Goal: Task Accomplishment & Management: Complete application form

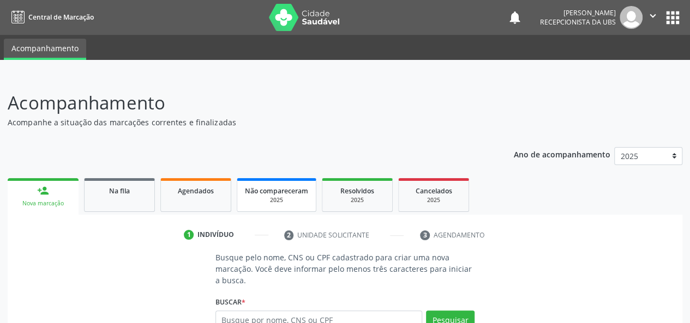
scroll to position [123, 0]
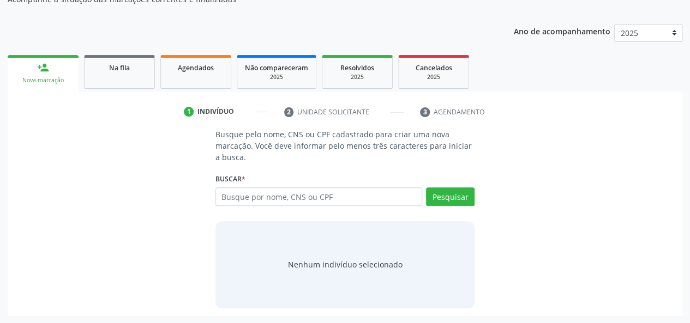
click at [307, 204] on input "text" at bounding box center [318, 197] width 207 height 19
type input "704508361966814"
click at [461, 196] on button "Pesquisar" at bounding box center [450, 197] width 49 height 19
type input "704508361966814"
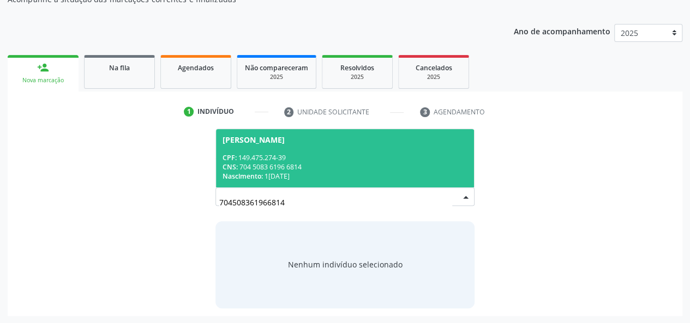
click at [365, 160] on div "CPF: 149.475.274-39" at bounding box center [344, 157] width 245 height 9
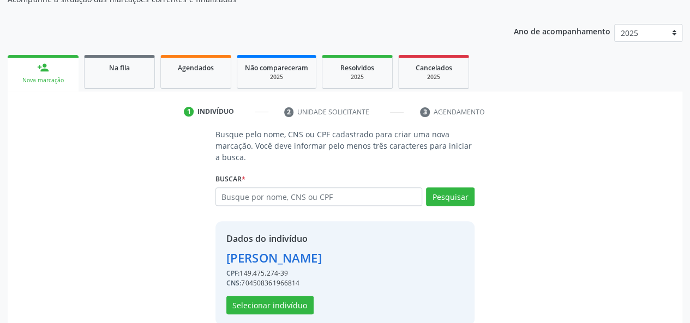
scroll to position [140, 0]
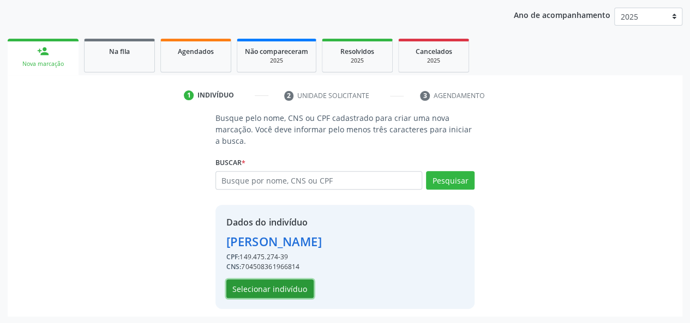
click at [273, 291] on button "Selecionar indivíduo" at bounding box center [269, 289] width 87 height 19
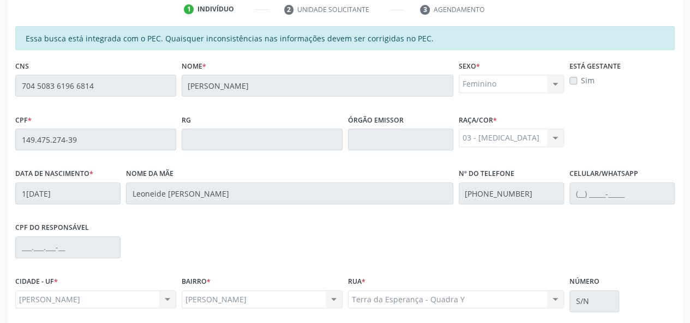
scroll to position [313, 0]
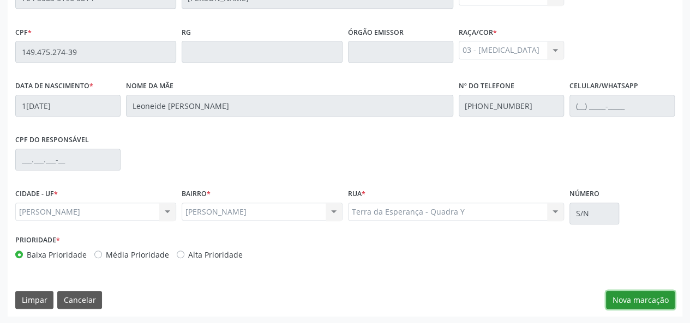
click at [631, 306] on button "Nova marcação" at bounding box center [640, 300] width 69 height 19
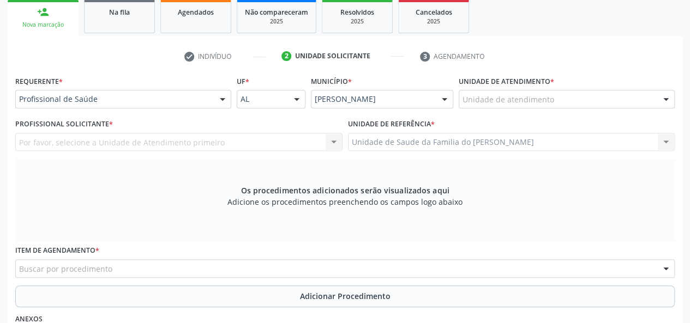
scroll to position [150, 0]
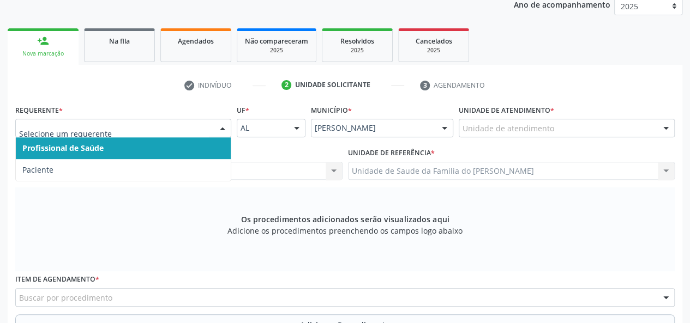
click at [219, 122] on div at bounding box center [222, 128] width 16 height 19
click at [205, 143] on span "Profissional de Saúde" at bounding box center [123, 148] width 215 height 22
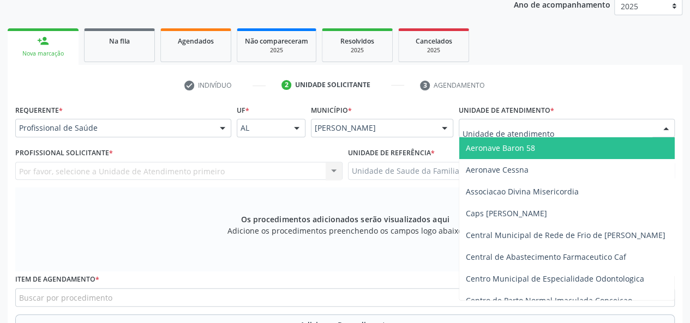
type input "j"
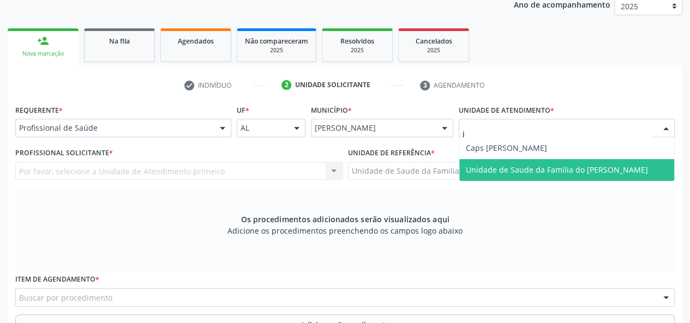
click at [524, 167] on span "Unidade de Saude da Familia do [PERSON_NAME]" at bounding box center [556, 170] width 182 height 10
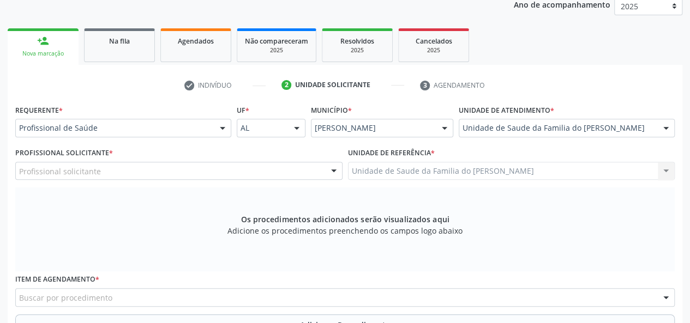
click at [330, 170] on div at bounding box center [333, 171] width 16 height 19
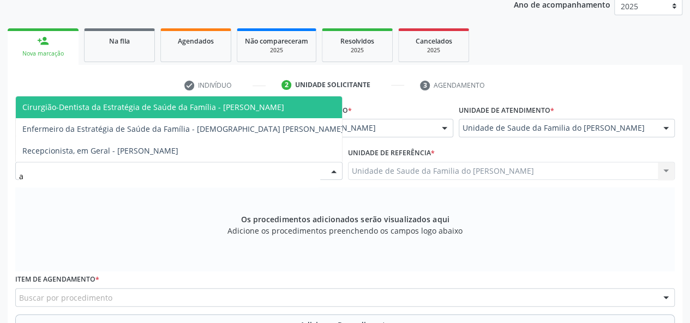
type input "ar"
click at [284, 106] on span "Cirurgião-Dentista da Estratégia de Saúde da Família - [PERSON_NAME]" at bounding box center [153, 107] width 262 height 10
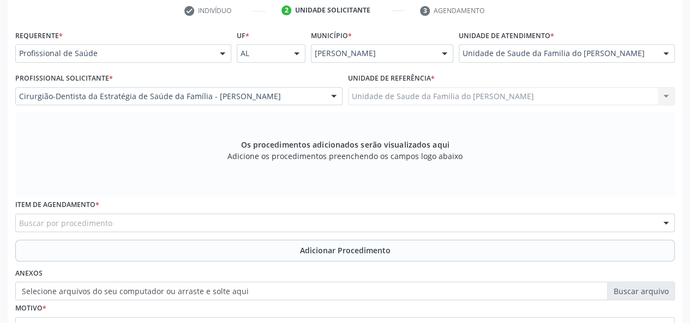
scroll to position [313, 0]
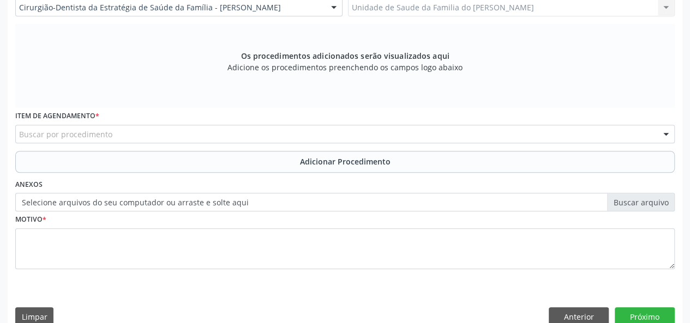
click at [256, 138] on div "Buscar por procedimento" at bounding box center [344, 134] width 659 height 19
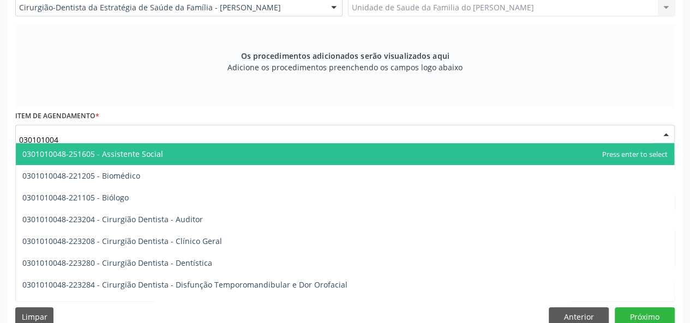
type input "0301010048"
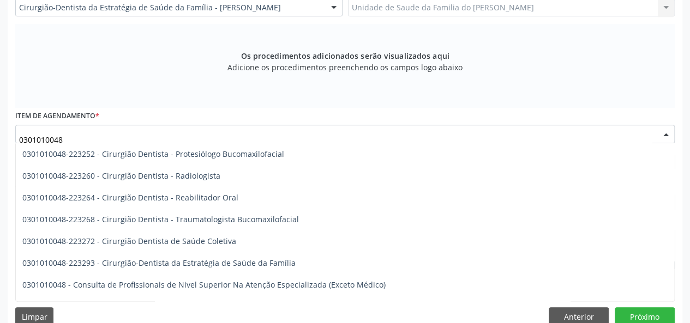
scroll to position [491, 0]
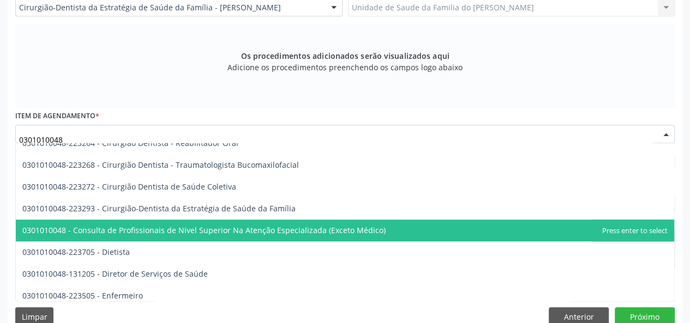
click at [262, 236] on span "0301010048 - Consulta de Profissionais de Nivel Superior Na Atenção Especializa…" at bounding box center [345, 231] width 658 height 22
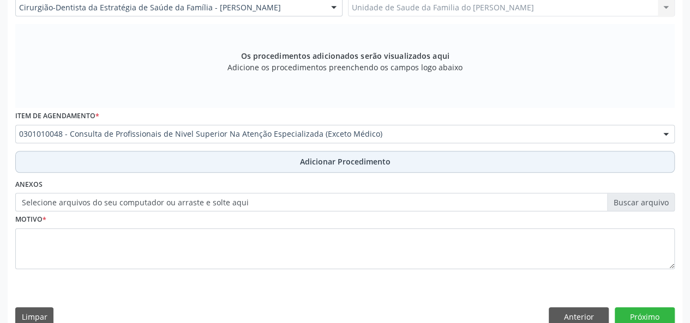
click at [269, 160] on button "Adicionar Procedimento" at bounding box center [344, 162] width 659 height 22
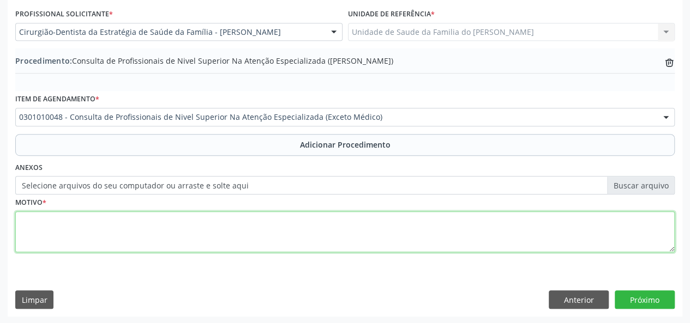
click at [211, 238] on textarea at bounding box center [344, 231] width 659 height 41
type textarea "c"
type textarea "CEO ( ENDONTIA)"
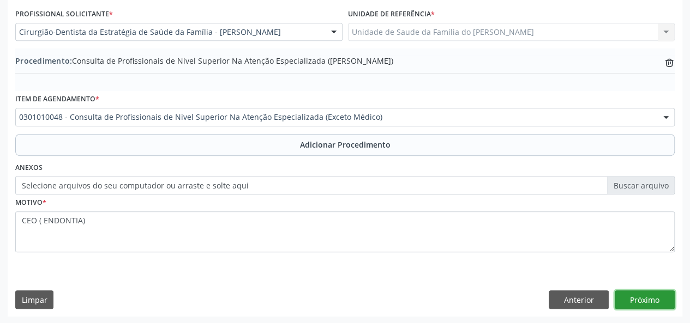
click at [660, 301] on button "Próximo" at bounding box center [644, 300] width 60 height 19
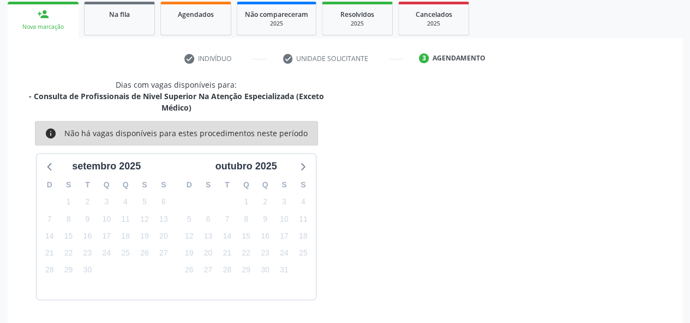
scroll to position [208, 0]
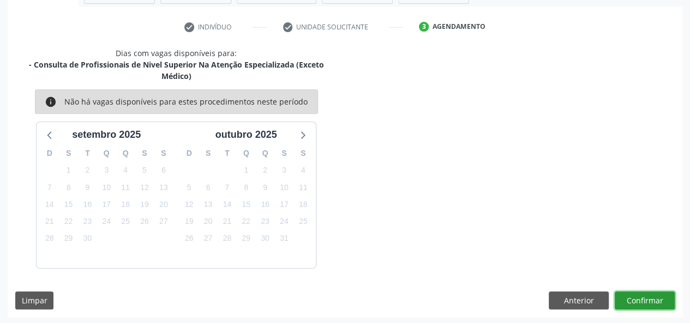
click at [658, 295] on button "Confirmar" at bounding box center [644, 301] width 60 height 19
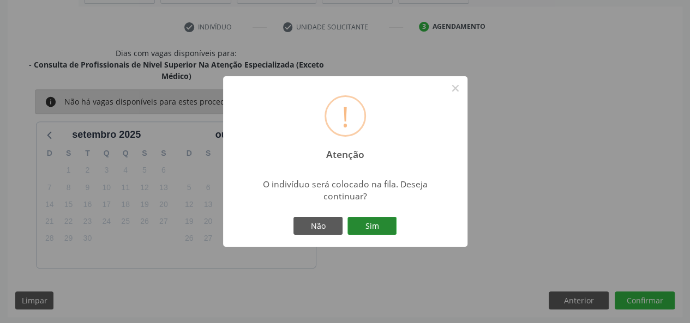
click at [363, 219] on button "Sim" at bounding box center [371, 226] width 49 height 19
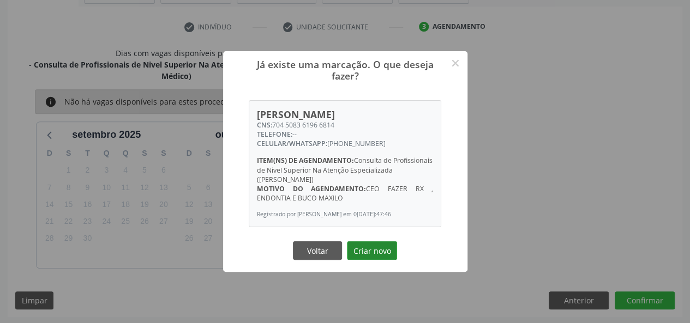
click at [356, 254] on button "Criar novo" at bounding box center [372, 250] width 50 height 19
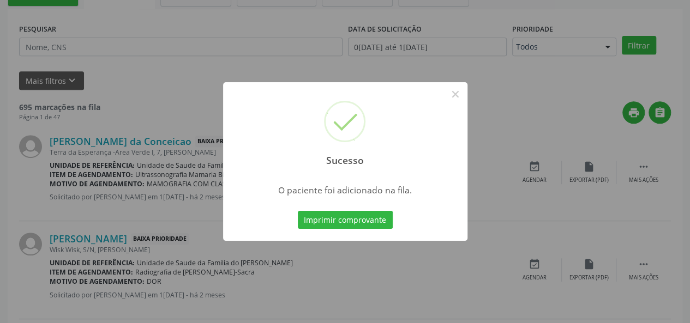
scroll to position [51, 0]
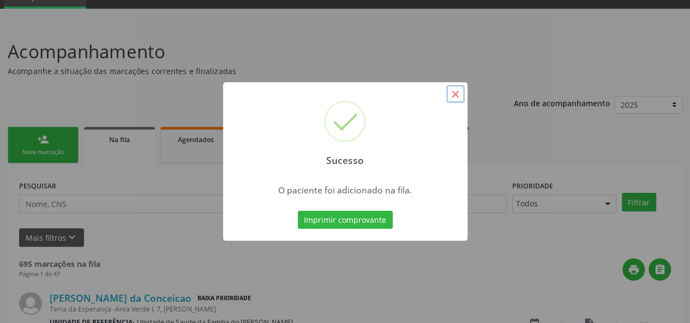
click at [450, 95] on button "×" at bounding box center [455, 94] width 19 height 19
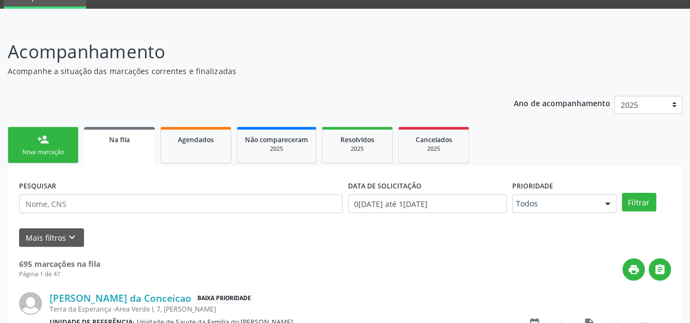
click at [48, 147] on link "person_add Nova marcação" at bounding box center [43, 145] width 71 height 37
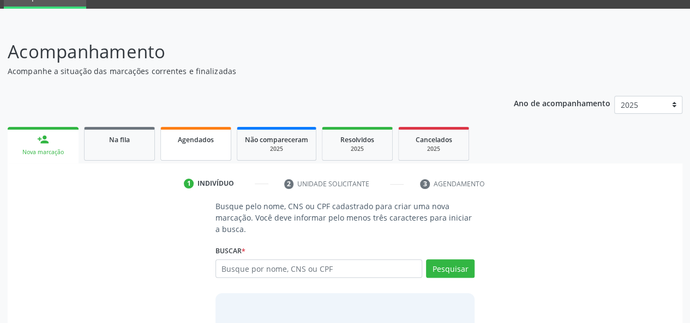
click at [189, 143] on div "Agendados" at bounding box center [195, 139] width 55 height 11
click at [206, 143] on div "Agendados" at bounding box center [195, 139] width 55 height 11
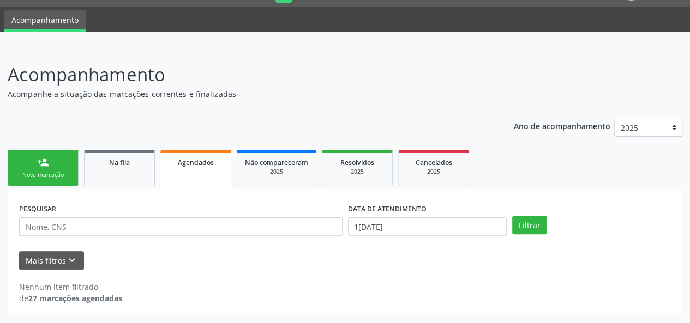
scroll to position [28, 0]
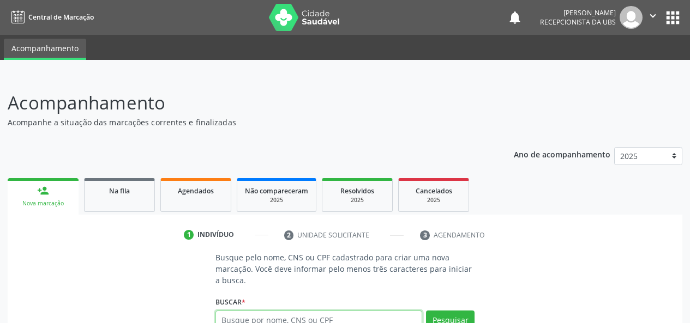
scroll to position [28, 0]
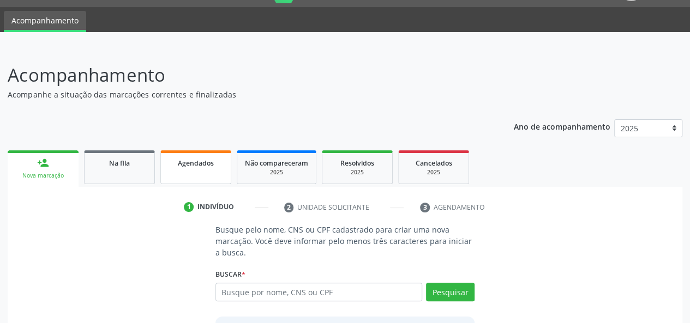
click at [197, 174] on link "Agendados" at bounding box center [195, 167] width 71 height 34
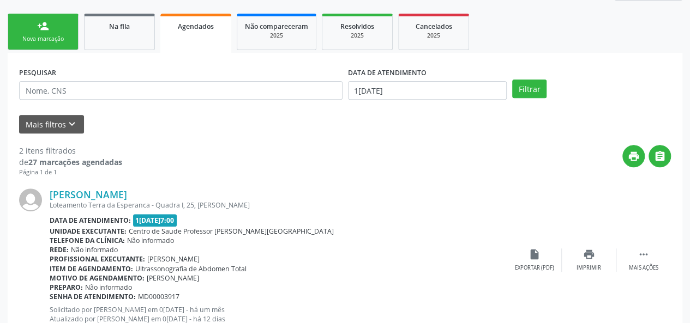
scroll to position [172, 0]
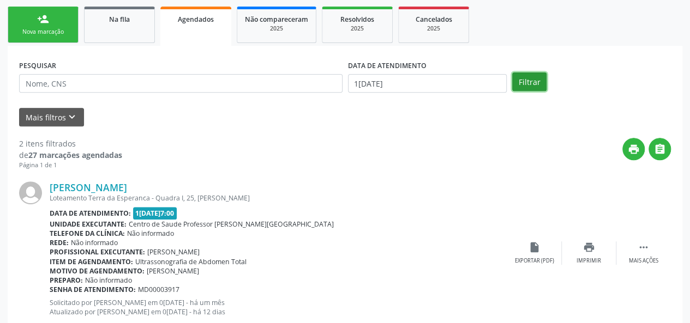
click at [527, 83] on button "Filtrar" at bounding box center [529, 81] width 34 height 19
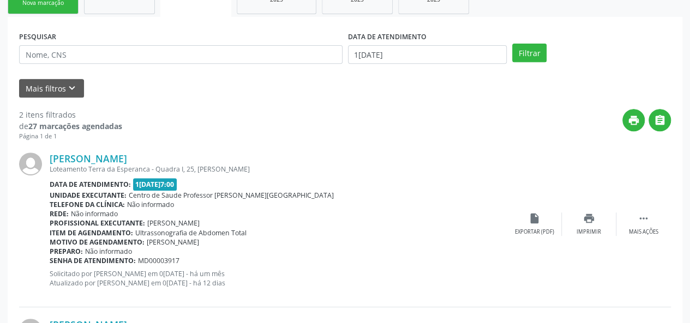
scroll to position [151, 0]
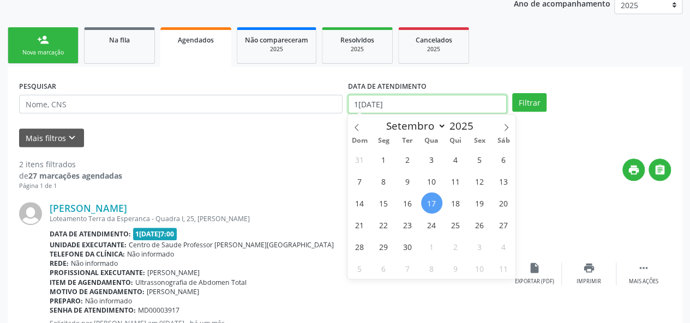
click at [488, 106] on input "1[DATE]" at bounding box center [427, 104] width 159 height 19
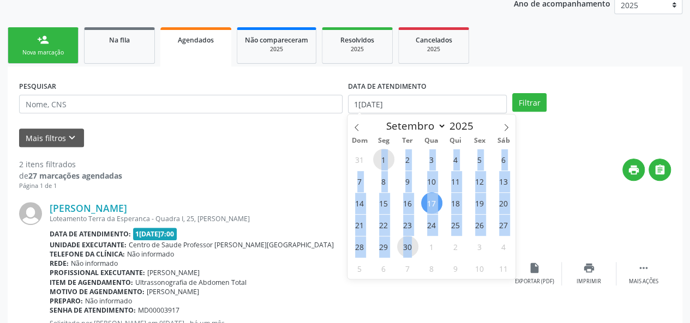
drag, startPoint x: 376, startPoint y: 155, endPoint x: 414, endPoint y: 246, distance: 98.7
click at [414, 246] on div "31 1 2 3 4 5 6 7 8 9 10 11 12 13 14 15 16 17 18 19 20 21 22 23 24 25 26 27 28 2…" at bounding box center [431, 213] width 168 height 131
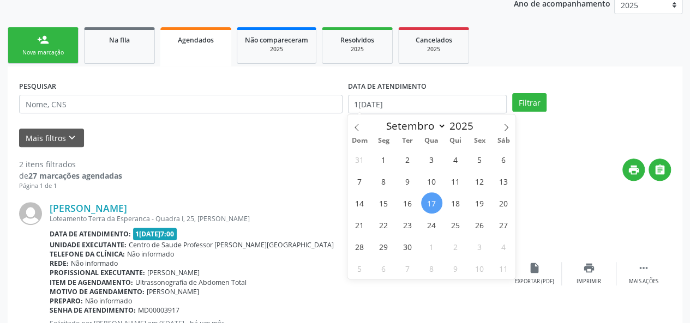
click at [365, 149] on div "31 1 2 3 4 5 6 7 8 9 10 11 12 13 14 15 16 17 18 19 20 21 22 23 24 25 26 27 28 2…" at bounding box center [431, 213] width 168 height 131
click at [388, 158] on span "1" at bounding box center [383, 159] width 21 height 21
type input "0[DATE]"
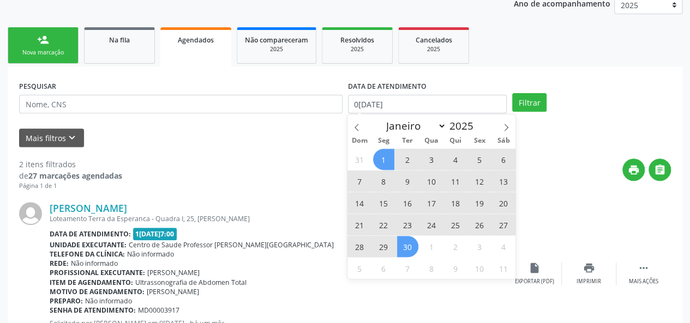
click at [411, 246] on span "30" at bounding box center [407, 246] width 21 height 21
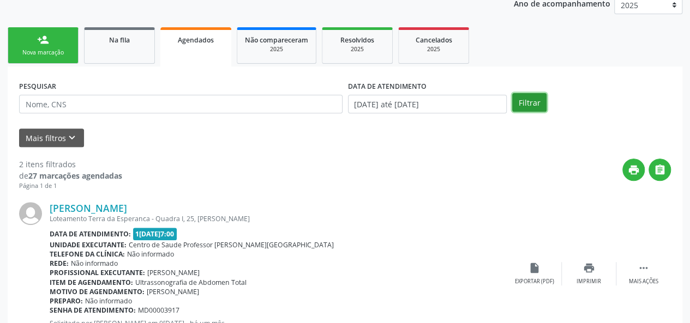
click at [537, 101] on button "Filtrar" at bounding box center [529, 102] width 34 height 19
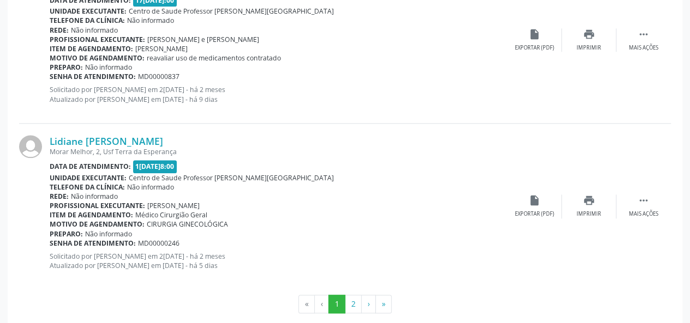
scroll to position [2549, 0]
click at [131, 135] on link "Lidiane [PERSON_NAME]" at bounding box center [106, 141] width 113 height 12
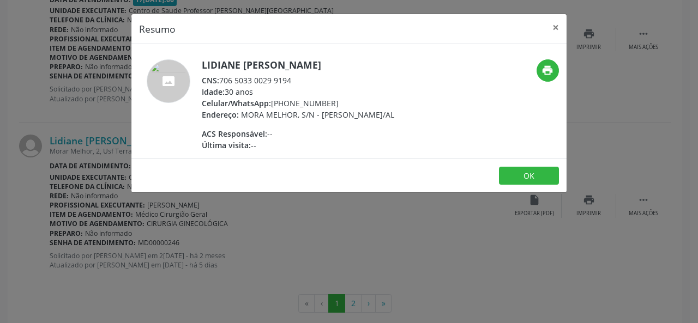
drag, startPoint x: 300, startPoint y: 81, endPoint x: 221, endPoint y: 84, distance: 78.6
click at [221, 84] on div "CNS: 706 5033 0029 9194" at bounding box center [298, 80] width 192 height 11
copy div "706 5033 0029 9194"
click at [558, 27] on button "×" at bounding box center [556, 27] width 22 height 27
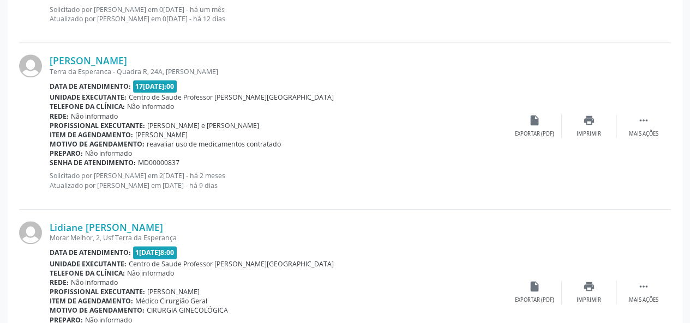
scroll to position [2561, 0]
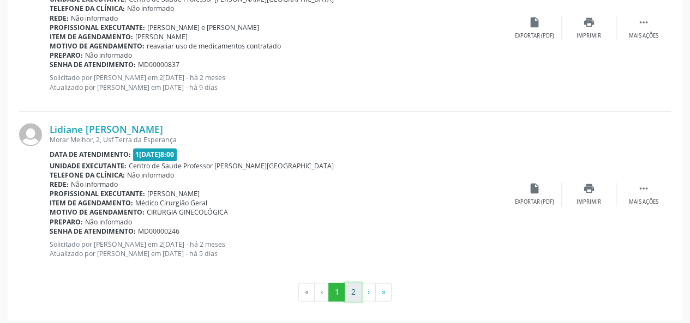
click at [354, 283] on button "2" at bounding box center [352, 292] width 17 height 19
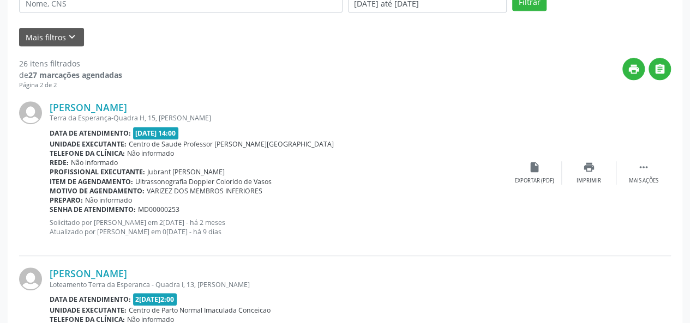
scroll to position [261, 0]
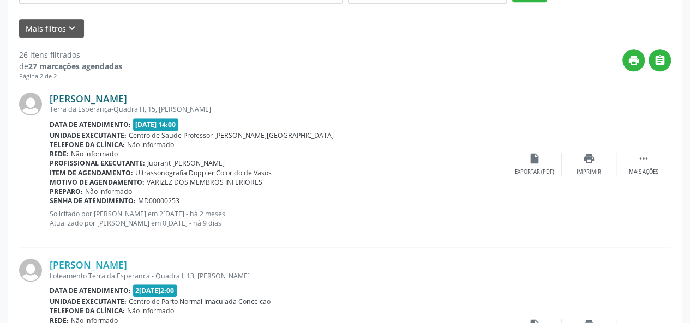
click at [117, 100] on link "[PERSON_NAME]" at bounding box center [88, 99] width 77 height 12
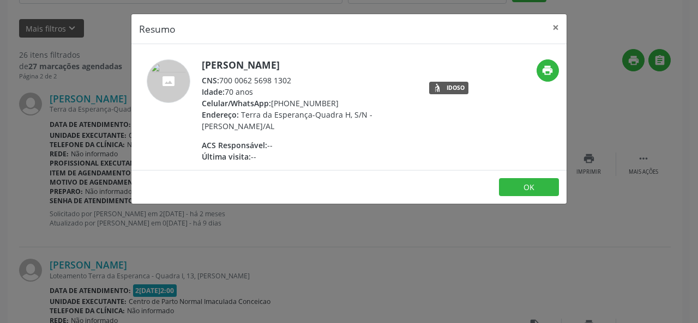
drag, startPoint x: 298, startPoint y: 79, endPoint x: 220, endPoint y: 77, distance: 78.0
click at [220, 77] on div "CNS: 700 0062 5698 1302" at bounding box center [308, 80] width 212 height 11
copy div "700 0062 5698 1302"
click at [560, 25] on button "×" at bounding box center [556, 27] width 22 height 27
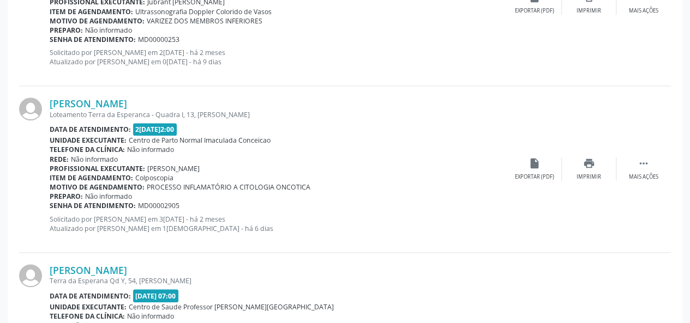
scroll to position [424, 0]
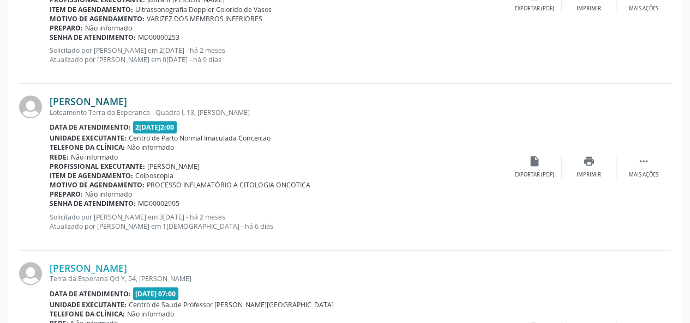
click at [118, 101] on link "[PERSON_NAME]" at bounding box center [88, 101] width 77 height 12
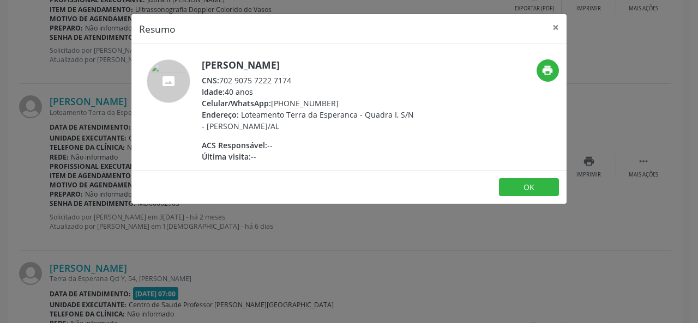
drag, startPoint x: 300, startPoint y: 78, endPoint x: 222, endPoint y: 80, distance: 78.0
click at [222, 80] on div "CNS: 702 9075 7222 7174" at bounding box center [308, 80] width 212 height 11
copy div "702 9075 7222 7174"
click at [557, 25] on button "×" at bounding box center [556, 27] width 22 height 27
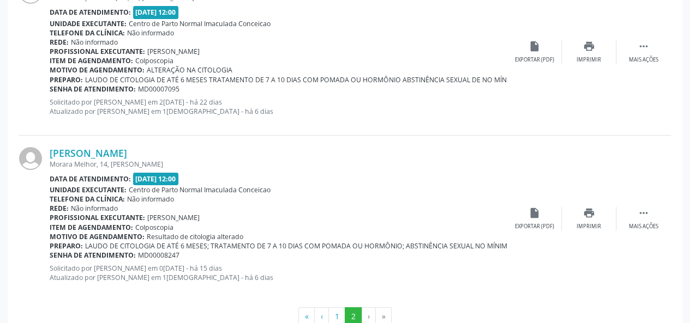
scroll to position [1896, 0]
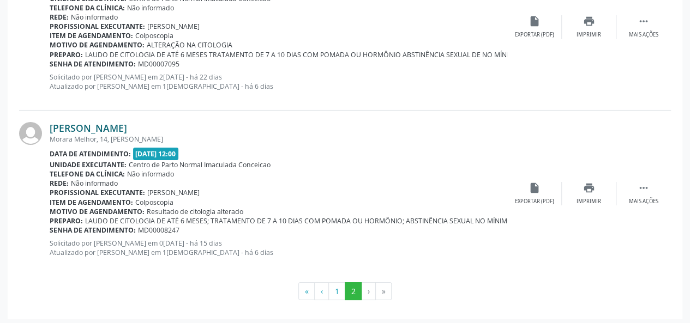
click at [99, 125] on link "[PERSON_NAME]" at bounding box center [88, 128] width 77 height 12
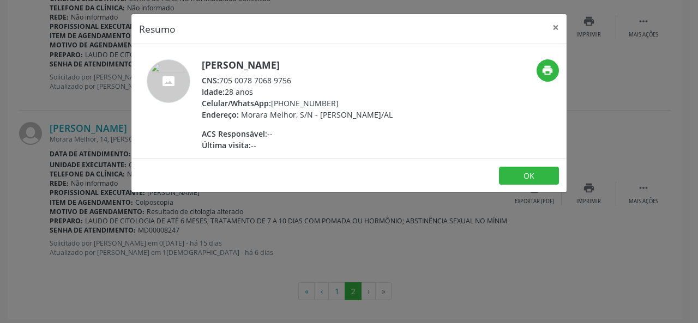
drag, startPoint x: 307, startPoint y: 72, endPoint x: 222, endPoint y: 77, distance: 85.2
click at [222, 77] on div "[PERSON_NAME] CNS: 705 0078 7068 9756 Idade: 28 anos Celular/WhatsApp: [PHONE_N…" at bounding box center [297, 105] width 191 height 92
copy div "705 0078 7068 9756"
click at [551, 28] on button "×" at bounding box center [556, 27] width 22 height 27
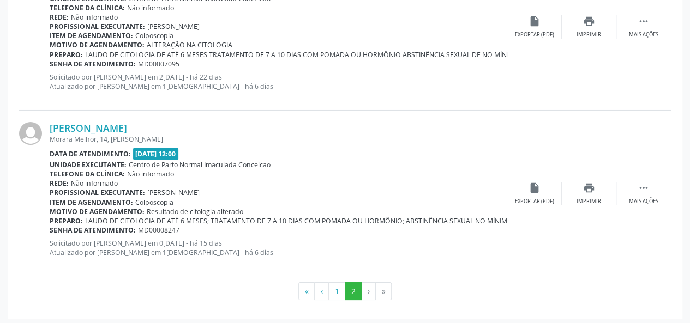
click at [367, 291] on li "›" at bounding box center [368, 291] width 14 height 19
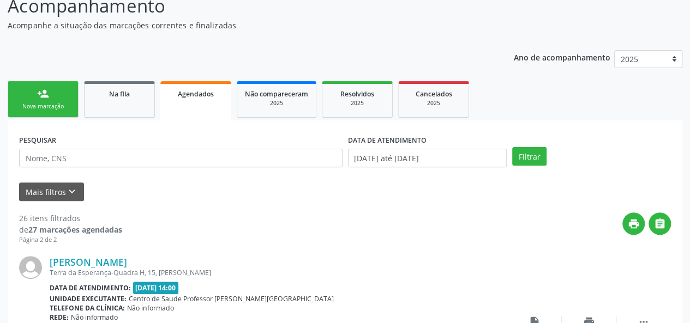
scroll to position [0, 0]
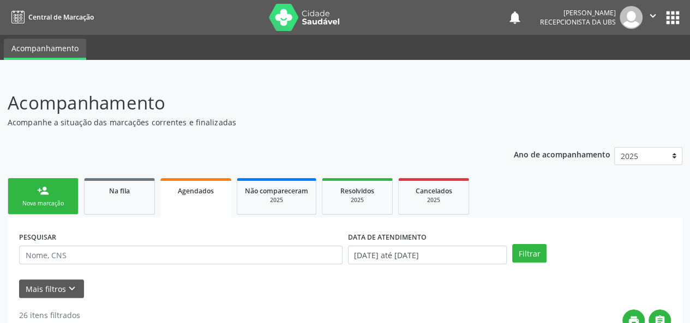
click at [40, 195] on div "person_add" at bounding box center [43, 191] width 12 height 12
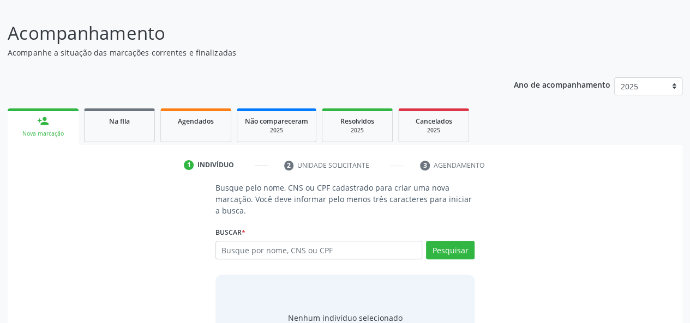
scroll to position [123, 0]
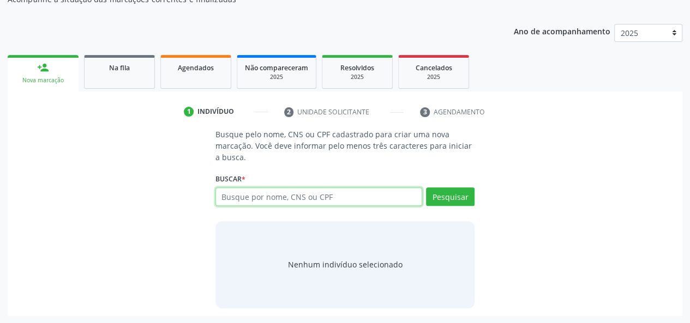
click at [267, 197] on input "text" at bounding box center [318, 197] width 207 height 19
type input "15075764479"
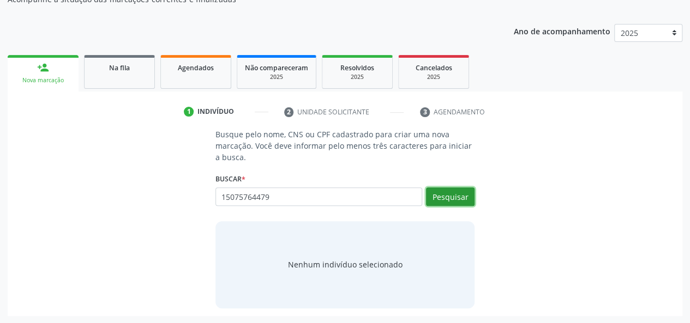
click at [436, 200] on button "Pesquisar" at bounding box center [450, 197] width 49 height 19
type input "15075764479"
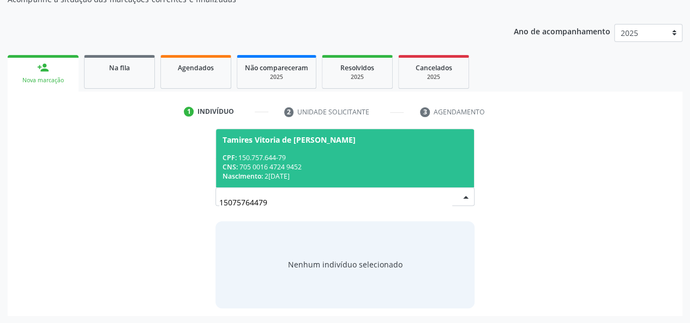
click at [325, 164] on div "CNS: 705 0016 4724 9452" at bounding box center [344, 166] width 245 height 9
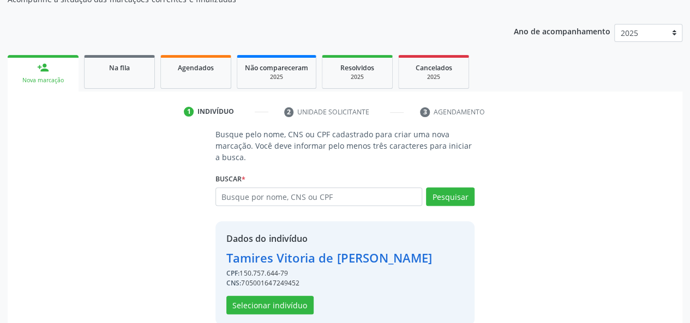
scroll to position [140, 0]
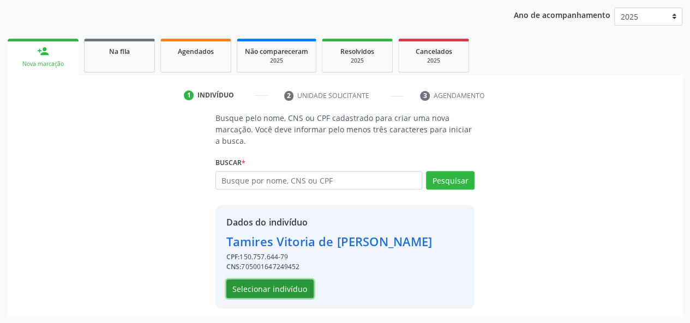
click at [269, 287] on button "Selecionar indivíduo" at bounding box center [269, 289] width 87 height 19
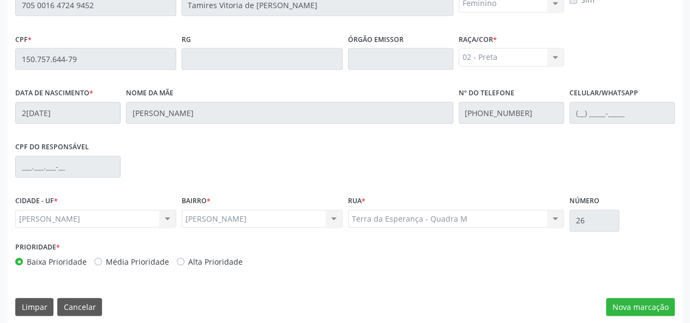
scroll to position [313, 0]
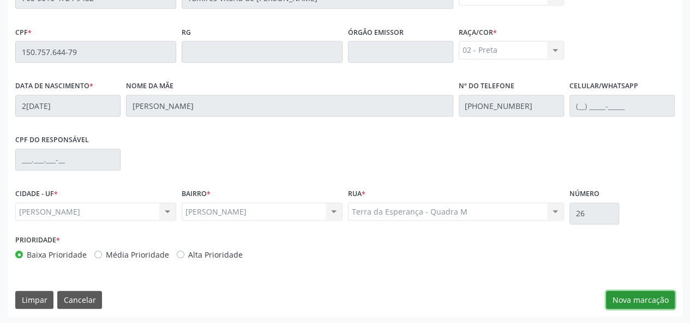
click at [656, 300] on button "Nova marcação" at bounding box center [640, 300] width 69 height 19
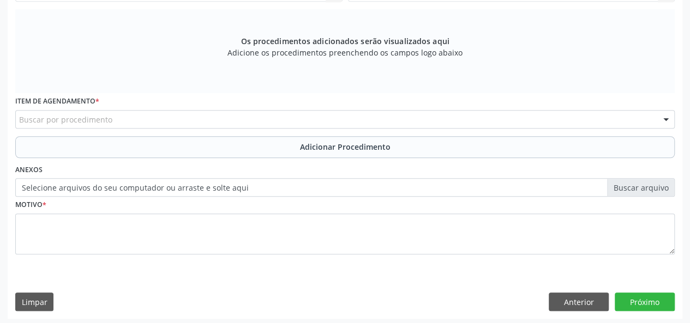
scroll to position [330, 0]
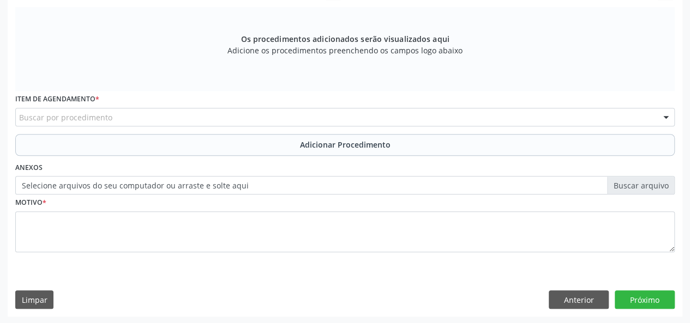
click at [256, 119] on div "Buscar por procedimento" at bounding box center [344, 117] width 659 height 19
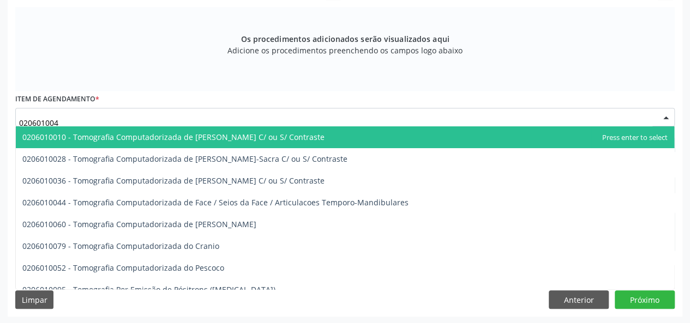
type input "0206010044"
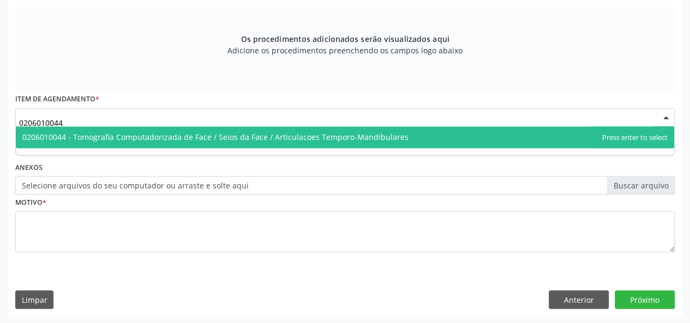
click at [262, 139] on span "0206010044 - Tomografia Computadorizada de Face / Seios da Face / Articulacoes …" at bounding box center [215, 137] width 386 height 10
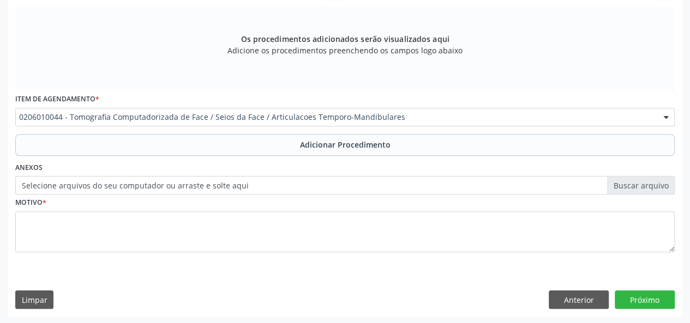
click at [262, 139] on button "Adicionar Procedimento" at bounding box center [344, 145] width 659 height 22
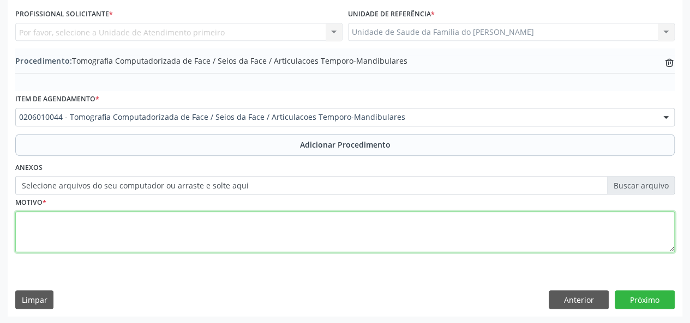
click at [210, 237] on textarea at bounding box center [344, 231] width 659 height 41
click at [50, 221] on textarea "obstrucao nasal" at bounding box center [344, 231] width 659 height 41
type textarea "obstrução nasal"
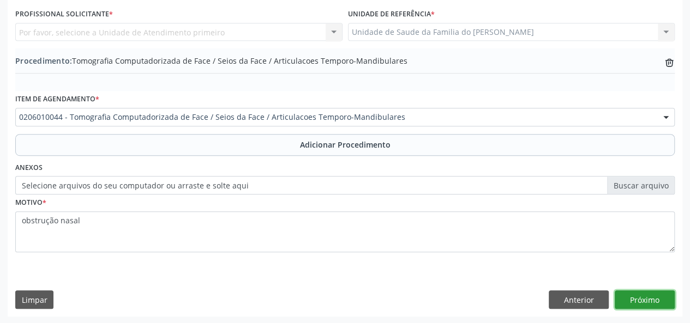
click at [644, 301] on button "Próximo" at bounding box center [644, 300] width 60 height 19
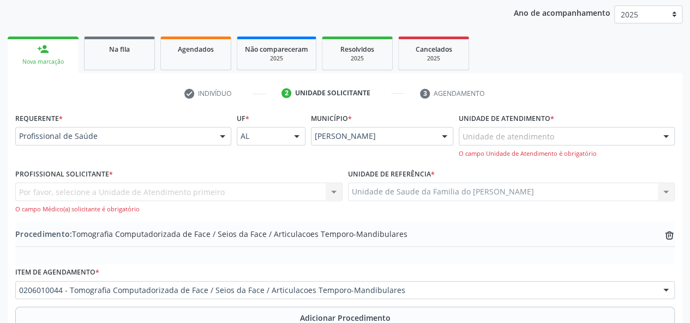
scroll to position [125, 0]
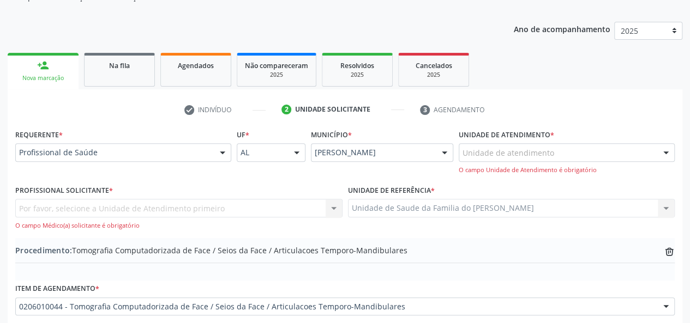
click at [642, 154] on div "Unidade de atendimento" at bounding box center [566, 152] width 216 height 19
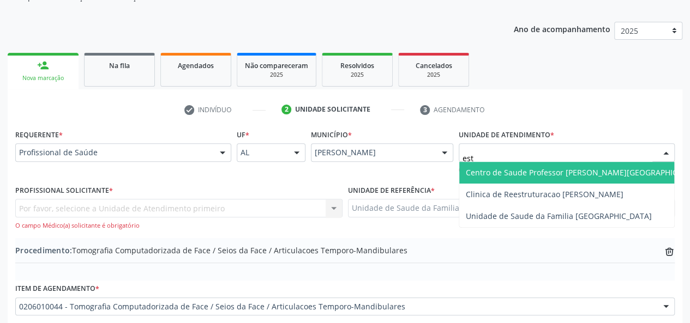
type input "esta"
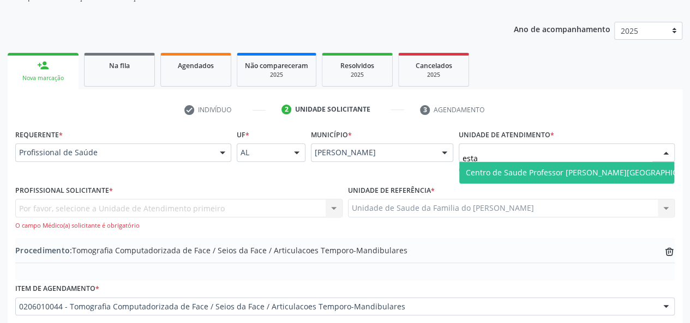
click at [637, 176] on span "Centro de Saude Professor [PERSON_NAME][GEOGRAPHIC_DATA]" at bounding box center [584, 173] width 250 height 22
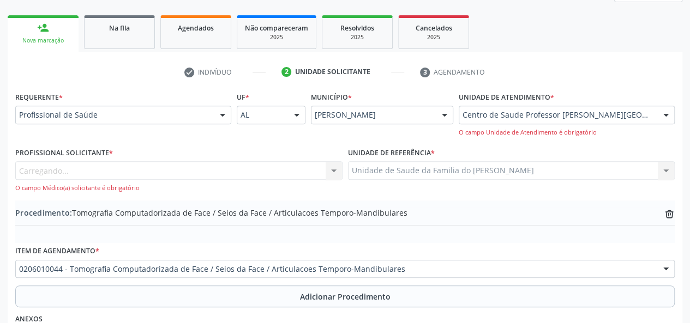
scroll to position [180, 0]
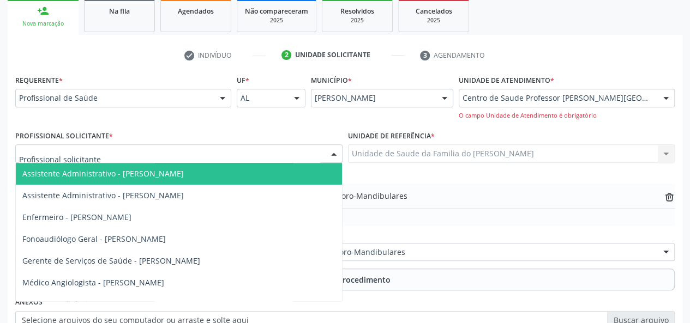
click at [334, 152] on div at bounding box center [333, 154] width 16 height 19
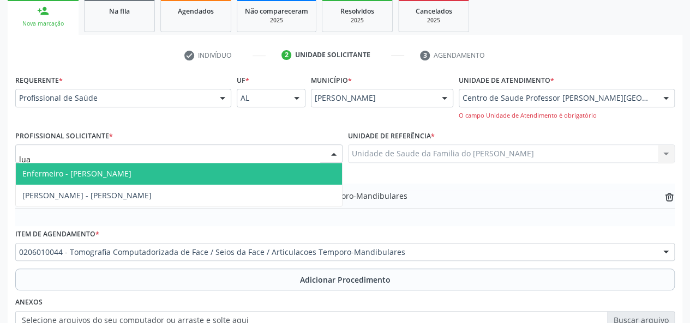
type input "[PERSON_NAME]"
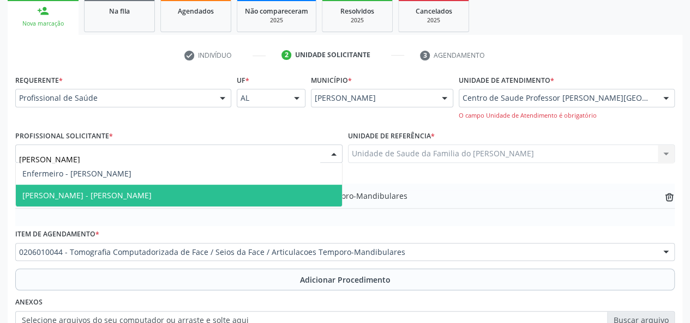
click at [225, 191] on span "[PERSON_NAME] - [PERSON_NAME]" at bounding box center [179, 196] width 326 height 22
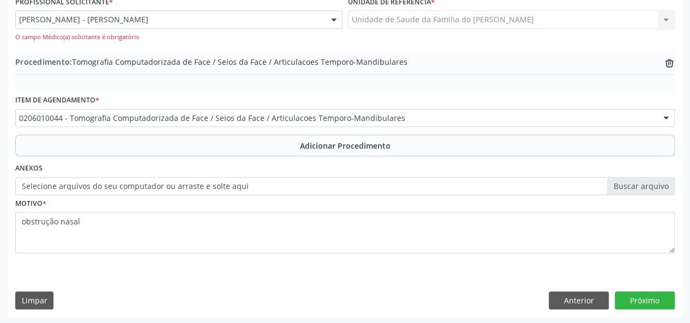
scroll to position [314, 0]
click at [629, 298] on button "Próximo" at bounding box center [644, 300] width 60 height 19
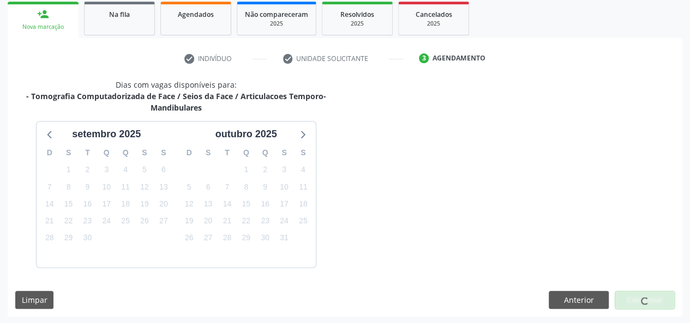
scroll to position [208, 0]
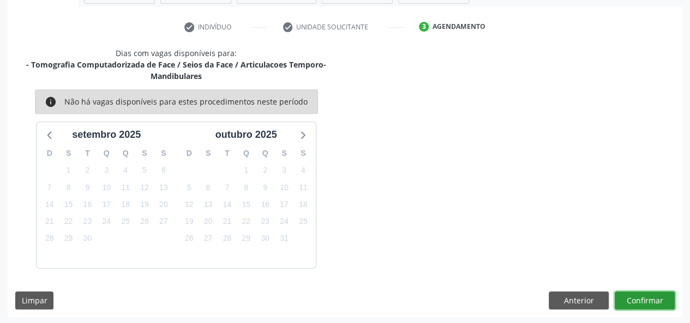
click at [629, 297] on button "Confirmar" at bounding box center [644, 301] width 60 height 19
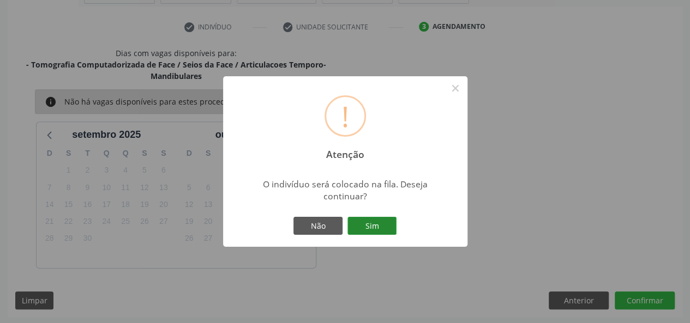
click at [365, 222] on button "Sim" at bounding box center [371, 226] width 49 height 19
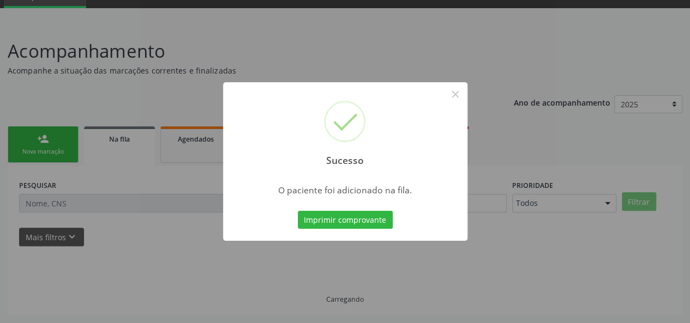
scroll to position [51, 0]
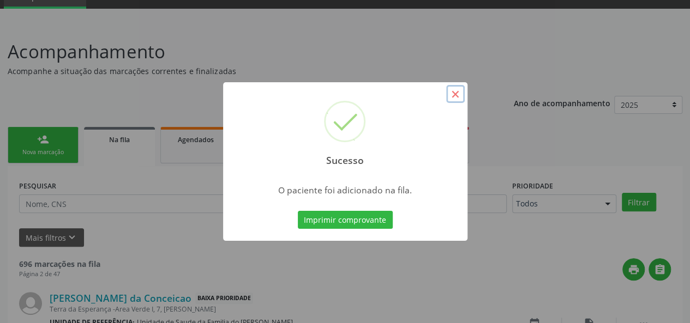
click at [459, 87] on button "×" at bounding box center [455, 94] width 19 height 19
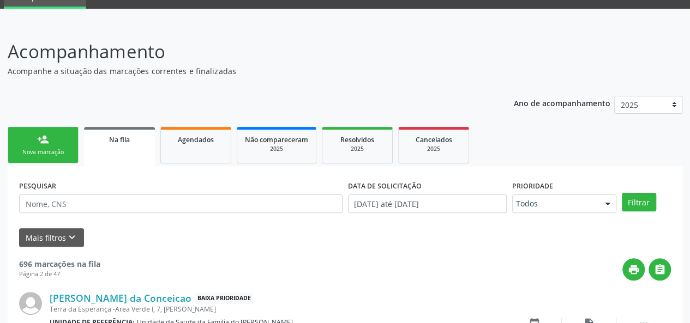
click at [45, 153] on div "Nova marcação" at bounding box center [43, 152] width 55 height 8
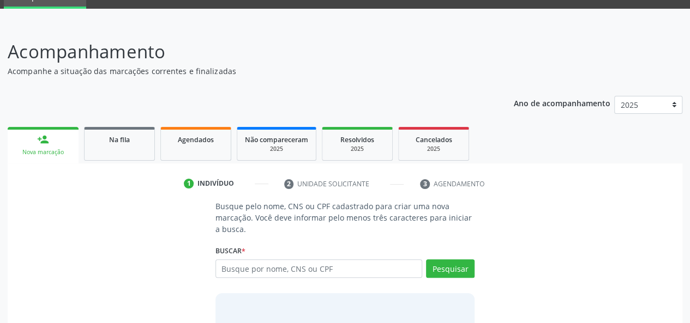
scroll to position [106, 0]
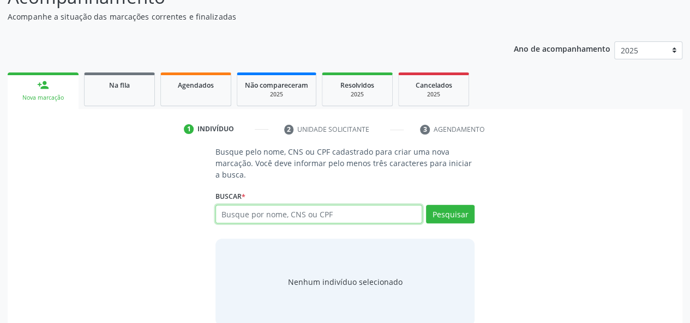
click at [320, 216] on input "text" at bounding box center [318, 214] width 207 height 19
type input "15075764479"
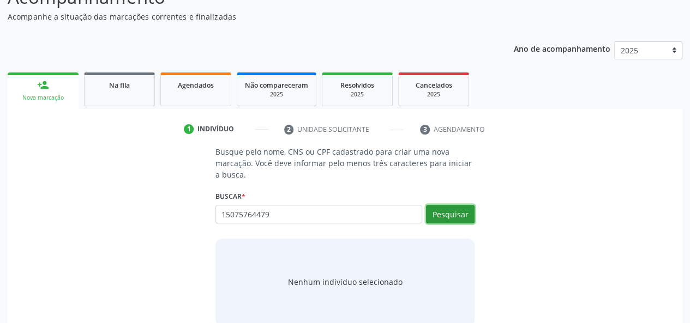
click at [448, 211] on button "Pesquisar" at bounding box center [450, 214] width 49 height 19
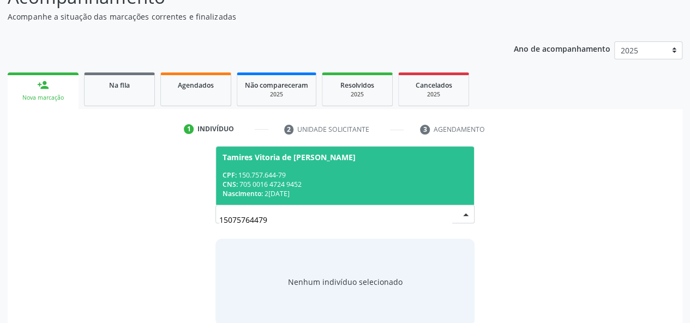
click at [350, 178] on div "CPF: 150.757.644-79" at bounding box center [344, 175] width 245 height 9
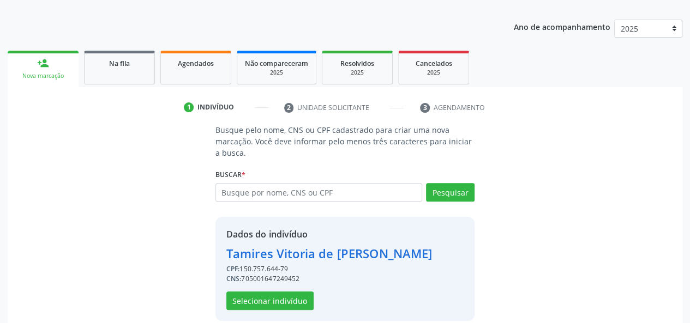
scroll to position [140, 0]
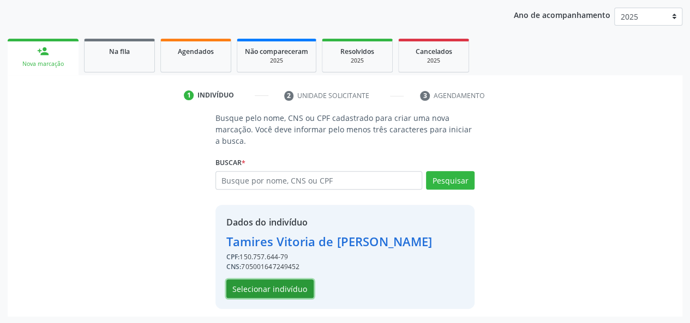
click at [276, 291] on button "Selecionar indivíduo" at bounding box center [269, 289] width 87 height 19
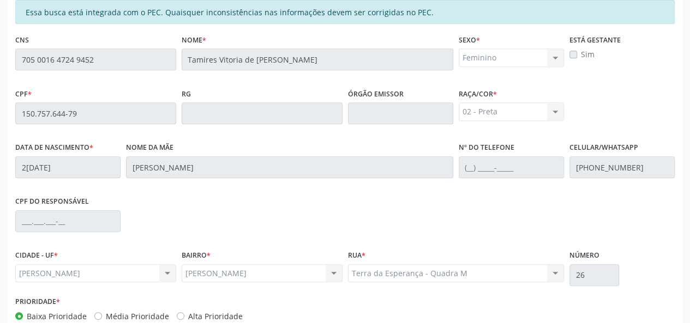
scroll to position [313, 0]
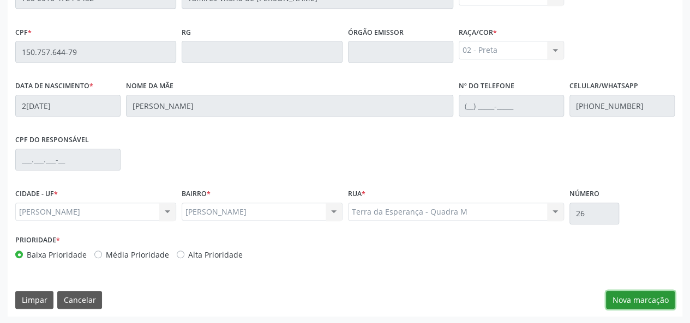
click at [625, 300] on button "Nova marcação" at bounding box center [640, 300] width 69 height 19
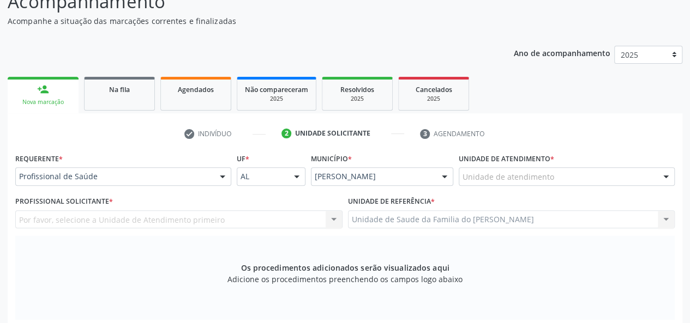
scroll to position [95, 0]
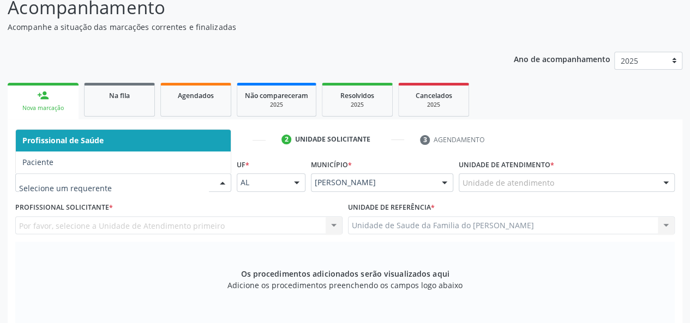
click at [218, 185] on div at bounding box center [222, 183] width 16 height 19
click at [192, 137] on span "Profissional de Saúde" at bounding box center [123, 141] width 215 height 22
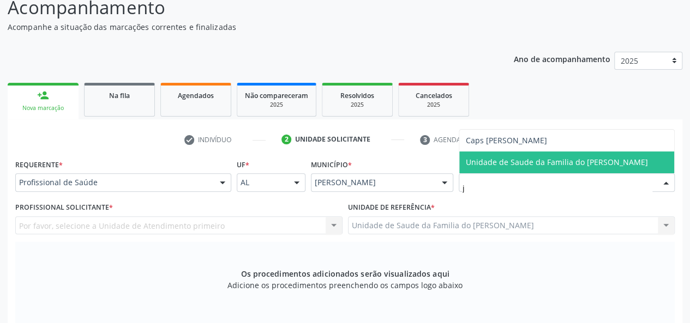
click at [528, 162] on span "Unidade de Saude da Familia do [PERSON_NAME]" at bounding box center [556, 162] width 182 height 10
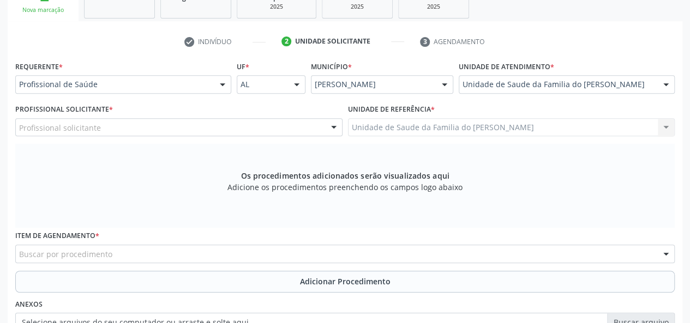
scroll to position [204, 0]
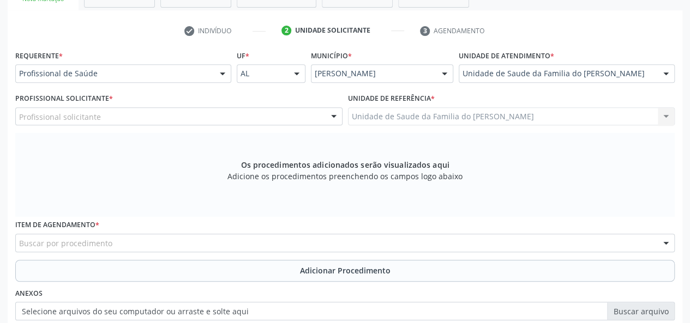
click at [329, 119] on div at bounding box center [333, 117] width 16 height 19
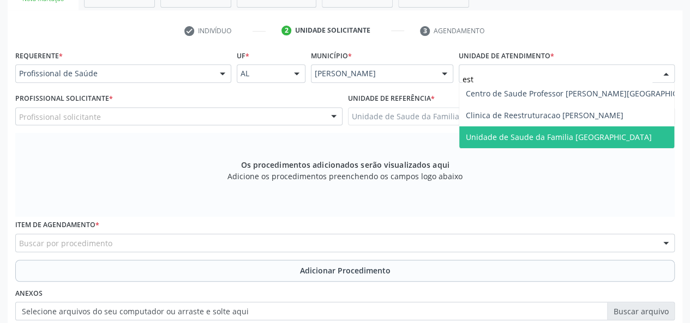
type input "esta"
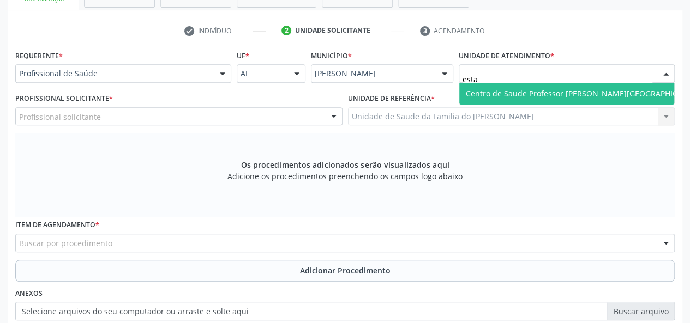
click at [549, 94] on span "Centro de Saude Professor [PERSON_NAME][GEOGRAPHIC_DATA]" at bounding box center [583, 93] width 237 height 10
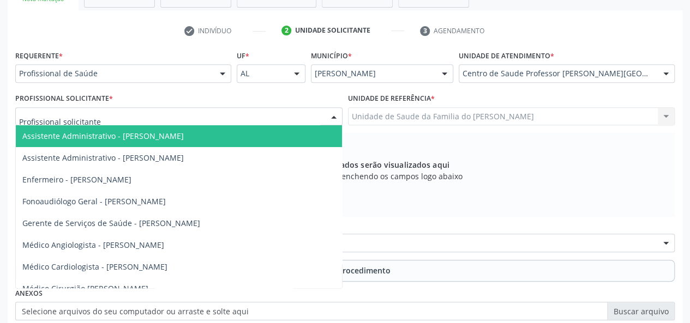
click at [334, 119] on div at bounding box center [333, 117] width 16 height 19
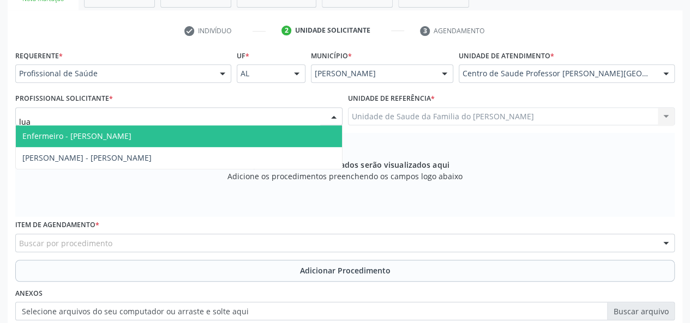
type input "[PERSON_NAME]"
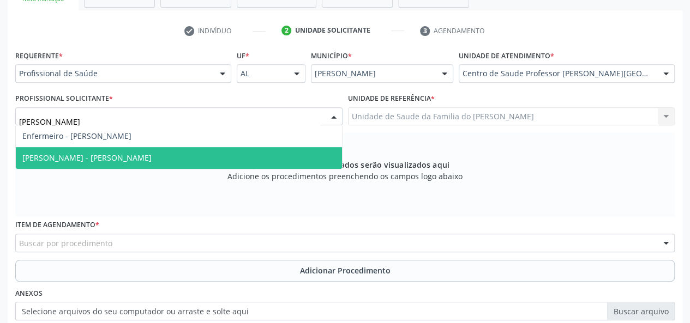
click at [252, 153] on span "[PERSON_NAME] - [PERSON_NAME]" at bounding box center [179, 158] width 326 height 22
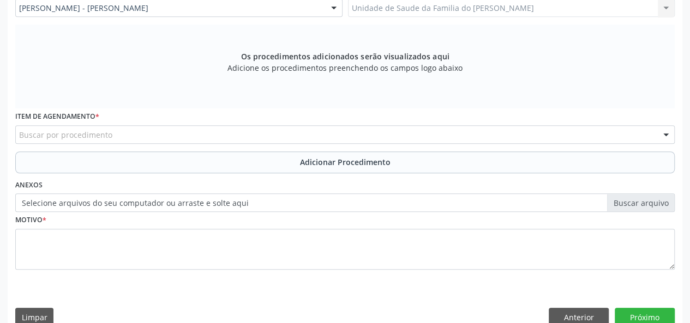
scroll to position [313, 0]
click at [265, 138] on div "Buscar por procedimento" at bounding box center [344, 134] width 659 height 19
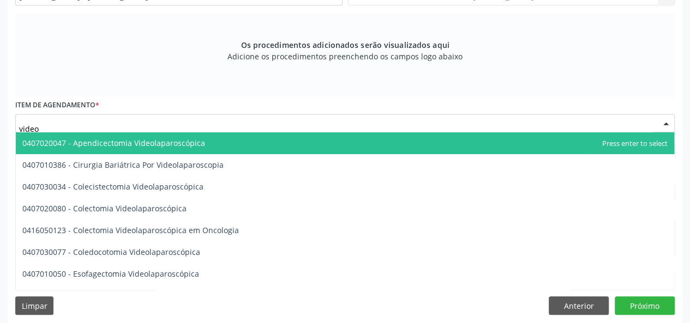
scroll to position [330, 0]
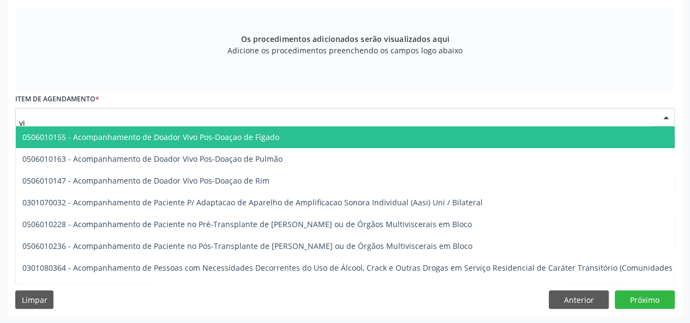
type input "v"
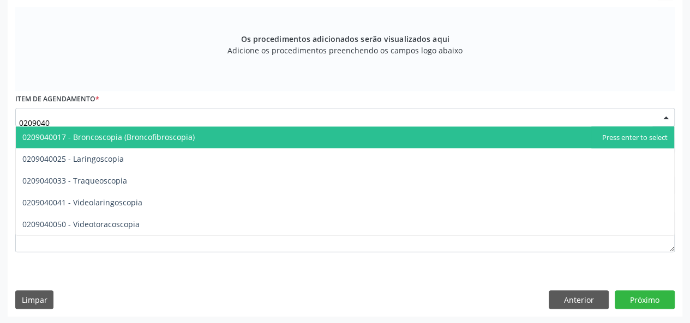
type input "02090400"
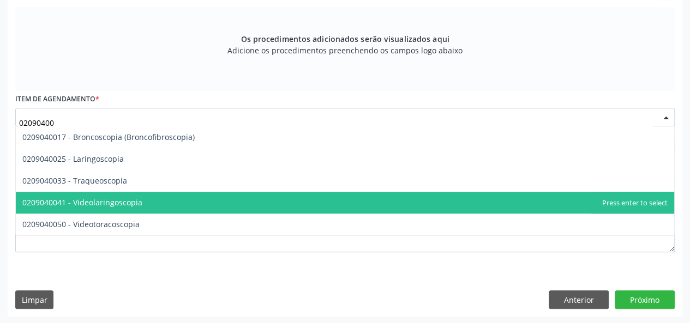
click at [199, 197] on span "0209040041 - Videolaringoscopia" at bounding box center [345, 203] width 658 height 22
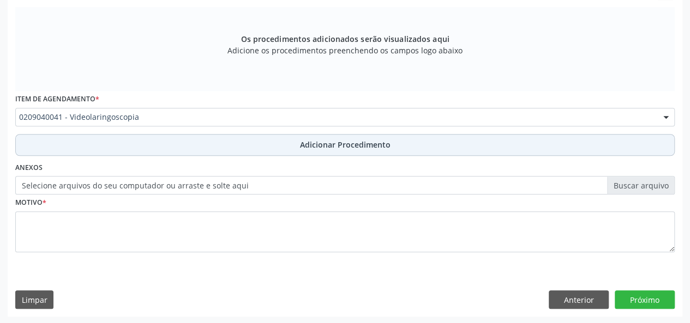
click at [219, 142] on button "Adicionar Procedimento" at bounding box center [344, 145] width 659 height 22
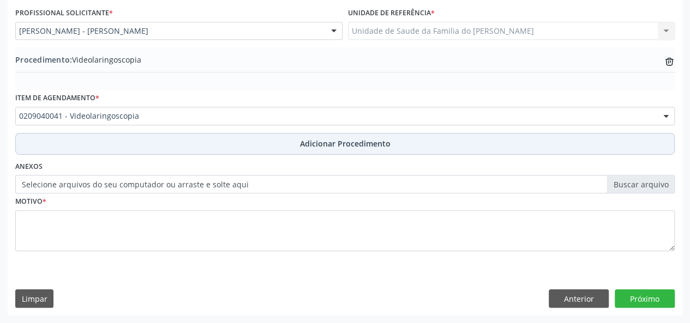
scroll to position [289, 0]
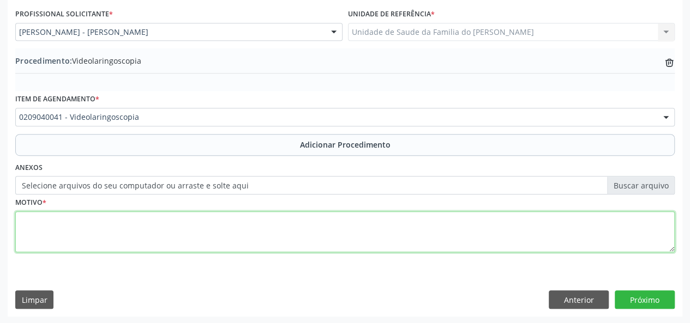
click at [206, 229] on textarea at bounding box center [344, 231] width 659 height 41
click at [44, 223] on textarea "obstrucao nasal" at bounding box center [344, 231] width 659 height 41
type textarea "obstrução nasal"
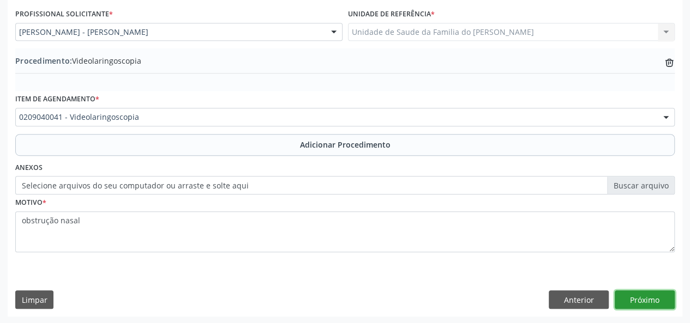
click at [648, 294] on button "Próximo" at bounding box center [644, 300] width 60 height 19
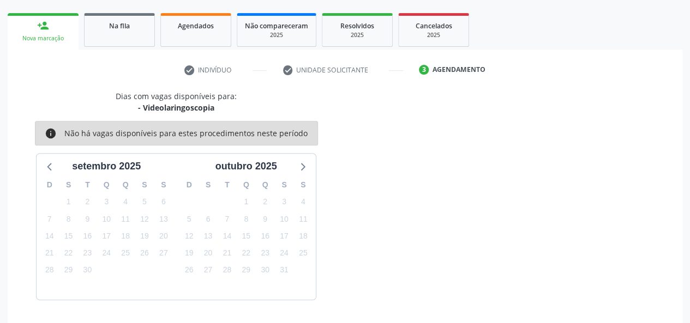
scroll to position [197, 0]
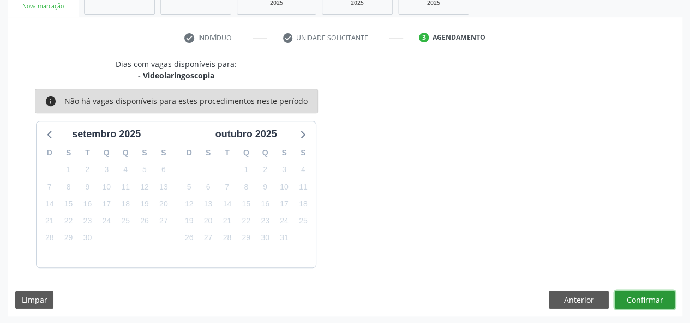
click at [649, 296] on button "Confirmar" at bounding box center [644, 300] width 60 height 19
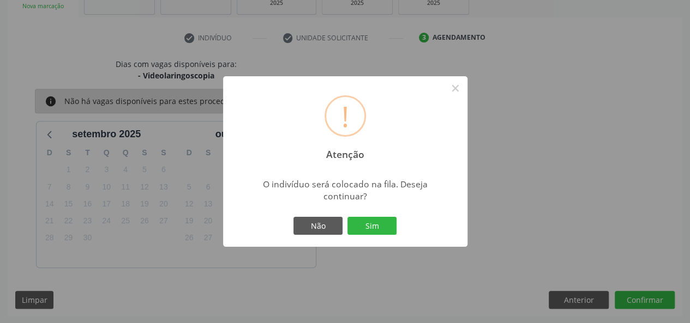
drag, startPoint x: 371, startPoint y: 225, endPoint x: 400, endPoint y: 262, distance: 47.0
click at [375, 226] on button "Sim" at bounding box center [371, 226] width 49 height 19
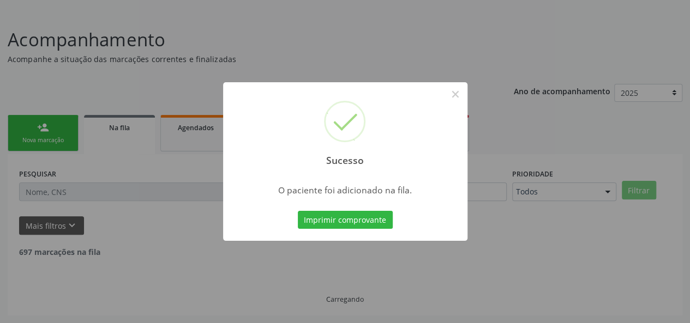
scroll to position [51, 0]
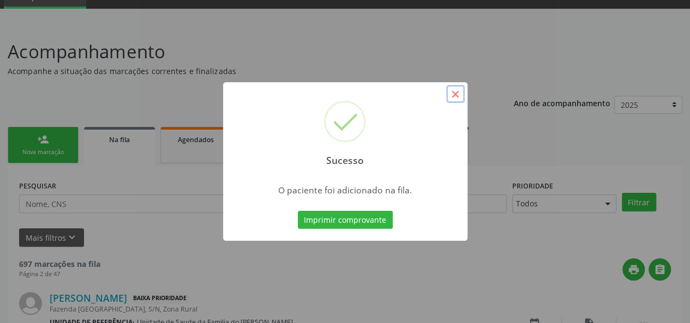
click at [454, 99] on button "×" at bounding box center [455, 94] width 19 height 19
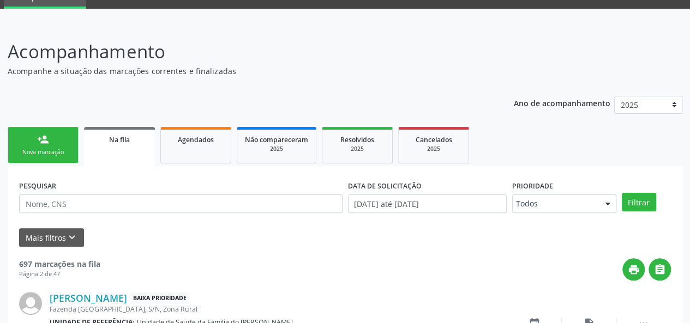
click at [58, 144] on link "person_add Nova marcação" at bounding box center [43, 145] width 71 height 37
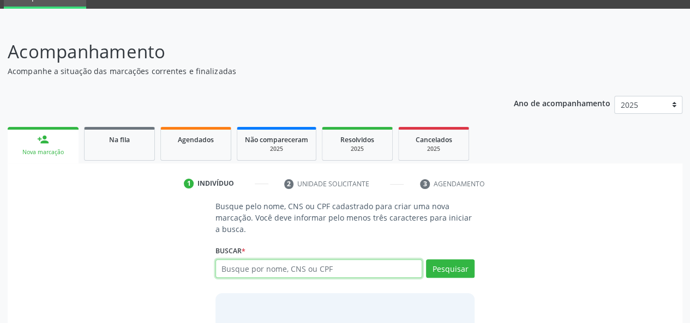
click at [269, 270] on input "text" at bounding box center [318, 268] width 207 height 19
type input "702902581583471"
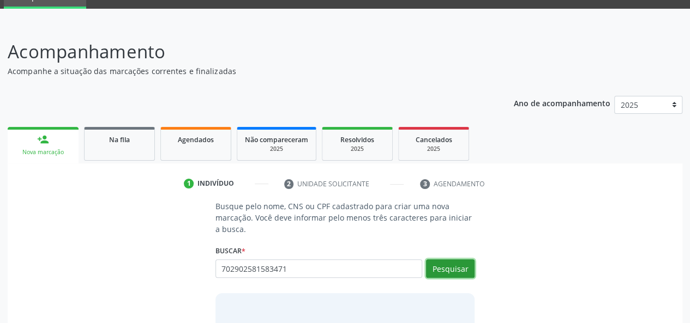
click at [451, 270] on button "Pesquisar" at bounding box center [450, 268] width 49 height 19
type input "702902581583471"
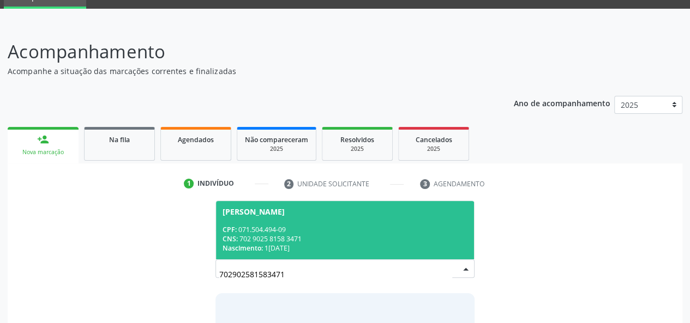
click at [258, 275] on input "702902581583471" at bounding box center [335, 274] width 233 height 22
click at [357, 223] on span "[PERSON_NAME] CPF: 071.504.494-09 CNS: 702 9025 8158 3471 Nascimento: 1[DATE]" at bounding box center [345, 230] width 258 height 58
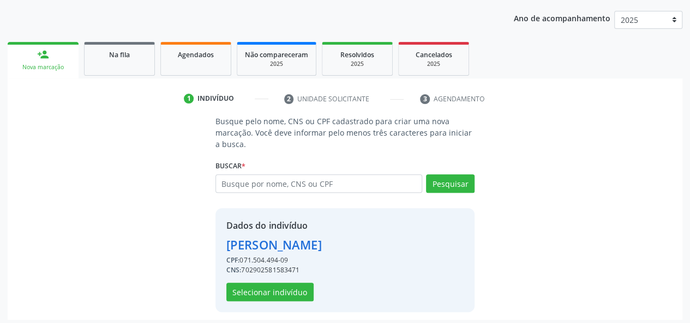
scroll to position [140, 0]
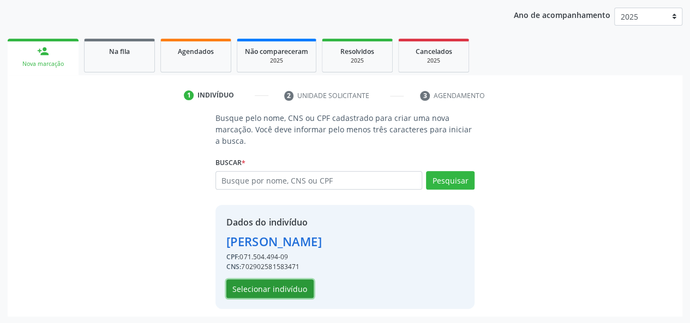
click at [283, 286] on button "Selecionar indivíduo" at bounding box center [269, 289] width 87 height 19
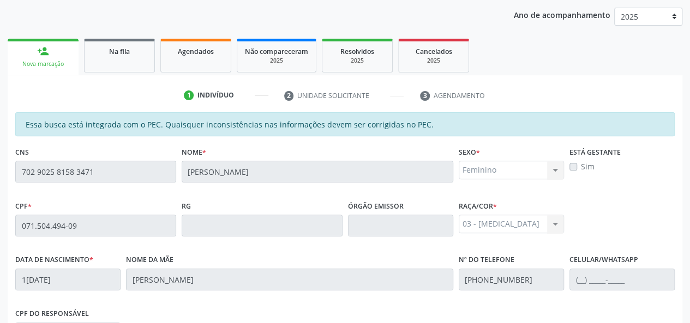
scroll to position [313, 0]
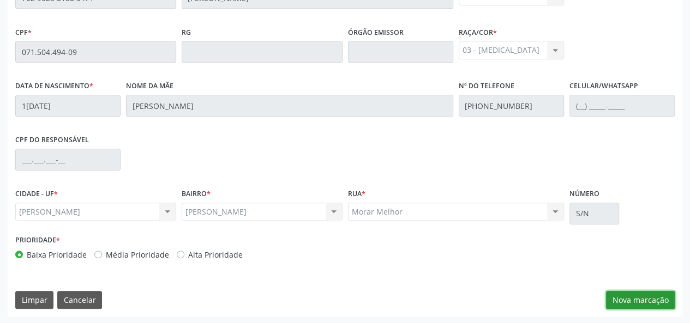
click at [634, 299] on button "Nova marcação" at bounding box center [640, 300] width 69 height 19
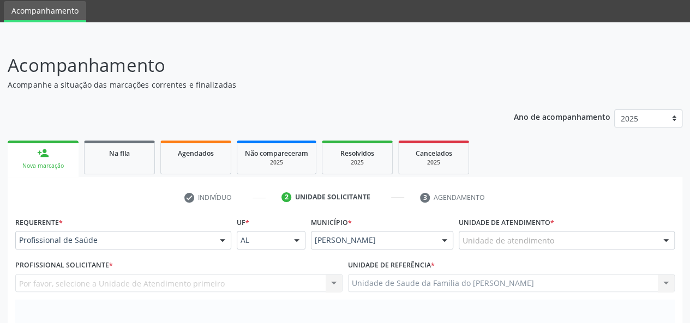
scroll to position [55, 0]
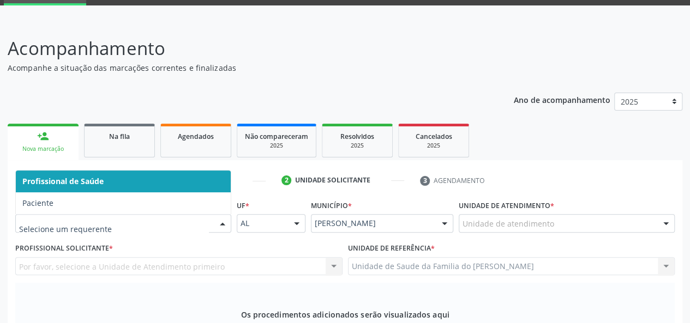
click at [224, 221] on div at bounding box center [222, 224] width 16 height 19
click at [202, 185] on span "Profissional de Saúde" at bounding box center [123, 182] width 215 height 22
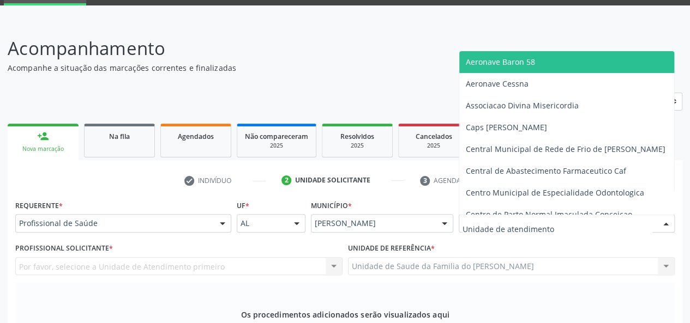
type input "j"
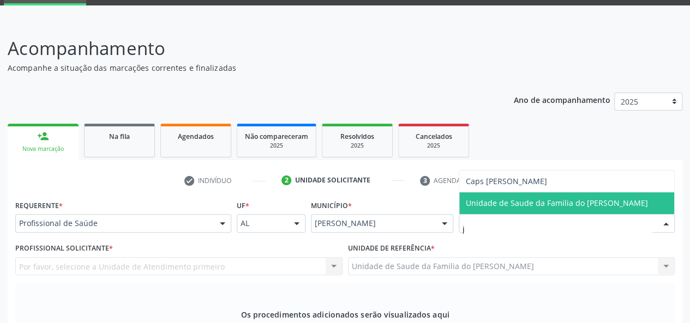
click at [515, 202] on span "Unidade de Saude da Familia do [PERSON_NAME]" at bounding box center [556, 203] width 182 height 10
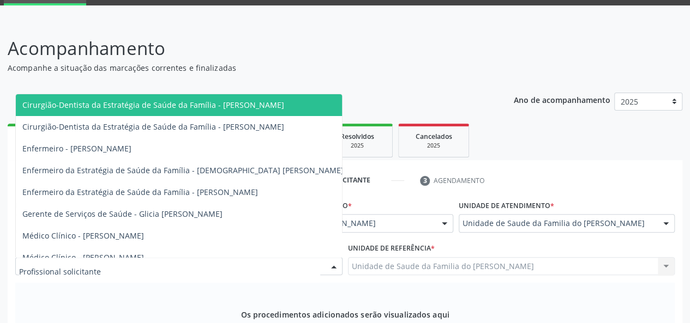
click at [255, 262] on div at bounding box center [178, 266] width 327 height 19
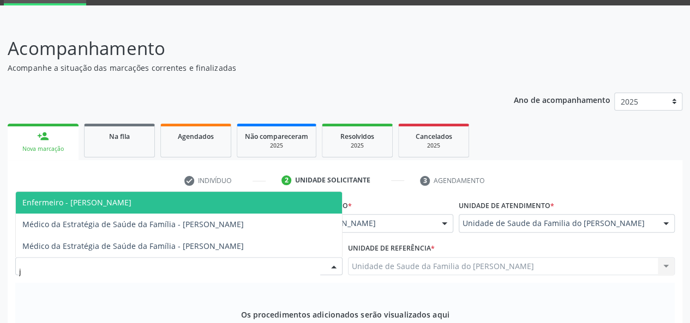
type input "je"
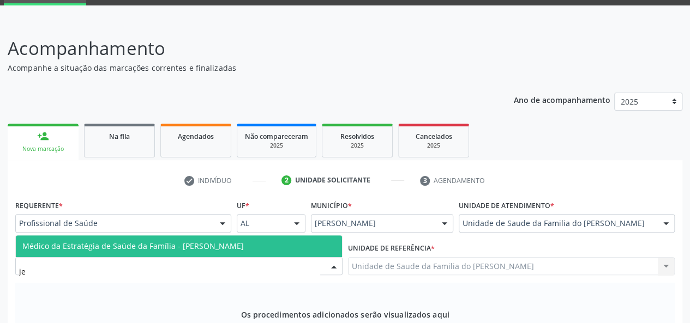
click at [217, 243] on span "Médico da Estratégia de Saúde da Família - [PERSON_NAME]" at bounding box center [132, 246] width 221 height 10
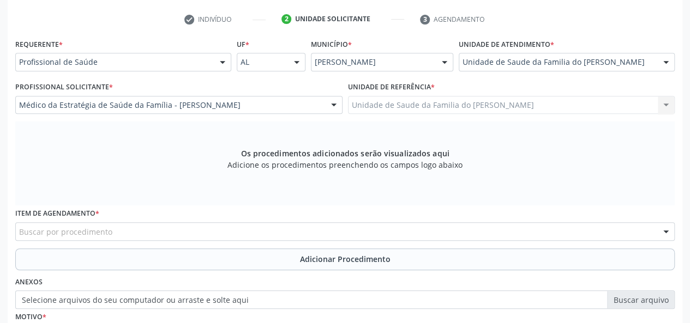
scroll to position [218, 0]
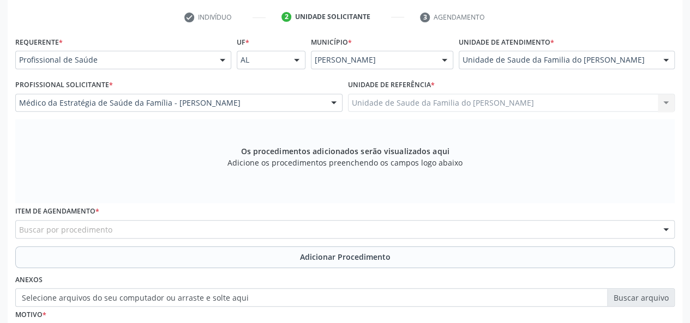
click at [199, 229] on div "Buscar por procedimento" at bounding box center [344, 229] width 659 height 19
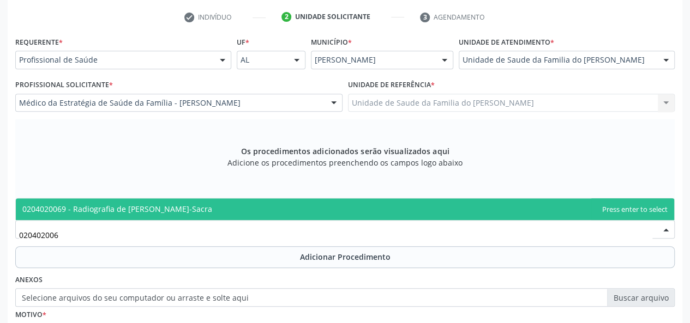
type input "0204020069"
click at [215, 207] on span "0204020069 - Radiografia de [PERSON_NAME]-Sacra" at bounding box center [345, 209] width 658 height 22
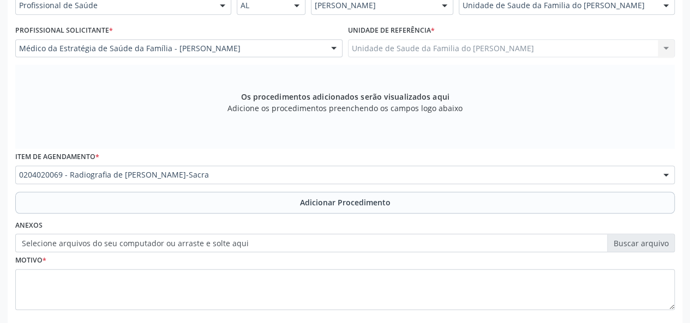
scroll to position [327, 0]
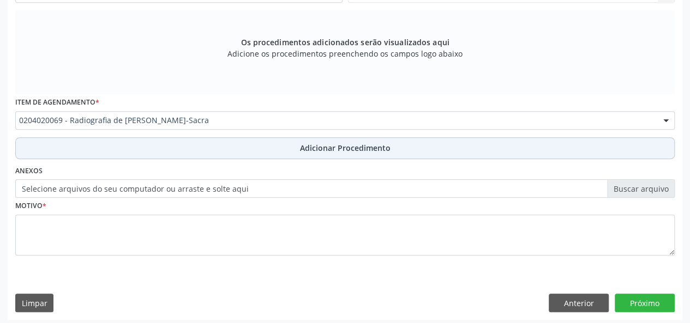
click at [349, 151] on span "Adicionar Procedimento" at bounding box center [345, 147] width 90 height 11
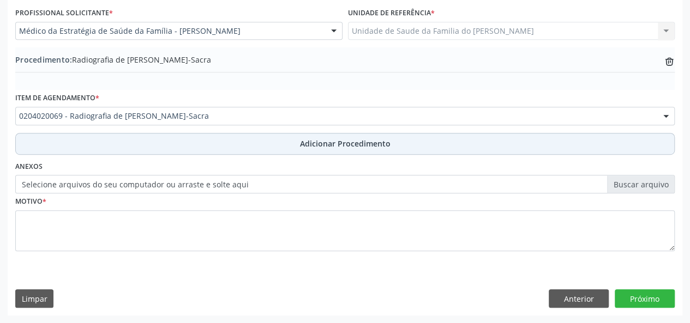
scroll to position [289, 0]
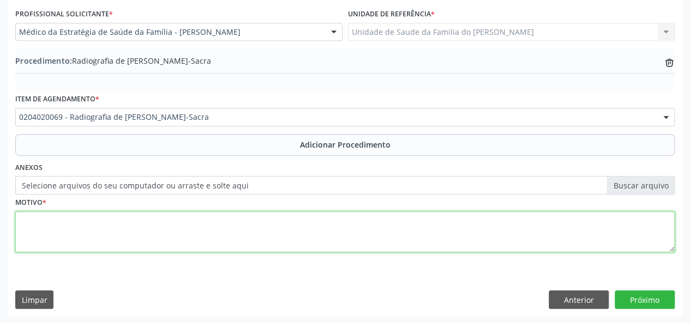
click at [278, 233] on textarea at bounding box center [344, 231] width 659 height 41
type textarea "DOR LOMBAR"
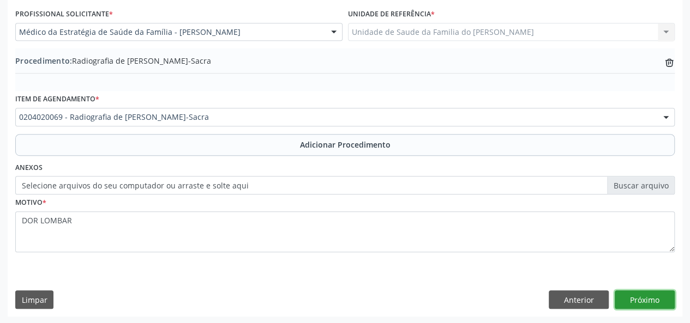
click at [644, 298] on button "Próximo" at bounding box center [644, 300] width 60 height 19
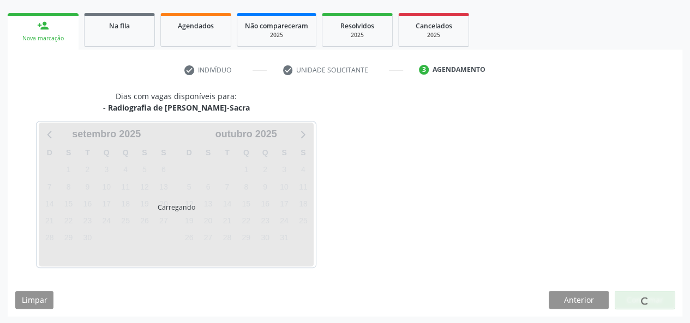
scroll to position [197, 0]
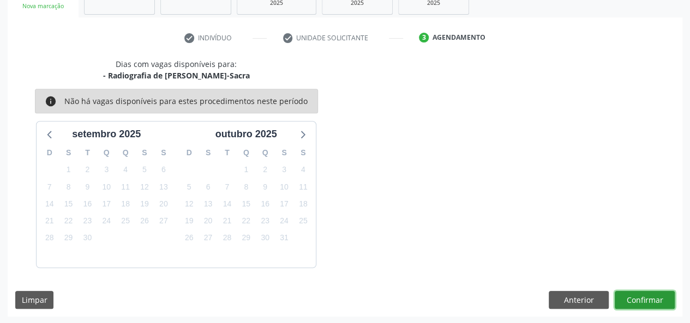
click at [644, 300] on button "Confirmar" at bounding box center [644, 300] width 60 height 19
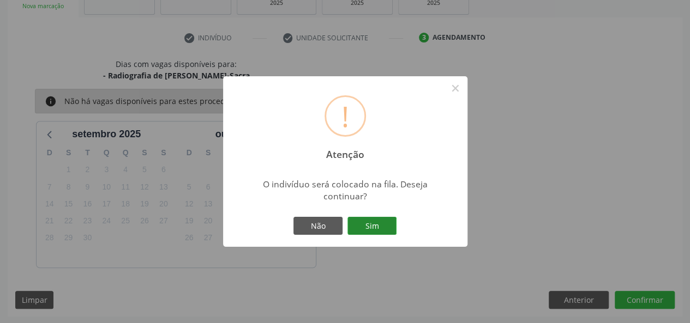
click at [388, 228] on button "Sim" at bounding box center [371, 226] width 49 height 19
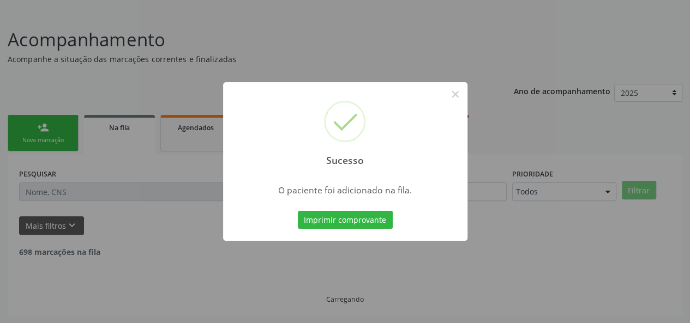
scroll to position [51, 0]
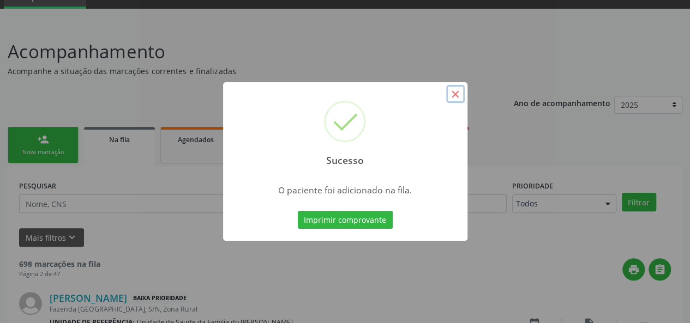
click at [456, 89] on button "×" at bounding box center [455, 94] width 19 height 19
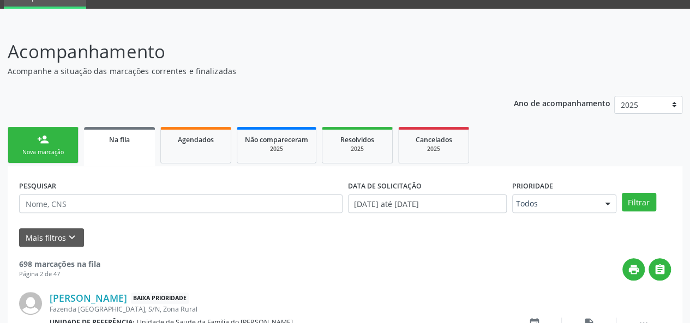
click at [50, 140] on link "person_add Nova marcação" at bounding box center [43, 145] width 71 height 37
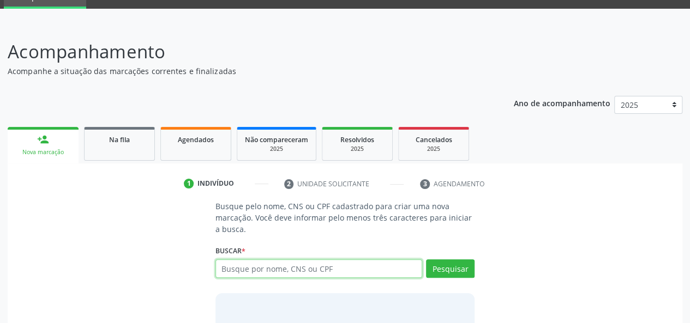
paste input "702902581583471"
type input "702902581583471"
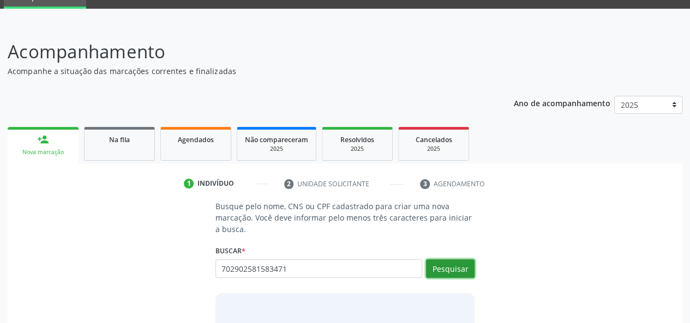
click at [456, 267] on button "Pesquisar" at bounding box center [450, 268] width 49 height 19
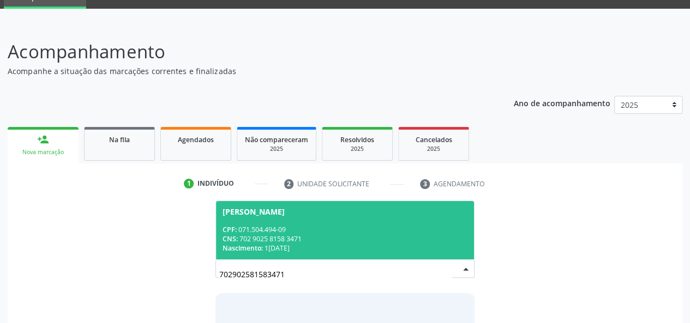
click at [379, 229] on div "CPF: 071.504.494-09" at bounding box center [344, 229] width 245 height 9
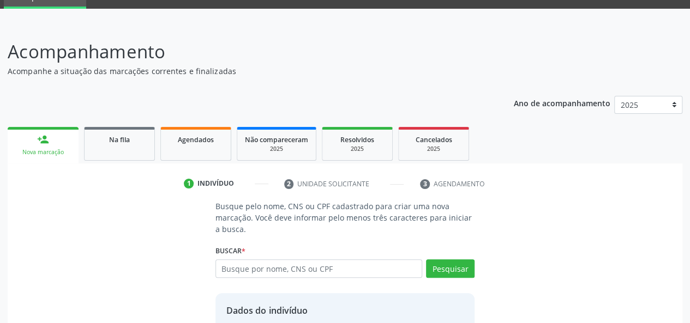
scroll to position [140, 0]
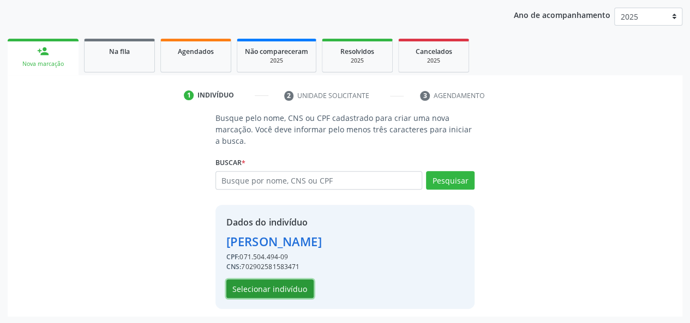
click at [282, 286] on button "Selecionar indivíduo" at bounding box center [269, 289] width 87 height 19
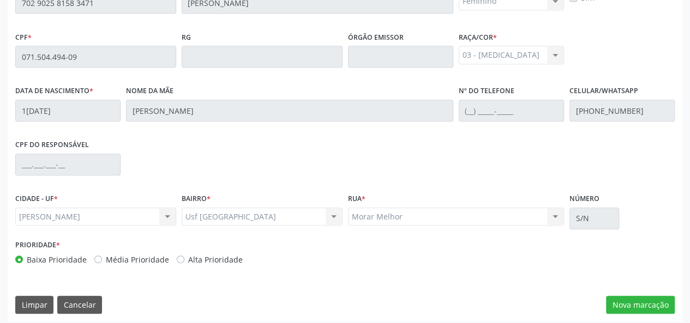
scroll to position [313, 0]
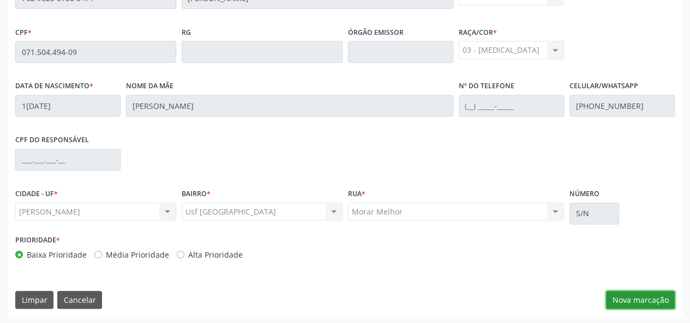
click at [633, 295] on button "Nova marcação" at bounding box center [640, 300] width 69 height 19
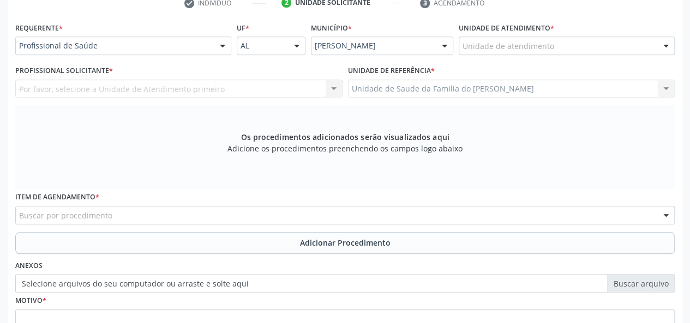
scroll to position [204, 0]
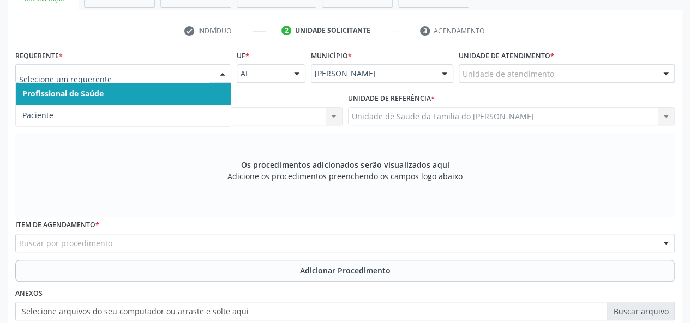
click at [221, 72] on div at bounding box center [222, 74] width 16 height 19
click at [193, 90] on span "Profissional de Saúde" at bounding box center [123, 94] width 215 height 22
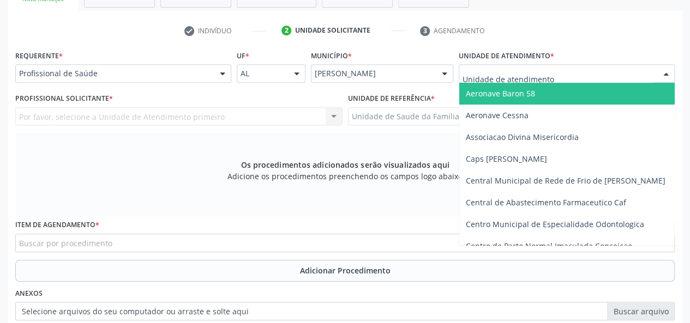
type input "J"
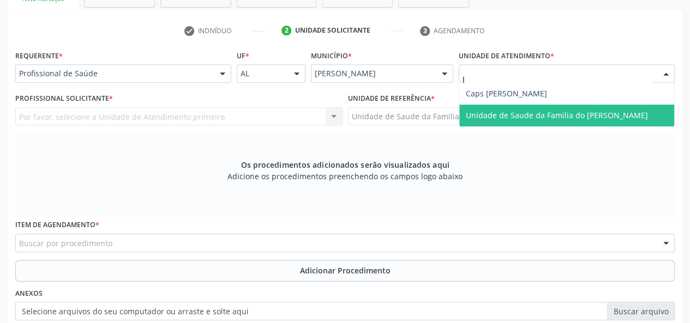
click at [547, 117] on span "Unidade de Saude da Familia do [PERSON_NAME]" at bounding box center [556, 115] width 182 height 10
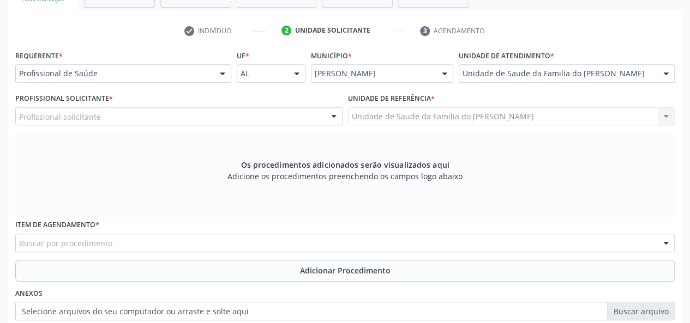
click at [335, 119] on div at bounding box center [333, 117] width 16 height 19
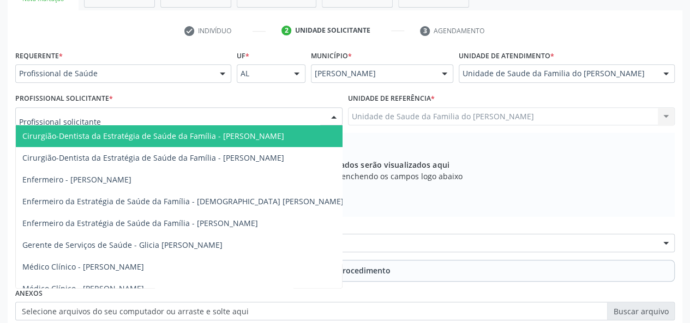
type input "J"
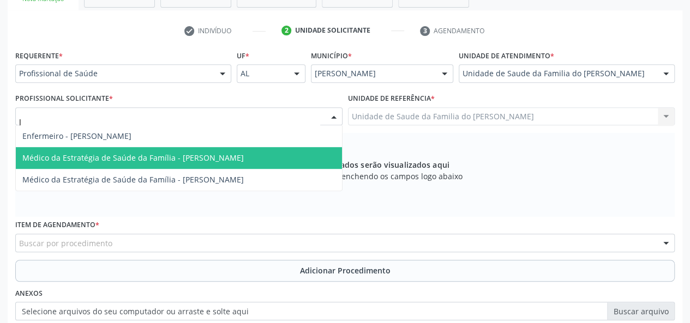
click at [244, 156] on span "Médico da Estratégia de Saúde da Família - [PERSON_NAME]" at bounding box center [132, 158] width 221 height 10
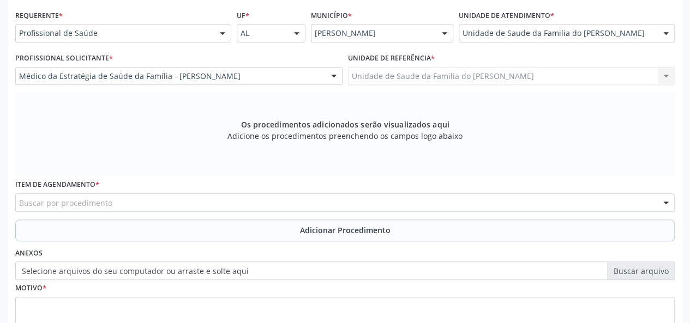
scroll to position [313, 0]
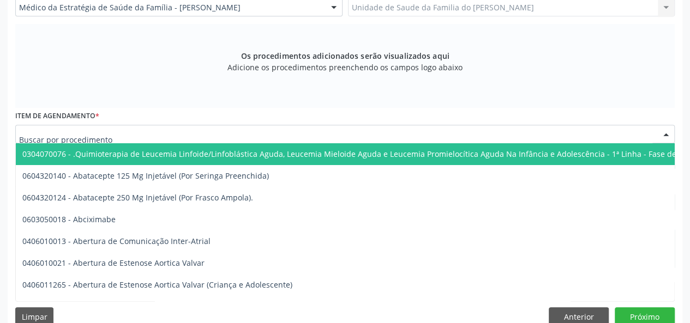
click at [244, 130] on div at bounding box center [344, 134] width 659 height 19
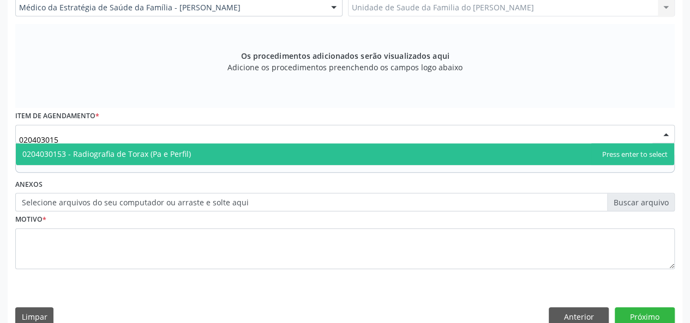
type input "0204030153"
click at [240, 157] on span "0204030153 - Radiografia de Torax (Pa e Perfil)" at bounding box center [345, 154] width 658 height 22
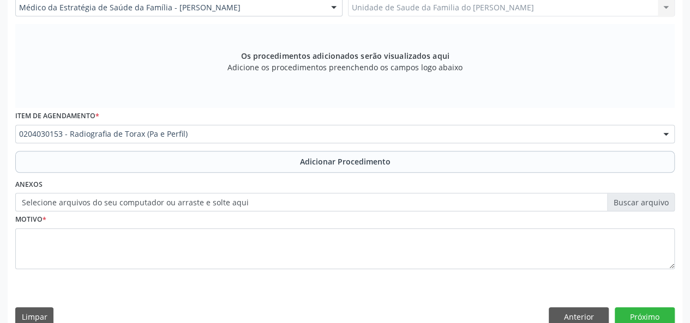
click at [240, 157] on button "Adicionar Procedimento" at bounding box center [344, 162] width 659 height 22
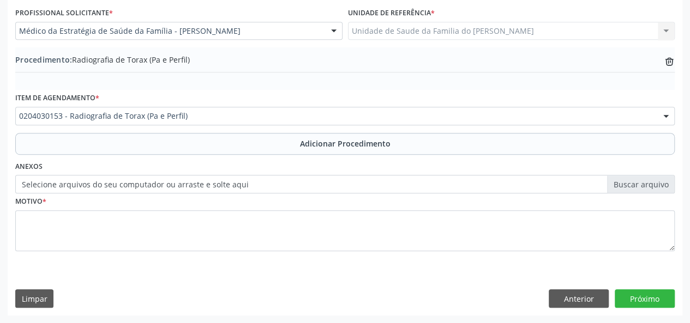
scroll to position [289, 0]
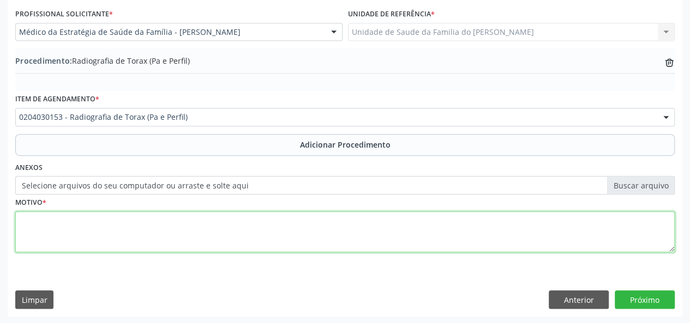
click at [215, 236] on textarea at bounding box center [344, 231] width 659 height 41
click at [39, 222] on textarea "DISPINEIA EM USO DE [MEDICAL_DATA]" at bounding box center [344, 231] width 659 height 41
type textarea "DISPINEIA EM USO DE [MEDICAL_DATA]"
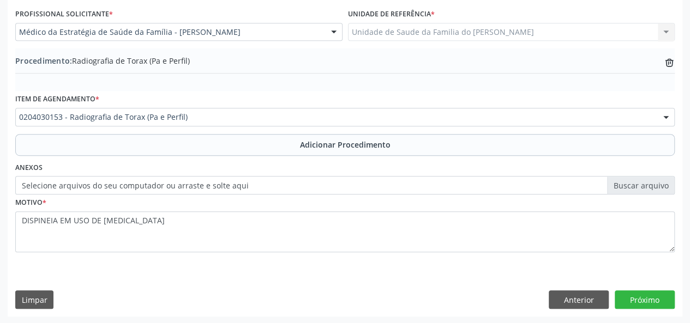
drag, startPoint x: 40, startPoint y: 222, endPoint x: 284, endPoint y: 271, distance: 248.5
click at [255, 268] on div "Requerente * Profissional de Saúde Profissional de Saúde Paciente Nenhum result…" at bounding box center [345, 139] width 674 height 353
click at [654, 301] on button "Próximo" at bounding box center [644, 300] width 60 height 19
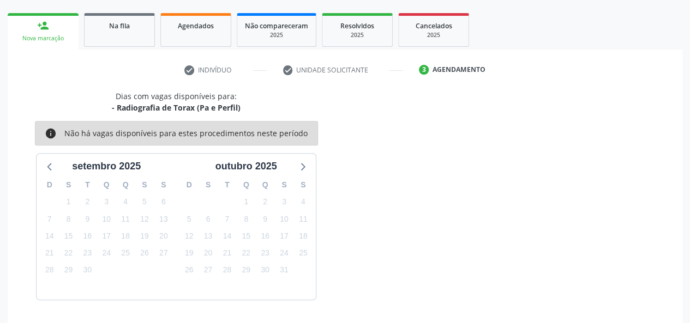
scroll to position [197, 0]
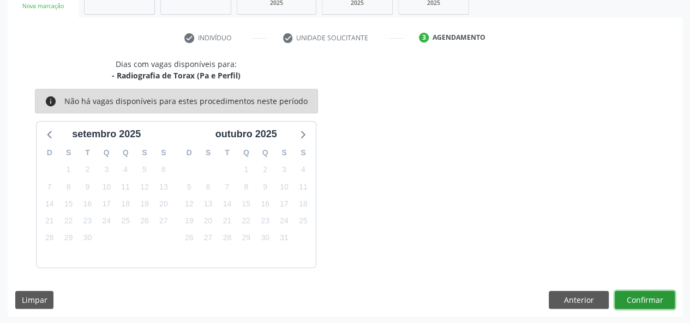
click at [645, 300] on button "Confirmar" at bounding box center [644, 300] width 60 height 19
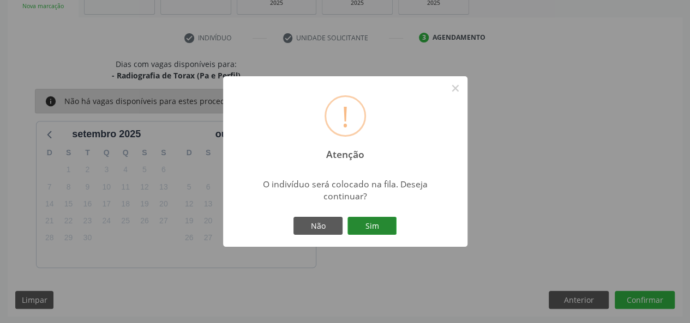
click at [390, 231] on button "Sim" at bounding box center [371, 226] width 49 height 19
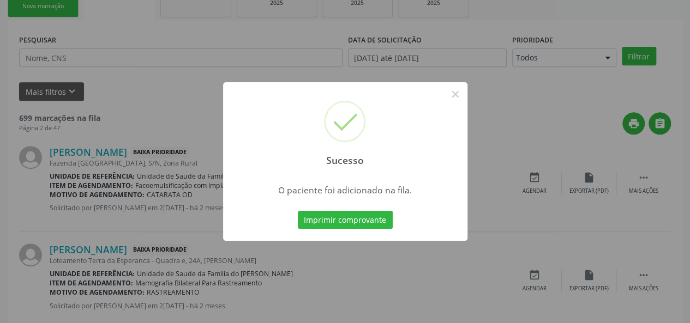
scroll to position [51, 0]
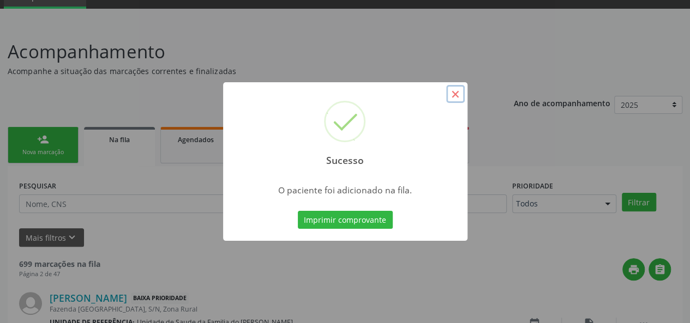
click at [459, 93] on button "×" at bounding box center [455, 94] width 19 height 19
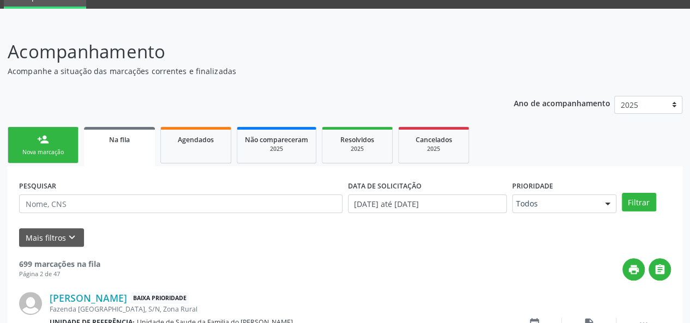
click at [22, 146] on link "person_add Nova marcação" at bounding box center [43, 145] width 71 height 37
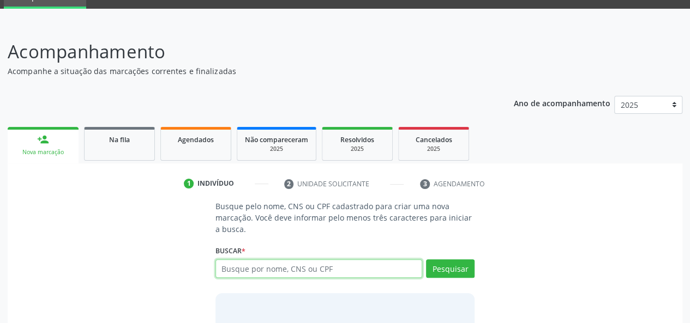
paste input "702902581583471"
type input "702902581583471"
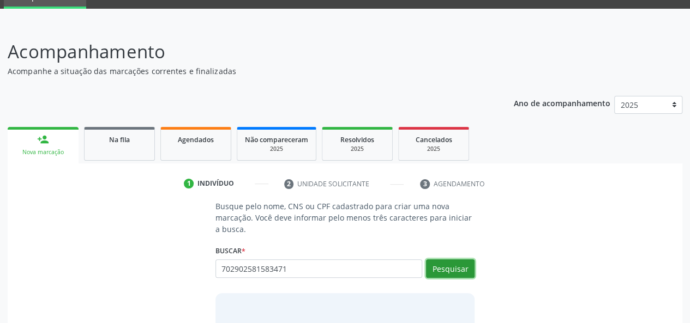
click at [452, 265] on button "Pesquisar" at bounding box center [450, 268] width 49 height 19
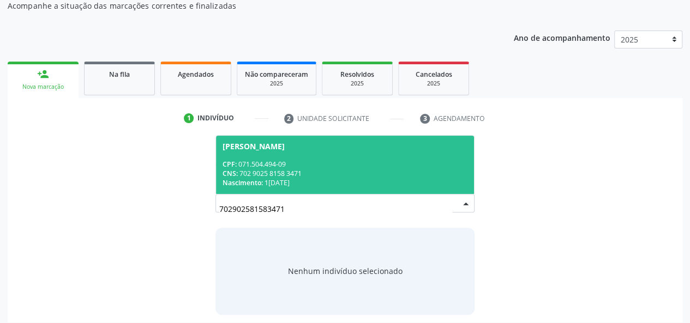
scroll to position [123, 0]
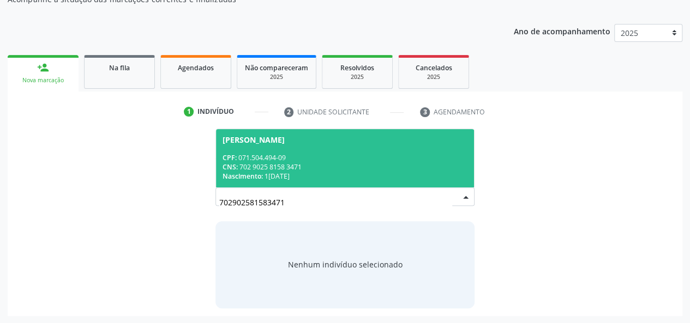
click at [315, 160] on div "CPF: 071.504.494-09" at bounding box center [344, 157] width 245 height 9
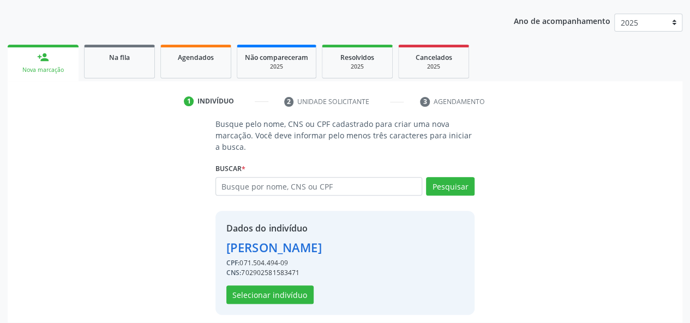
scroll to position [140, 0]
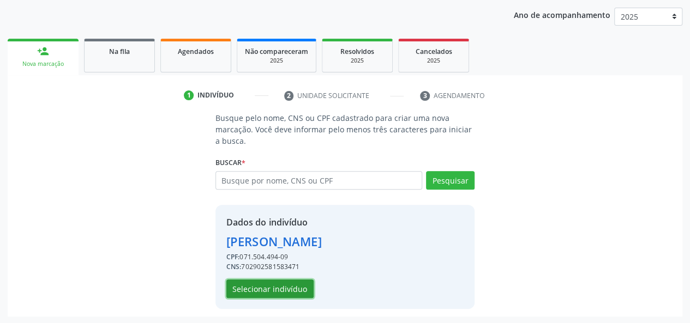
click at [291, 292] on button "Selecionar indivíduo" at bounding box center [269, 289] width 87 height 19
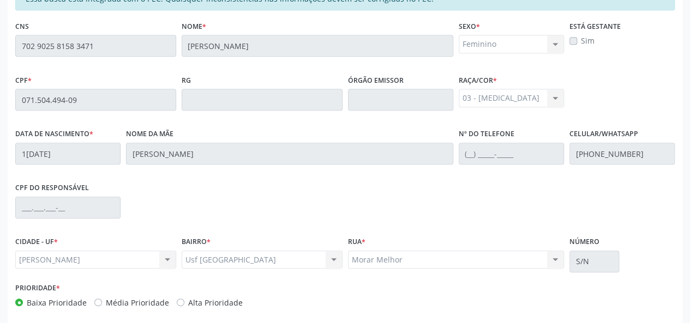
scroll to position [313, 0]
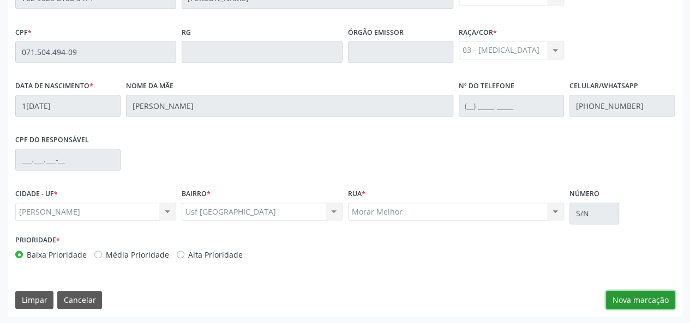
click at [649, 302] on button "Nova marcação" at bounding box center [640, 300] width 69 height 19
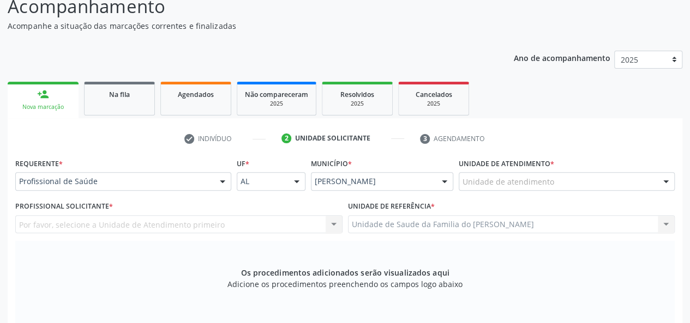
scroll to position [95, 0]
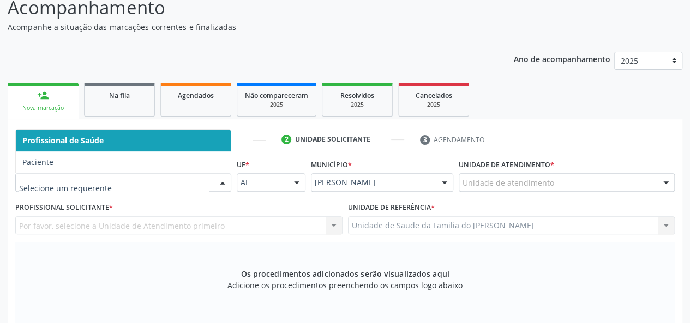
click at [223, 183] on div at bounding box center [222, 183] width 16 height 19
click at [183, 143] on span "Profissional de Saúde" at bounding box center [123, 141] width 215 height 22
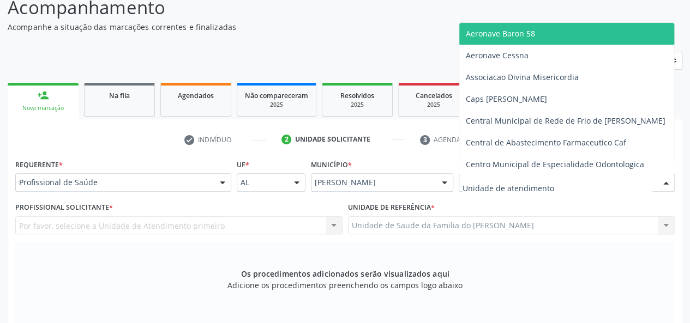
type input "J"
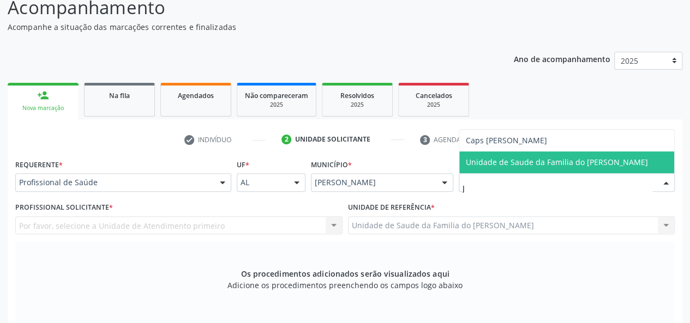
click at [543, 156] on span "Unidade de Saude da Familia do [PERSON_NAME]" at bounding box center [566, 163] width 215 height 22
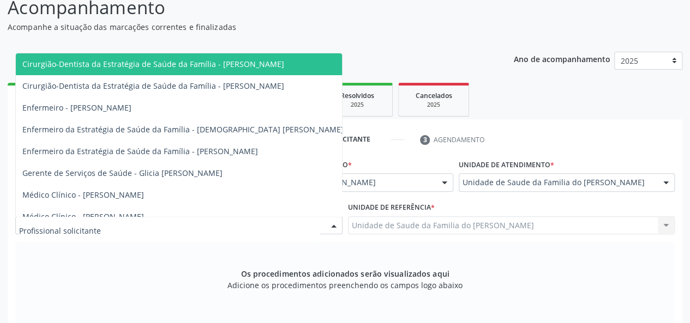
click at [278, 224] on div at bounding box center [178, 225] width 327 height 19
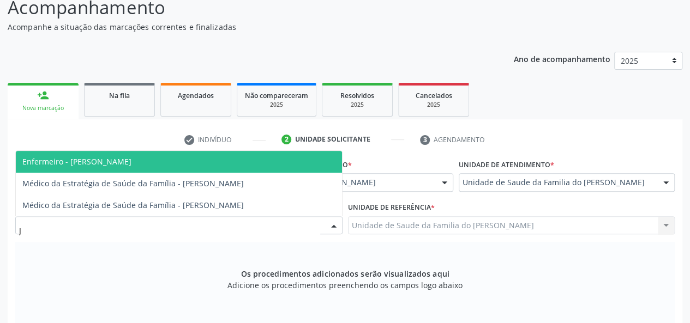
type input "JE"
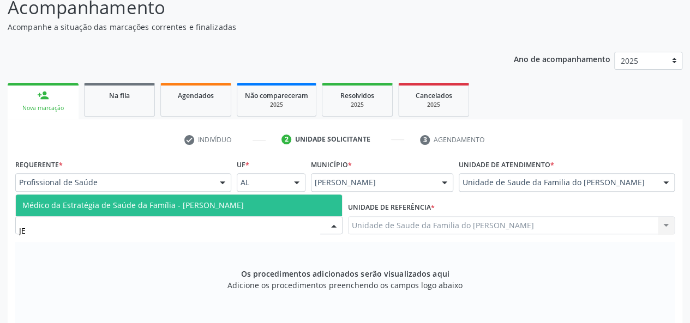
click at [244, 207] on span "Médico da Estratégia de Saúde da Família - [PERSON_NAME]" at bounding box center [132, 205] width 221 height 10
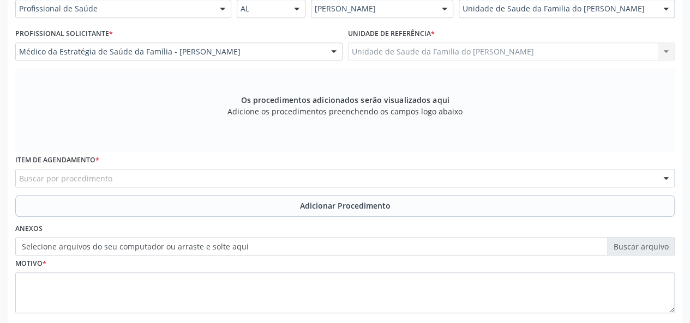
scroll to position [313, 0]
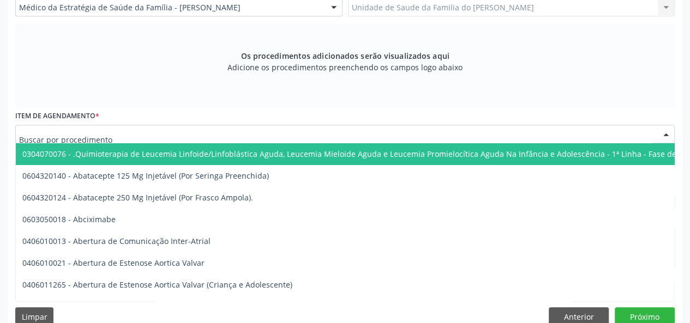
click at [269, 134] on div at bounding box center [344, 134] width 659 height 19
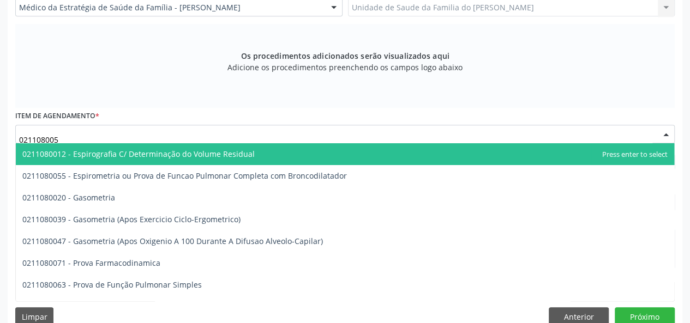
type input "0211080055"
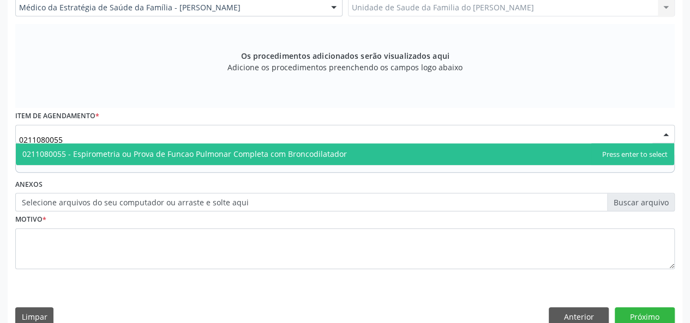
click at [258, 152] on span "0211080055 - Espirometria ou Prova de Funcao Pulmonar Completa com Broncodilata…" at bounding box center [184, 154] width 324 height 10
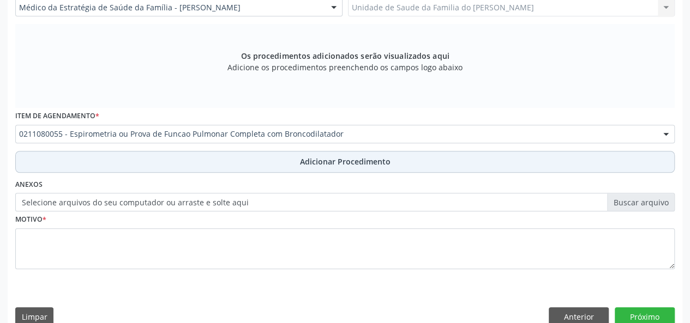
click at [245, 159] on button "Adicionar Procedimento" at bounding box center [344, 162] width 659 height 22
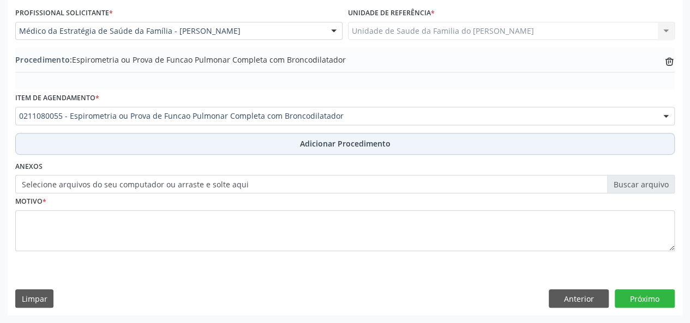
scroll to position [289, 0]
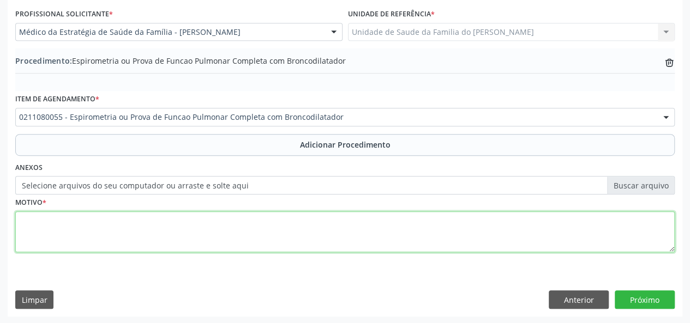
click at [243, 232] on textarea at bounding box center [344, 231] width 659 height 41
type textarea "DISPINEIA"
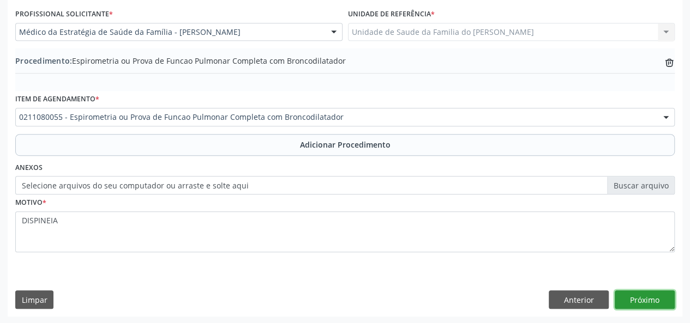
click at [651, 299] on button "Próximo" at bounding box center [644, 300] width 60 height 19
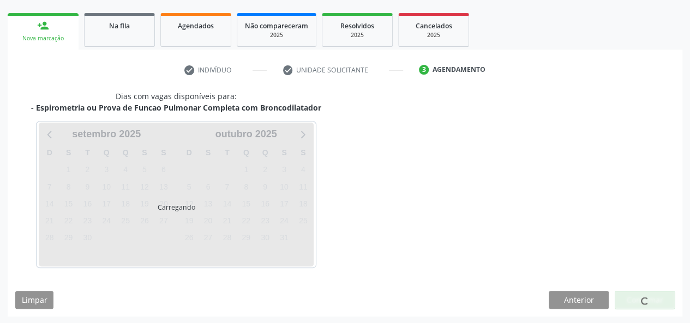
scroll to position [197, 0]
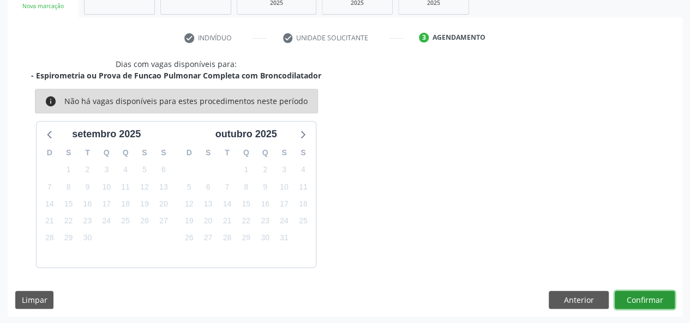
click at [651, 299] on button "Confirmar" at bounding box center [644, 300] width 60 height 19
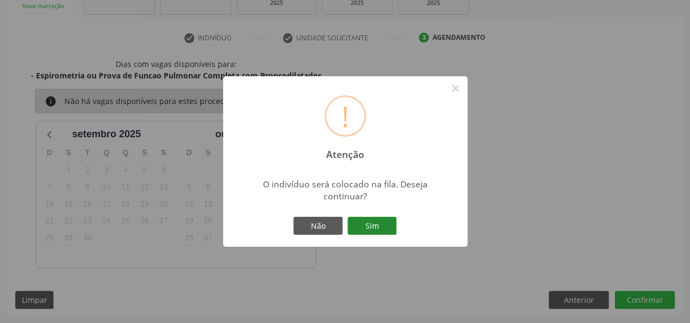
click at [380, 225] on button "Sim" at bounding box center [371, 226] width 49 height 19
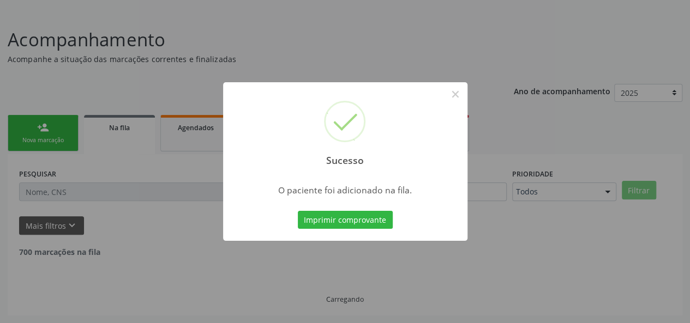
scroll to position [51, 0]
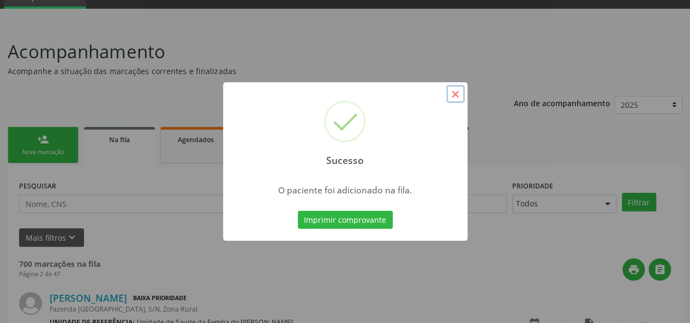
click at [457, 95] on button "×" at bounding box center [455, 94] width 19 height 19
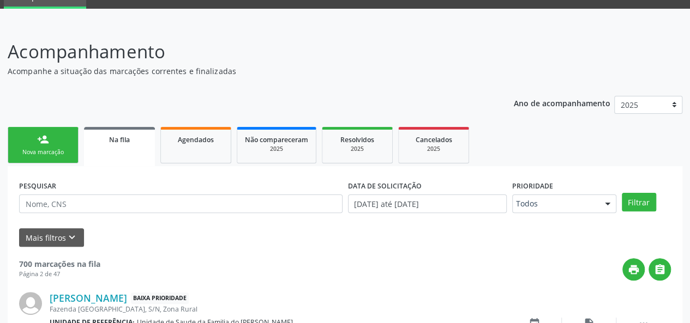
click at [58, 149] on div "Nova marcação" at bounding box center [43, 152] width 55 height 8
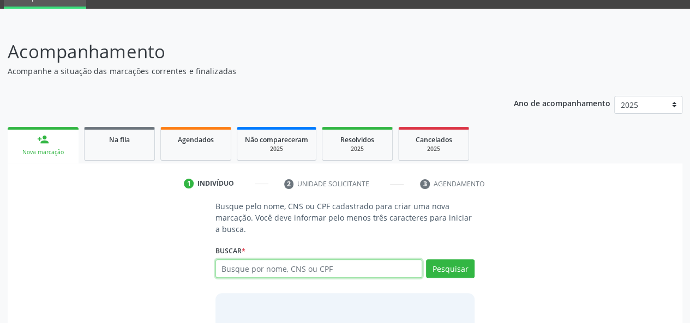
click at [298, 267] on input "text" at bounding box center [318, 268] width 207 height 19
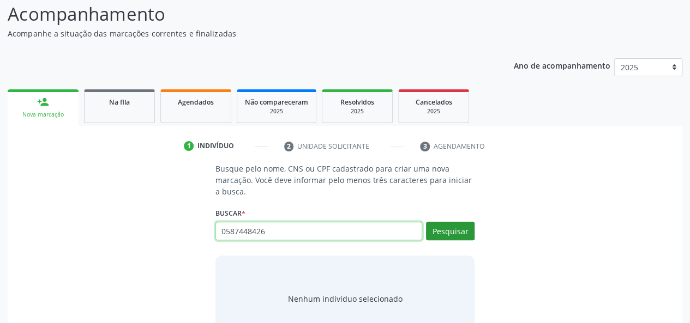
scroll to position [106, 0]
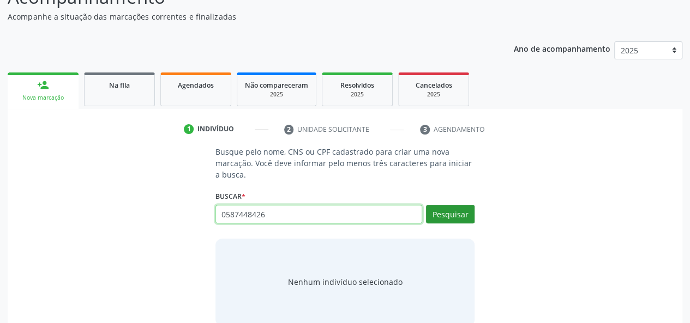
type input "0587448426"
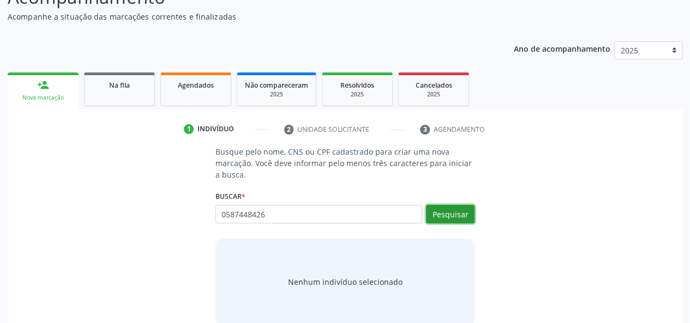
click at [447, 216] on button "Pesquisar" at bounding box center [450, 214] width 49 height 19
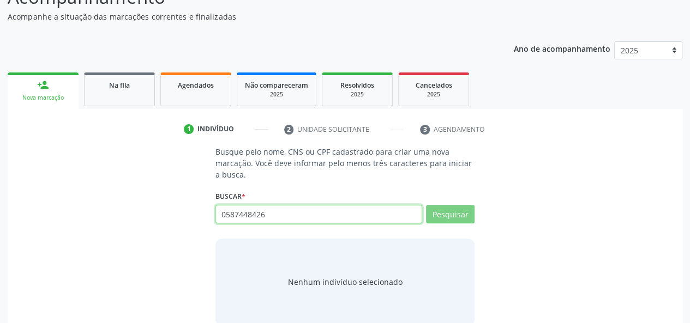
click at [246, 216] on input "0587448426" at bounding box center [318, 214] width 207 height 19
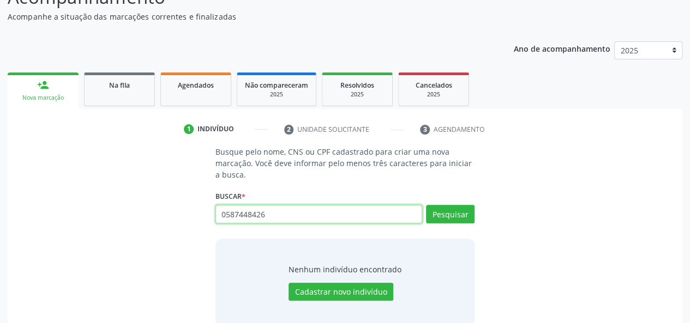
drag, startPoint x: 313, startPoint y: 215, endPoint x: 215, endPoint y: 217, distance: 98.1
click at [215, 217] on input "0587448426" at bounding box center [318, 214] width 207 height 19
click at [255, 215] on input "0587448426" at bounding box center [318, 214] width 207 height 19
click at [250, 215] on input "0587448426" at bounding box center [318, 214] width 207 height 19
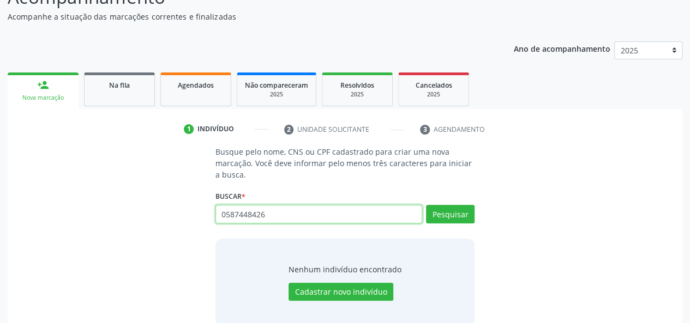
click at [247, 215] on input "0587448426" at bounding box center [318, 214] width 207 height 19
type input "05874478426"
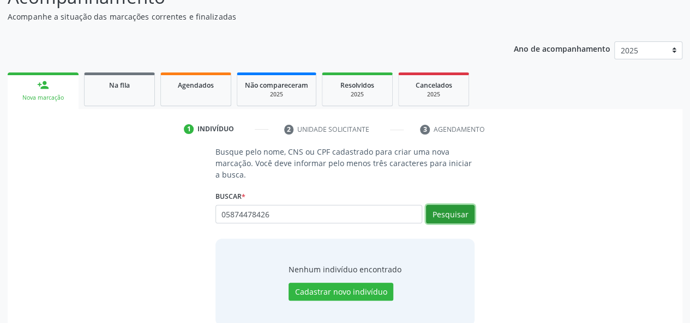
click at [432, 215] on button "Pesquisar" at bounding box center [450, 214] width 49 height 19
type input "05874478426"
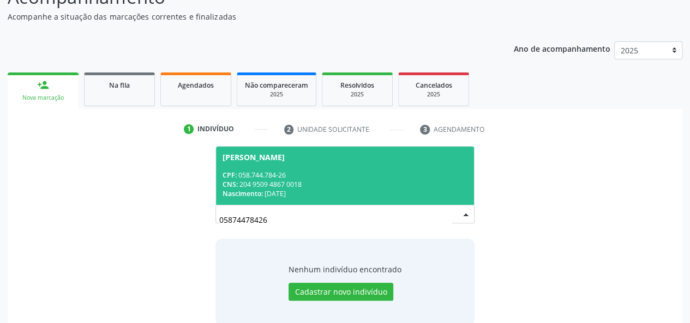
click at [301, 176] on div "CPF: 058.744.784-26" at bounding box center [344, 175] width 245 height 9
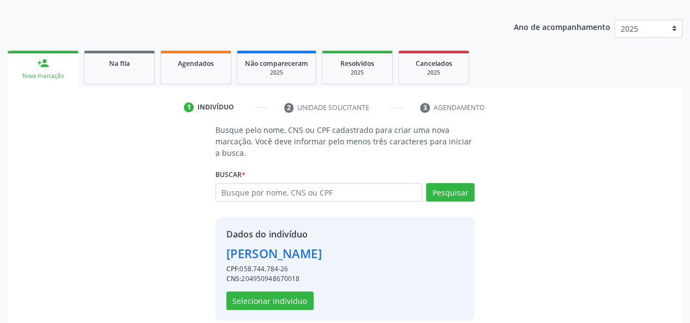
scroll to position [140, 0]
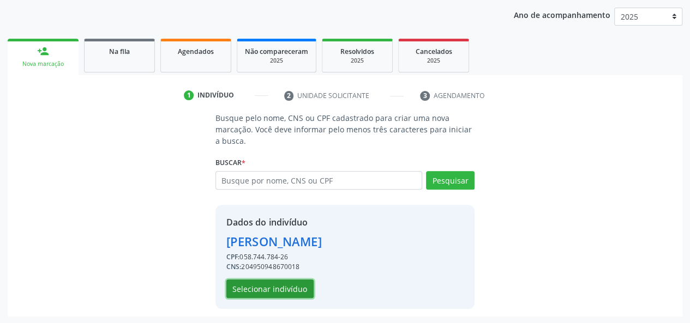
click at [273, 287] on button "Selecionar indivíduo" at bounding box center [269, 289] width 87 height 19
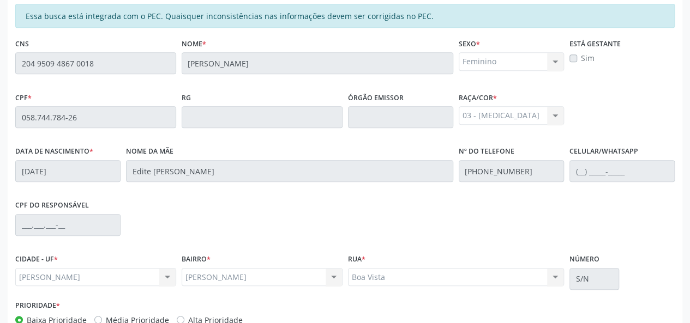
scroll to position [313, 0]
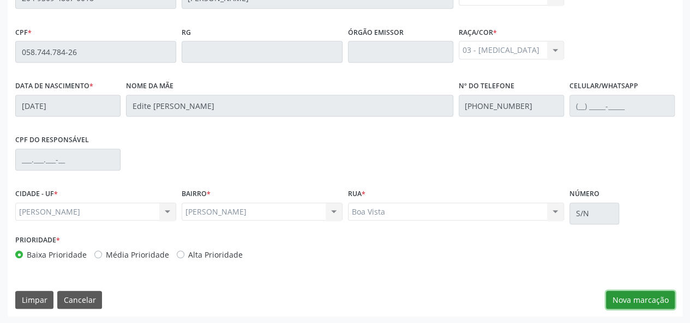
click at [643, 301] on button "Nova marcação" at bounding box center [640, 300] width 69 height 19
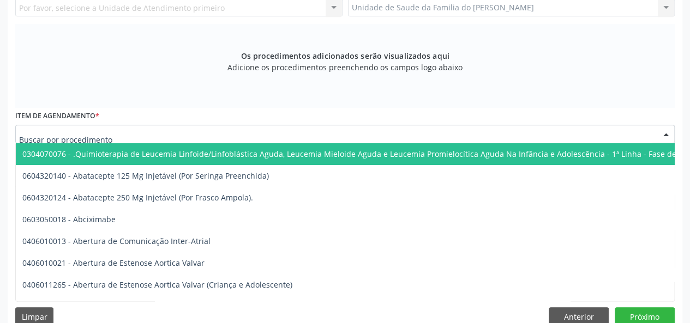
click at [218, 134] on div at bounding box center [344, 134] width 659 height 19
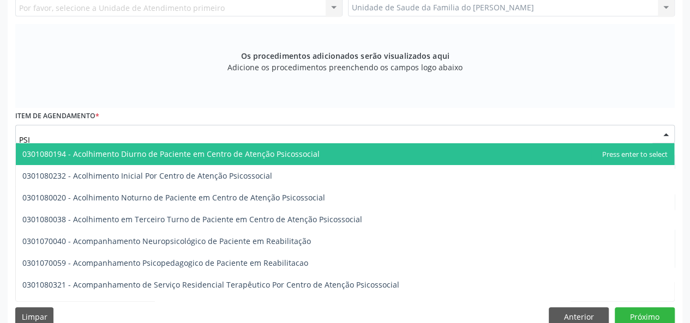
type input "PSIQ"
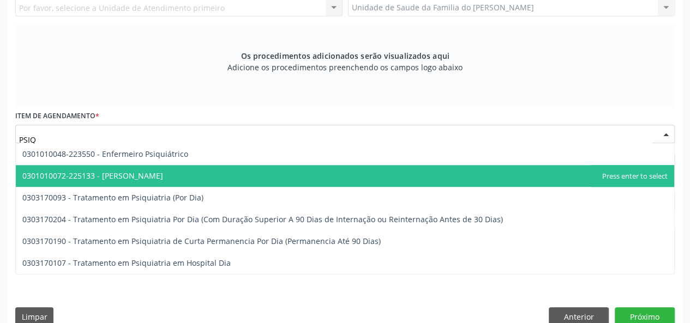
click at [203, 174] on span "0301010072-225133 - [PERSON_NAME]" at bounding box center [345, 176] width 658 height 22
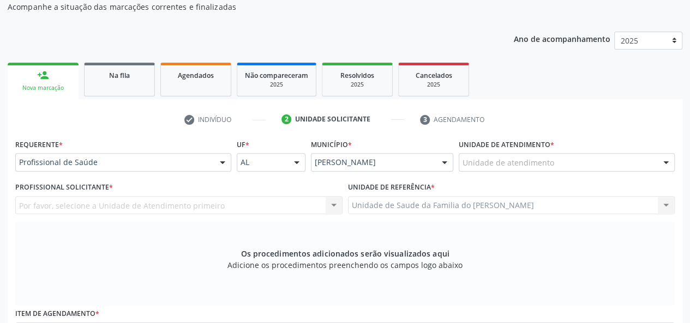
scroll to position [95, 0]
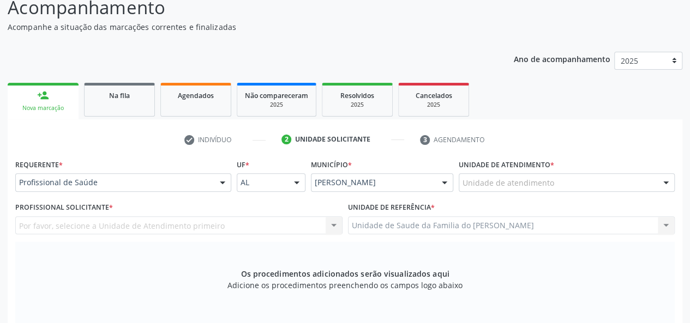
click at [211, 184] on div "Profissional de Saúde" at bounding box center [123, 182] width 216 height 19
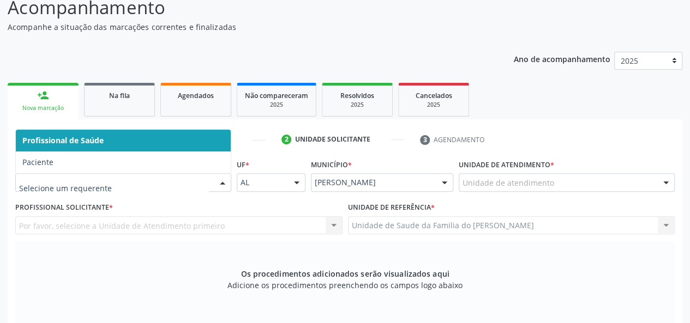
click at [172, 142] on span "Profissional de Saúde" at bounding box center [123, 141] width 215 height 22
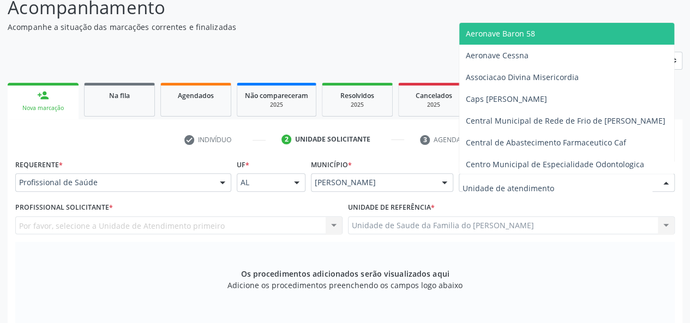
type input "J"
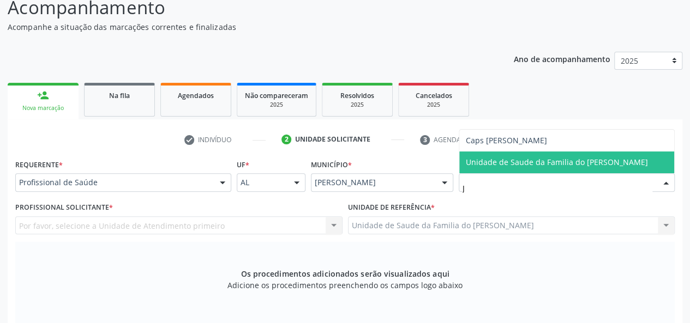
click at [524, 164] on span "Unidade de Saude da Familia do [PERSON_NAME]" at bounding box center [556, 162] width 182 height 10
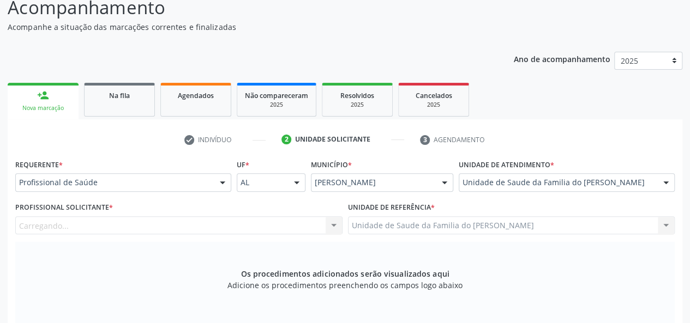
scroll to position [204, 0]
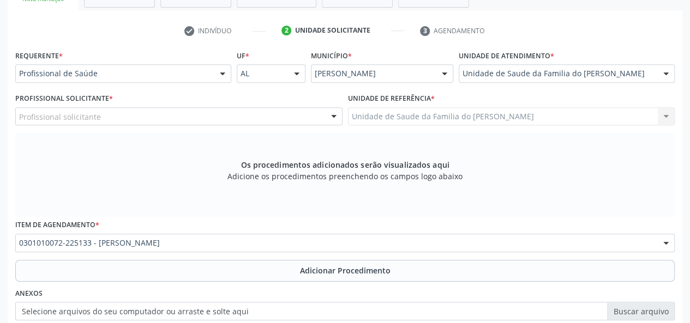
click at [335, 118] on div at bounding box center [333, 117] width 16 height 19
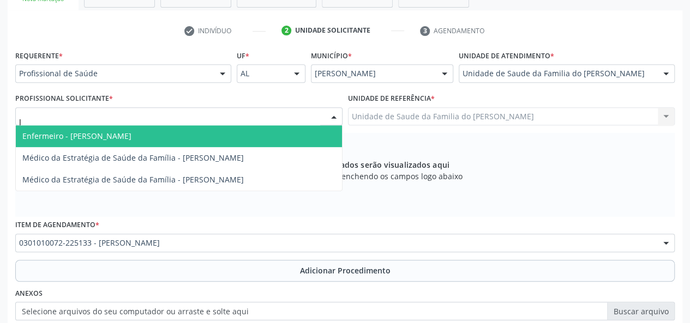
type input "JE"
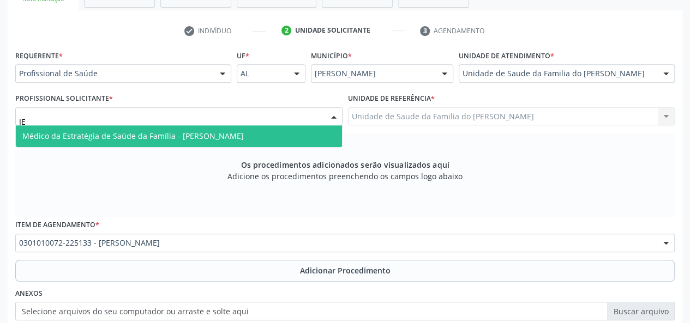
click at [244, 135] on span "Médico da Estratégia de Saúde da Família - [PERSON_NAME]" at bounding box center [132, 136] width 221 height 10
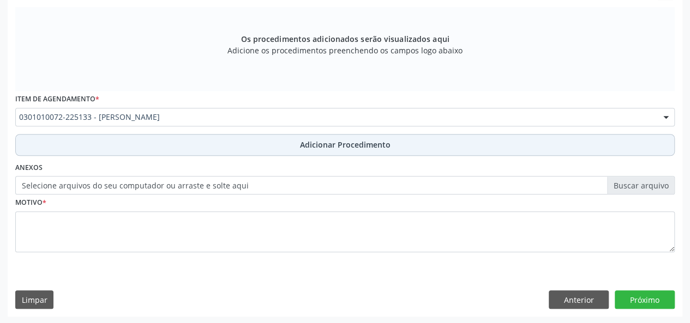
click at [240, 149] on button "Adicionar Procedimento" at bounding box center [344, 145] width 659 height 22
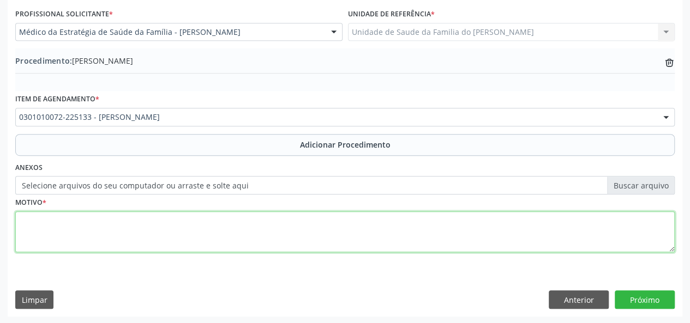
click at [201, 237] on textarea at bounding box center [344, 231] width 659 height 41
click at [97, 219] on textarea "ANSIEDADE GENERA;IZADA" at bounding box center [344, 231] width 659 height 41
click at [169, 236] on textarea "ANSIEDADE GENERAZADA" at bounding box center [344, 231] width 659 height 41
click at [80, 221] on textarea "ANSIEDADE GENERAZADA" at bounding box center [344, 231] width 659 height 41
type textarea "ANSIEDADE GENERALIZADA"
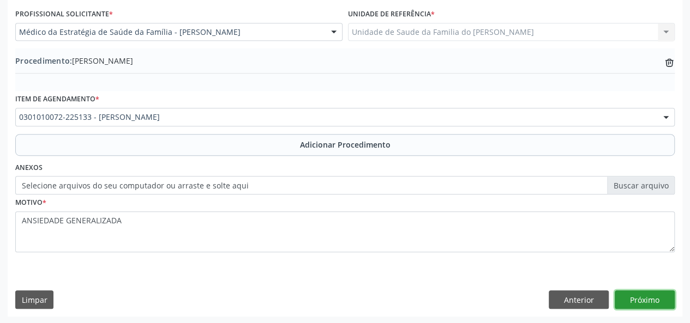
click at [629, 297] on button "Próximo" at bounding box center [644, 300] width 60 height 19
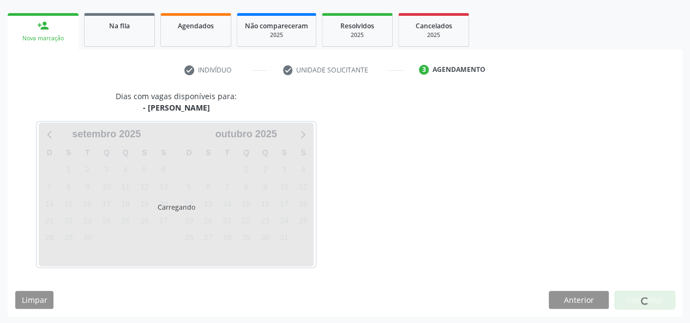
scroll to position [197, 0]
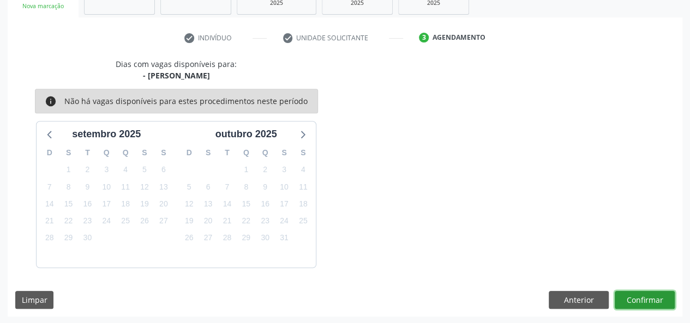
click at [631, 297] on button "Confirmar" at bounding box center [644, 300] width 60 height 19
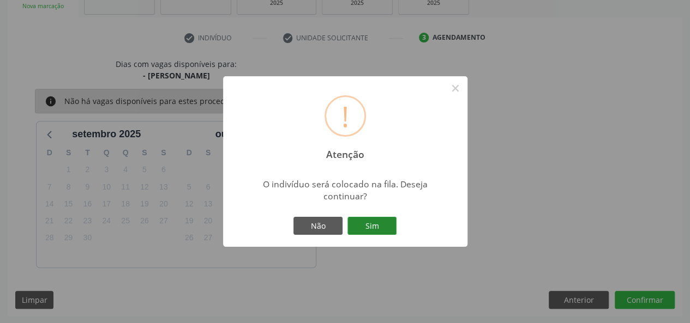
click at [374, 226] on button "Sim" at bounding box center [371, 226] width 49 height 19
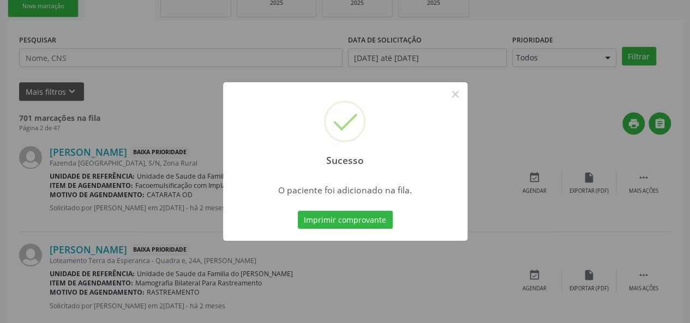
scroll to position [51, 0]
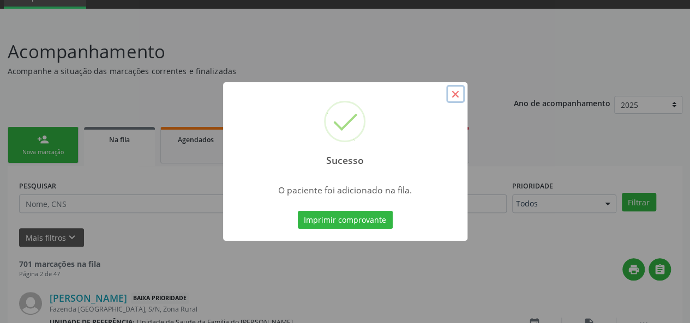
click at [450, 93] on button "×" at bounding box center [455, 94] width 19 height 19
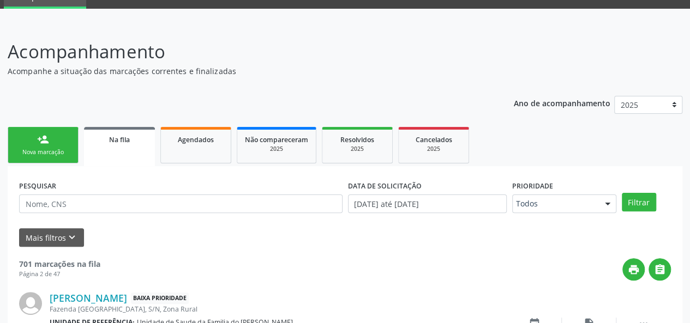
click at [31, 140] on link "person_add Nova marcação" at bounding box center [43, 145] width 71 height 37
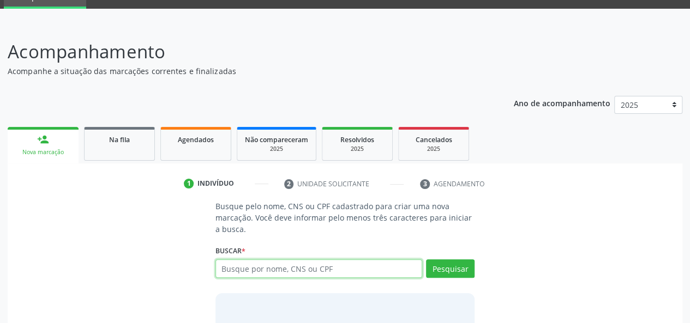
paste input "204950948670018"
type input "204950948670018"
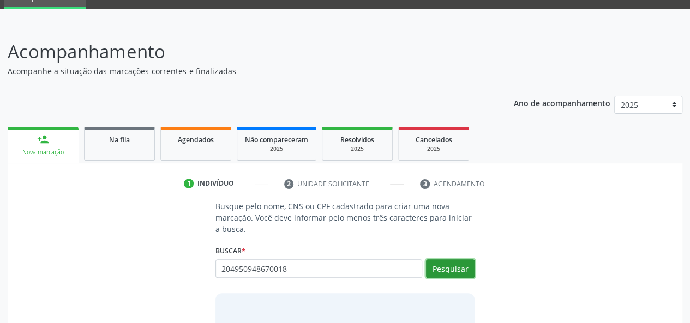
click at [457, 269] on button "Pesquisar" at bounding box center [450, 268] width 49 height 19
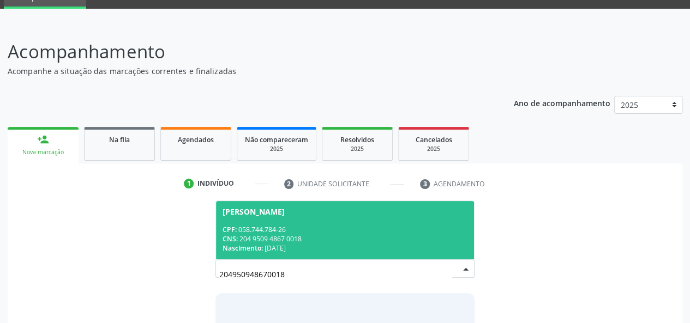
click at [397, 232] on div "CPF: 058.744.784-26" at bounding box center [344, 229] width 245 height 9
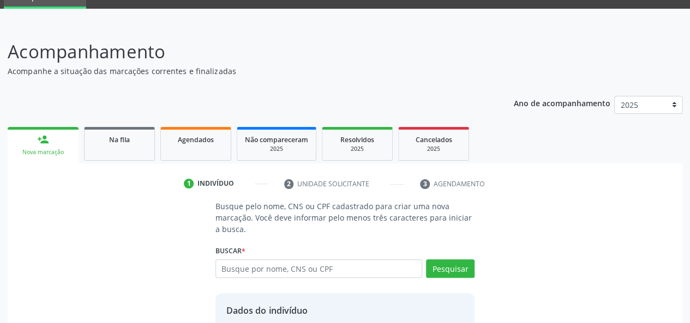
scroll to position [140, 0]
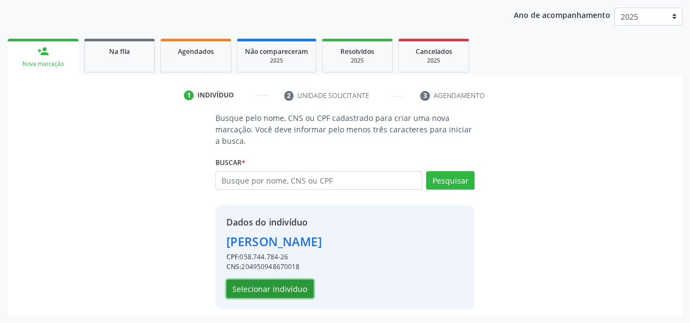
click at [288, 286] on button "Selecionar indivíduo" at bounding box center [269, 289] width 87 height 19
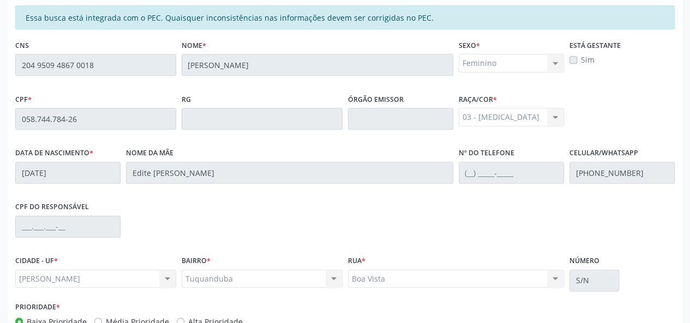
scroll to position [313, 0]
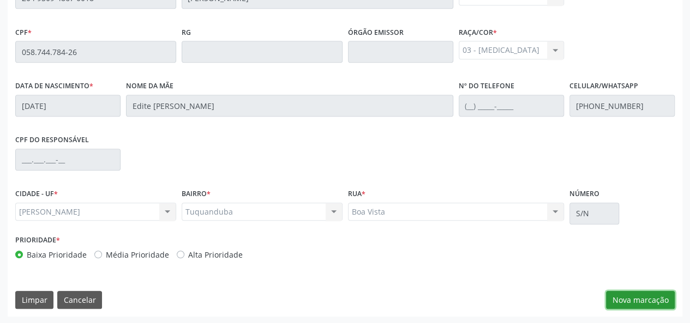
click at [651, 306] on button "Nova marcação" at bounding box center [640, 300] width 69 height 19
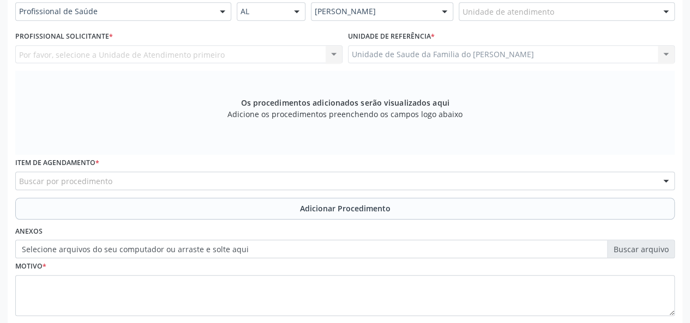
scroll to position [204, 0]
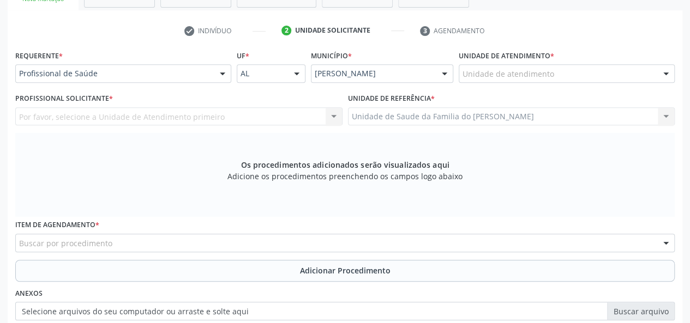
click at [218, 73] on div at bounding box center [222, 74] width 16 height 19
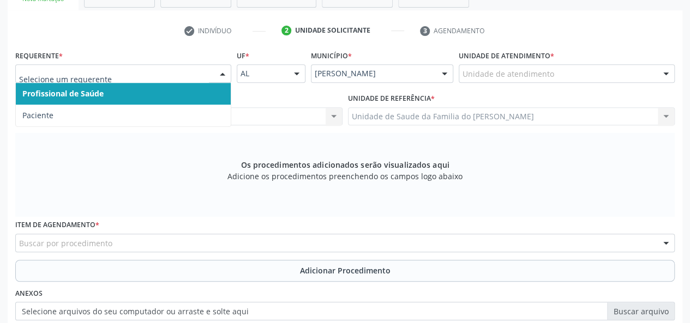
click at [201, 88] on span "Profissional de Saúde" at bounding box center [123, 94] width 215 height 22
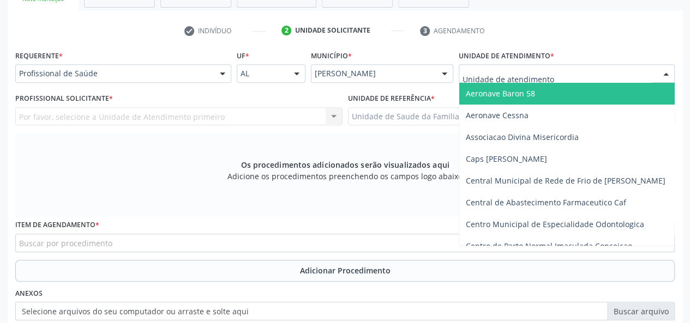
type input "J"
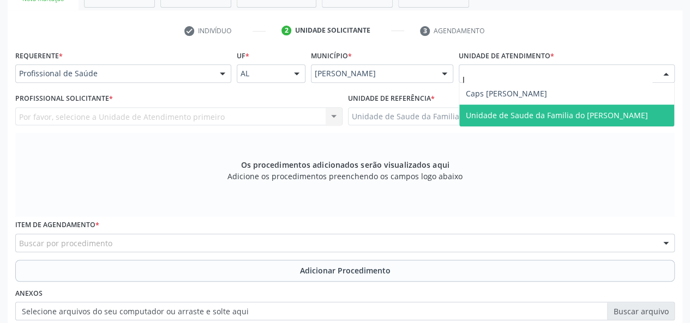
click at [475, 111] on span "Unidade de Saude da Familia do [PERSON_NAME]" at bounding box center [556, 115] width 182 height 10
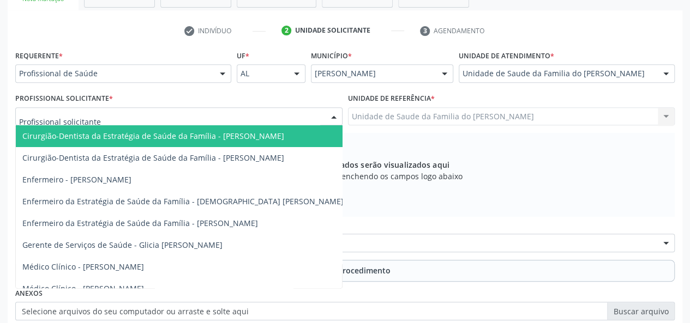
click at [334, 117] on div at bounding box center [333, 117] width 16 height 19
type input "J"
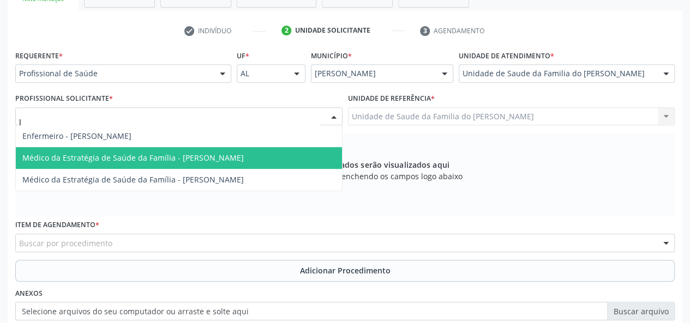
click at [227, 163] on span "Médico da Estratégia de Saúde da Família - [PERSON_NAME]" at bounding box center [179, 158] width 326 height 22
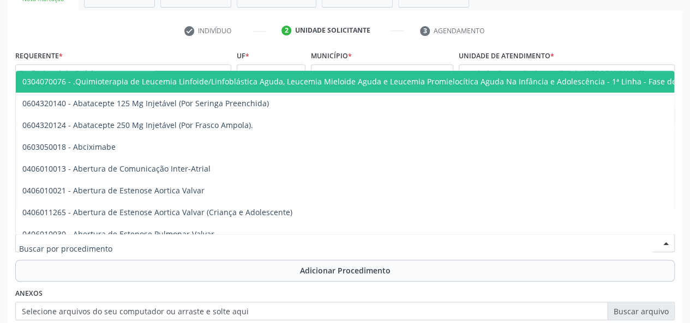
click at [209, 247] on div at bounding box center [344, 243] width 659 height 19
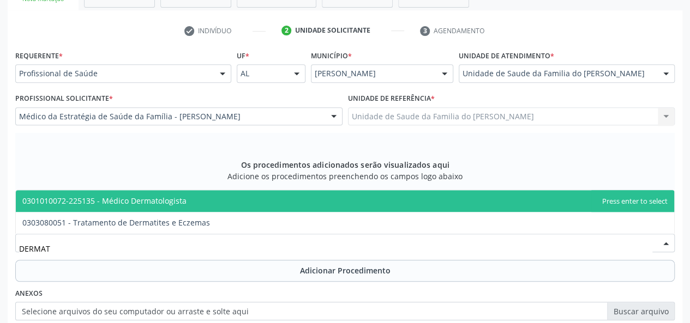
type input "DERMATO"
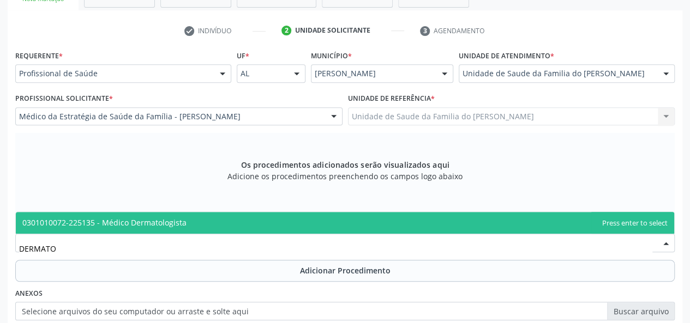
click at [217, 217] on span "0301010072-225135 - Médico Dermatologista" at bounding box center [345, 223] width 658 height 22
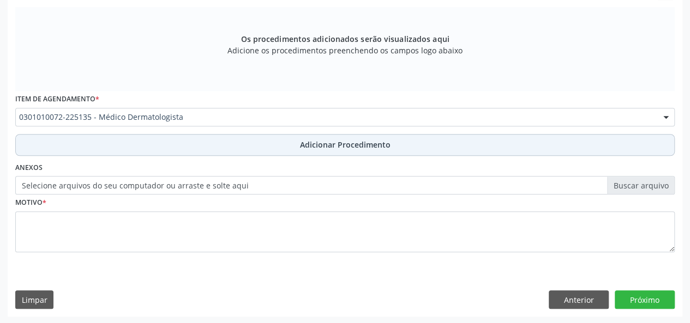
click at [240, 146] on button "Adicionar Procedimento" at bounding box center [344, 145] width 659 height 22
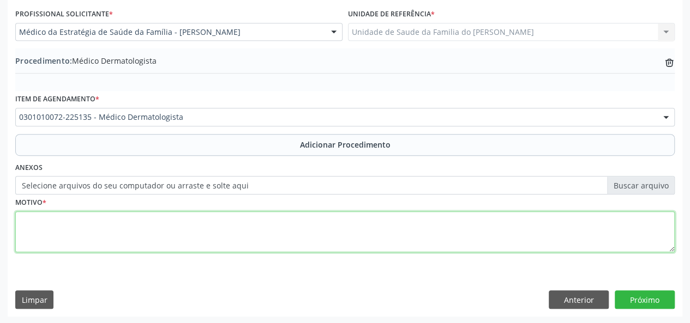
click at [205, 237] on textarea at bounding box center [344, 231] width 659 height 41
click at [35, 220] on textarea "AFECCOES DA PELE" at bounding box center [344, 231] width 659 height 41
drag, startPoint x: 35, startPoint y: 220, endPoint x: 123, endPoint y: 228, distance: 88.1
click at [123, 228] on textarea "AFECCOES DA PELE" at bounding box center [344, 231] width 659 height 41
type textarea "AFECCOES DA PELE"
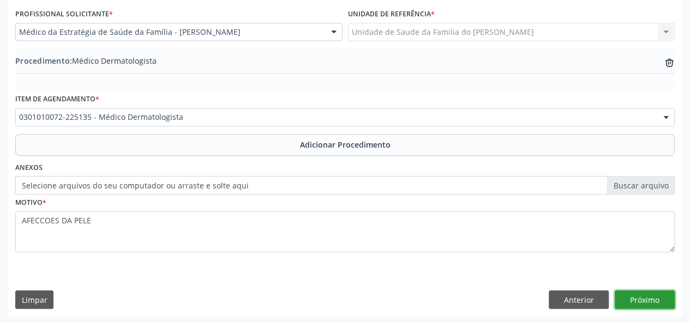
click at [644, 300] on button "Próximo" at bounding box center [644, 300] width 60 height 19
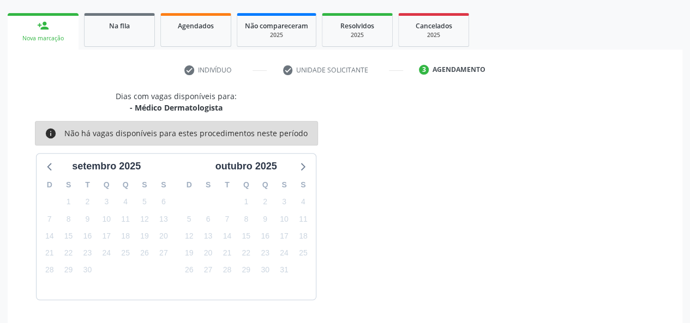
scroll to position [197, 0]
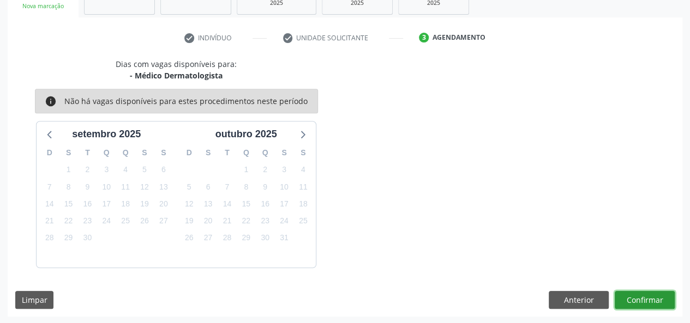
click at [644, 300] on button "Confirmar" at bounding box center [644, 300] width 60 height 19
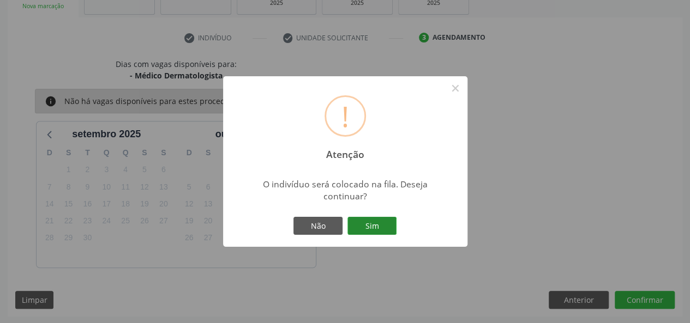
click at [373, 232] on button "Sim" at bounding box center [371, 226] width 49 height 19
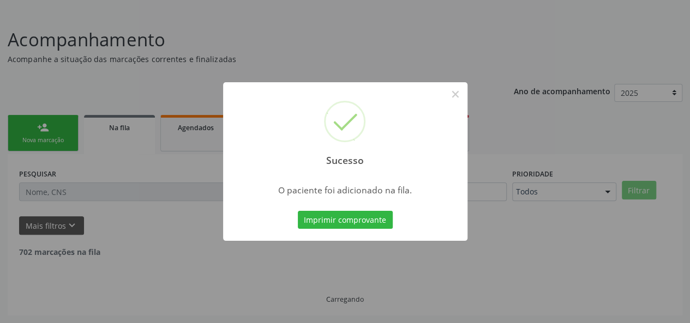
scroll to position [51, 0]
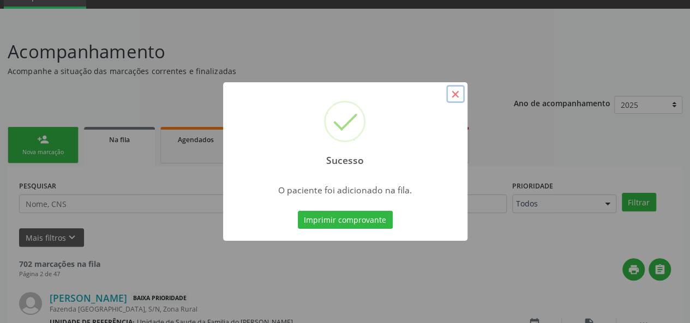
click at [452, 91] on button "×" at bounding box center [455, 94] width 19 height 19
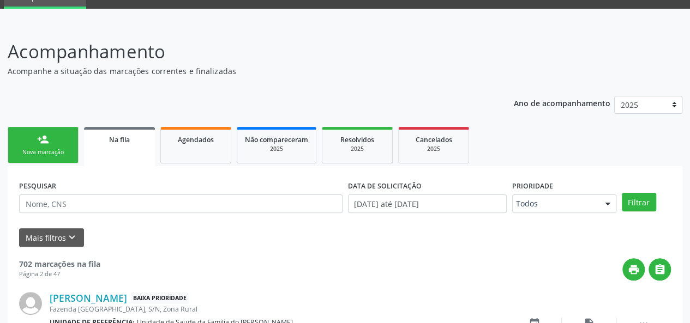
click at [37, 145] on link "person_add Nova marcação" at bounding box center [43, 145] width 71 height 37
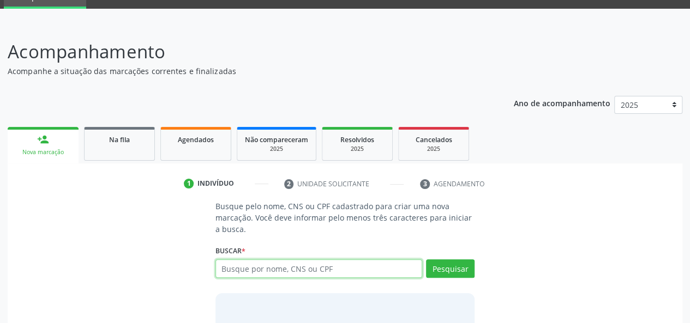
click at [272, 272] on input "text" at bounding box center [318, 268] width 207 height 19
type input "14974299433"
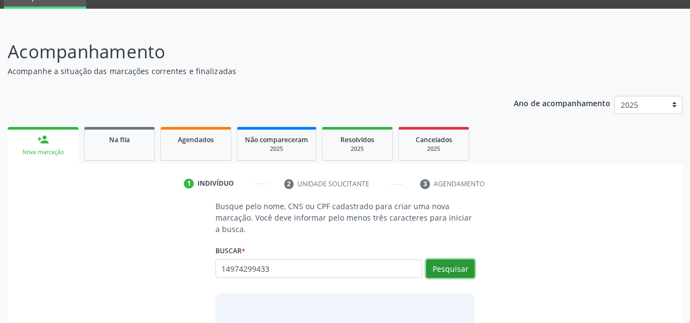
click at [455, 270] on button "Pesquisar" at bounding box center [450, 268] width 49 height 19
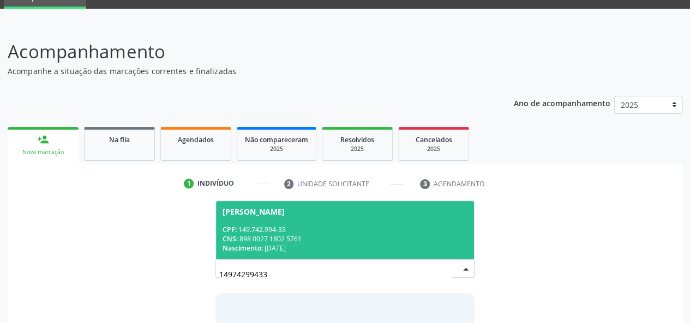
click at [304, 225] on div "CPF: 149.742.994-33" at bounding box center [344, 229] width 245 height 9
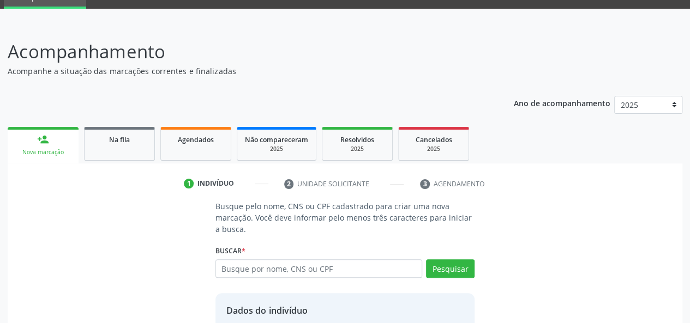
scroll to position [140, 0]
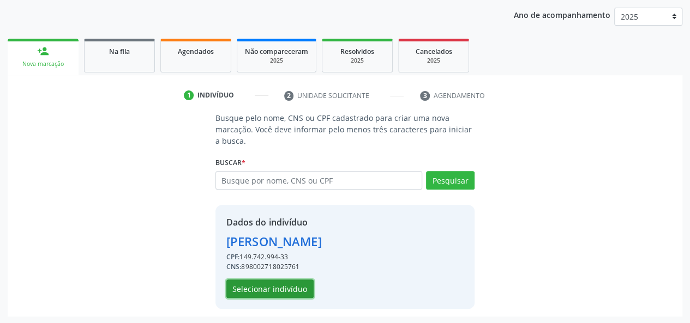
click at [286, 285] on button "Selecionar indivíduo" at bounding box center [269, 289] width 87 height 19
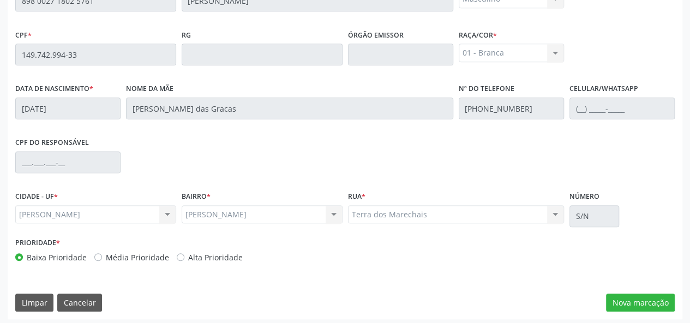
scroll to position [313, 0]
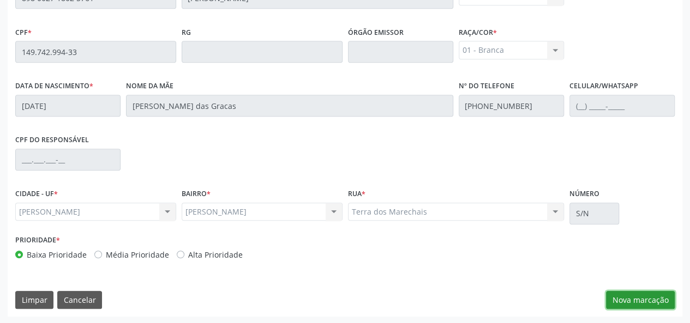
click at [642, 299] on button "Nova marcação" at bounding box center [640, 300] width 69 height 19
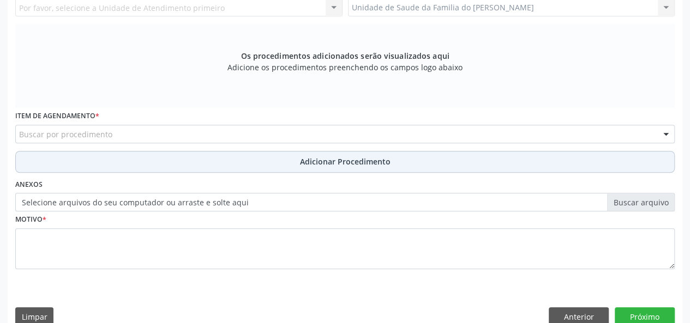
scroll to position [204, 0]
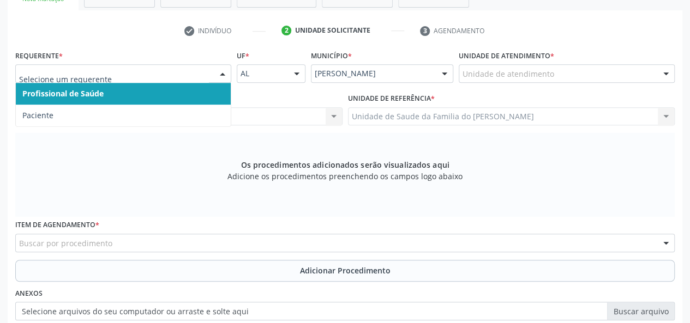
click at [188, 96] on span "Profissional de Saúde" at bounding box center [123, 94] width 215 height 22
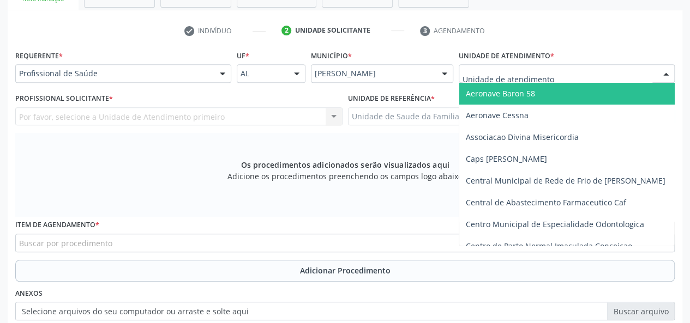
type input "J"
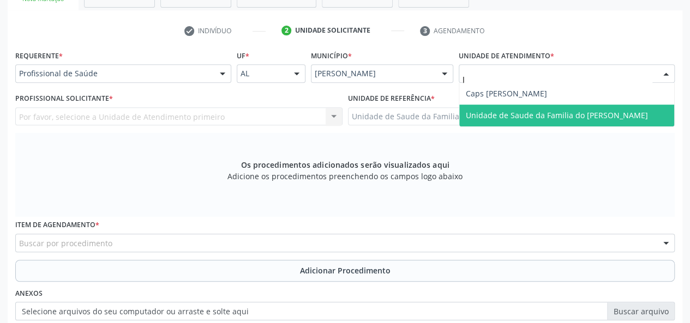
click at [493, 109] on span "Unidade de Saude da Familia do [PERSON_NAME]" at bounding box center [566, 116] width 215 height 22
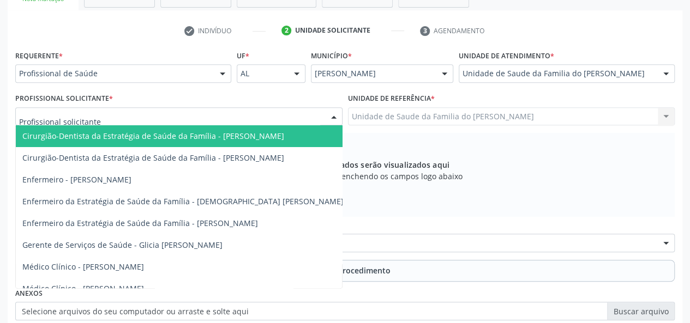
click at [329, 117] on div at bounding box center [333, 117] width 16 height 19
type input "J"
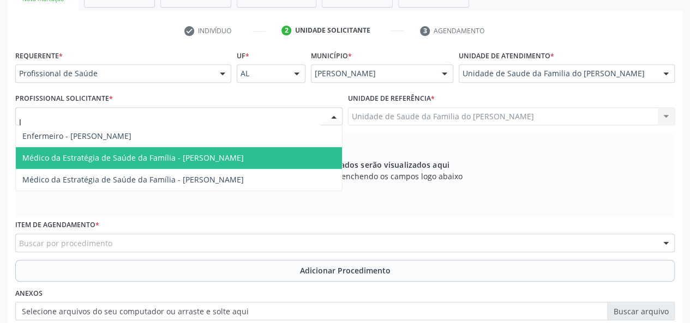
click at [244, 158] on span "Médico da Estratégia de Saúde da Família - [PERSON_NAME]" at bounding box center [132, 158] width 221 height 10
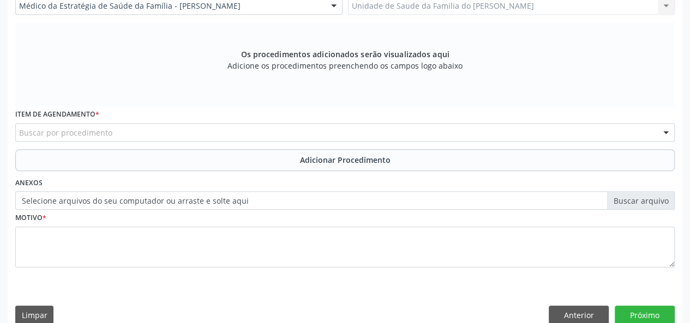
scroll to position [330, 0]
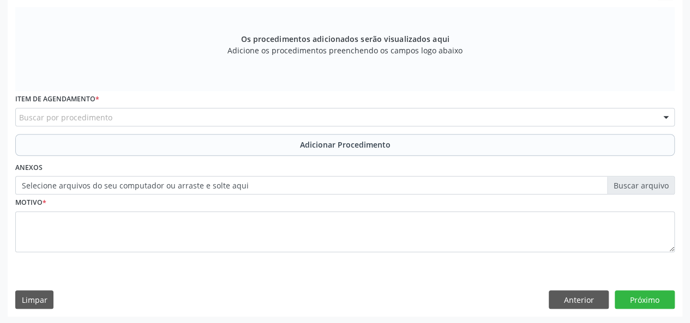
click at [241, 117] on div "Buscar por procedimento" at bounding box center [344, 117] width 659 height 19
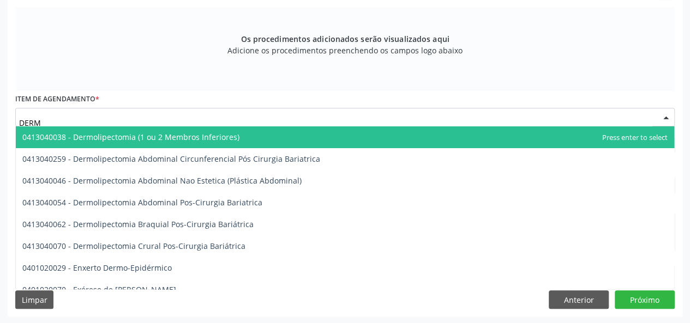
type input "DERMA"
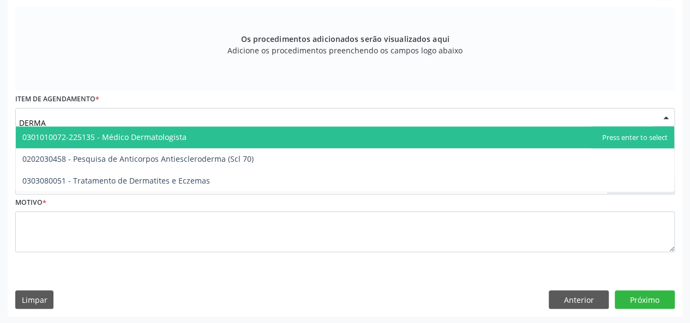
click at [197, 138] on span "0301010072-225135 - Médico Dermatologista" at bounding box center [345, 137] width 658 height 22
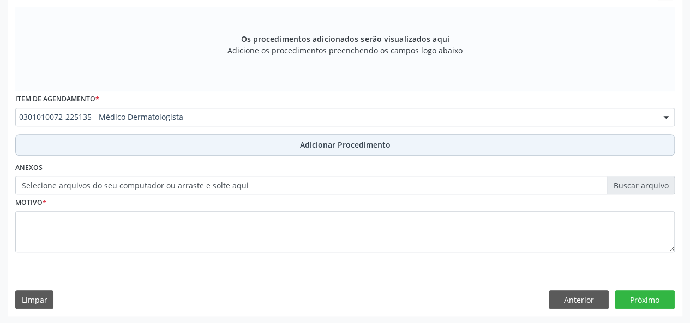
click at [191, 142] on button "Adicionar Procedimento" at bounding box center [344, 145] width 659 height 22
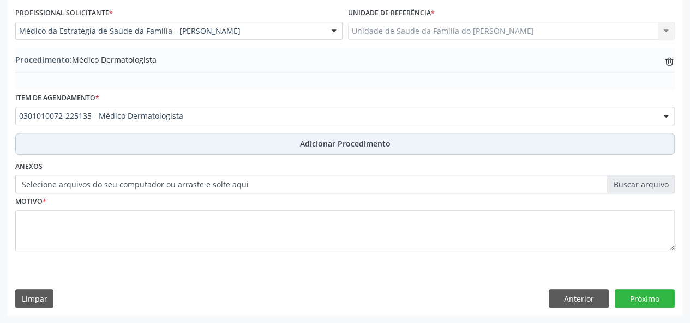
scroll to position [289, 0]
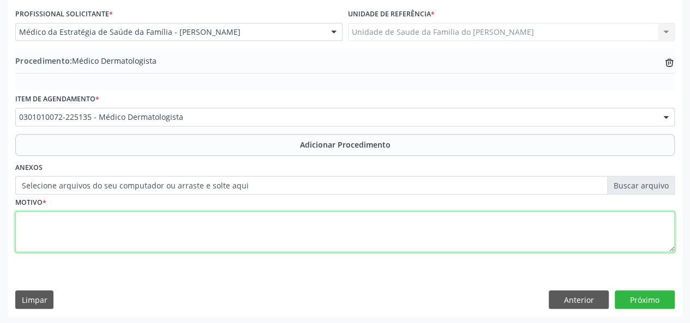
click at [197, 239] on textarea at bounding box center [344, 231] width 659 height 41
type textarea "ACNE"
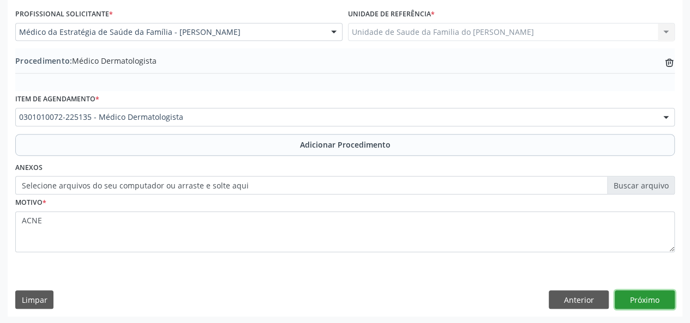
click at [633, 303] on button "Próximo" at bounding box center [644, 300] width 60 height 19
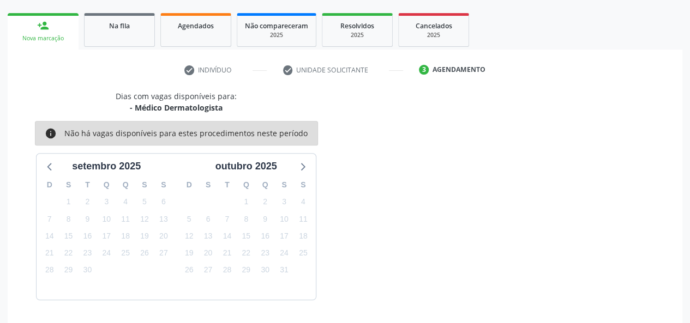
scroll to position [197, 0]
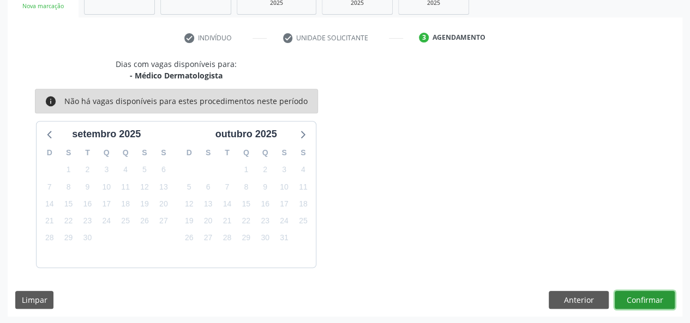
click at [640, 297] on button "Confirmar" at bounding box center [644, 300] width 60 height 19
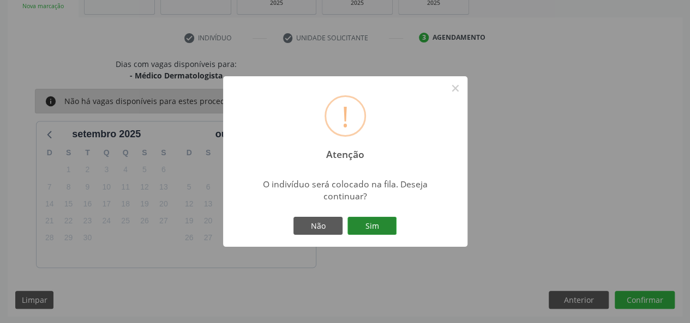
click at [383, 221] on button "Sim" at bounding box center [371, 226] width 49 height 19
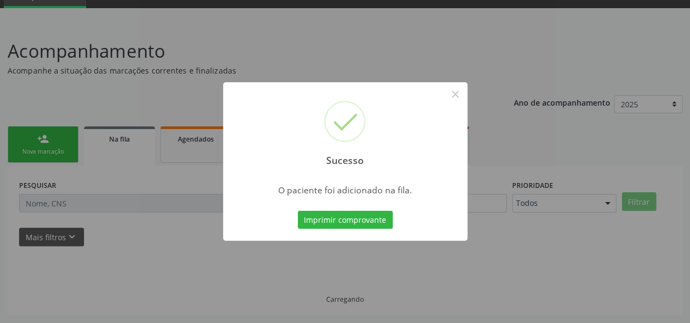
scroll to position [51, 0]
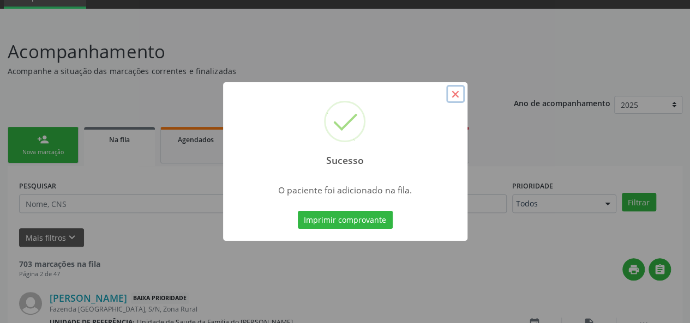
click at [459, 98] on button "×" at bounding box center [455, 94] width 19 height 19
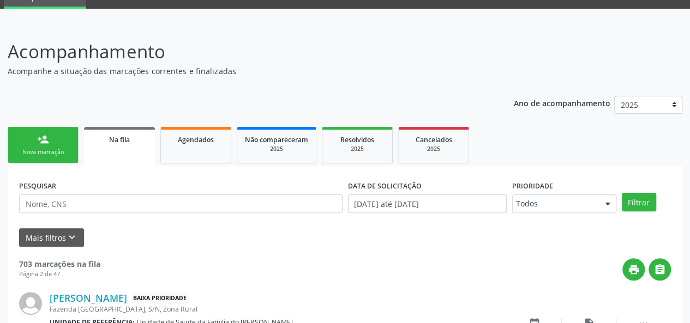
click at [49, 144] on link "person_add Nova marcação" at bounding box center [43, 145] width 71 height 37
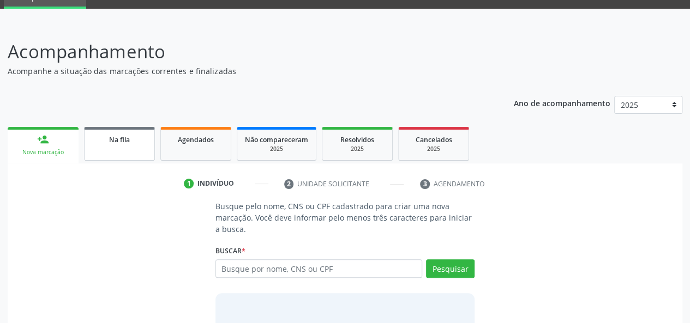
click at [140, 146] on link "Na fila" at bounding box center [119, 144] width 71 height 34
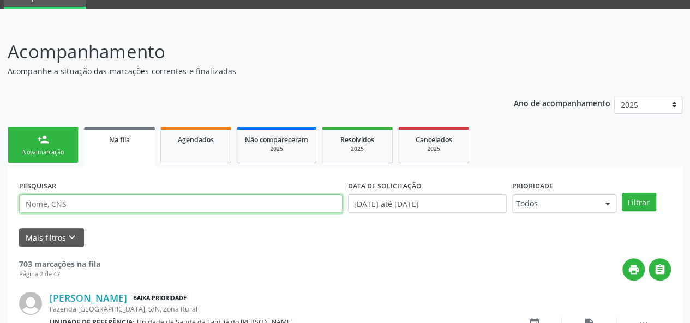
paste input "034.219.234-50"
type input "034.219.234-50"
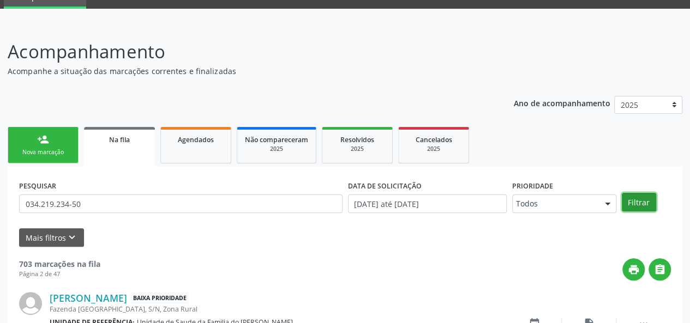
click at [638, 200] on button "Filtrar" at bounding box center [638, 202] width 34 height 19
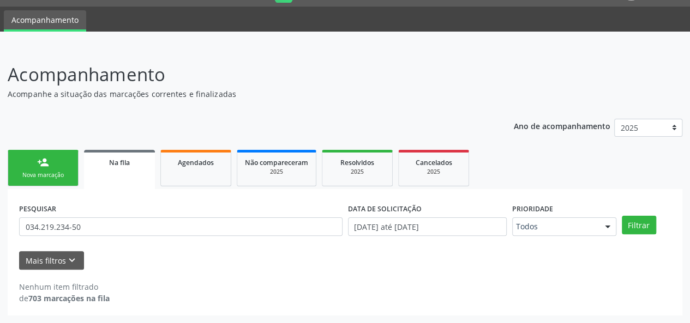
scroll to position [28, 0]
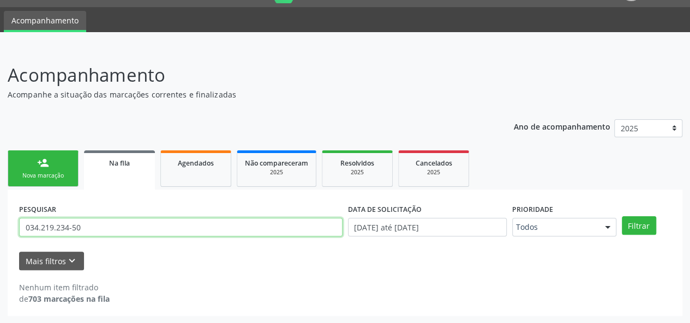
drag, startPoint x: 116, startPoint y: 228, endPoint x: 18, endPoint y: 227, distance: 97.6
click at [18, 227] on div "PESQUISAR 034.219.234-50" at bounding box center [180, 222] width 329 height 43
type input "DILMA"
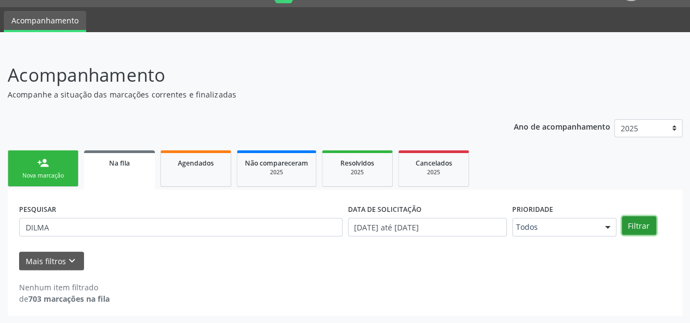
click at [640, 228] on button "Filtrar" at bounding box center [638, 225] width 34 height 19
click at [51, 174] on div "Nova marcação" at bounding box center [43, 176] width 55 height 8
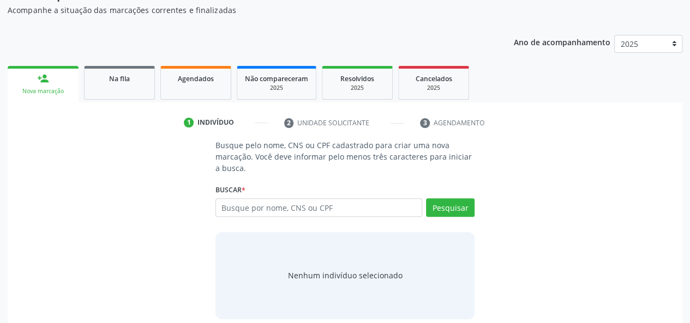
scroll to position [123, 0]
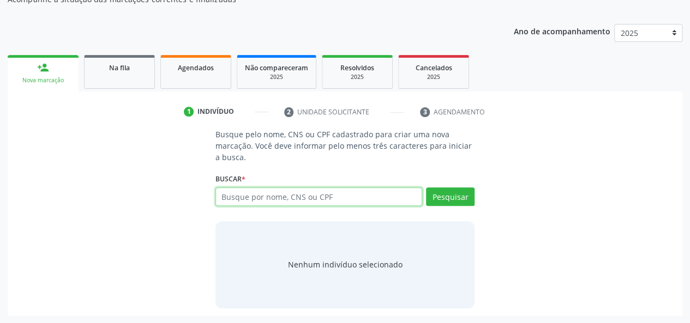
click at [334, 200] on input "text" at bounding box center [318, 197] width 207 height 19
type input "12544952407"
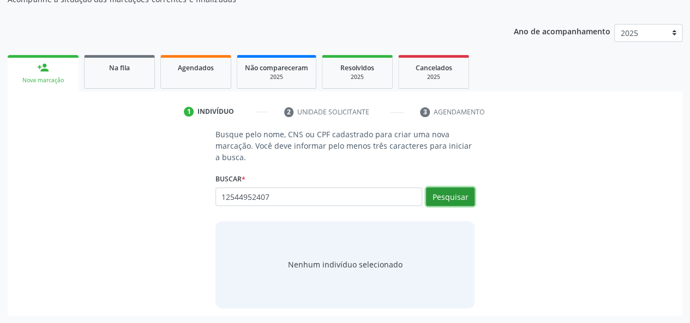
click at [443, 196] on button "Pesquisar" at bounding box center [450, 197] width 49 height 19
type input "12544952407"
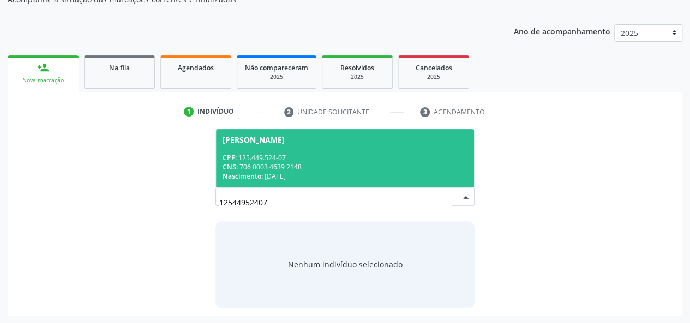
click at [356, 156] on div "CPF: 125.449.524-07" at bounding box center [344, 157] width 245 height 9
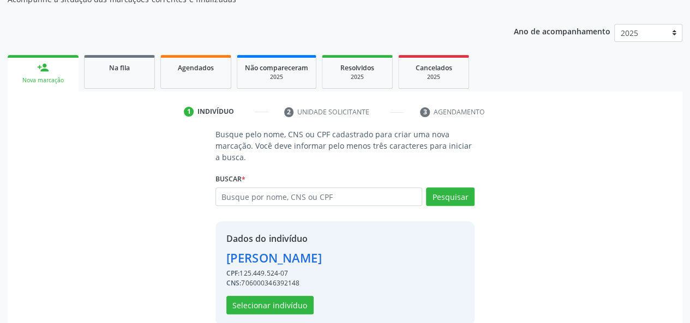
scroll to position [140, 0]
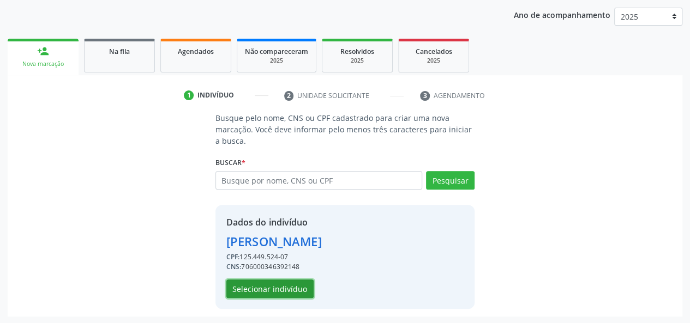
click at [273, 287] on button "Selecionar indivíduo" at bounding box center [269, 289] width 87 height 19
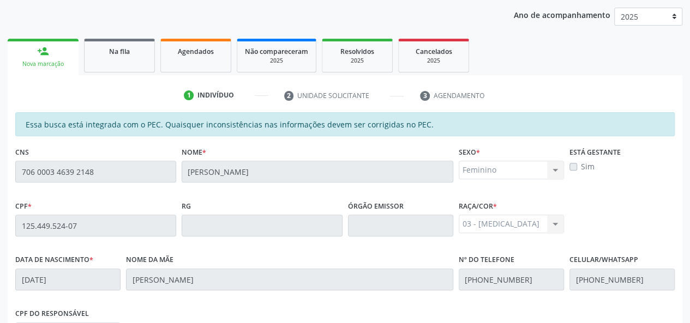
scroll to position [313, 0]
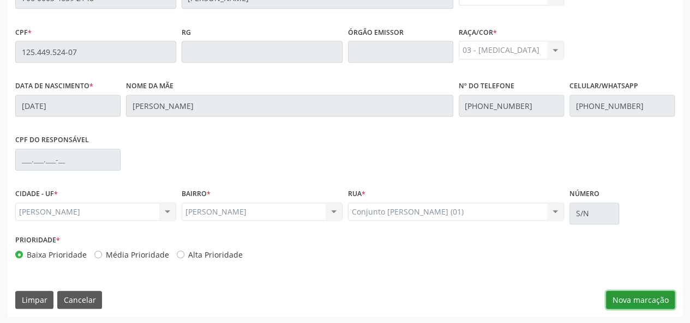
click at [621, 299] on button "Nova marcação" at bounding box center [640, 300] width 69 height 19
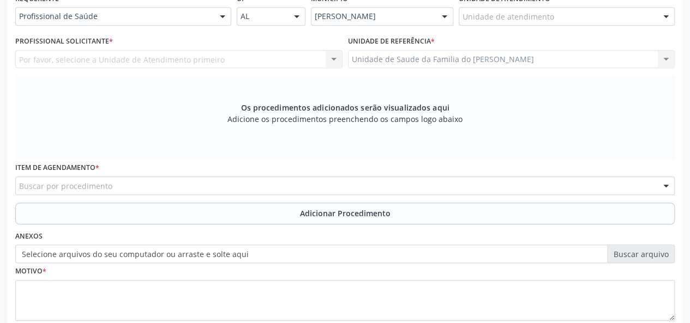
scroll to position [150, 0]
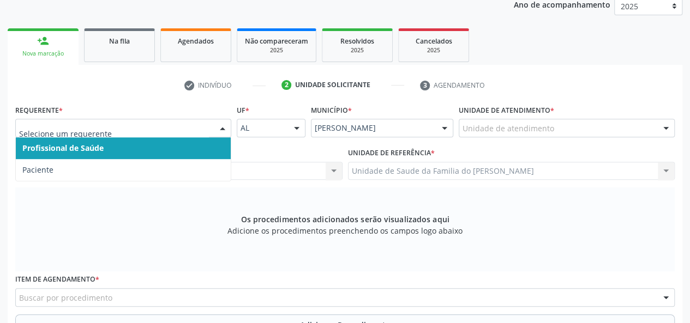
click at [221, 128] on div at bounding box center [222, 128] width 16 height 19
click at [201, 144] on span "Profissional de Saúde" at bounding box center [123, 148] width 215 height 22
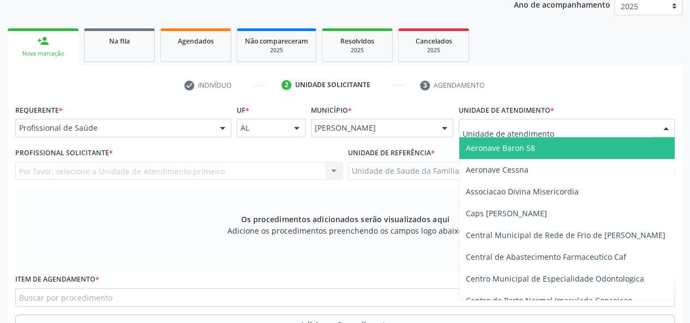
type input "J"
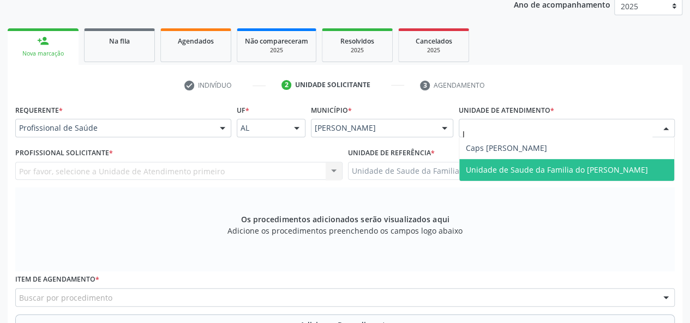
click at [515, 166] on span "Unidade de Saude da Familia do [PERSON_NAME]" at bounding box center [556, 170] width 182 height 10
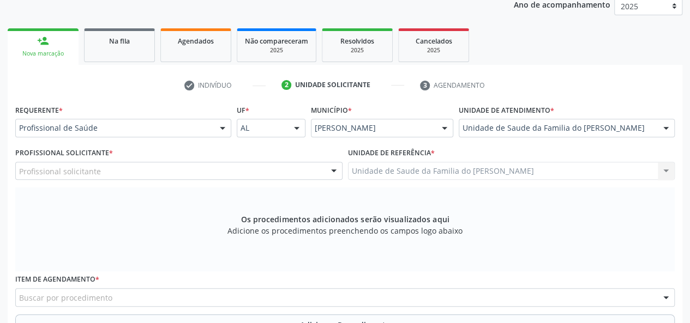
click at [330, 168] on div at bounding box center [333, 171] width 16 height 19
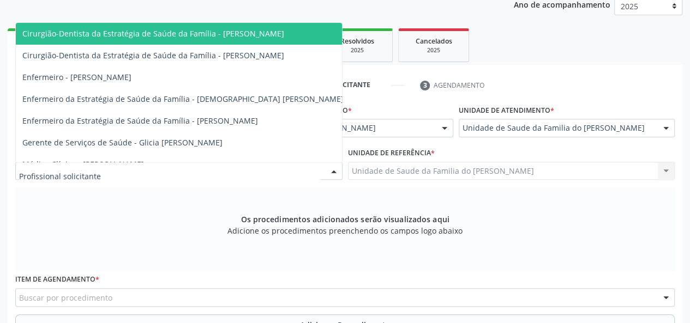
type input "J"
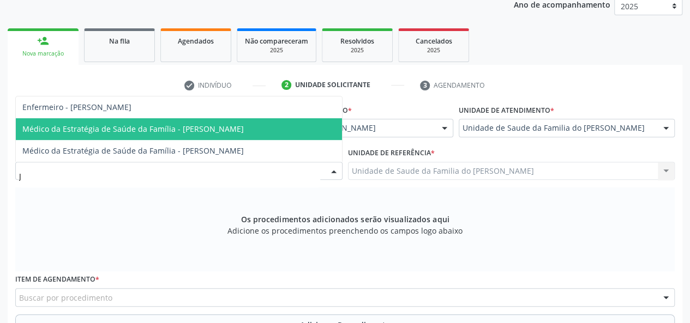
click at [244, 128] on span "Médico da Estratégia de Saúde da Família - [PERSON_NAME]" at bounding box center [132, 129] width 221 height 10
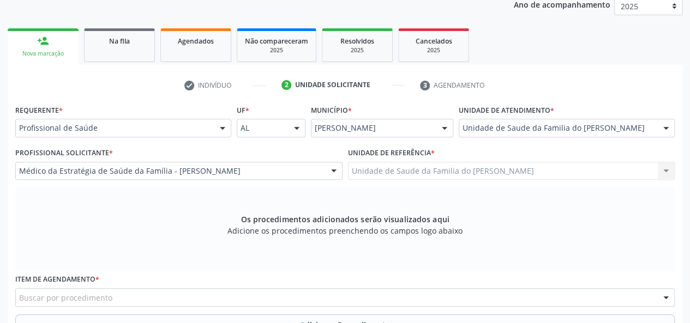
scroll to position [330, 0]
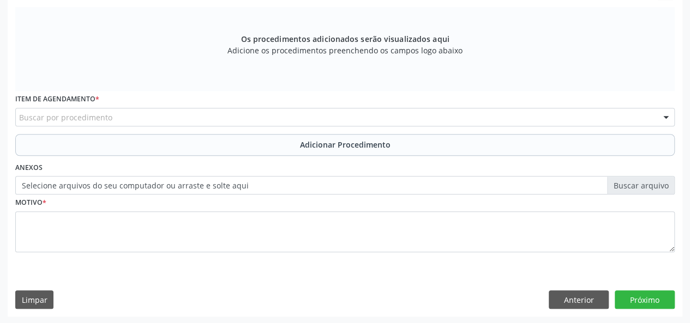
click at [252, 120] on div "Buscar por procedimento" at bounding box center [344, 117] width 659 height 19
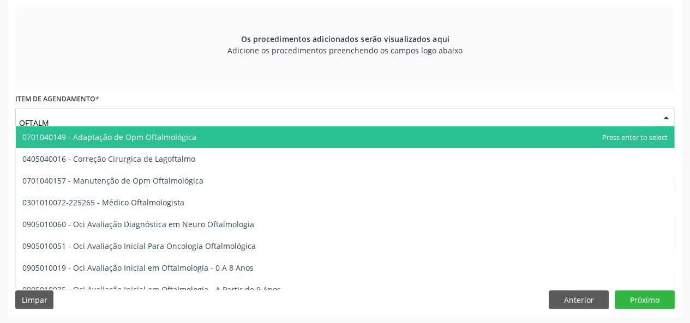
type input "OFTALMO"
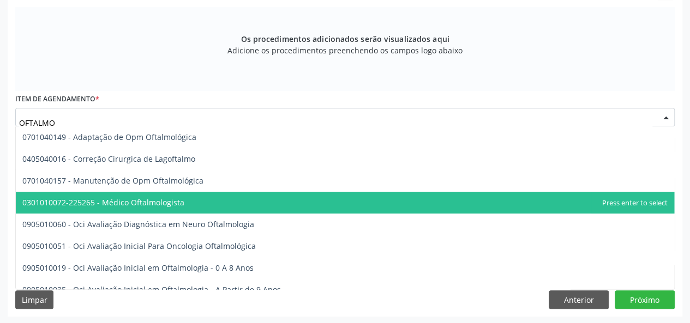
click at [207, 208] on span "0301010072-225265 - Médico Oftalmologista" at bounding box center [345, 203] width 658 height 22
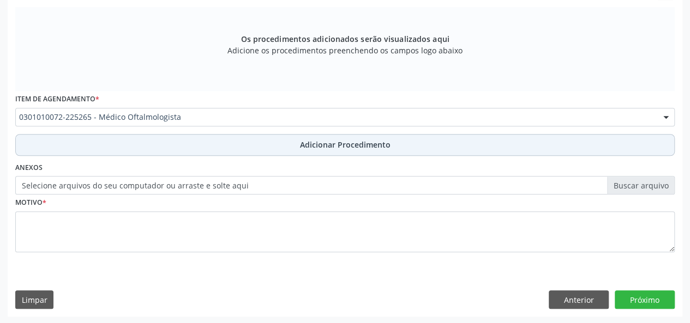
click at [217, 144] on button "Adicionar Procedimento" at bounding box center [344, 145] width 659 height 22
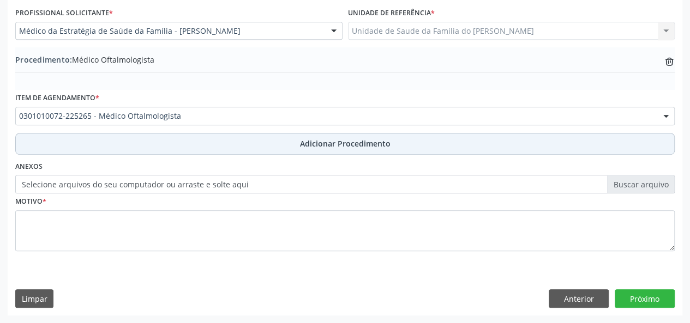
scroll to position [289, 0]
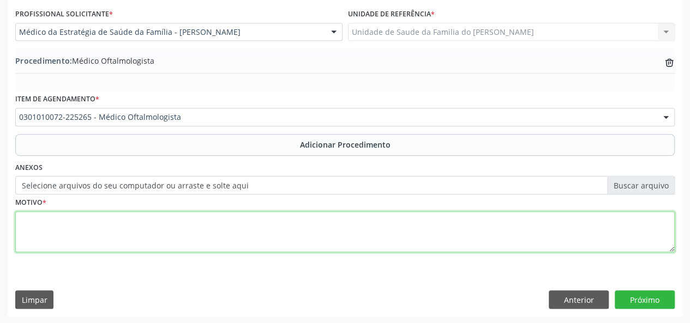
click at [158, 232] on textarea at bounding box center [344, 231] width 659 height 41
click at [53, 220] on textarea "DISTURBIO VISUAL" at bounding box center [344, 231] width 659 height 41
type textarea "DISTÚRBIO VISUAL"
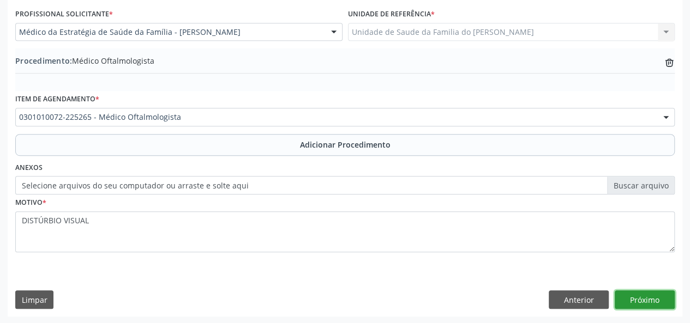
click at [634, 297] on button "Próximo" at bounding box center [644, 300] width 60 height 19
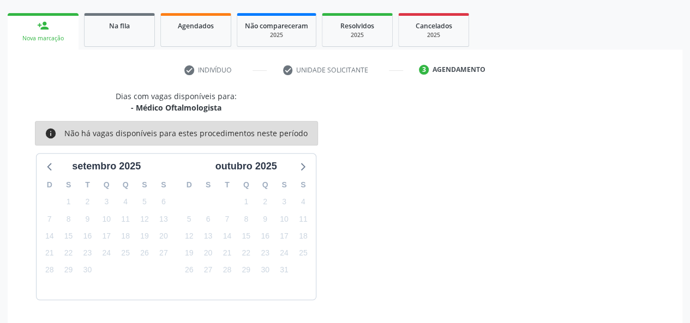
scroll to position [197, 0]
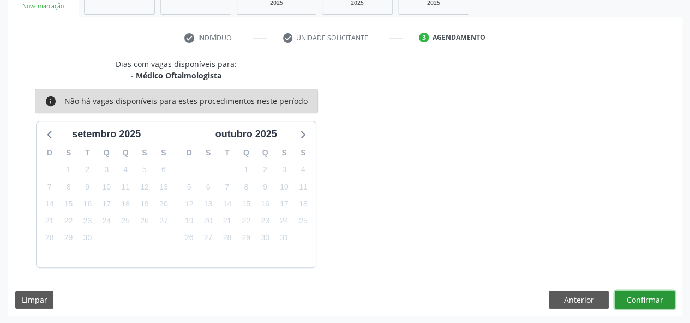
click at [635, 299] on button "Confirmar" at bounding box center [644, 300] width 60 height 19
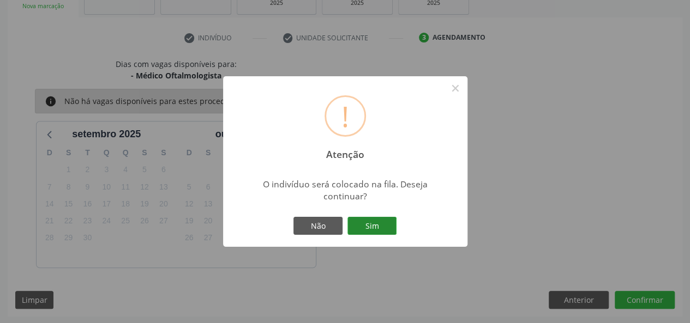
click at [369, 229] on button "Sim" at bounding box center [371, 226] width 49 height 19
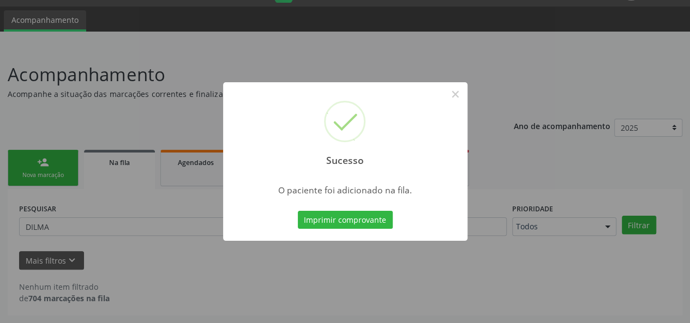
scroll to position [28, 0]
click at [461, 90] on button "×" at bounding box center [455, 94] width 19 height 19
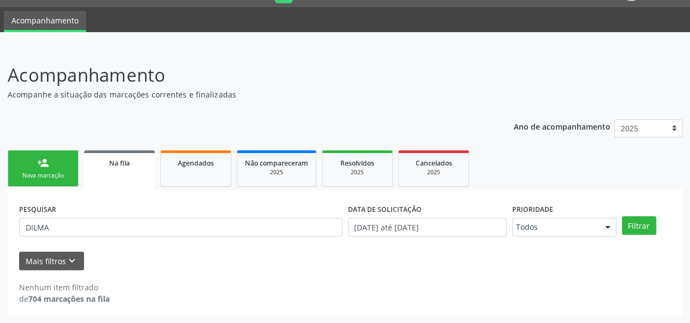
click at [47, 174] on div "Nova marcação" at bounding box center [43, 176] width 55 height 8
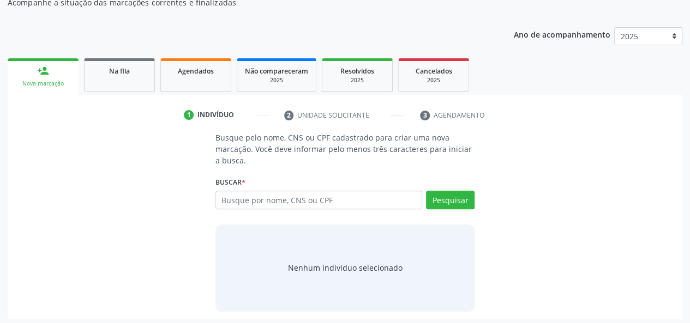
scroll to position [123, 0]
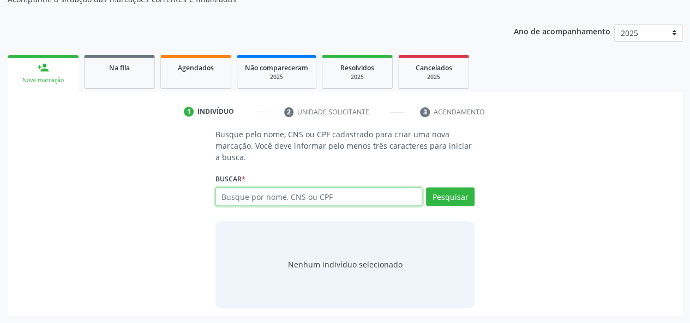
click at [284, 192] on input "text" at bounding box center [318, 197] width 207 height 19
type input "9"
type input "87021030444"
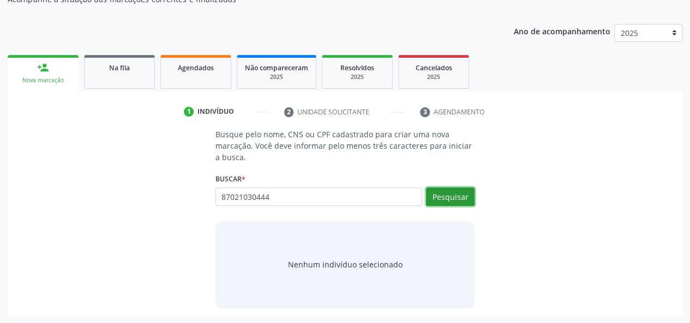
click at [438, 193] on button "Pesquisar" at bounding box center [450, 197] width 49 height 19
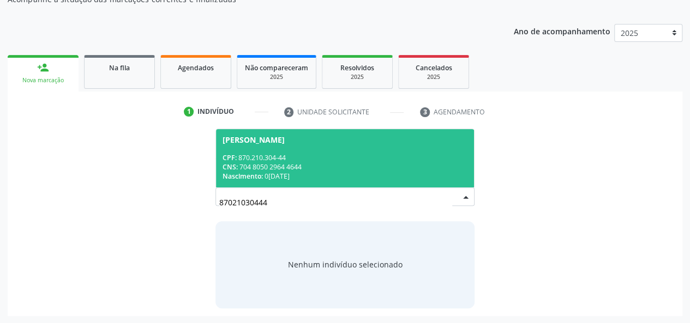
click at [314, 151] on span "[PERSON_NAME] CPF: 870.210.304-44 CNS: 704 8050 2964 4644 Nascimento: [DATE]" at bounding box center [345, 158] width 258 height 58
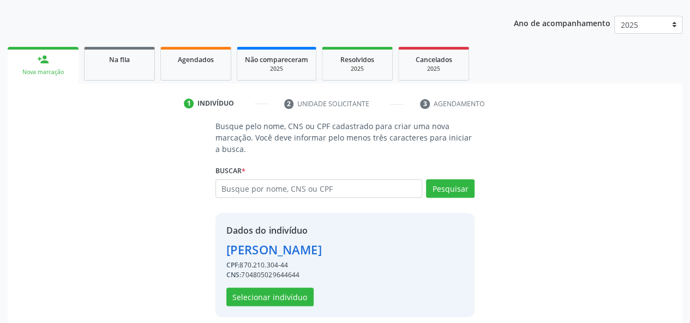
scroll to position [140, 0]
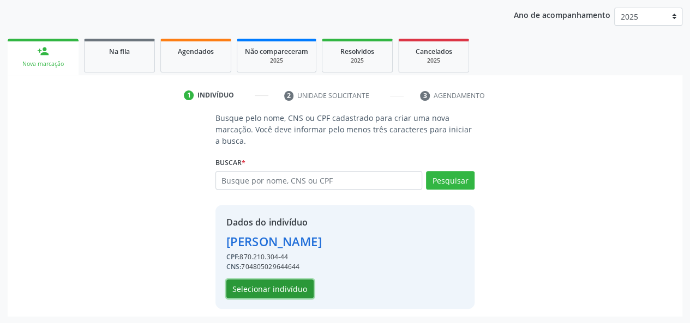
click at [258, 287] on button "Selecionar indivíduo" at bounding box center [269, 289] width 87 height 19
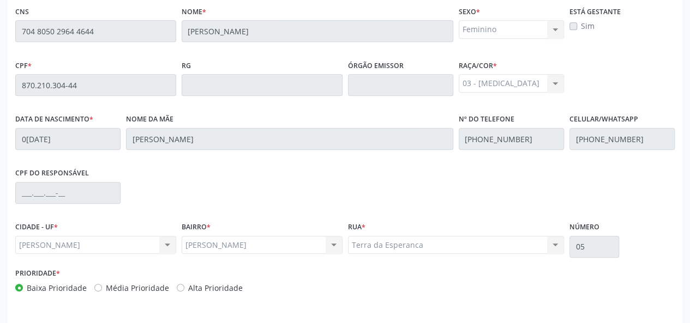
scroll to position [313, 0]
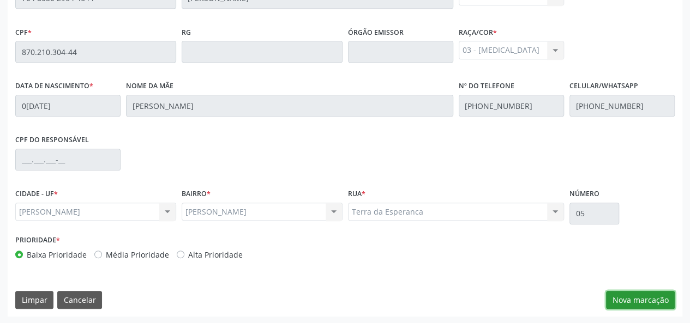
click at [649, 298] on button "Nova marcação" at bounding box center [640, 300] width 69 height 19
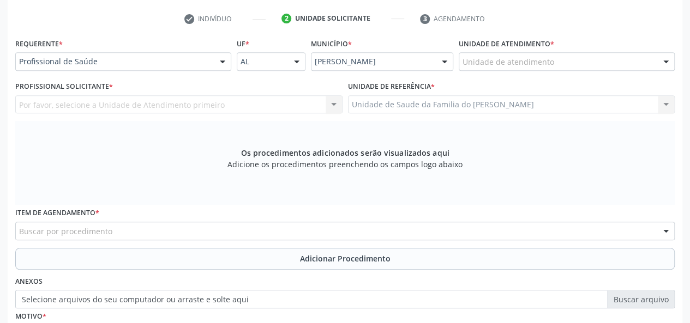
scroll to position [150, 0]
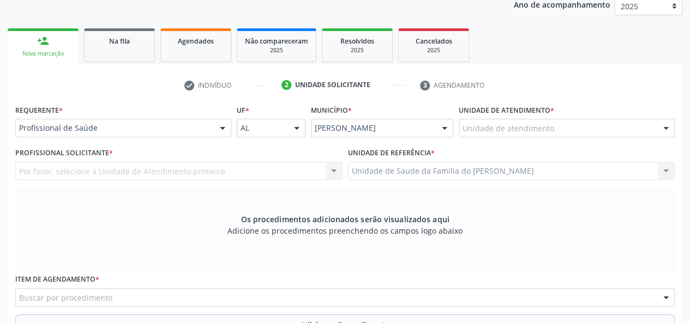
click at [216, 126] on div at bounding box center [222, 128] width 16 height 19
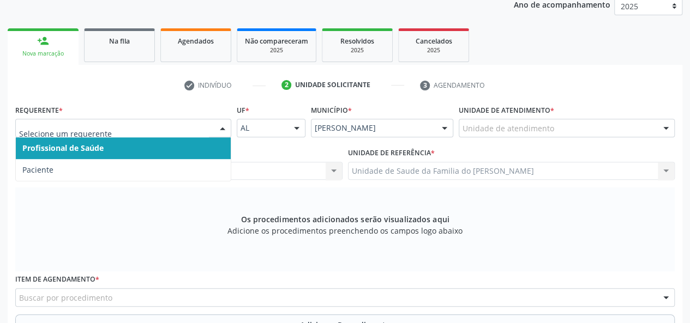
click at [204, 144] on span "Profissional de Saúde" at bounding box center [123, 148] width 215 height 22
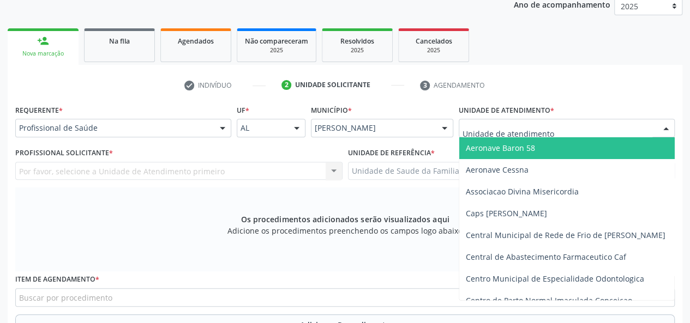
type input "J"
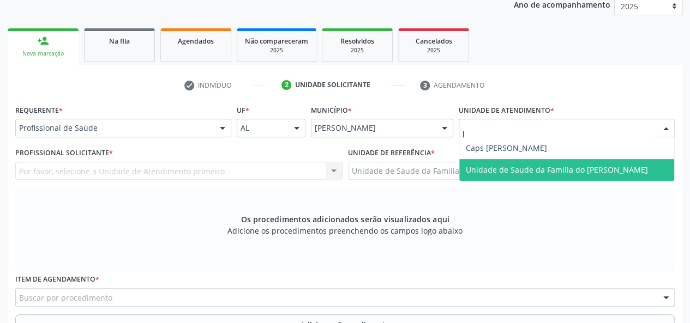
click at [558, 166] on span "Unidade de Saude da Familia do [PERSON_NAME]" at bounding box center [556, 170] width 182 height 10
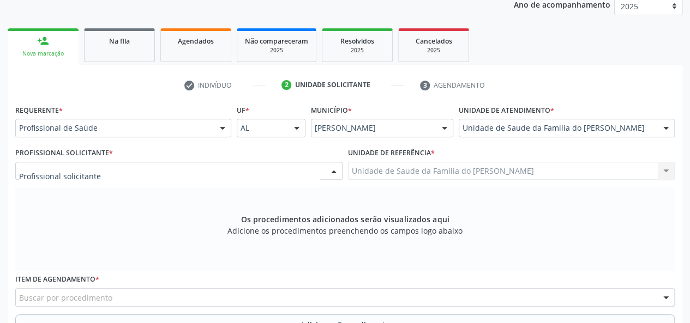
click at [329, 171] on div at bounding box center [333, 171] width 16 height 19
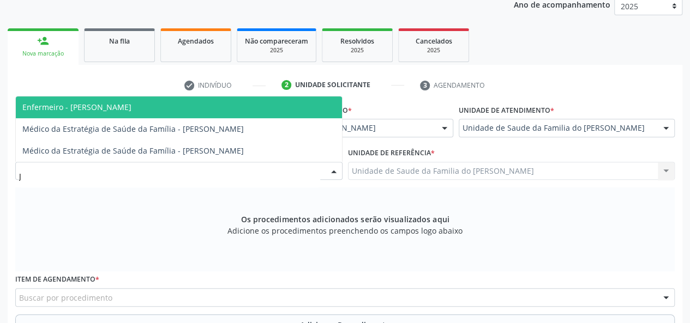
type input "[PERSON_NAME]"
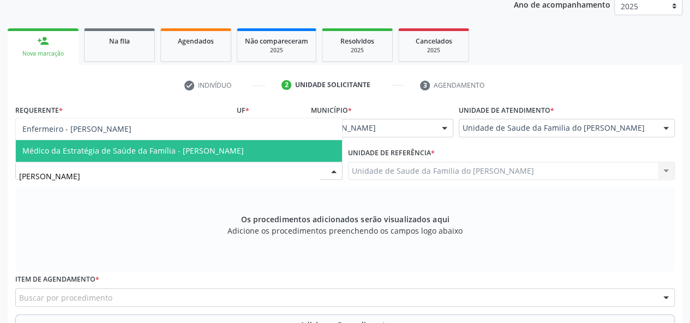
click at [244, 153] on span "Médico da Estratégia de Saúde da Família - [PERSON_NAME]" at bounding box center [132, 151] width 221 height 10
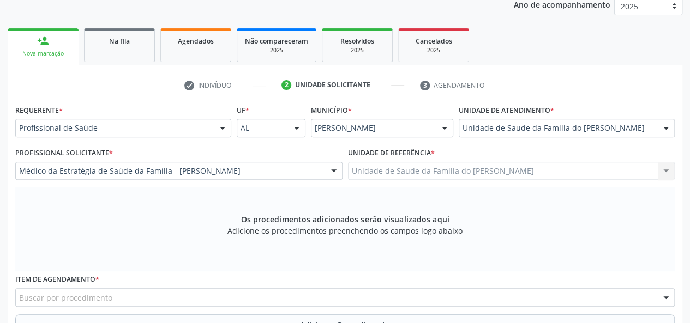
scroll to position [204, 0]
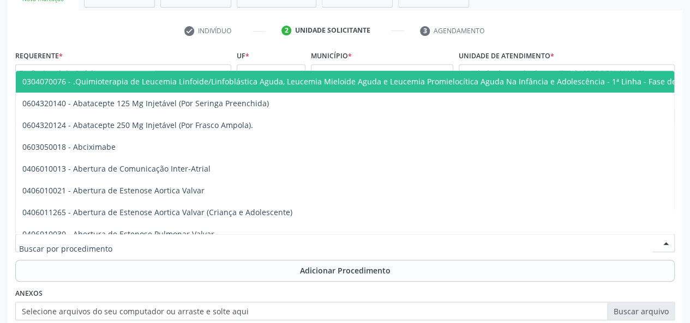
click at [184, 240] on div at bounding box center [344, 243] width 659 height 19
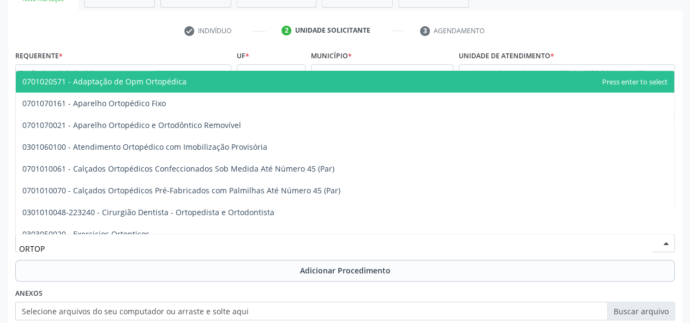
type input "ORTOPE"
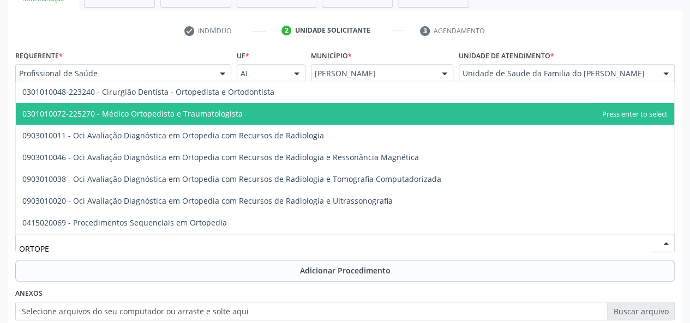
click at [232, 115] on span "0301010072-225270 - Médico Ortopedista e Traumatologista" at bounding box center [132, 113] width 220 height 10
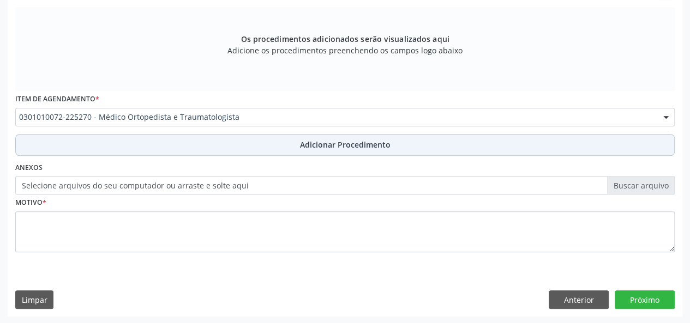
click at [233, 145] on button "Adicionar Procedimento" at bounding box center [344, 145] width 659 height 22
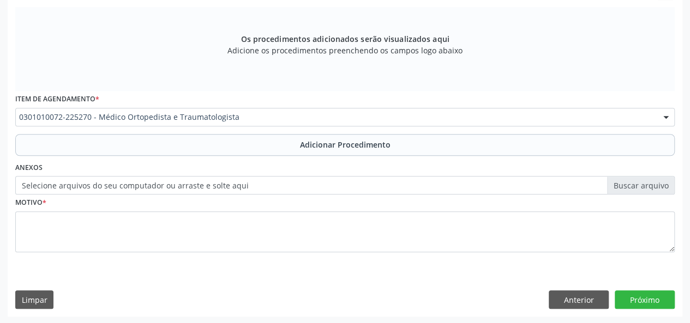
scroll to position [289, 0]
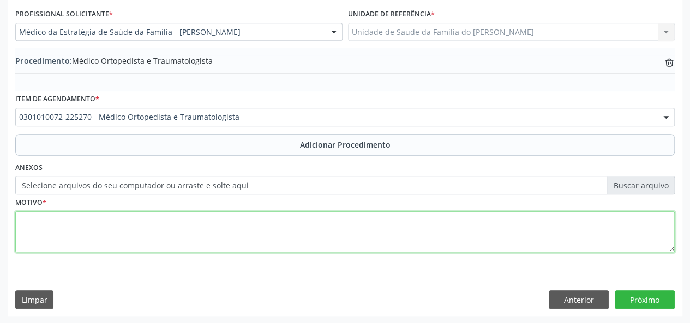
click at [219, 227] on textarea at bounding box center [344, 231] width 659 height 41
type textarea "A"
click at [155, 219] on textarea "LIMITACOES DE MOVIMENTO DOS JOLEHOS" at bounding box center [344, 231] width 659 height 41
click at [44, 226] on textarea "LIMITACOES DE MOVIMENTO DOS JOELHOS" at bounding box center [344, 231] width 659 height 41
type textarea "LIMITACOES DE MOVIMENTO DOS JOELHOS"
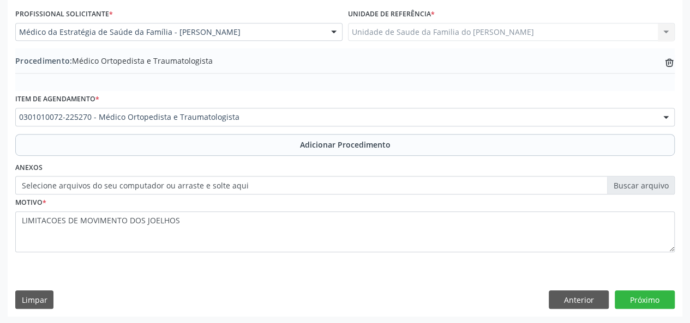
drag, startPoint x: 44, startPoint y: 226, endPoint x: 307, endPoint y: 260, distance: 265.0
click at [307, 260] on div "Motivo * LIMITACOES DE MOVIMENTO DOS JOELHOS" at bounding box center [345, 231] width 664 height 73
click at [633, 299] on button "Próximo" at bounding box center [644, 300] width 60 height 19
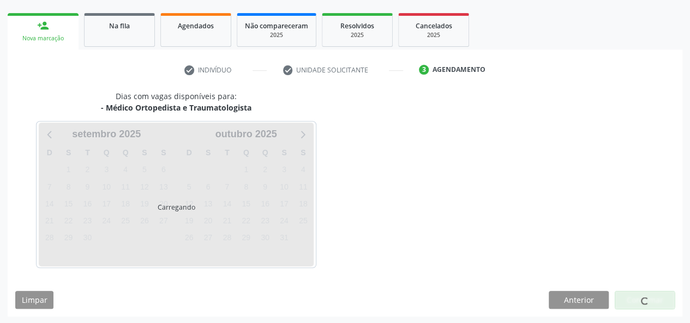
scroll to position [197, 0]
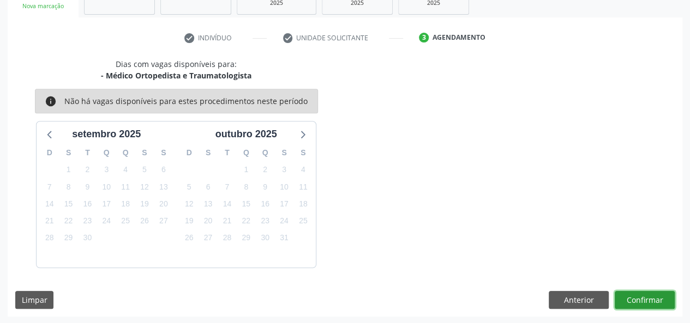
click at [641, 299] on button "Confirmar" at bounding box center [644, 300] width 60 height 19
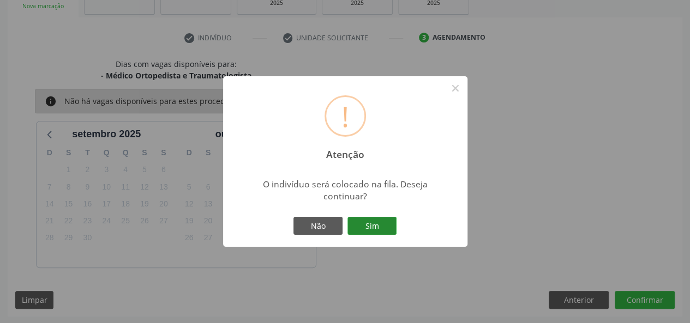
click at [375, 224] on button "Sim" at bounding box center [371, 226] width 49 height 19
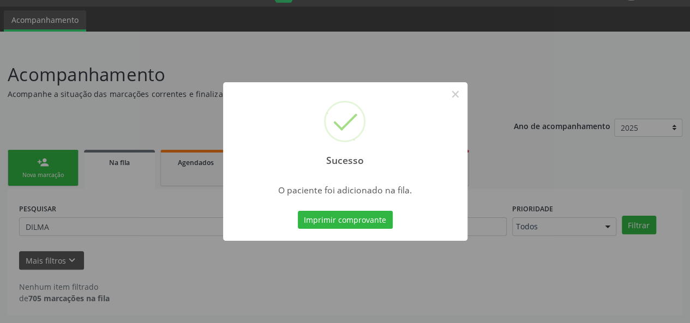
scroll to position [28, 0]
click at [455, 96] on button "×" at bounding box center [455, 94] width 19 height 19
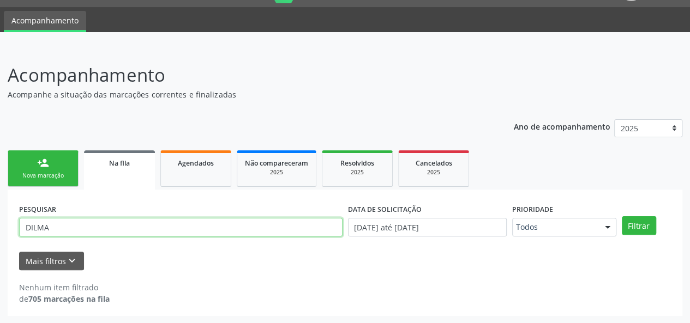
drag, startPoint x: 59, startPoint y: 226, endPoint x: 0, endPoint y: 228, distance: 58.9
click at [0, 228] on div "Acompanhamento Acompanhe a situação das marcações correntes e finalizadas Relat…" at bounding box center [345, 185] width 690 height 276
type input "700105993642215"
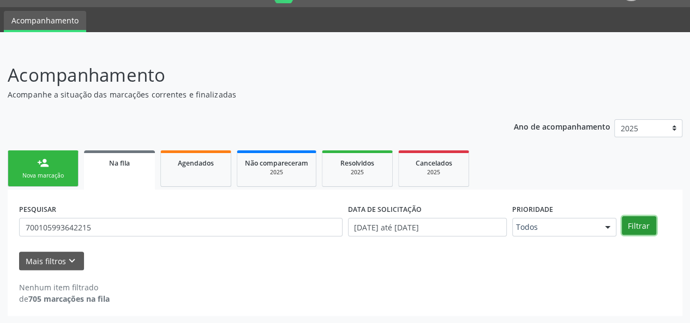
click at [636, 224] on button "Filtrar" at bounding box center [638, 225] width 34 height 19
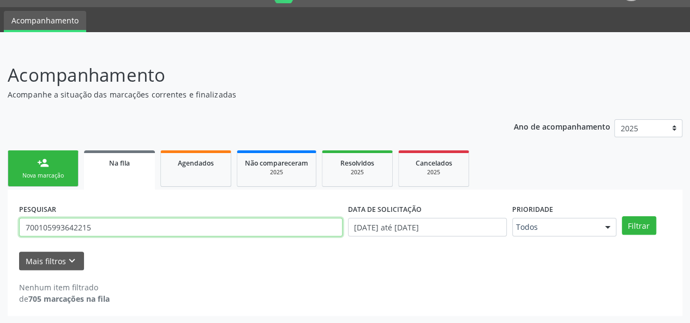
drag, startPoint x: 115, startPoint y: 224, endPoint x: 0, endPoint y: 232, distance: 115.3
click at [0, 232] on div "Acompanhamento Acompanhe a situação das marcações correntes e finalizadas Relat…" at bounding box center [345, 185] width 690 height 276
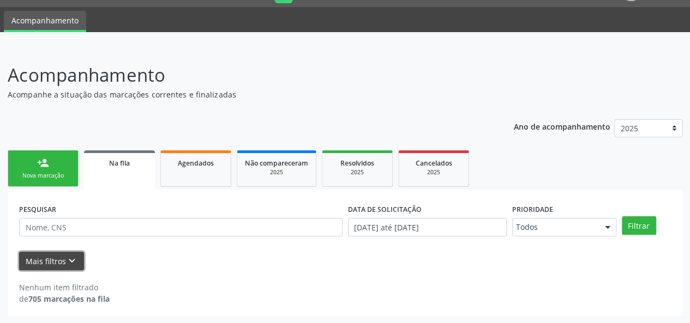
click at [69, 261] on icon "keyboard_arrow_down" at bounding box center [72, 261] width 12 height 12
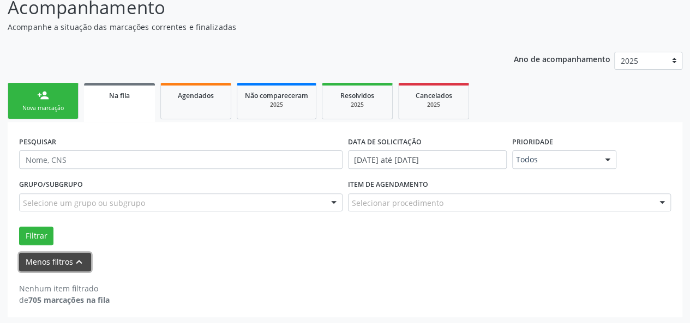
scroll to position [96, 0]
click at [64, 259] on button "Menos filtros keyboard_arrow_up" at bounding box center [55, 261] width 72 height 19
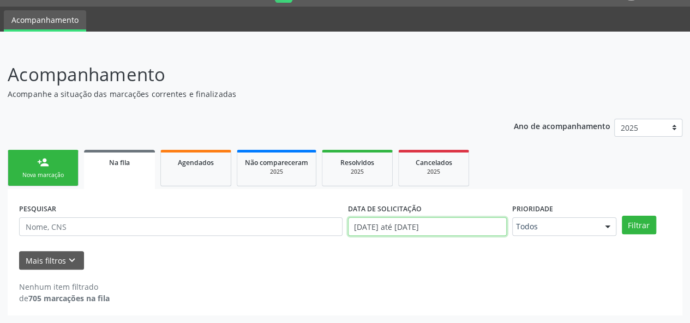
click at [436, 224] on body "Central de Marcação notifications [PERSON_NAME] Recepcionista da UBS  Configur…" at bounding box center [345, 133] width 690 height 323
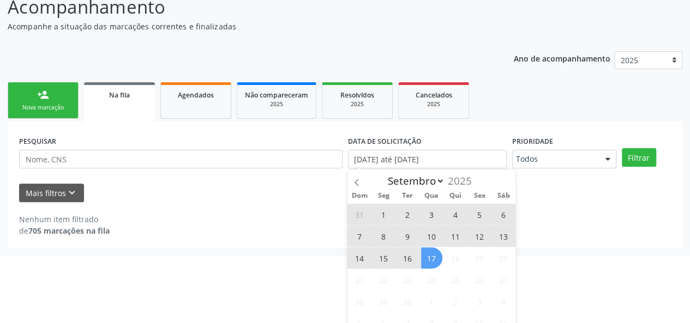
click at [383, 207] on span "1" at bounding box center [383, 214] width 21 height 21
type input "0[DATE]"
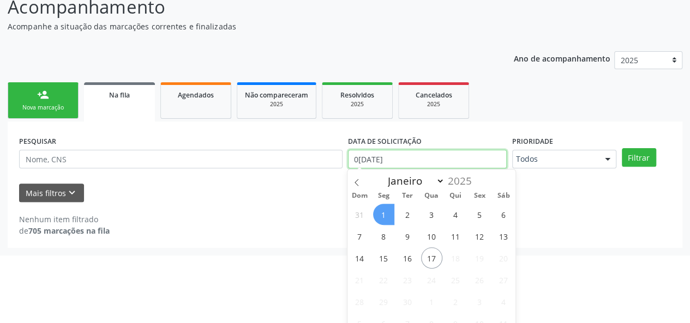
click at [375, 159] on input "0[DATE]" at bounding box center [427, 159] width 159 height 19
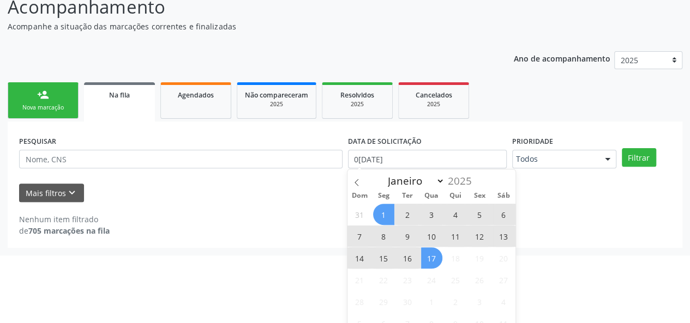
click at [430, 257] on span "17" at bounding box center [431, 257] width 21 height 21
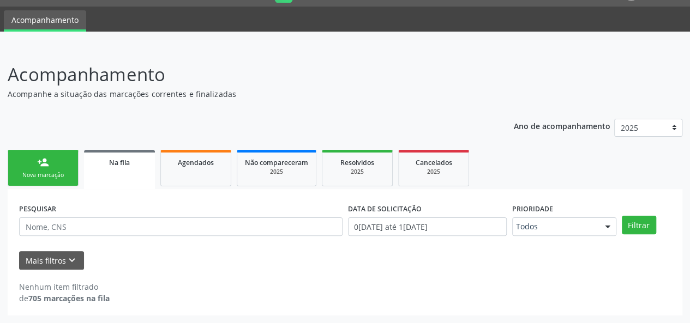
scroll to position [28, 0]
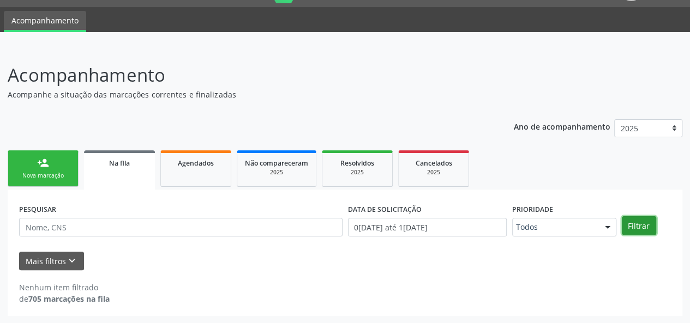
click at [631, 229] on button "Filtrar" at bounding box center [638, 225] width 34 height 19
click at [192, 176] on link "Agendados" at bounding box center [195, 168] width 71 height 37
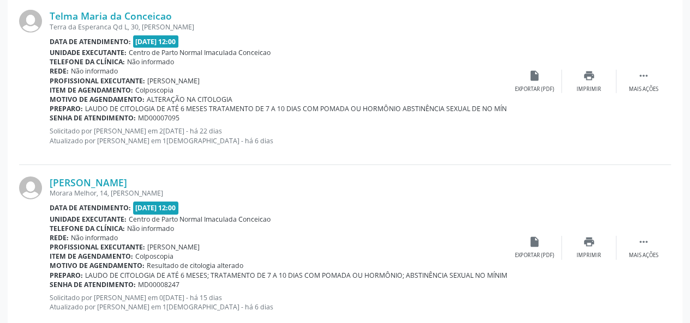
scroll to position [1729, 0]
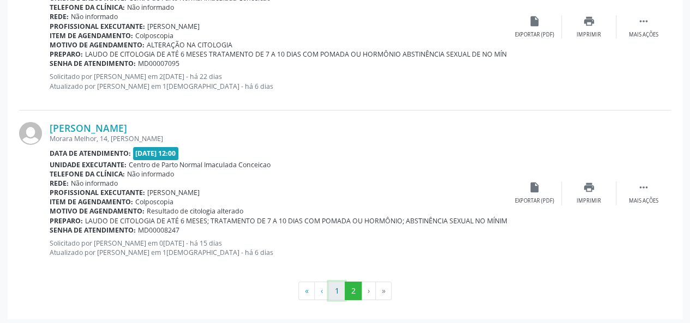
click at [335, 289] on button "1" at bounding box center [336, 291] width 17 height 19
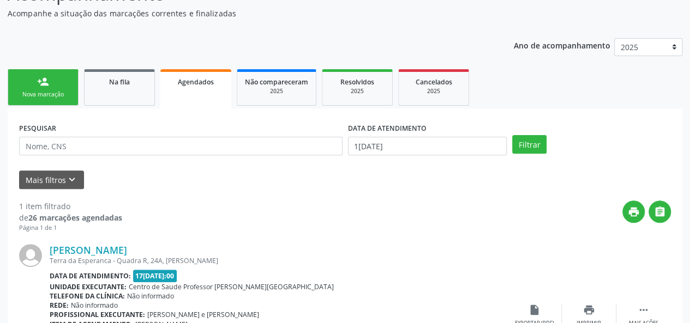
scroll to position [94, 0]
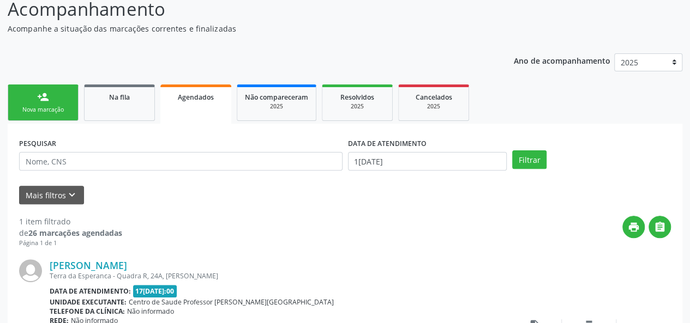
click at [34, 100] on link "person_add Nova marcação" at bounding box center [43, 102] width 71 height 37
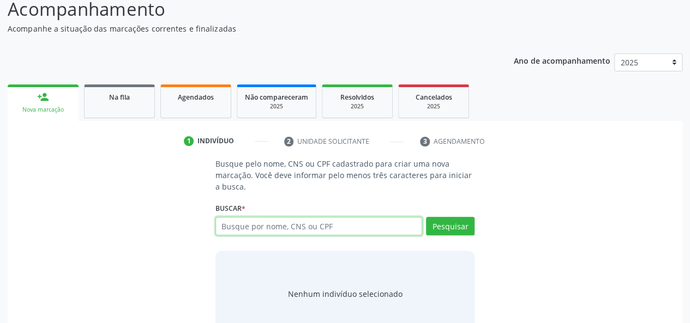
click at [313, 227] on input "text" at bounding box center [318, 226] width 207 height 19
type input "68311435472"
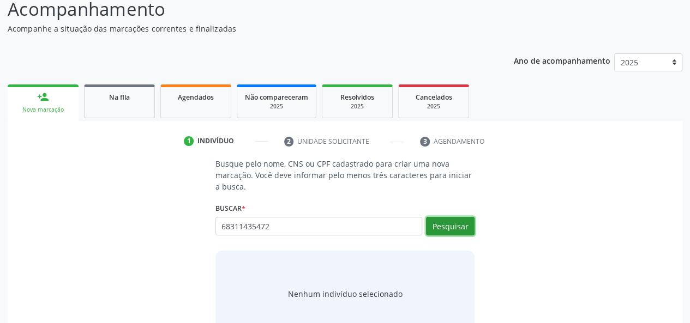
click at [449, 227] on button "Pesquisar" at bounding box center [450, 226] width 49 height 19
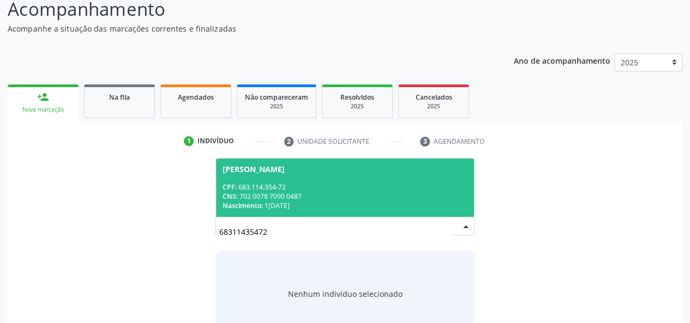
click at [299, 193] on div "CNS: 702 0078 7090 0487" at bounding box center [344, 196] width 245 height 9
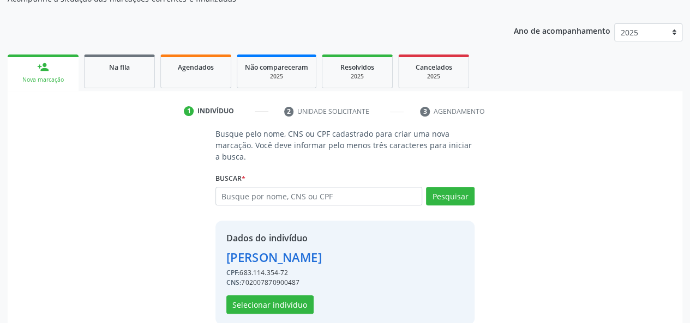
scroll to position [140, 0]
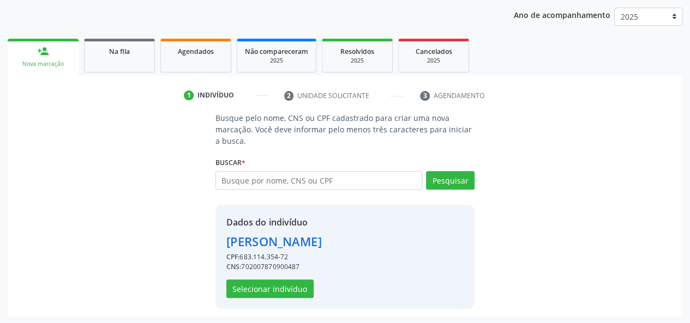
drag, startPoint x: 299, startPoint y: 266, endPoint x: 244, endPoint y: 266, distance: 55.1
click at [244, 266] on div "CNS: 702007870900487" at bounding box center [273, 267] width 95 height 10
copy div "702007870900487"
click at [283, 289] on button "Selecionar indivíduo" at bounding box center [269, 289] width 87 height 19
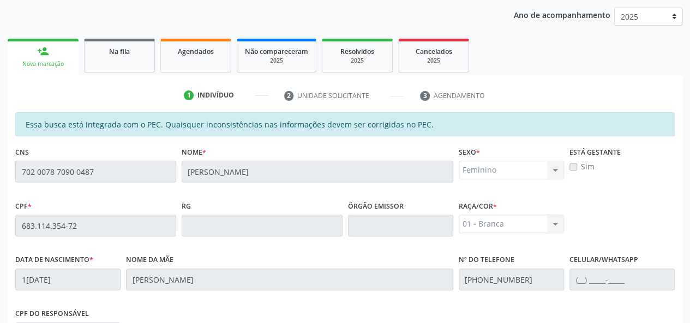
scroll to position [313, 0]
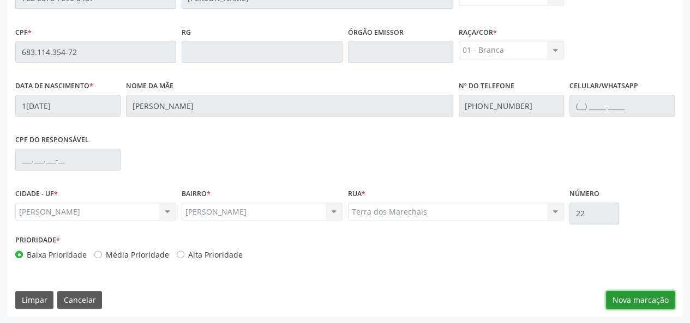
click at [643, 300] on button "Nova marcação" at bounding box center [640, 300] width 69 height 19
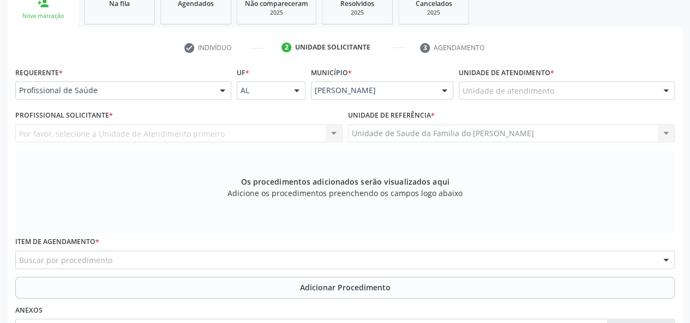
scroll to position [95, 0]
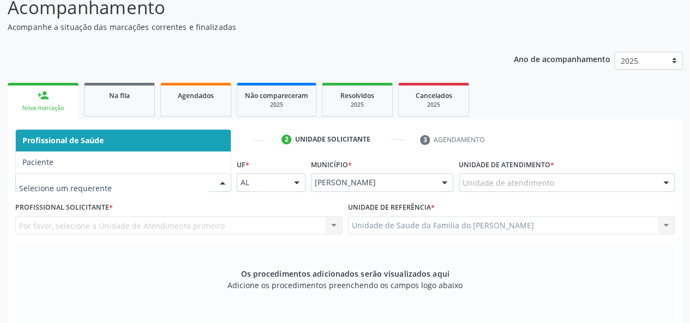
click at [213, 185] on div at bounding box center [123, 182] width 216 height 19
click at [206, 144] on span "Profissional de Saúde" at bounding box center [123, 141] width 215 height 22
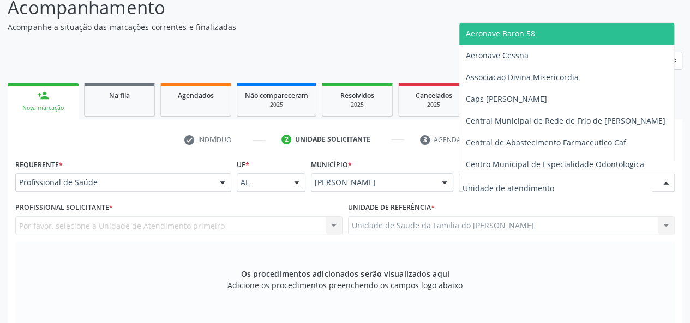
click at [566, 183] on div at bounding box center [566, 182] width 216 height 19
type input "J"
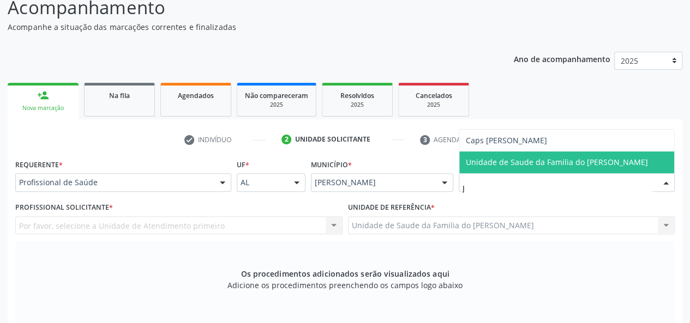
click at [568, 166] on span "Unidade de Saude da Familia do [PERSON_NAME]" at bounding box center [556, 162] width 182 height 10
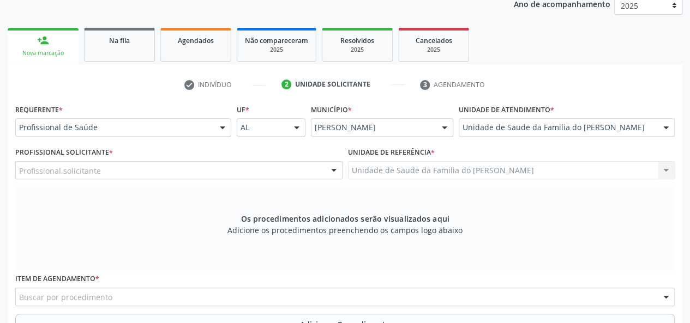
scroll to position [259, 0]
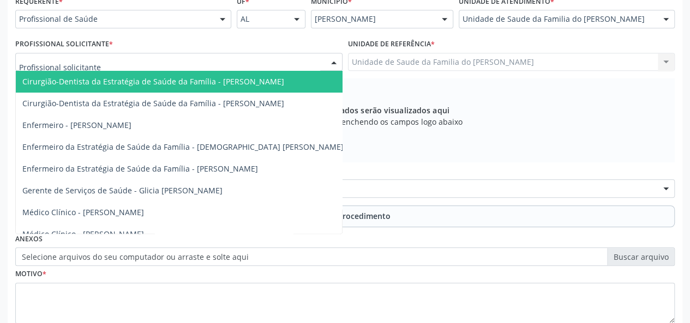
click at [327, 61] on div at bounding box center [333, 62] width 16 height 19
type input "J"
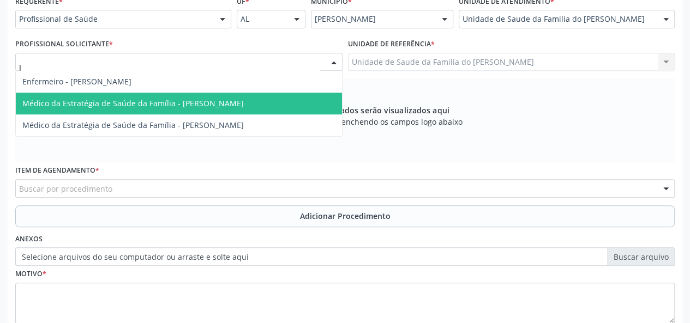
click at [241, 106] on span "Médico da Estratégia de Saúde da Família - [PERSON_NAME]" at bounding box center [132, 103] width 221 height 10
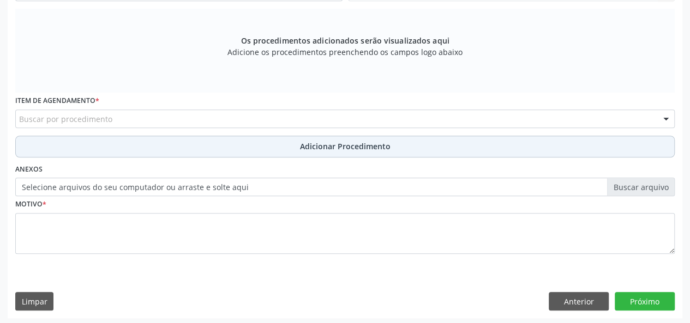
scroll to position [330, 0]
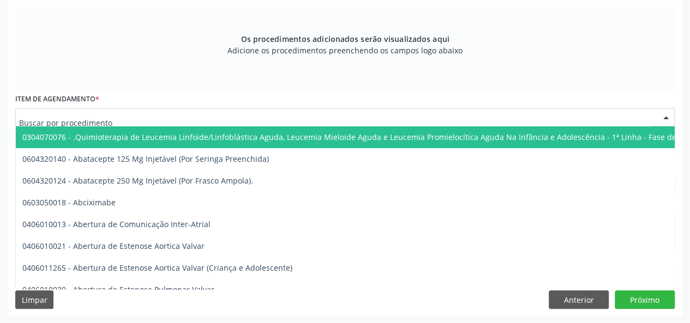
click at [237, 119] on div at bounding box center [344, 117] width 659 height 19
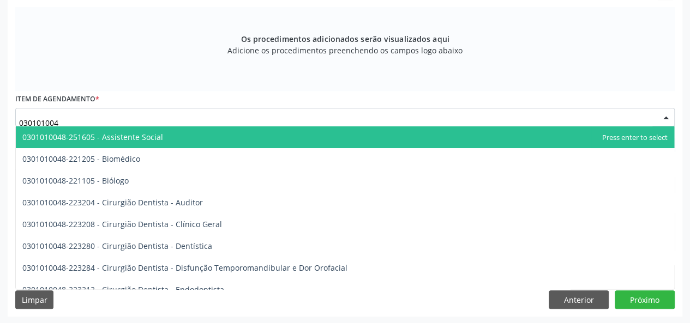
type input "0301010048"
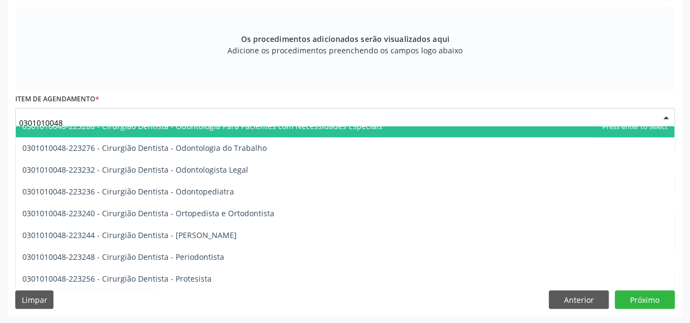
scroll to position [491, 0]
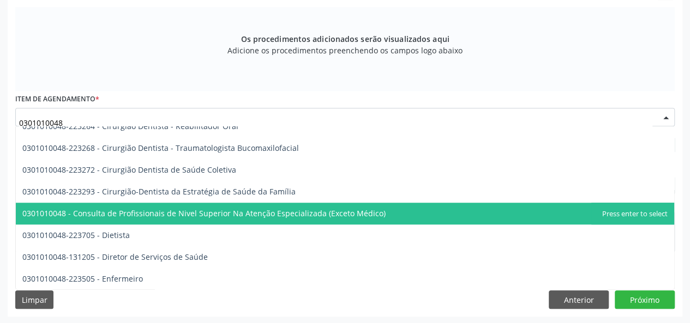
click at [324, 218] on span "0301010048 - Consulta de Profissionais de Nivel Superior Na Atenção Especializa…" at bounding box center [345, 214] width 658 height 22
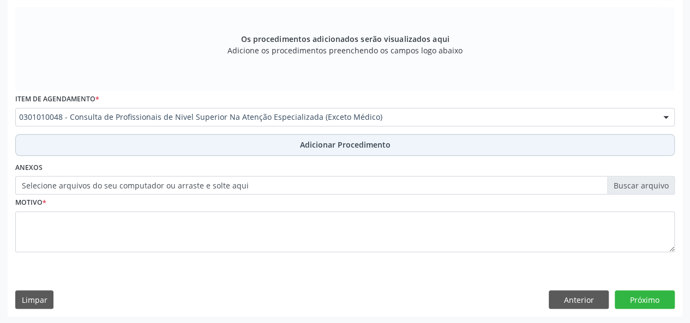
click at [312, 148] on span "Adicionar Procedimento" at bounding box center [345, 144] width 90 height 11
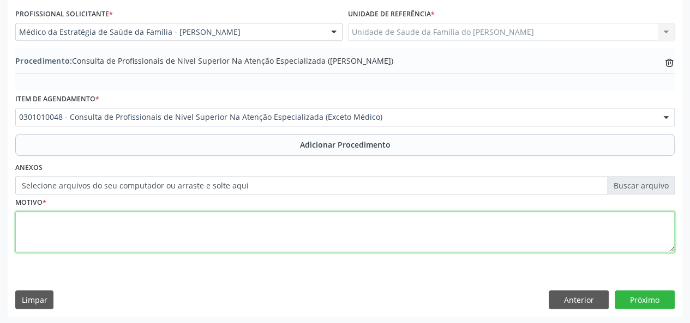
click at [191, 223] on textarea at bounding box center [344, 231] width 659 height 41
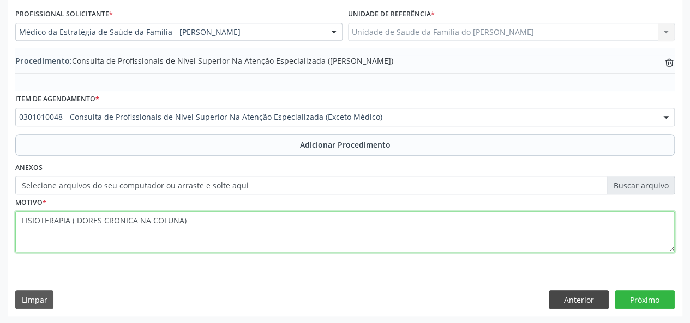
type textarea "FISIOTERAPIA ( DORES CRONICA NA COLUNA)"
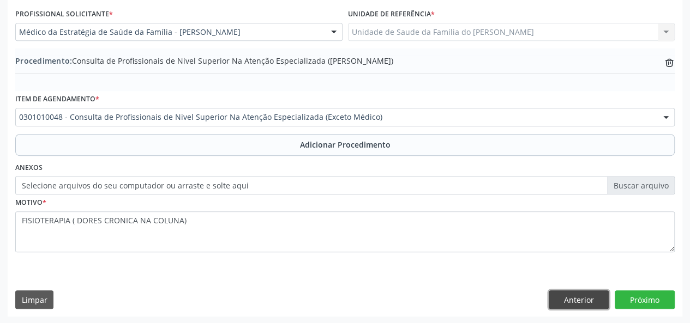
click at [581, 301] on button "Anterior" at bounding box center [578, 300] width 60 height 19
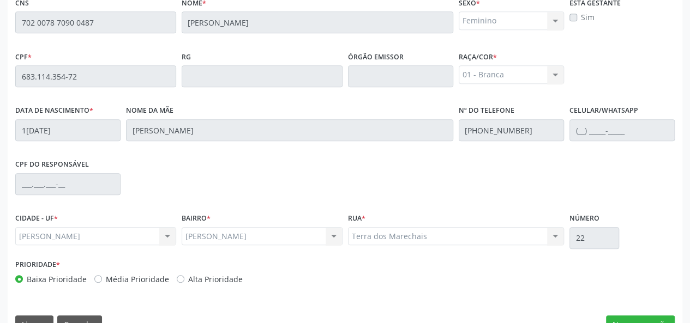
scroll to position [313, 0]
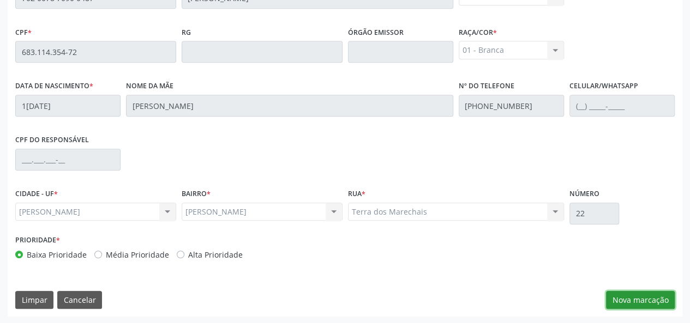
click at [644, 305] on button "Nova marcação" at bounding box center [640, 300] width 69 height 19
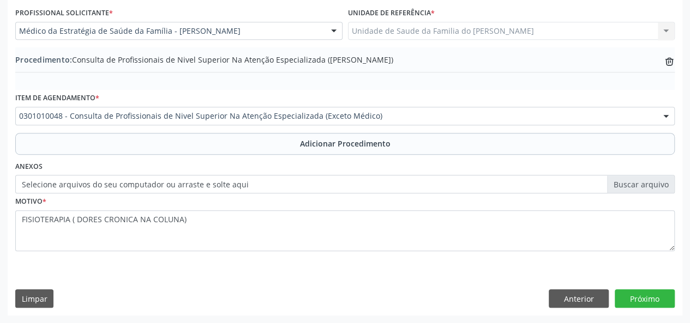
scroll to position [289, 0]
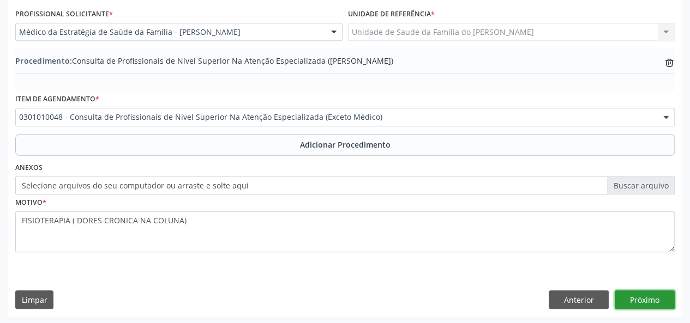
click at [641, 304] on button "Próximo" at bounding box center [644, 300] width 60 height 19
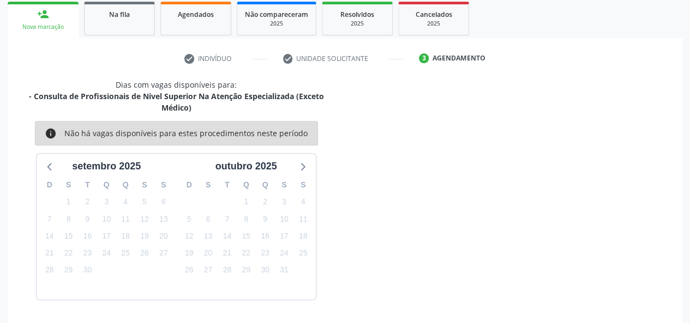
scroll to position [208, 0]
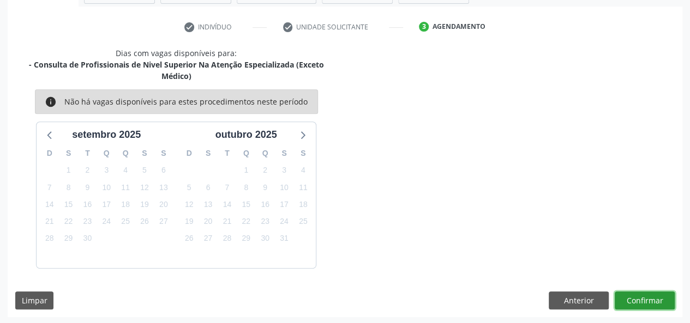
click at [641, 299] on button "Confirmar" at bounding box center [644, 301] width 60 height 19
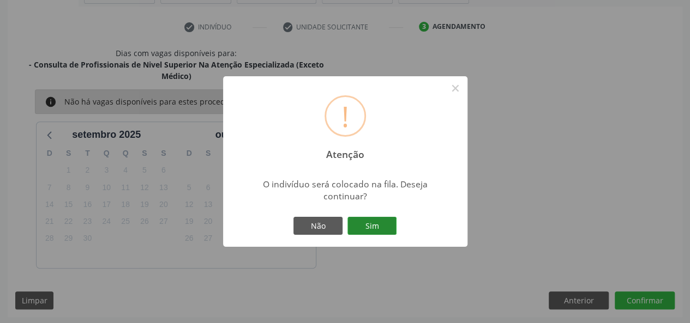
click at [384, 229] on button "Sim" at bounding box center [371, 226] width 49 height 19
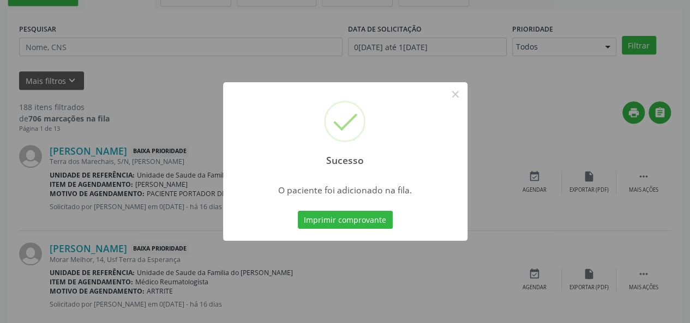
scroll to position [51, 0]
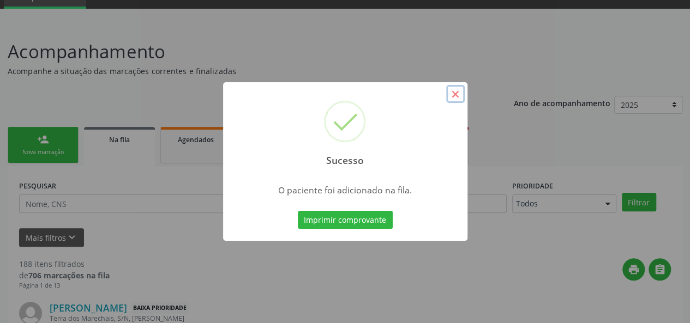
click at [457, 98] on button "×" at bounding box center [455, 94] width 19 height 19
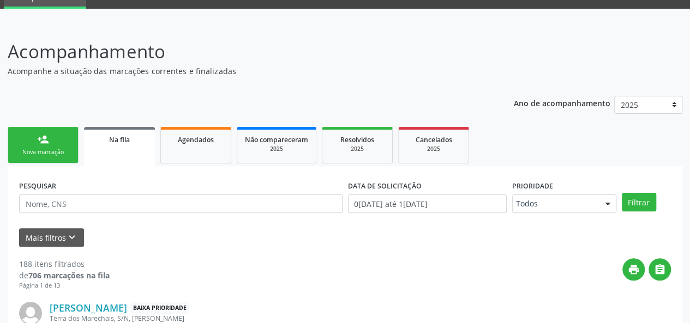
click at [53, 139] on link "person_add Nova marcação" at bounding box center [43, 145] width 71 height 37
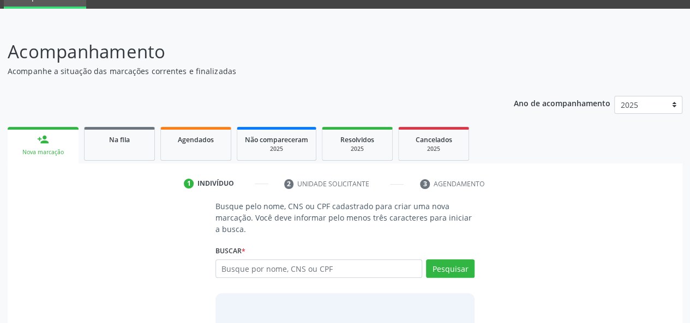
click at [57, 149] on div "Nova marcação" at bounding box center [43, 152] width 56 height 8
click at [276, 262] on input "text" at bounding box center [318, 268] width 207 height 19
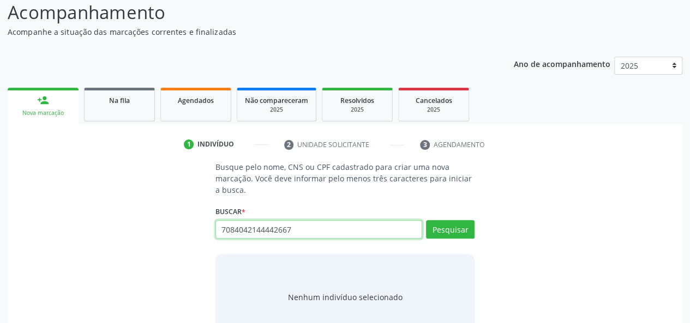
scroll to position [123, 0]
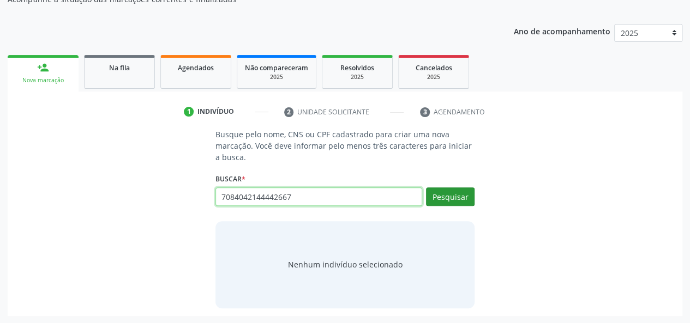
type input "7084042144442667"
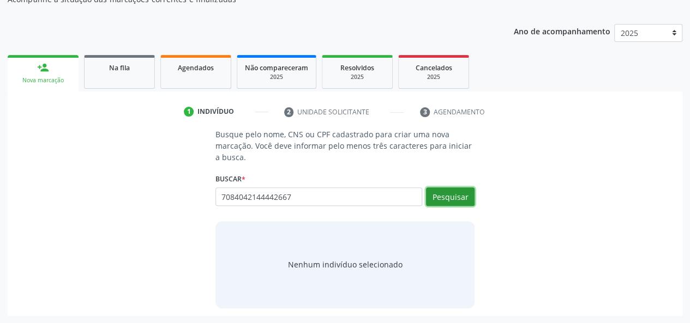
click at [443, 190] on button "Pesquisar" at bounding box center [450, 197] width 49 height 19
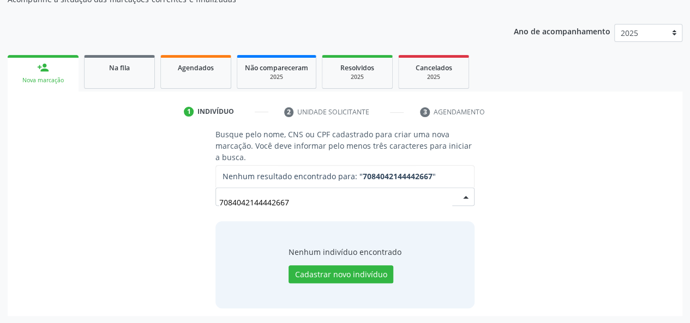
click at [269, 202] on input "7084042144442667" at bounding box center [335, 202] width 233 height 22
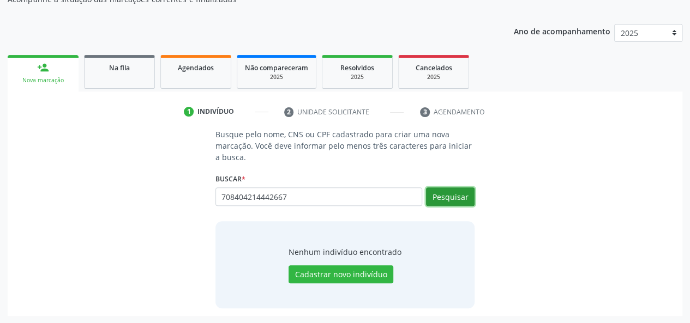
click at [445, 196] on button "Pesquisar" at bounding box center [450, 197] width 49 height 19
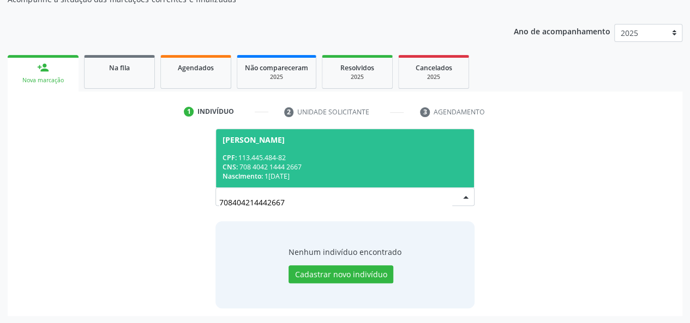
click at [294, 154] on div "CPF: 113.445.484-82" at bounding box center [344, 157] width 245 height 9
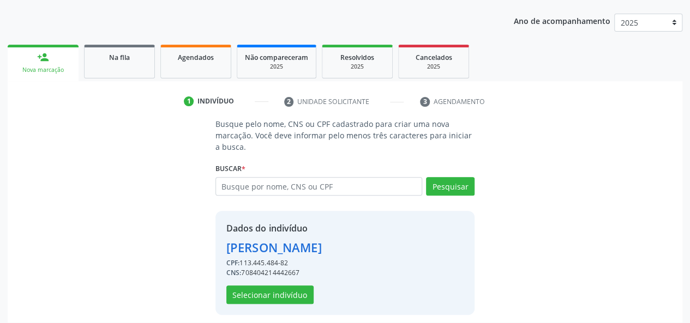
scroll to position [140, 0]
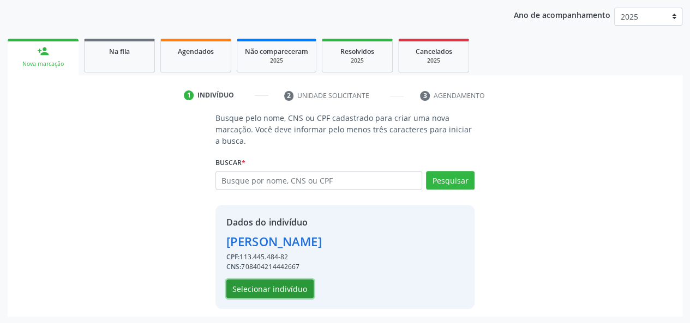
click at [269, 283] on button "Selecionar indivíduo" at bounding box center [269, 289] width 87 height 19
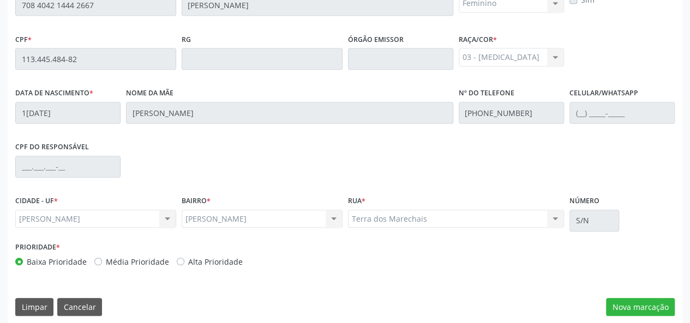
scroll to position [313, 0]
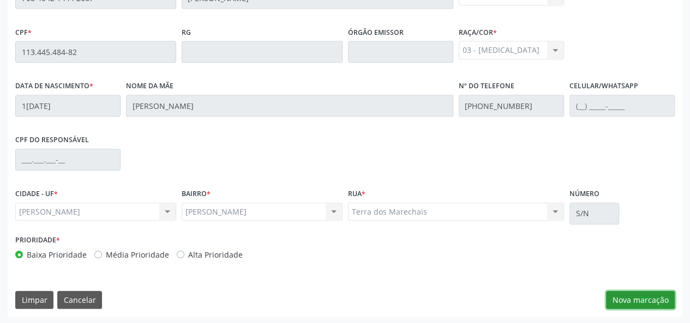
click at [624, 301] on button "Nova marcação" at bounding box center [640, 300] width 69 height 19
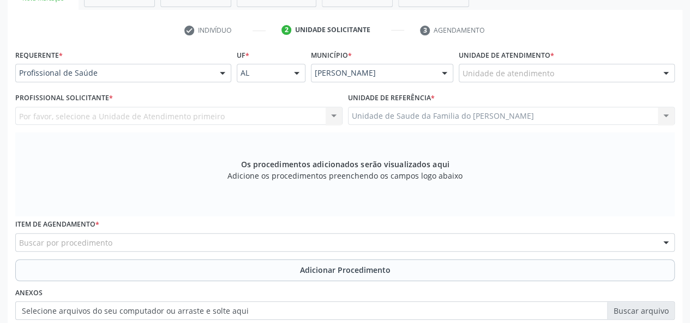
scroll to position [204, 0]
click at [224, 72] on div at bounding box center [222, 74] width 16 height 19
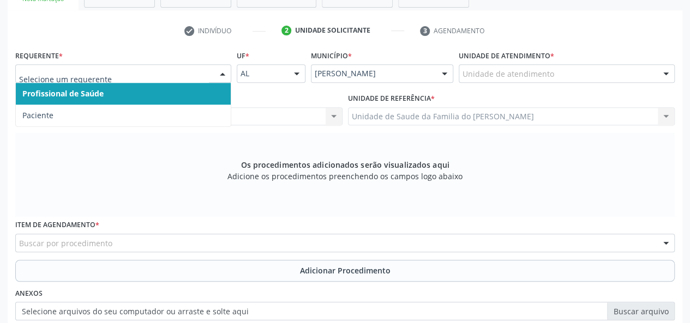
click at [183, 92] on span "Profissional de Saúde" at bounding box center [123, 94] width 215 height 22
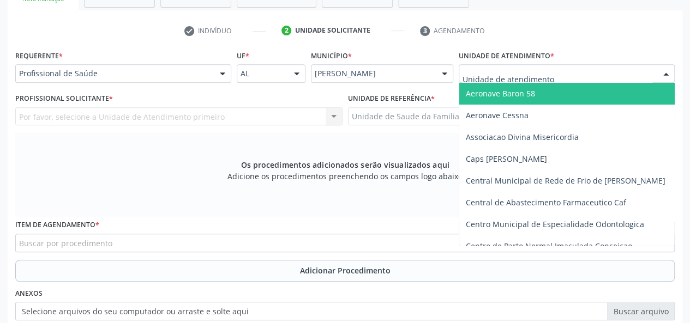
type input "J"
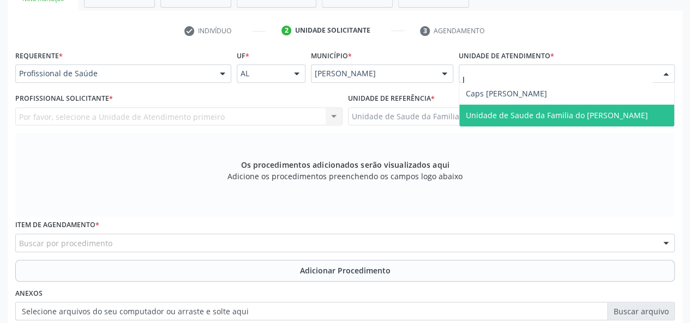
click at [517, 121] on span "Unidade de Saude da Familia do [PERSON_NAME]" at bounding box center [566, 116] width 215 height 22
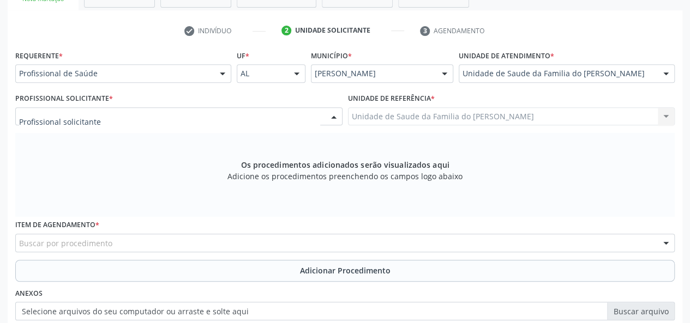
click at [287, 115] on div at bounding box center [178, 116] width 327 height 19
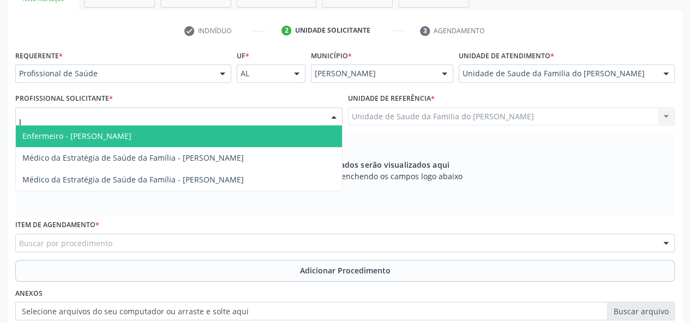
type input "JE"
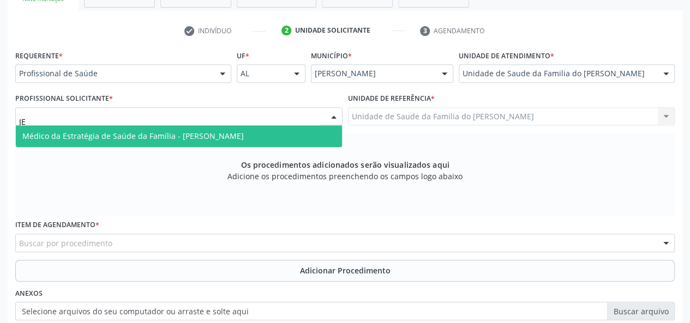
click at [229, 135] on span "Médico da Estratégia de Saúde da Família - [PERSON_NAME]" at bounding box center [132, 136] width 221 height 10
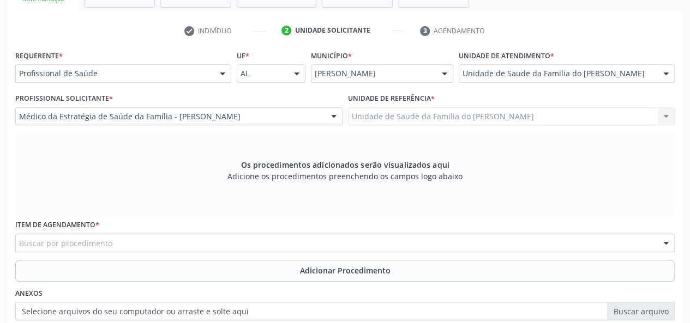
click at [182, 244] on div "Buscar por procedimento" at bounding box center [344, 243] width 659 height 19
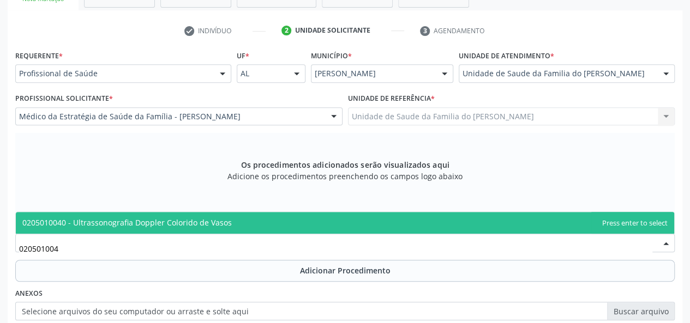
type input "0205010040"
click at [204, 223] on span "0205010040 - Ultrassonografia Doppler Colorido de Vasos" at bounding box center [126, 222] width 209 height 10
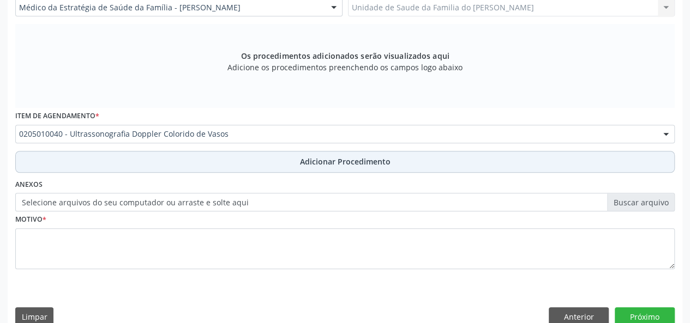
click at [217, 164] on button "Adicionar Procedimento" at bounding box center [344, 162] width 659 height 22
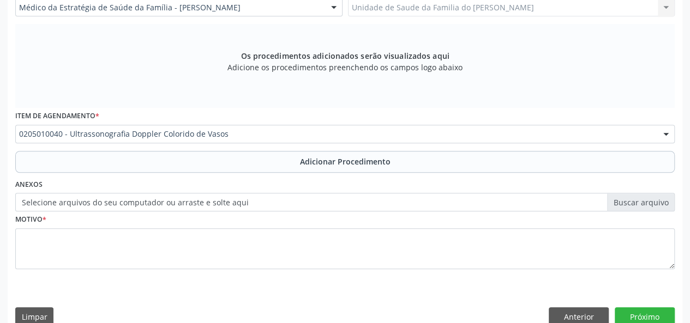
scroll to position [289, 0]
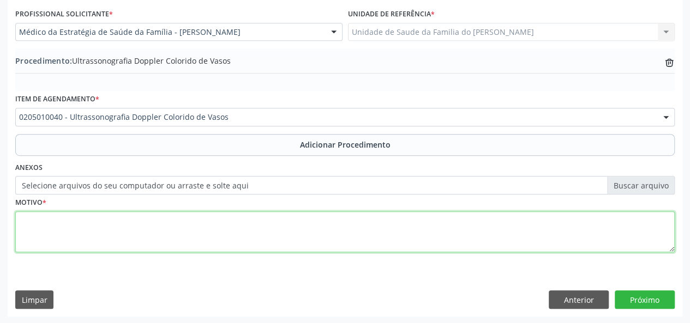
click at [206, 240] on textarea at bounding box center [344, 231] width 659 height 41
paste textarea "702007870900487"
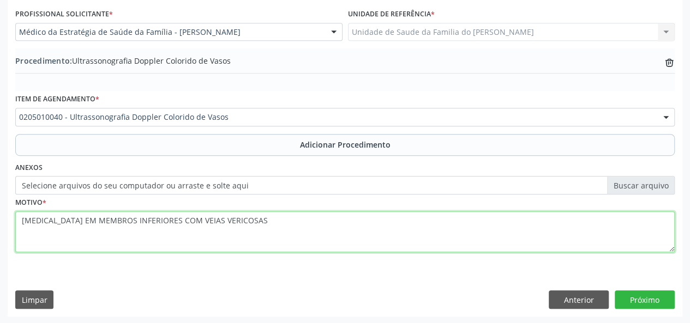
click at [195, 219] on textarea "[MEDICAL_DATA] EM MEMBROS INFERIORES COM VEIAS VERICOSAS" at bounding box center [344, 231] width 659 height 41
click at [206, 222] on textarea "[MEDICAL_DATA] EM MEMBROS INFERIORES COM VEIAS VARICOSAS" at bounding box center [344, 231] width 659 height 41
drag, startPoint x: 206, startPoint y: 222, endPoint x: 216, endPoint y: 246, distance: 25.6
click at [216, 246] on textarea "[MEDICAL_DATA] EM MEMBROS INFERIORES COM VEIAS VARICOSAS" at bounding box center [344, 231] width 659 height 41
type textarea "[MEDICAL_DATA] EM MEMBROS INFERIORES COM VEIAS VARICOSAS"
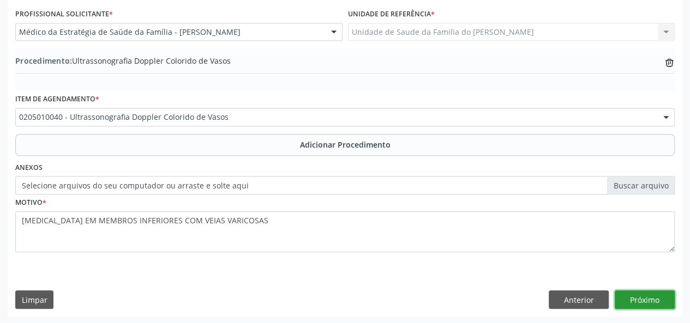
click at [649, 296] on button "Próximo" at bounding box center [644, 300] width 60 height 19
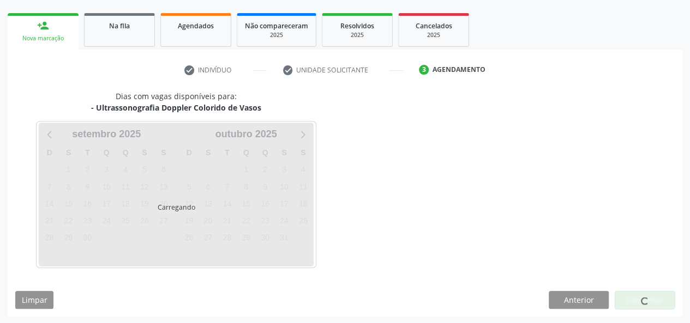
scroll to position [197, 0]
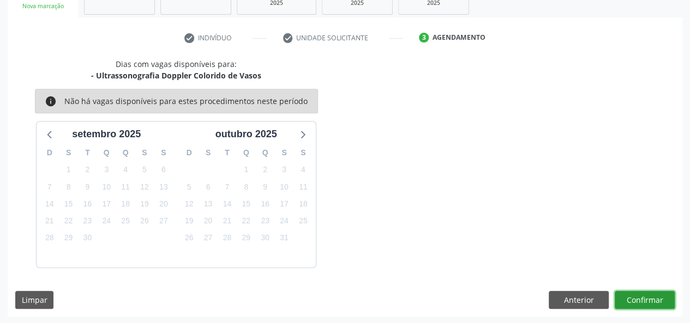
click at [648, 303] on button "Confirmar" at bounding box center [644, 300] width 60 height 19
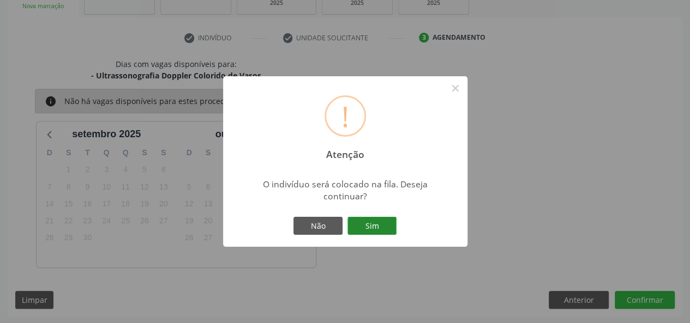
click at [374, 227] on button "Sim" at bounding box center [371, 226] width 49 height 19
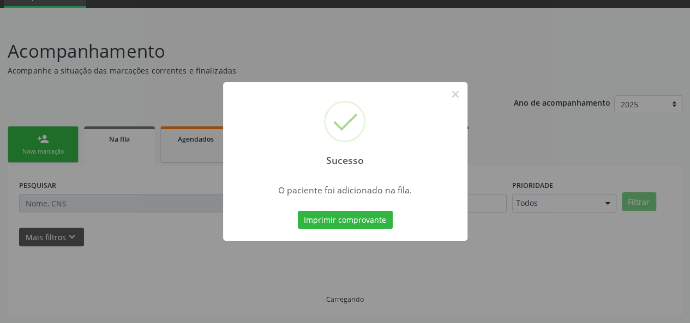
scroll to position [51, 0]
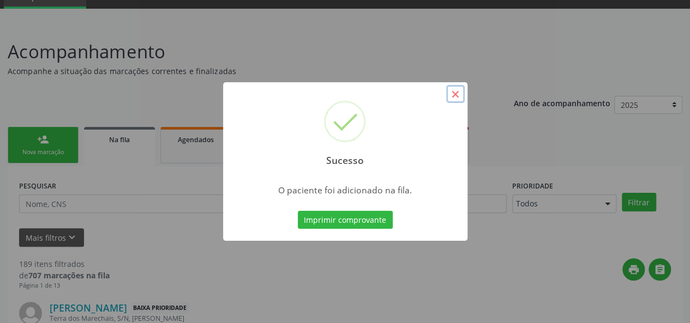
click at [453, 98] on button "×" at bounding box center [455, 94] width 19 height 19
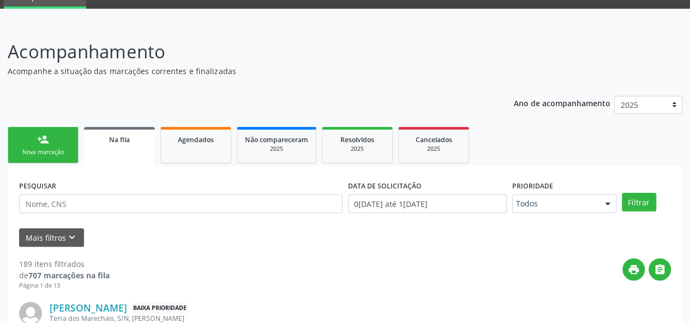
click at [37, 151] on div "Nova marcação" at bounding box center [43, 152] width 55 height 8
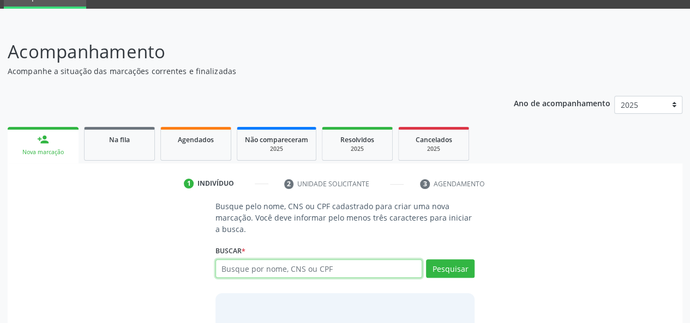
click at [255, 267] on input "text" at bounding box center [318, 268] width 207 height 19
type input "68311435472"
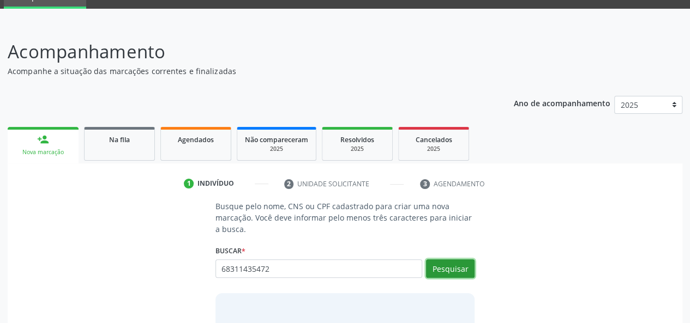
click at [444, 270] on button "Pesquisar" at bounding box center [450, 268] width 49 height 19
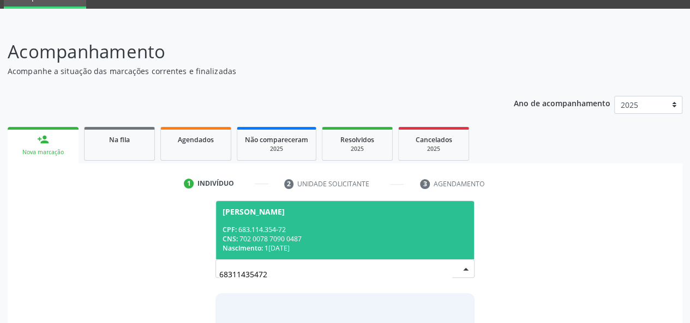
click at [339, 225] on div "CPF: 683.114.354-72" at bounding box center [344, 229] width 245 height 9
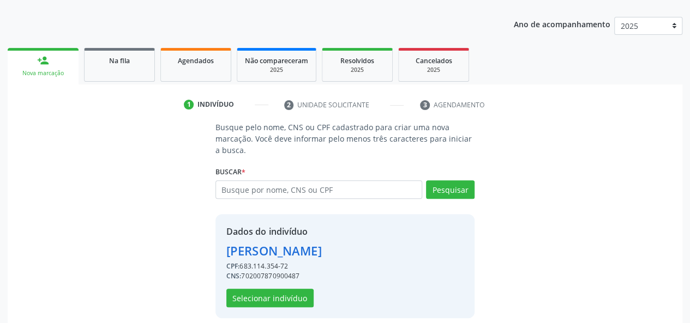
scroll to position [140, 0]
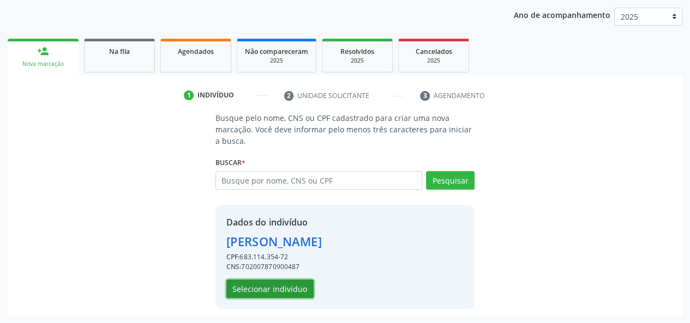
click at [292, 285] on button "Selecionar indivíduo" at bounding box center [269, 289] width 87 height 19
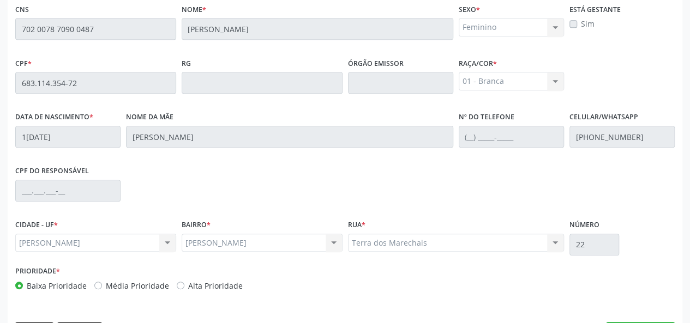
scroll to position [313, 0]
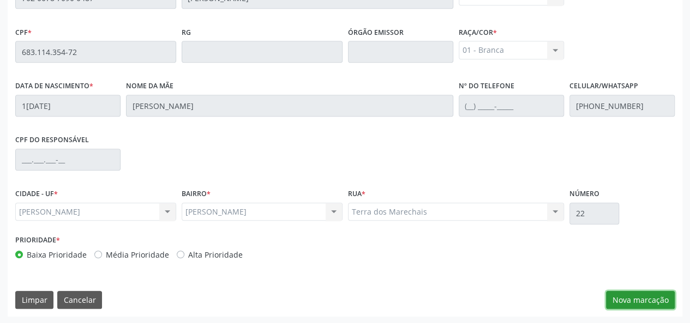
click at [629, 304] on button "Nova marcação" at bounding box center [640, 300] width 69 height 19
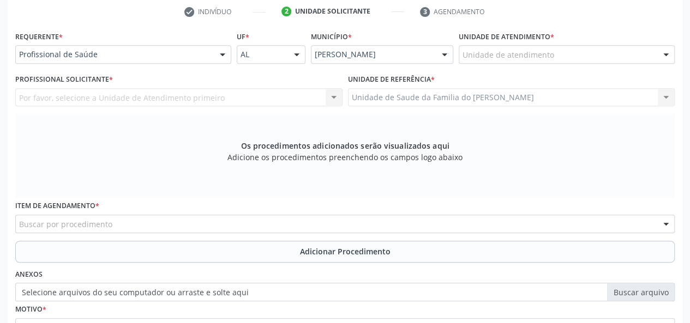
scroll to position [150, 0]
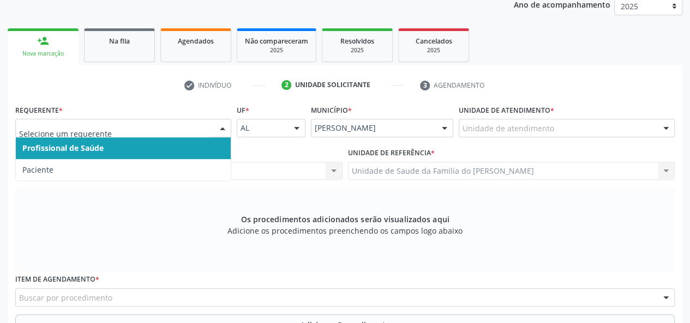
click at [223, 128] on div at bounding box center [222, 128] width 16 height 19
click at [181, 148] on span "Profissional de Saúde" at bounding box center [123, 148] width 215 height 22
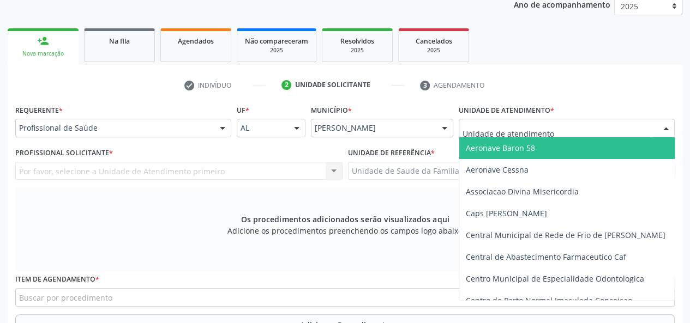
type input "J"
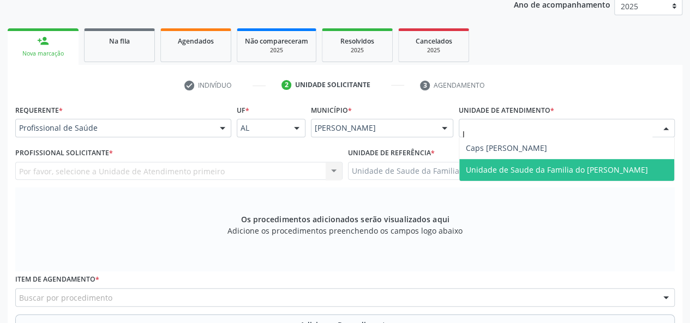
click at [555, 168] on span "Unidade de Saude da Familia do [PERSON_NAME]" at bounding box center [556, 170] width 182 height 10
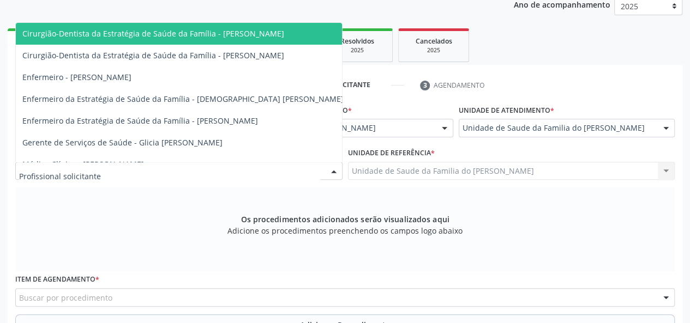
click at [255, 173] on div at bounding box center [178, 171] width 327 height 19
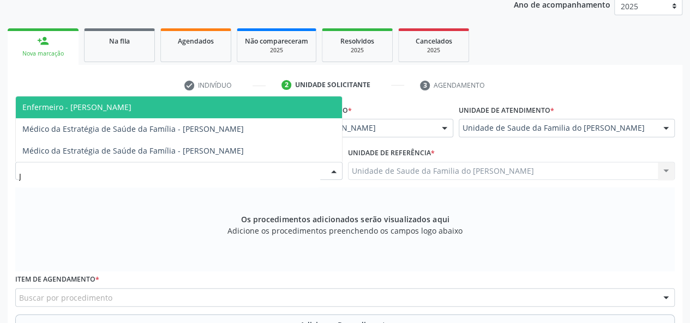
type input "JE"
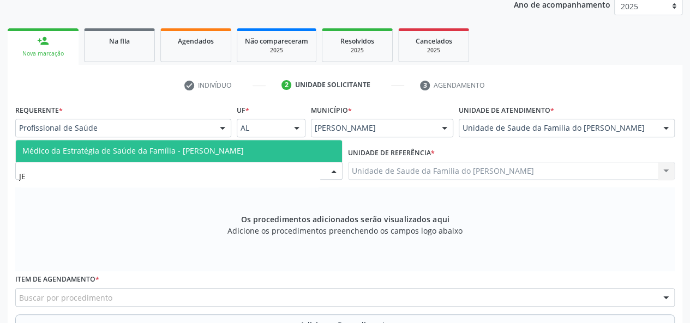
click at [237, 149] on span "Médico da Estratégia de Saúde da Família - [PERSON_NAME]" at bounding box center [132, 151] width 221 height 10
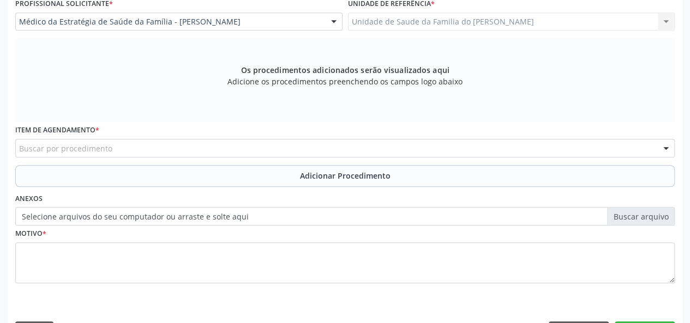
scroll to position [313, 0]
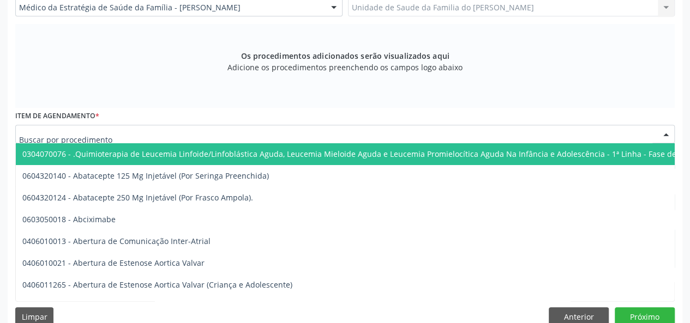
click at [243, 132] on div at bounding box center [344, 134] width 659 height 19
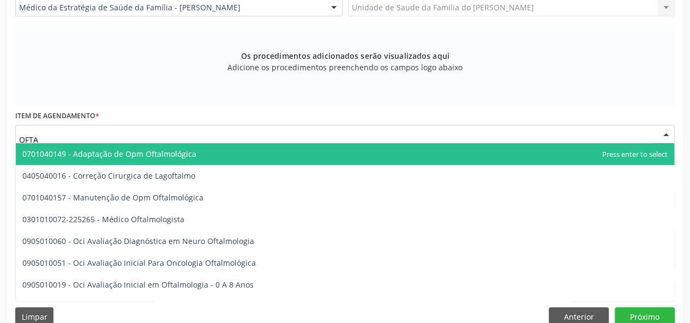
type input "OFTAL"
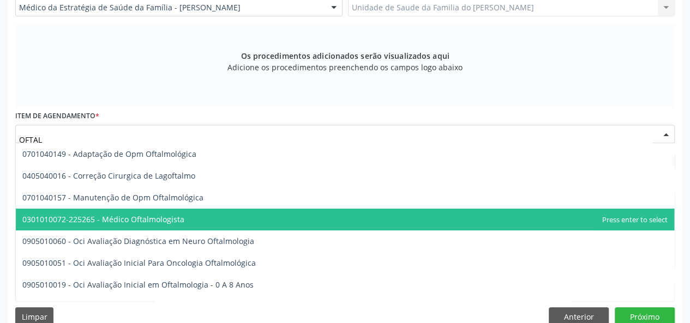
click at [263, 220] on span "0301010072-225265 - Médico Oftalmologista" at bounding box center [345, 220] width 658 height 22
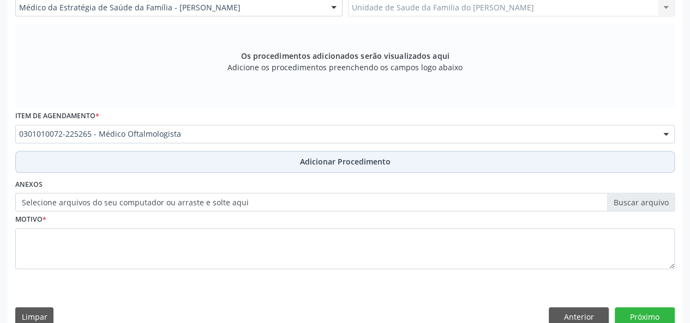
click at [276, 164] on button "Adicionar Procedimento" at bounding box center [344, 162] width 659 height 22
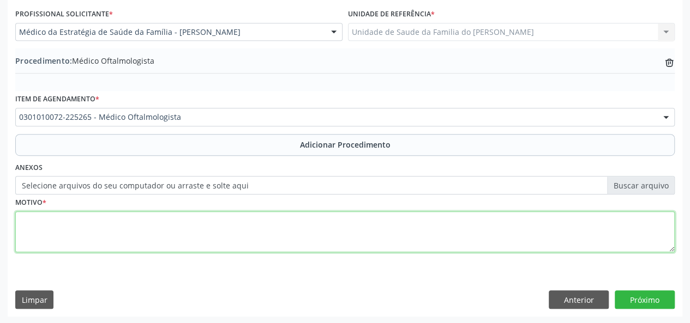
click at [239, 235] on textarea at bounding box center [344, 231] width 659 height 41
click at [50, 221] on textarea "DISTURBIO VISUAL" at bounding box center [344, 231] width 659 height 41
type textarea "DISTÚRBIO VISUAL"
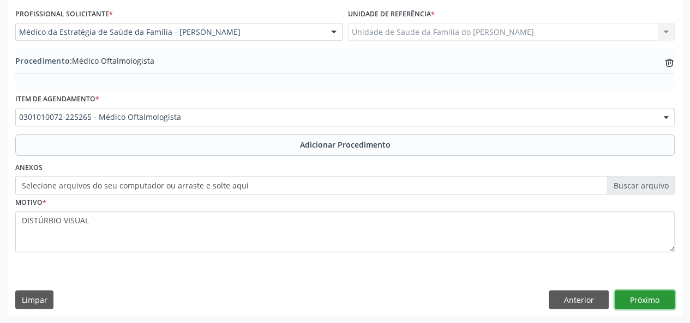
click at [631, 295] on button "Próximo" at bounding box center [644, 300] width 60 height 19
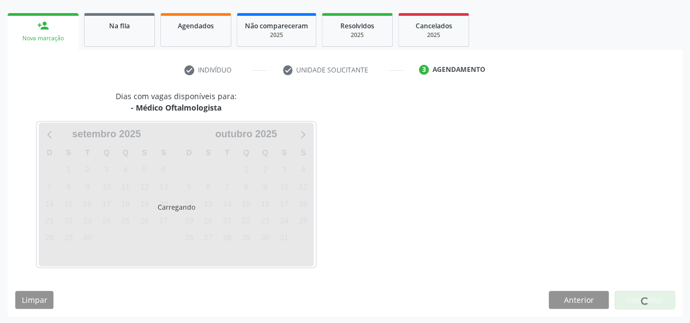
scroll to position [197, 0]
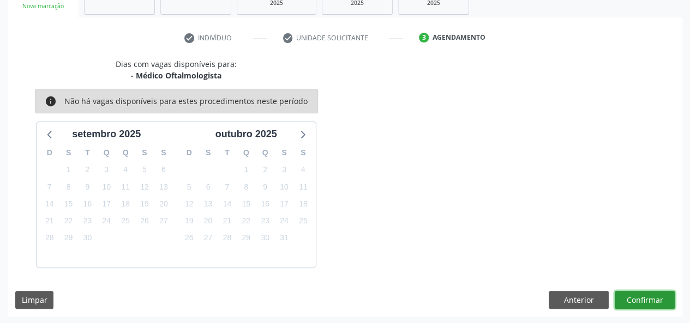
click at [627, 297] on button "Confirmar" at bounding box center [644, 300] width 60 height 19
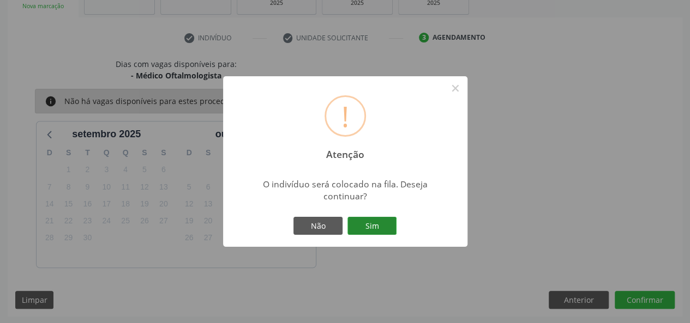
click at [364, 223] on button "Sim" at bounding box center [371, 226] width 49 height 19
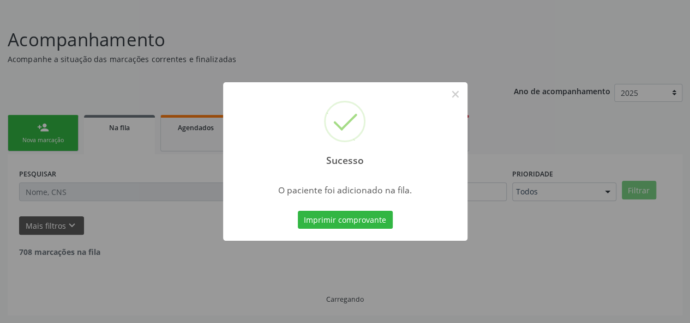
scroll to position [51, 0]
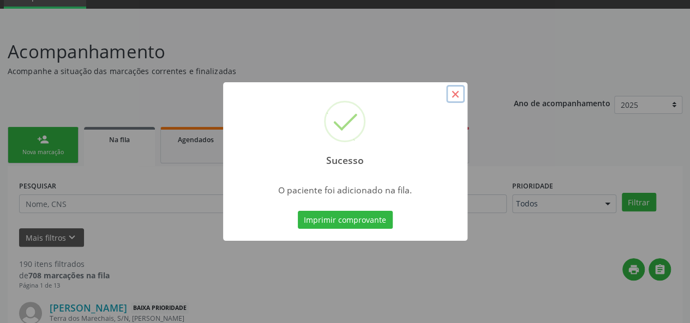
click at [452, 92] on button "×" at bounding box center [455, 94] width 19 height 19
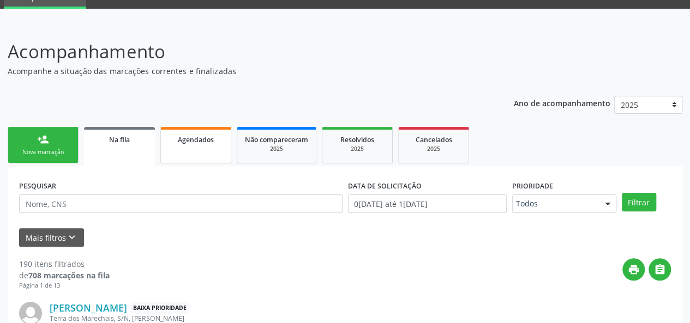
click at [195, 139] on span "Agendados" at bounding box center [196, 139] width 36 height 9
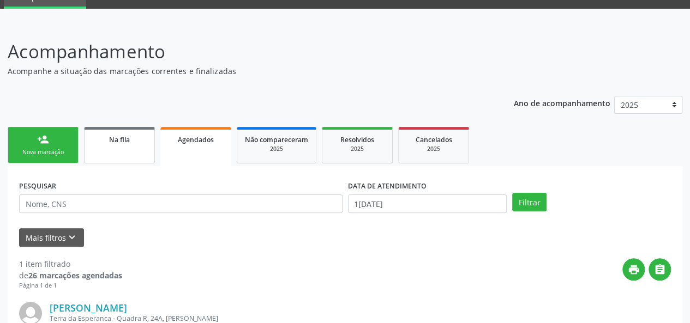
click at [128, 139] on span "Na fila" at bounding box center [119, 139] width 21 height 9
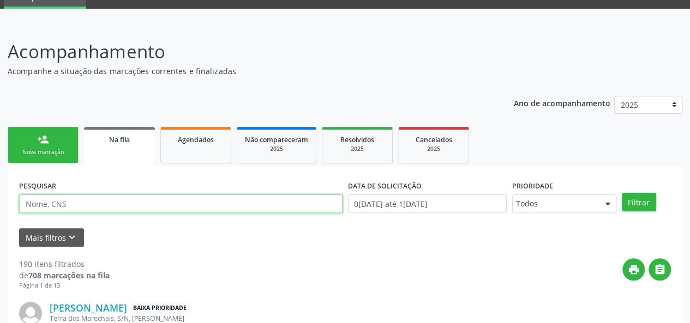
click at [92, 204] on input "text" at bounding box center [180, 204] width 323 height 19
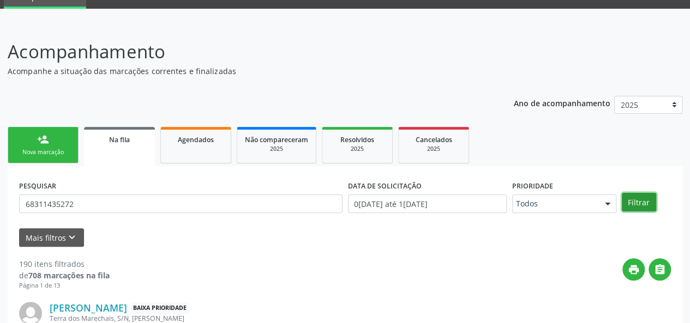
click at [637, 200] on button "Filtrar" at bounding box center [638, 202] width 34 height 19
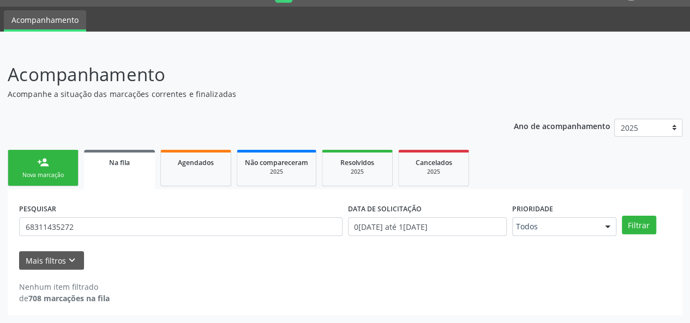
scroll to position [28, 0]
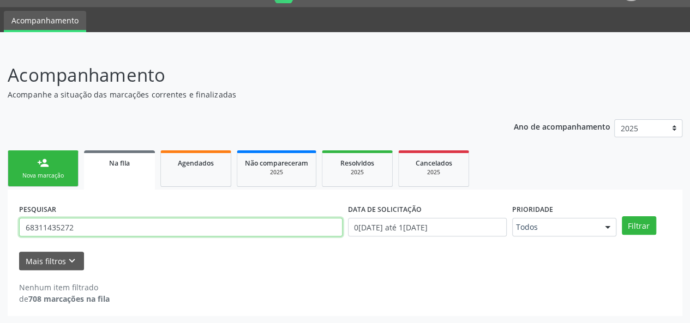
drag, startPoint x: 99, startPoint y: 228, endPoint x: 25, endPoint y: 230, distance: 74.1
click at [25, 230] on input "68311435272" at bounding box center [180, 227] width 323 height 19
click at [621, 216] on button "Filtrar" at bounding box center [638, 225] width 34 height 19
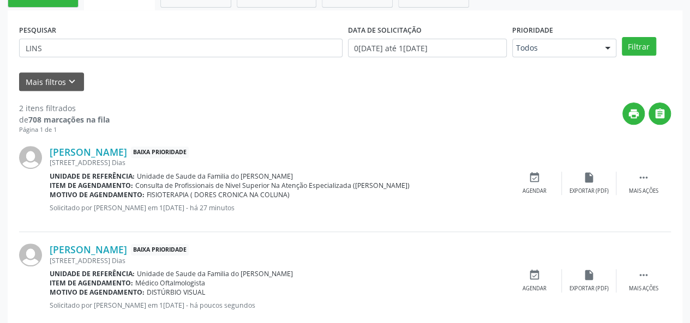
scroll to position [231, 0]
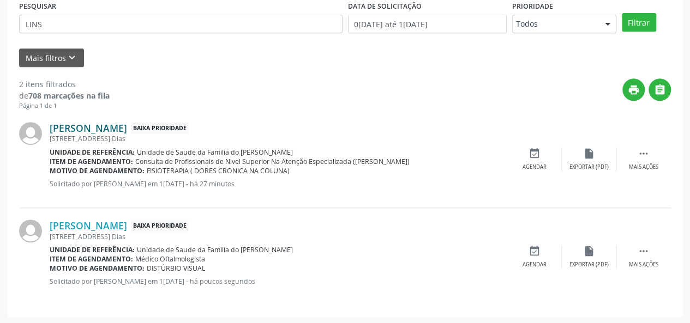
click at [104, 124] on link "[PERSON_NAME]" at bounding box center [88, 128] width 77 height 12
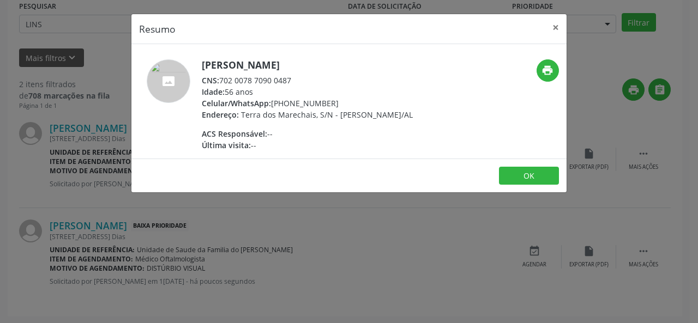
drag, startPoint x: 294, startPoint y: 81, endPoint x: 220, endPoint y: 78, distance: 74.2
click at [220, 78] on div "CNS: 702 0078 7090 0487" at bounding box center [307, 80] width 211 height 11
copy div "702 0078 7090 0487"
click at [554, 31] on button "×" at bounding box center [556, 27] width 22 height 27
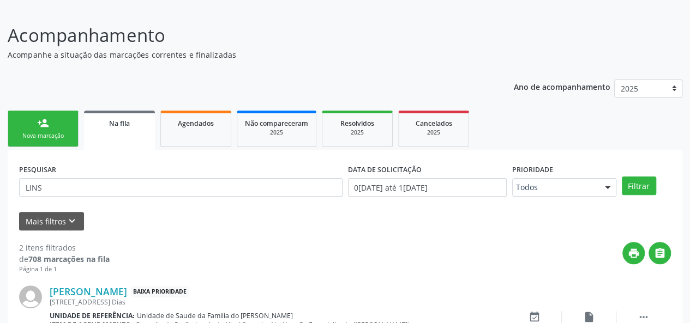
click at [124, 129] on link "Na fila" at bounding box center [119, 130] width 71 height 39
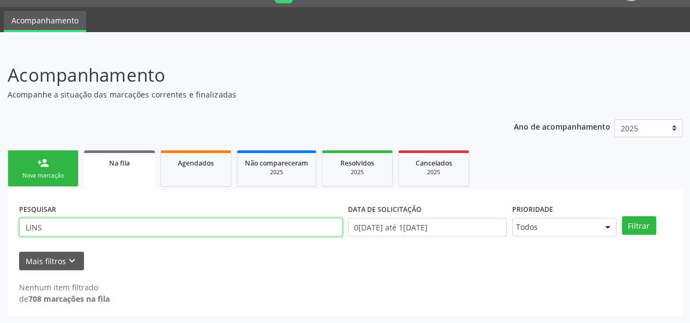
drag, startPoint x: 51, startPoint y: 233, endPoint x: 13, endPoint y: 229, distance: 38.8
click at [13, 229] on div "PESQUISAR LINS DATA DE SOLICITAÇÃO 0[DATE] até 1[DATE] Prioridade Todos Todos B…" at bounding box center [345, 253] width 674 height 126
click at [621, 216] on button "Filtrar" at bounding box center [638, 225] width 34 height 19
drag, startPoint x: 65, startPoint y: 231, endPoint x: 21, endPoint y: 228, distance: 44.3
click at [21, 228] on input "FABRICIO" at bounding box center [180, 227] width 323 height 19
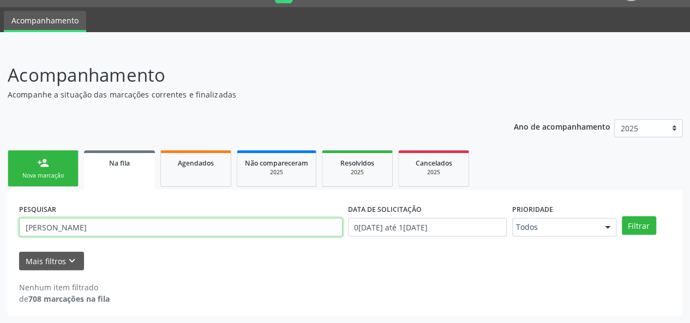
click at [621, 216] on button "Filtrar" at bounding box center [638, 225] width 34 height 19
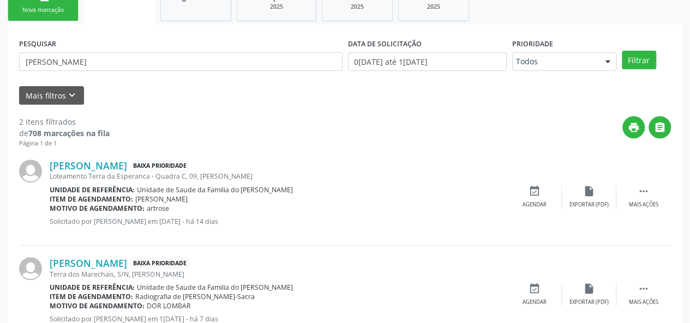
scroll to position [231, 0]
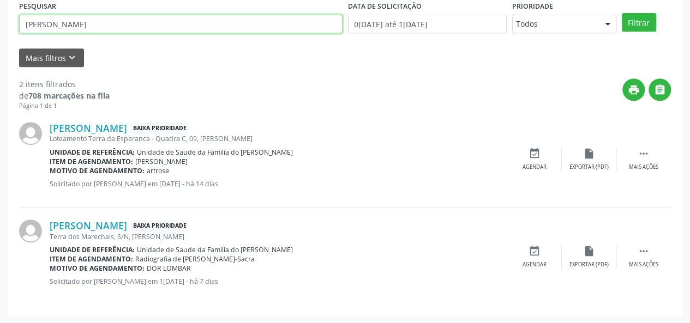
click at [100, 23] on input "[PERSON_NAME]" at bounding box center [180, 24] width 323 height 19
click at [621, 13] on button "Filtrar" at bounding box center [638, 22] width 34 height 19
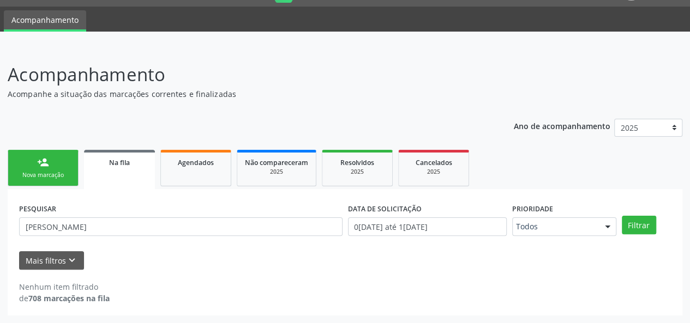
scroll to position [28, 0]
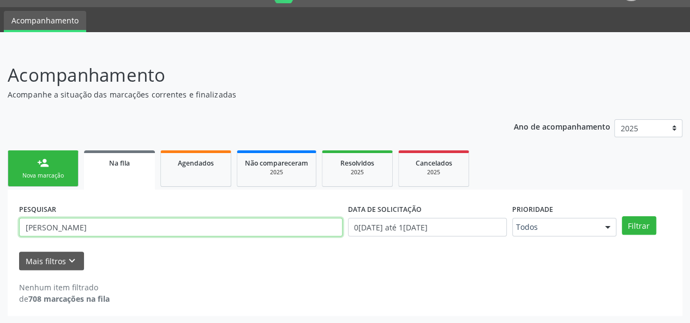
drag, startPoint x: 120, startPoint y: 226, endPoint x: 17, endPoint y: 246, distance: 105.0
click at [17, 246] on div "PESQUISAR [PERSON_NAME] DATA DE SOLICITAÇÃO 0[DATE] até 1[DATE] Prioridade Todo…" at bounding box center [345, 253] width 674 height 126
click at [621, 216] on button "Filtrar" at bounding box center [638, 225] width 34 height 19
click at [190, 232] on input "EVERTON" at bounding box center [180, 227] width 323 height 19
type input "E"
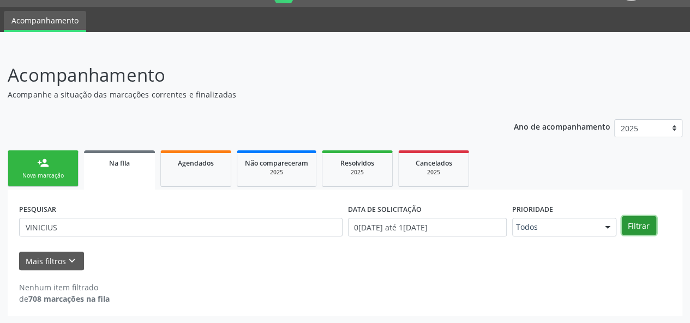
click at [638, 228] on button "Filtrar" at bounding box center [638, 225] width 34 height 19
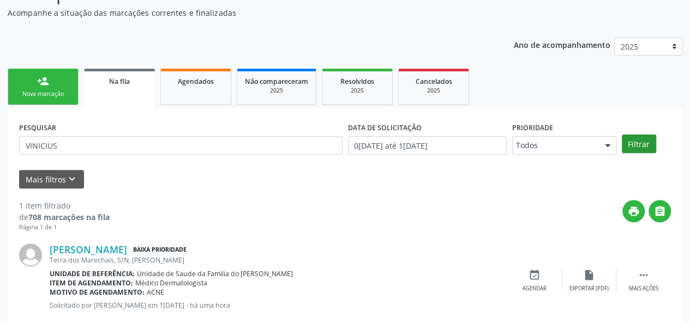
scroll to position [134, 0]
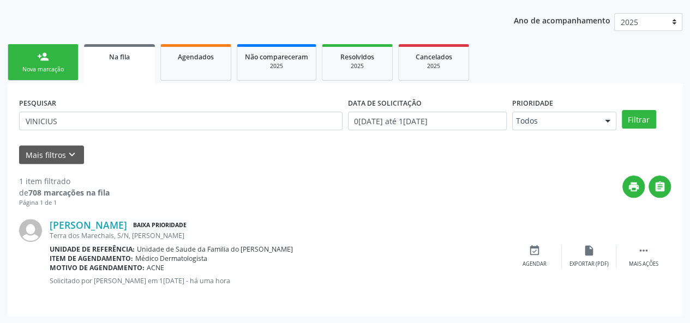
click at [120, 64] on link "Na fila" at bounding box center [119, 63] width 71 height 39
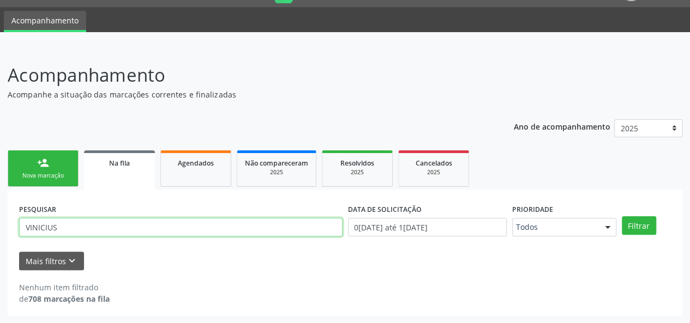
drag, startPoint x: 96, startPoint y: 228, endPoint x: 21, endPoint y: 224, distance: 75.9
click at [21, 224] on input "VINICIUS" at bounding box center [180, 227] width 323 height 19
type input "898005807246715"
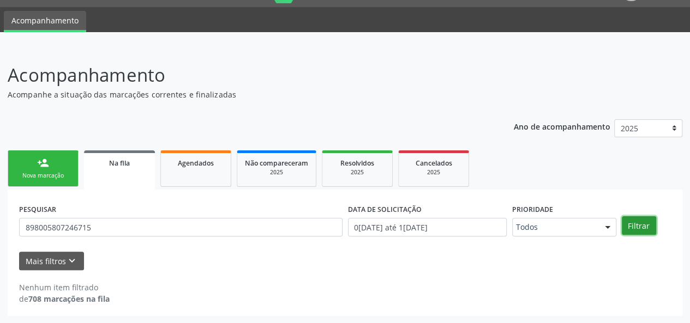
click at [634, 227] on button "Filtrar" at bounding box center [638, 225] width 34 height 19
click at [52, 173] on div "Nova marcação" at bounding box center [43, 176] width 55 height 8
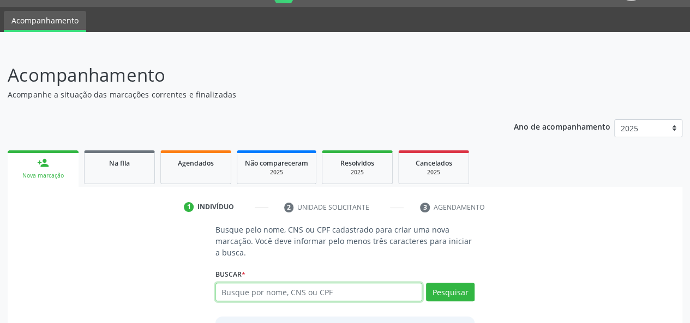
click at [335, 293] on input "text" at bounding box center [318, 292] width 207 height 19
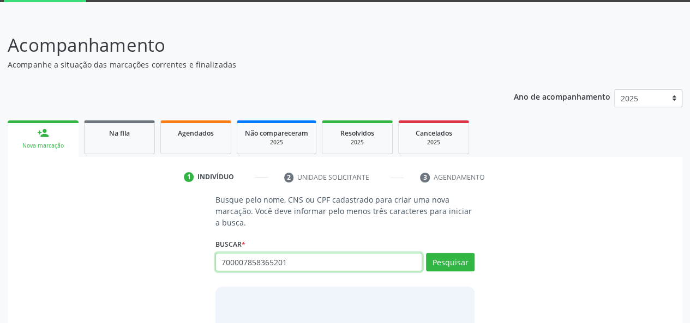
scroll to position [82, 0]
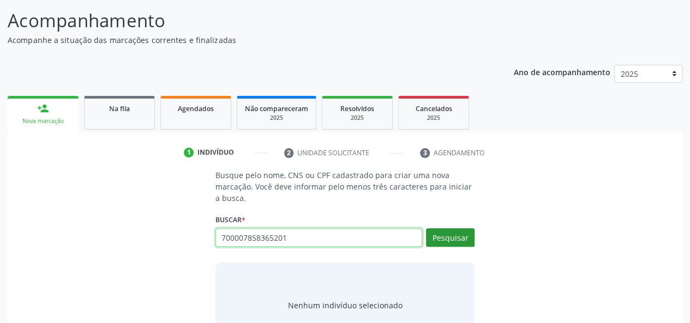
type input "700007858365201"
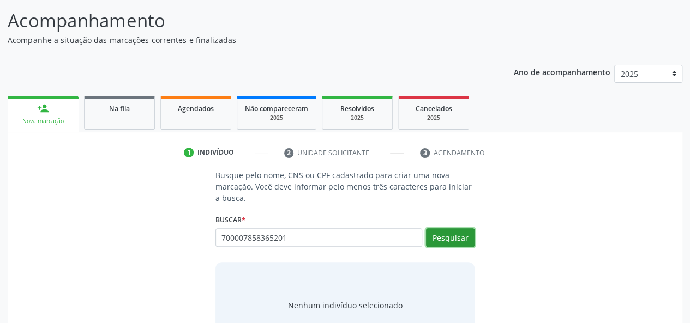
click at [449, 235] on button "Pesquisar" at bounding box center [450, 237] width 49 height 19
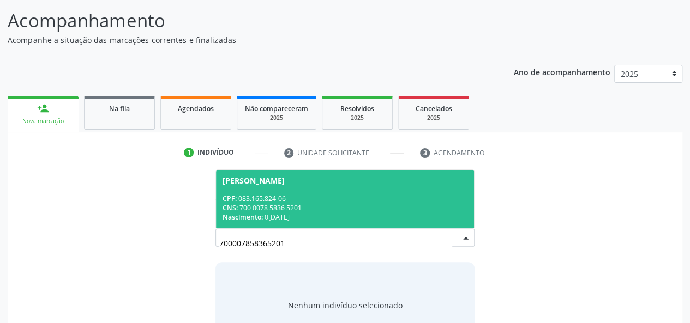
drag, startPoint x: 299, startPoint y: 240, endPoint x: 216, endPoint y: 249, distance: 82.8
click at [216, 249] on div "700007858365201 [PERSON_NAME] CPF: 083.165.824-06 CNS: 700 0078 5836 5201 Nasci…" at bounding box center [344, 241] width 259 height 26
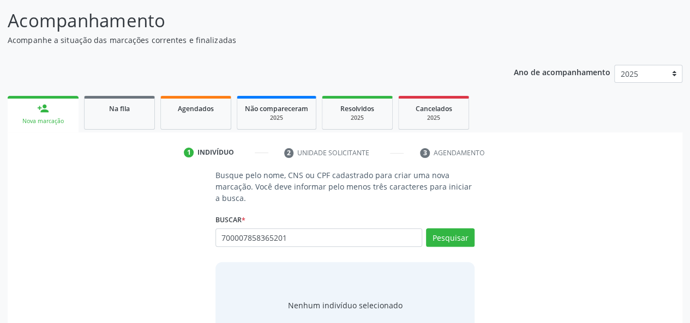
drag, startPoint x: 216, startPoint y: 249, endPoint x: 238, endPoint y: 256, distance: 22.6
click at [238, 256] on div "Busque pelo nome, CNS ou CPF cadastrado para criar uma nova marcação. Você deve…" at bounding box center [345, 259] width 275 height 179
drag, startPoint x: 299, startPoint y: 236, endPoint x: 210, endPoint y: 243, distance: 88.6
click at [210, 243] on div "Busque pelo nome, CNS ou CPF cadastrado para criar uma nova marcação. Você deve…" at bounding box center [345, 259] width 275 height 179
click at [440, 235] on button "Pesquisar" at bounding box center [450, 237] width 49 height 19
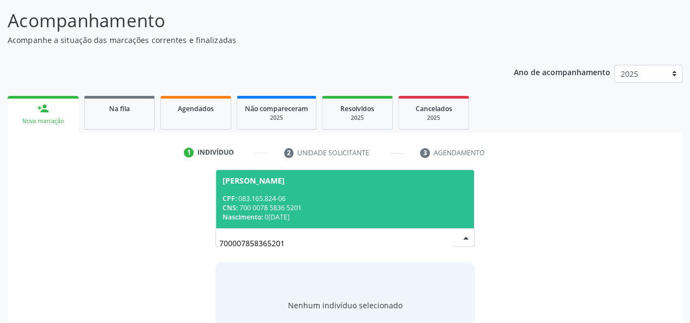
click at [410, 199] on div "CPF: 083.165.824-06" at bounding box center [344, 198] width 245 height 9
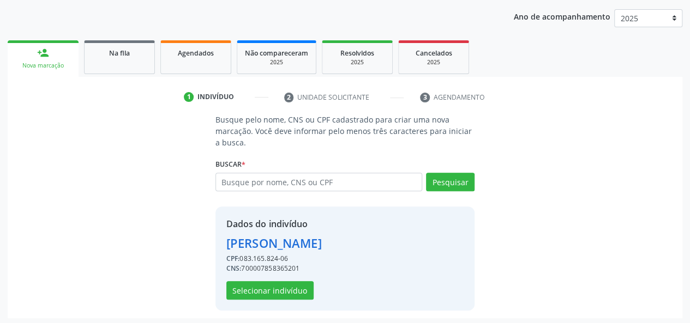
scroll to position [140, 0]
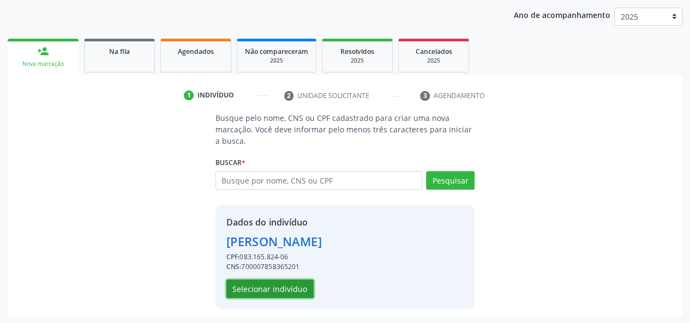
click at [260, 290] on button "Selecionar indivíduo" at bounding box center [269, 289] width 87 height 19
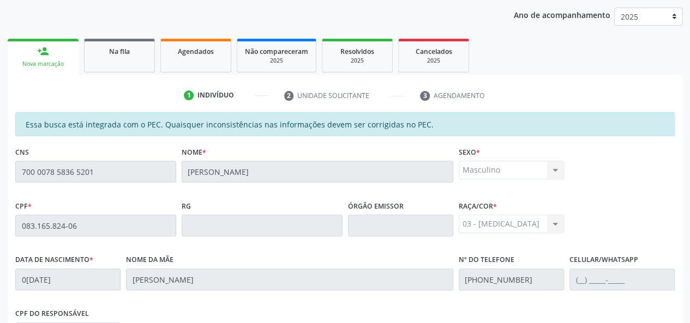
scroll to position [313, 0]
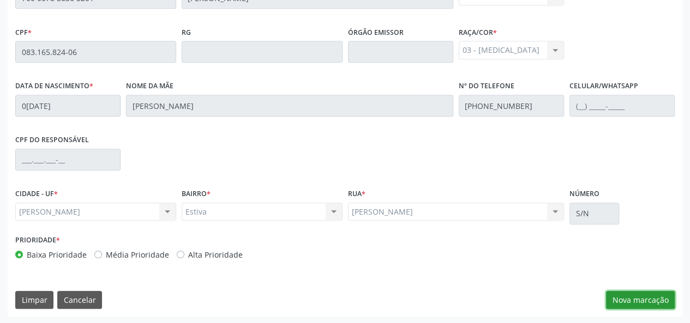
click at [626, 297] on button "Nova marcação" at bounding box center [640, 300] width 69 height 19
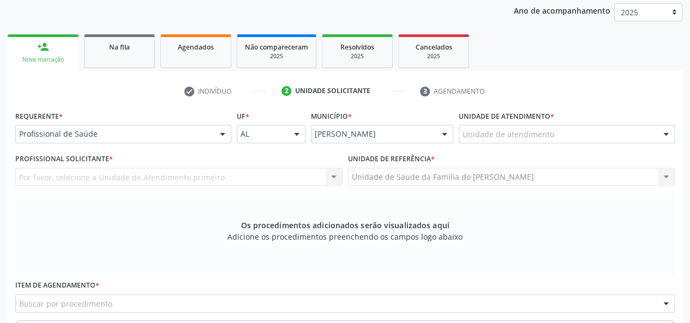
scroll to position [204, 0]
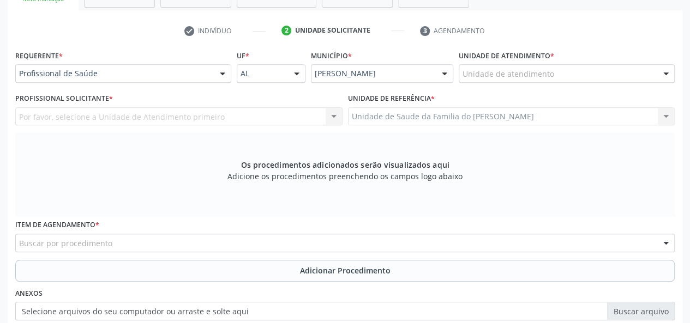
click at [221, 73] on div at bounding box center [222, 74] width 16 height 19
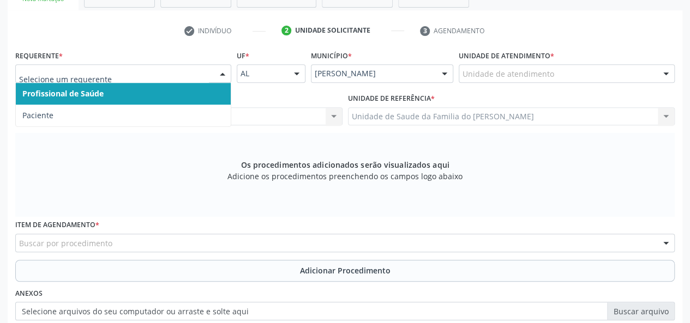
click at [201, 91] on span "Profissional de Saúde" at bounding box center [123, 94] width 215 height 22
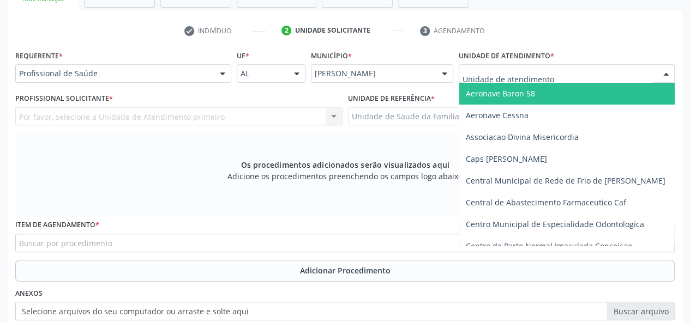
type input "J"
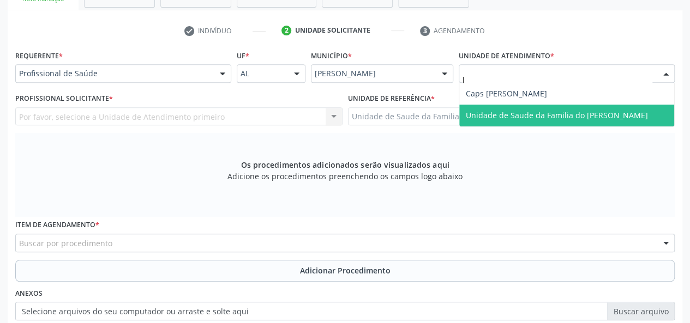
click at [510, 113] on span "Unidade de Saude da Familia do [PERSON_NAME]" at bounding box center [556, 115] width 182 height 10
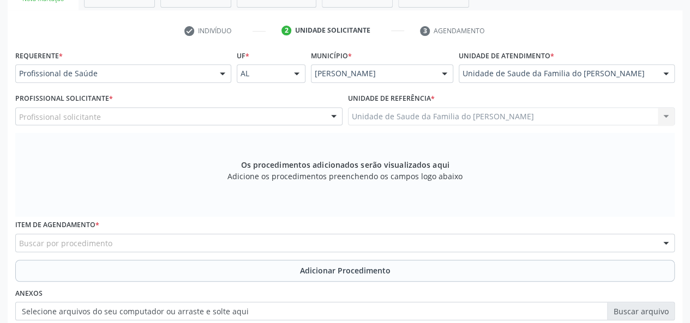
click at [253, 119] on div "Profissional solicitante" at bounding box center [178, 116] width 327 height 19
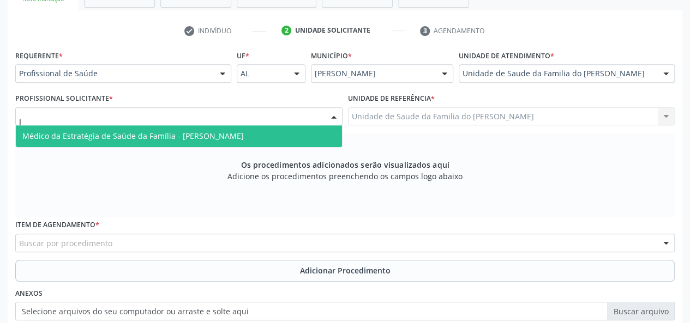
type input "JE"
click at [202, 131] on span "Médico da Estratégia de Saúde da Família - [PERSON_NAME]" at bounding box center [132, 136] width 221 height 10
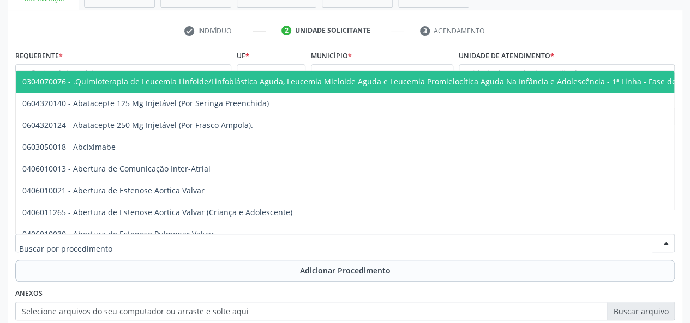
click at [150, 240] on div at bounding box center [344, 243] width 659 height 19
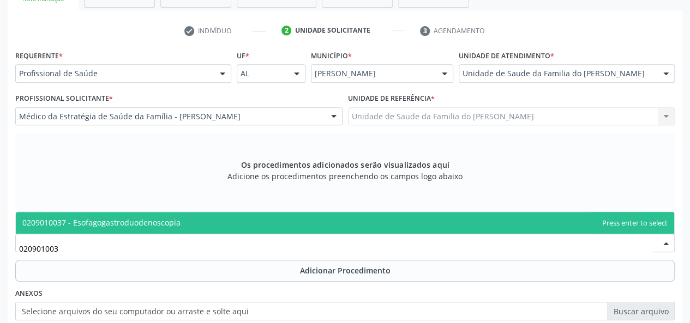
type input "0209010037"
click at [149, 221] on span "0209010037 - Esofagogastroduodenoscopia" at bounding box center [101, 222] width 158 height 10
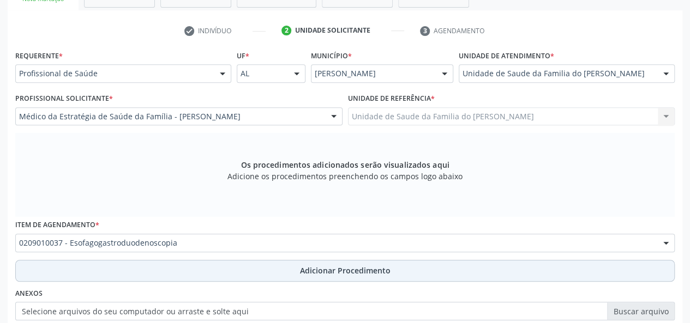
click at [141, 271] on button "Adicionar Procedimento" at bounding box center [344, 271] width 659 height 22
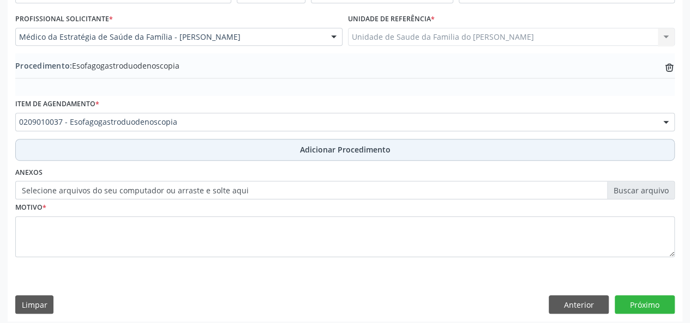
scroll to position [289, 0]
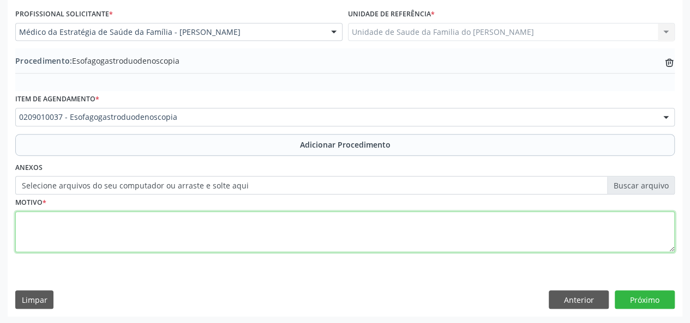
click at [164, 239] on textarea at bounding box center [344, 231] width 659 height 41
type textarea "EPIGASTRALGIA"
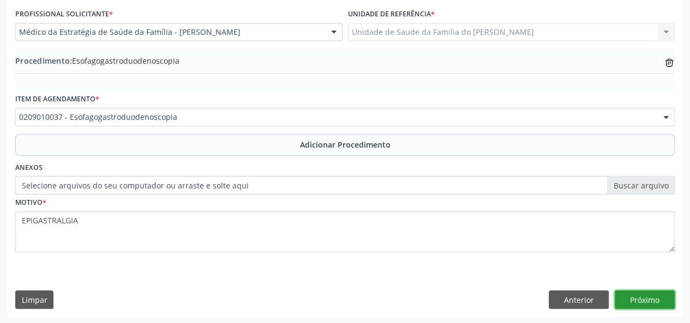
click at [646, 293] on button "Próximo" at bounding box center [644, 300] width 60 height 19
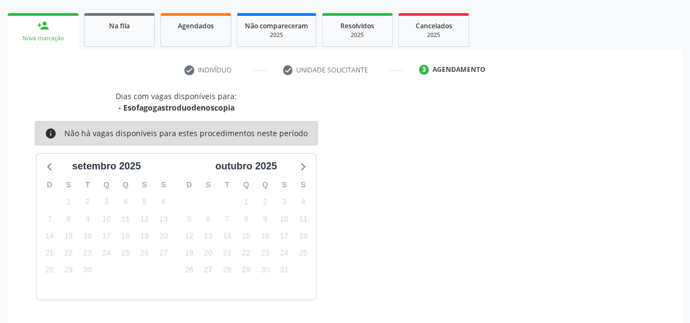
scroll to position [197, 0]
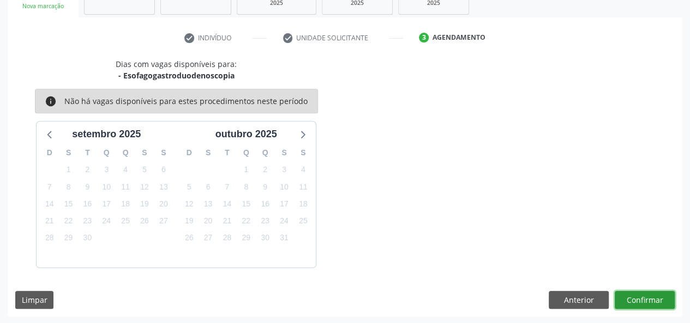
click at [639, 299] on button "Confirmar" at bounding box center [644, 300] width 60 height 19
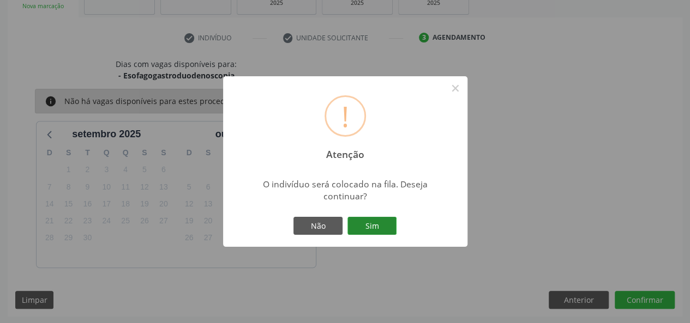
click at [378, 229] on button "Sim" at bounding box center [371, 226] width 49 height 19
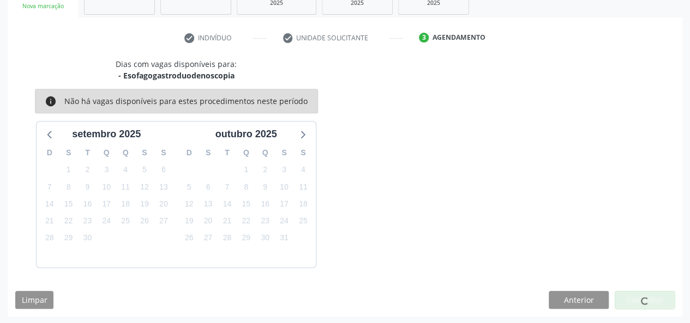
scroll to position [28, 0]
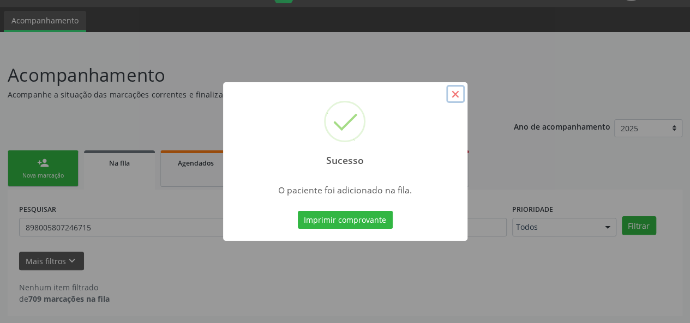
click at [458, 92] on button "×" at bounding box center [455, 94] width 19 height 19
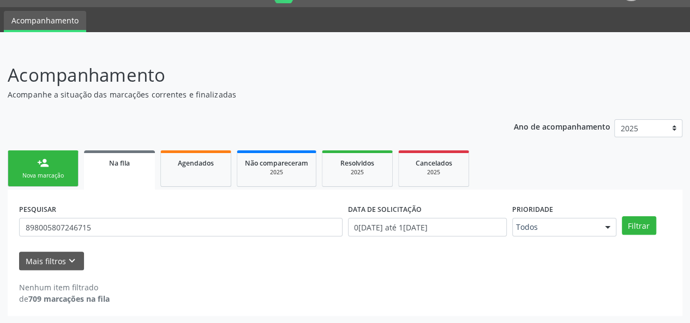
click at [49, 173] on div "Nova marcação" at bounding box center [43, 176] width 55 height 8
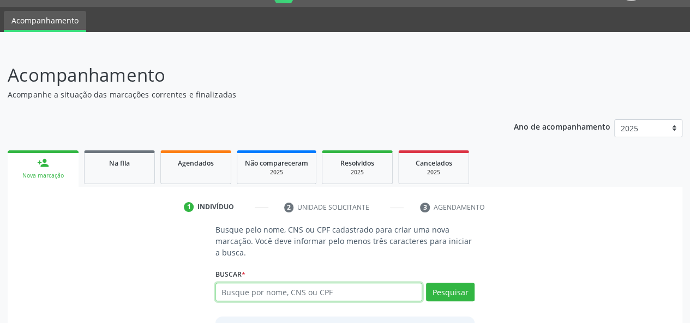
paste input "700007858365201"
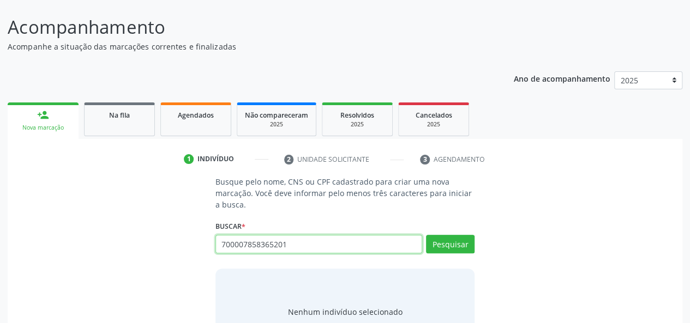
scroll to position [123, 0]
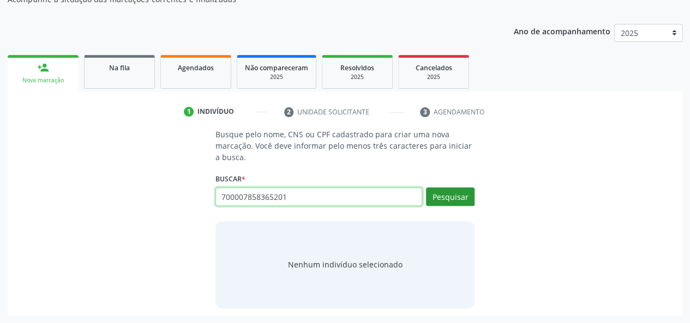
type input "700007858365201"
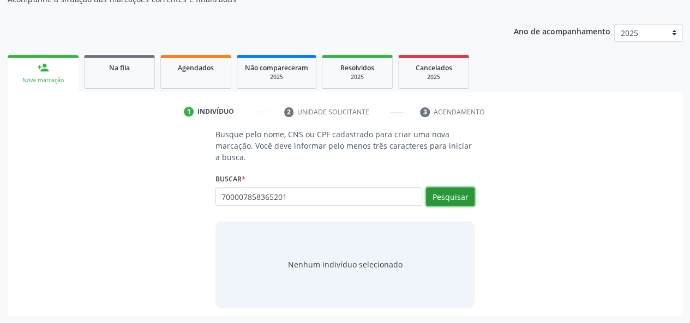
click at [452, 197] on button "Pesquisar" at bounding box center [450, 197] width 49 height 19
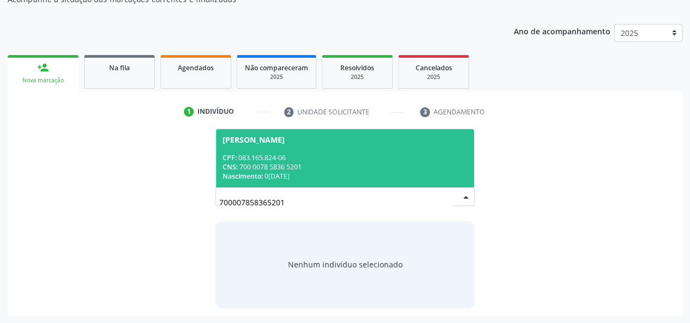
click at [396, 151] on span "[PERSON_NAME] CPF: 083.165.824-06 CNS: 700 0078 5836 5201 Nascimento: 0[DATE]" at bounding box center [345, 158] width 258 height 58
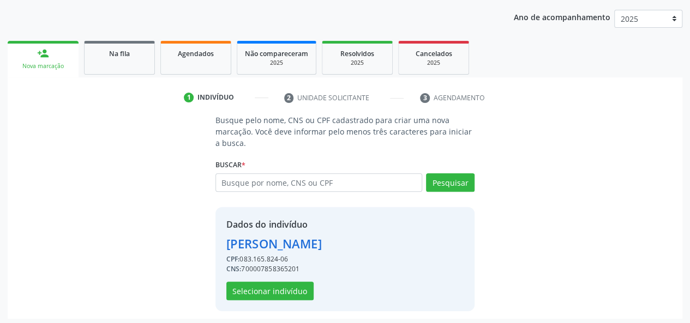
scroll to position [140, 0]
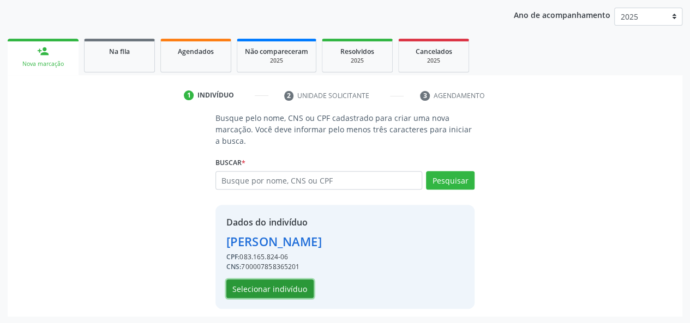
click at [289, 288] on button "Selecionar indivíduo" at bounding box center [269, 289] width 87 height 19
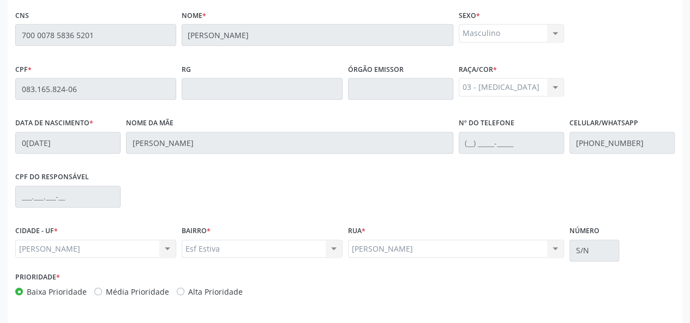
scroll to position [313, 0]
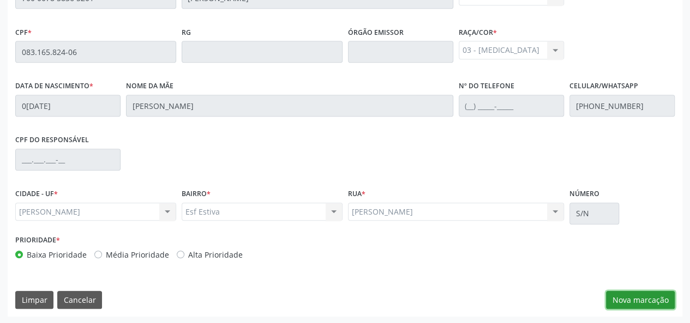
click at [649, 301] on button "Nova marcação" at bounding box center [640, 300] width 69 height 19
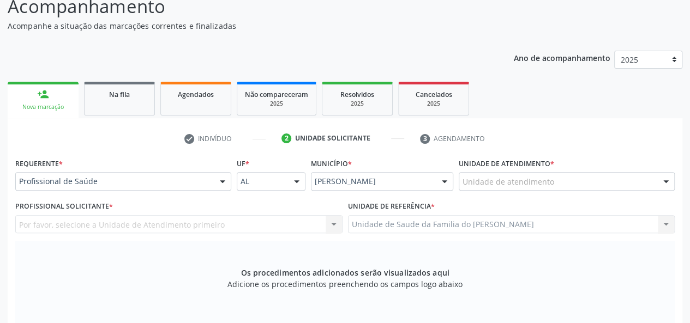
scroll to position [95, 0]
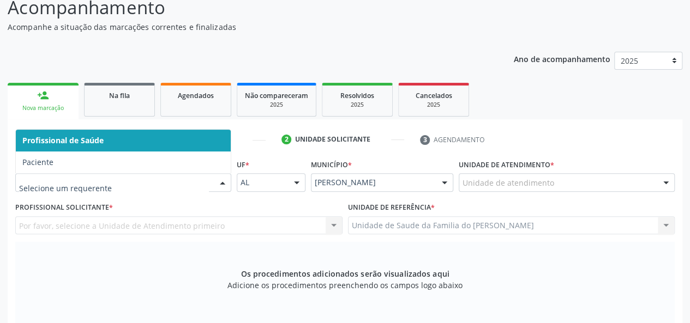
click at [213, 182] on div at bounding box center [123, 182] width 216 height 19
click at [200, 140] on span "Profissional de Saúde" at bounding box center [123, 141] width 215 height 22
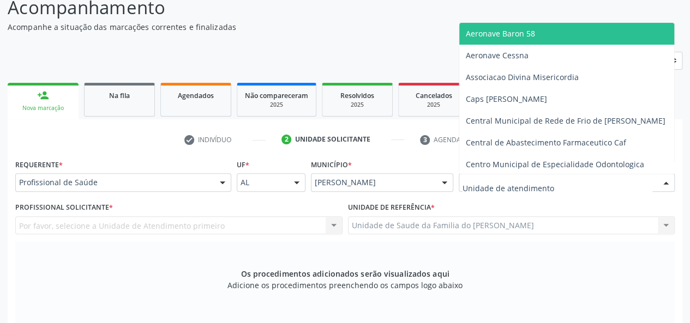
type input "J"
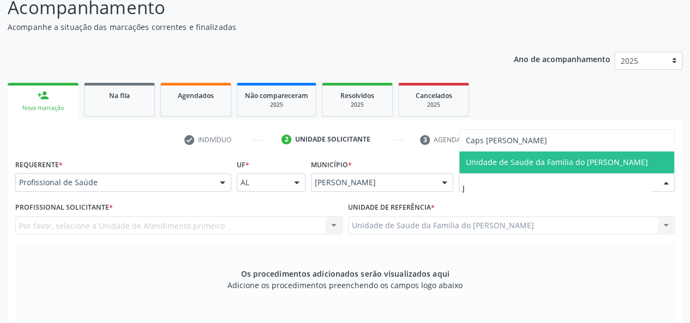
click at [513, 163] on span "Unidade de Saude da Familia do [PERSON_NAME]" at bounding box center [556, 162] width 182 height 10
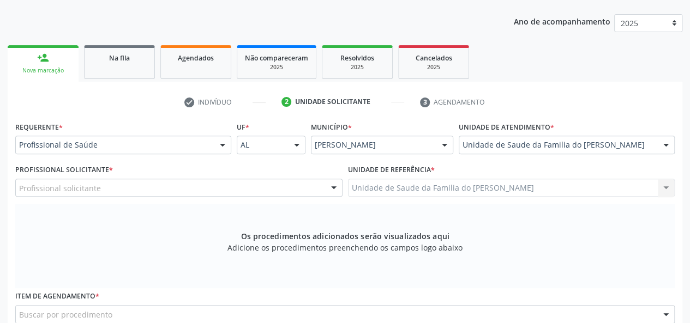
scroll to position [150, 0]
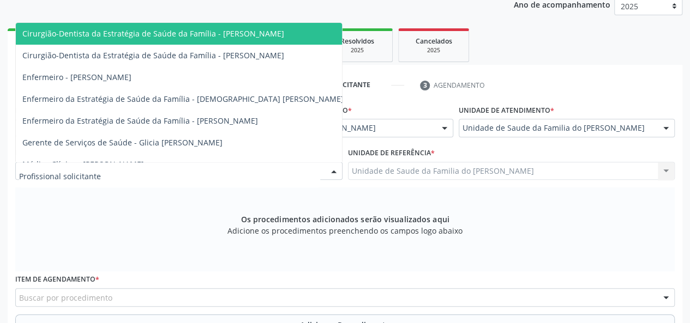
click at [250, 170] on div at bounding box center [178, 171] width 327 height 19
type input "J"
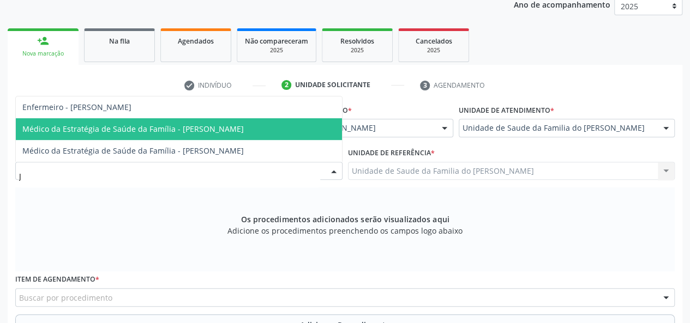
click at [229, 128] on span "Médico da Estratégia de Saúde da Família - [PERSON_NAME]" at bounding box center [132, 129] width 221 height 10
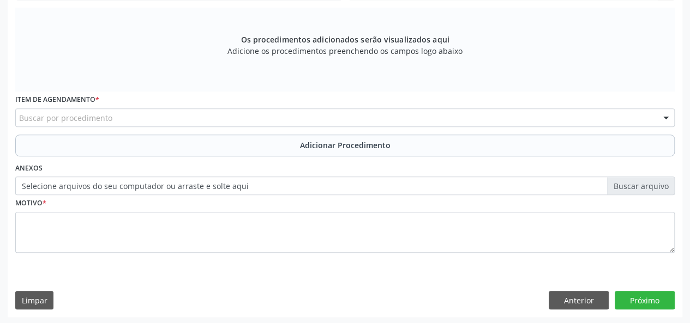
scroll to position [330, 0]
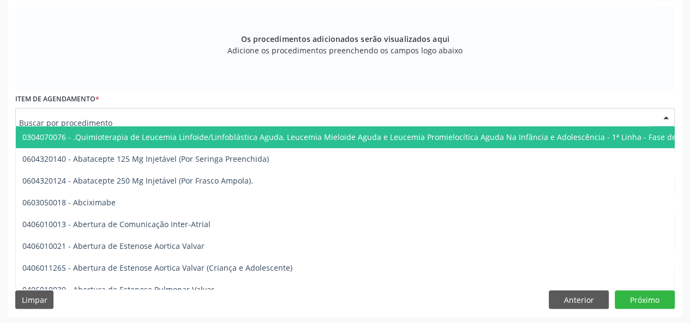
click at [217, 120] on div at bounding box center [344, 117] width 659 height 19
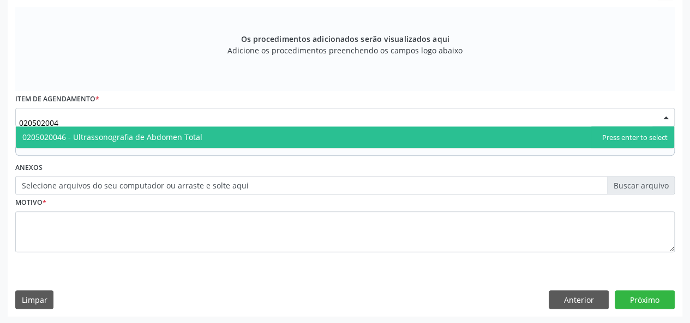
type input "0205020046"
click at [215, 139] on span "0205020046 - Ultrassonografia de Abdomen Total" at bounding box center [345, 137] width 658 height 22
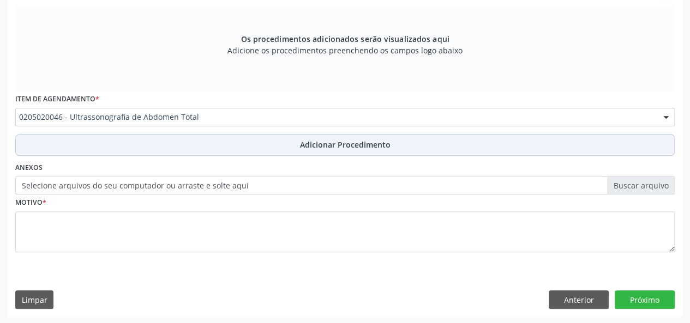
click at [215, 140] on button "Adicionar Procedimento" at bounding box center [344, 145] width 659 height 22
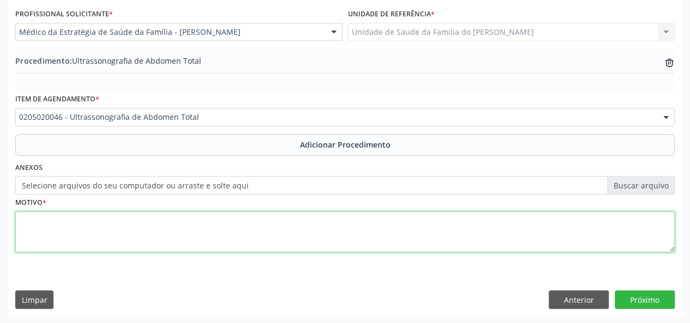
click at [215, 235] on textarea at bounding box center [344, 231] width 659 height 41
click at [32, 222] on textarea "[MEDICAL_DATA] ABDOMINAL" at bounding box center [344, 231] width 659 height 41
type textarea "HÉRNIA ABDOMINAL"
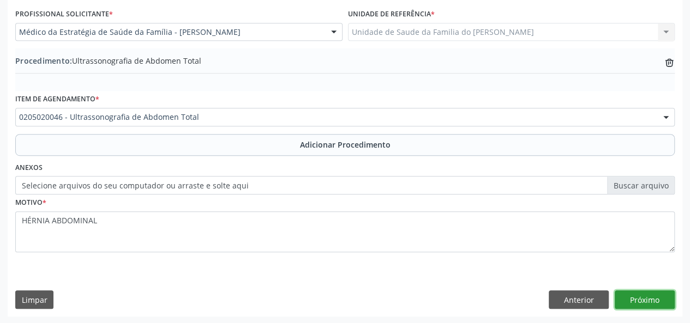
click at [643, 299] on button "Próximo" at bounding box center [644, 300] width 60 height 19
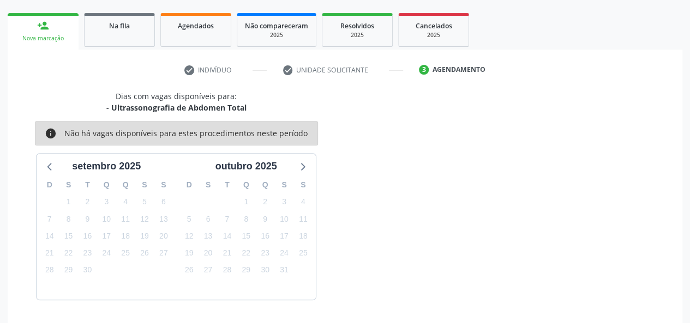
scroll to position [197, 0]
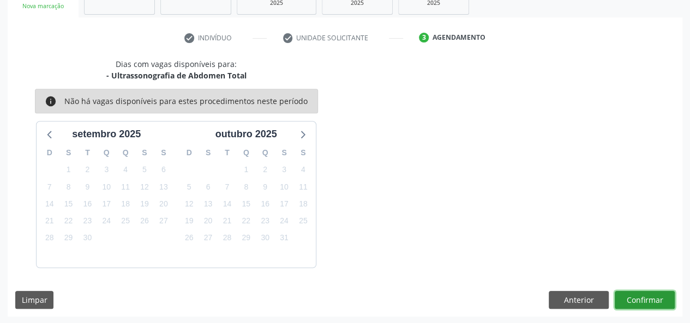
click at [637, 299] on button "Confirmar" at bounding box center [644, 300] width 60 height 19
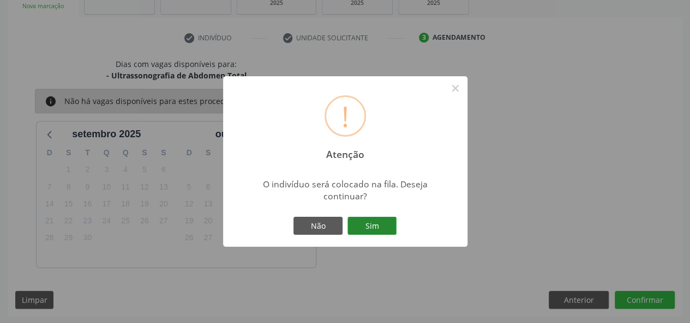
click at [371, 228] on button "Sim" at bounding box center [371, 226] width 49 height 19
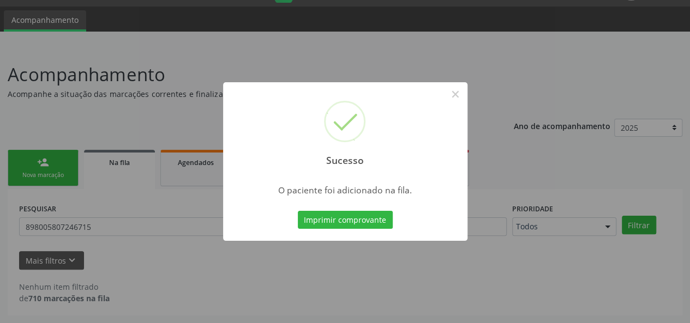
scroll to position [28, 0]
click at [452, 96] on button "×" at bounding box center [455, 94] width 19 height 19
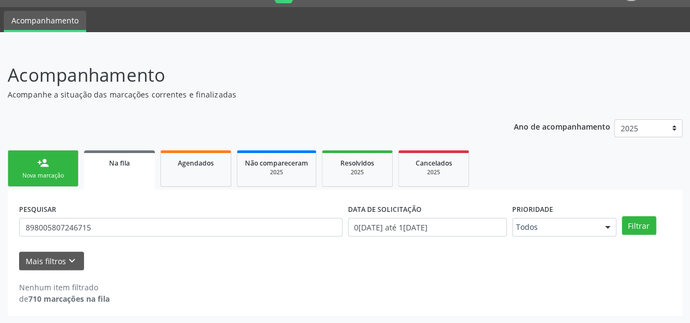
click at [56, 163] on link "person_add Nova marcação" at bounding box center [43, 168] width 71 height 37
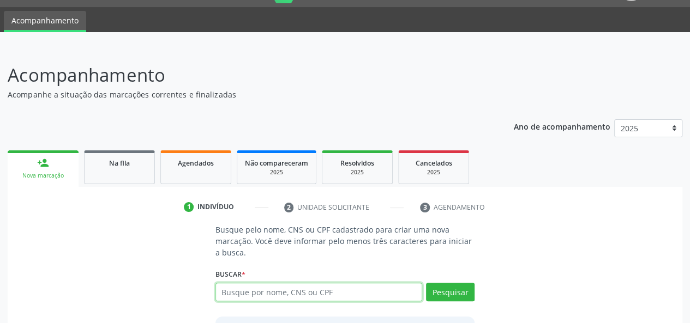
click at [268, 292] on input "text" at bounding box center [318, 292] width 207 height 19
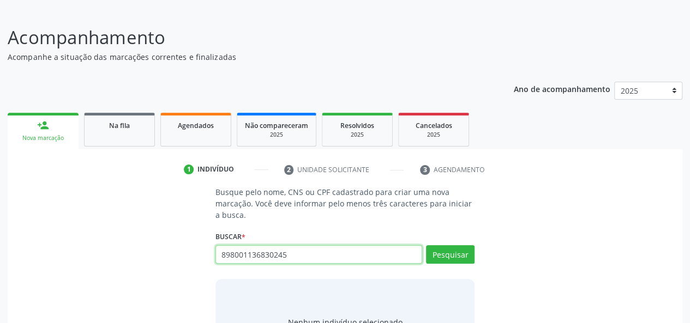
scroll to position [82, 0]
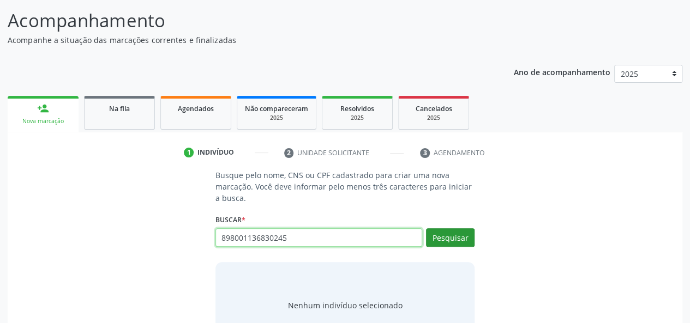
type input "898001136830245"
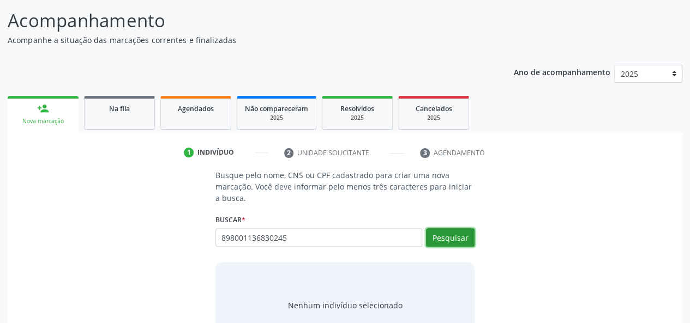
click at [452, 240] on button "Pesquisar" at bounding box center [450, 237] width 49 height 19
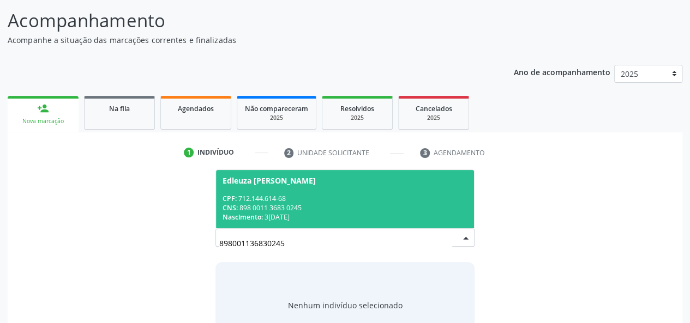
click at [269, 192] on span "Edleuza [PERSON_NAME] CPF: 712.144.614-68 CNS: 898 0011 3683 0245 Nascimento: 3…" at bounding box center [345, 199] width 258 height 58
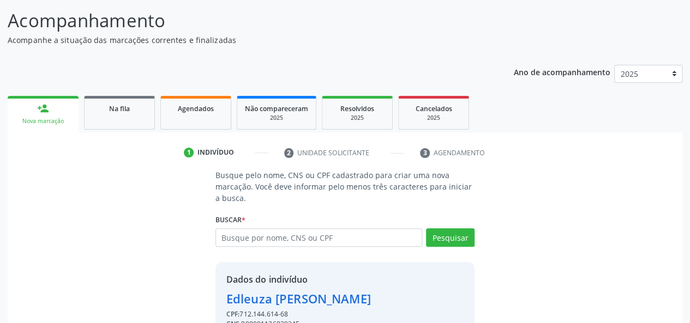
scroll to position [140, 0]
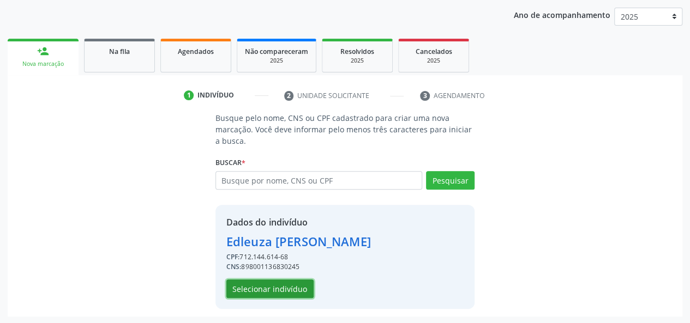
click at [285, 284] on button "Selecionar indivíduo" at bounding box center [269, 289] width 87 height 19
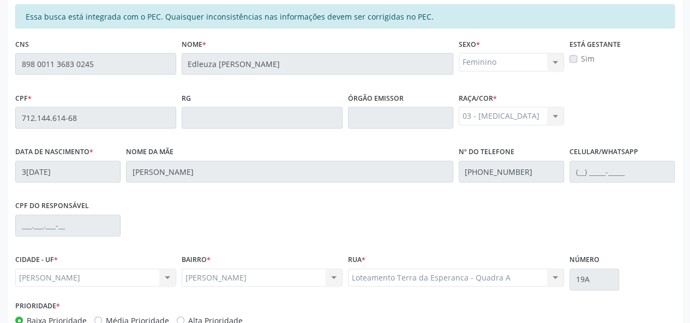
scroll to position [313, 0]
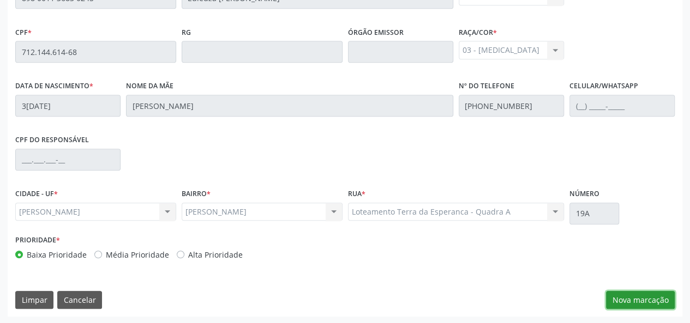
click at [630, 295] on button "Nova marcação" at bounding box center [640, 300] width 69 height 19
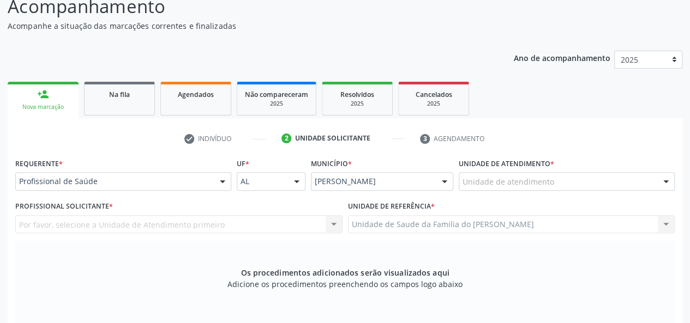
scroll to position [95, 0]
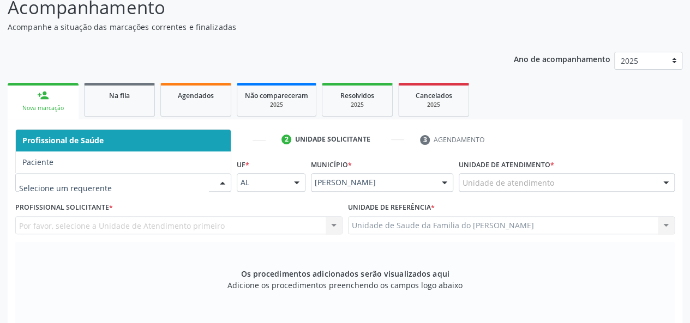
click at [217, 182] on div at bounding box center [222, 183] width 16 height 19
click at [187, 138] on span "Profissional de Saúde" at bounding box center [123, 141] width 215 height 22
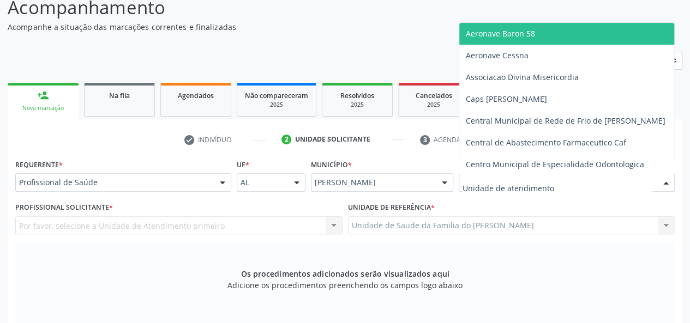
type input "J"
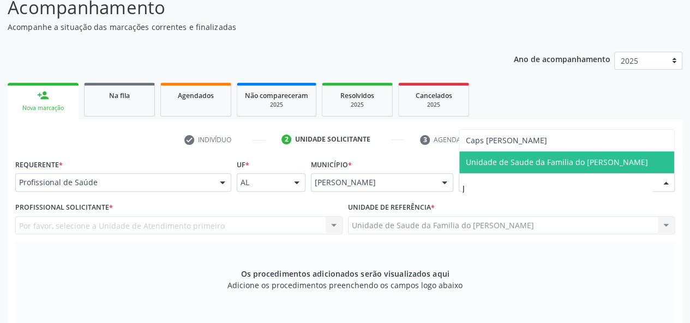
click at [545, 167] on span "Unidade de Saude da Familia do [PERSON_NAME]" at bounding box center [566, 163] width 215 height 22
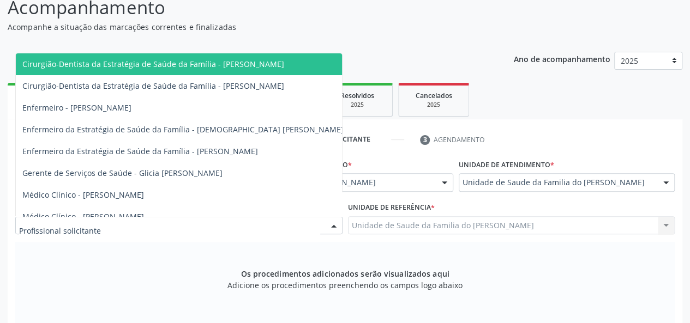
click at [338, 223] on div at bounding box center [333, 226] width 16 height 19
type input "J"
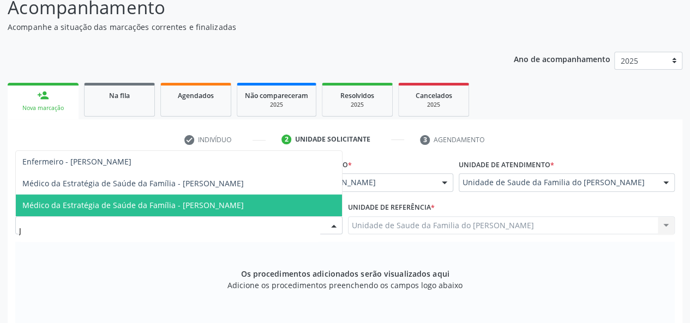
click at [210, 204] on span "Médico da Estratégia de Saúde da Família - [PERSON_NAME]" at bounding box center [132, 205] width 221 height 10
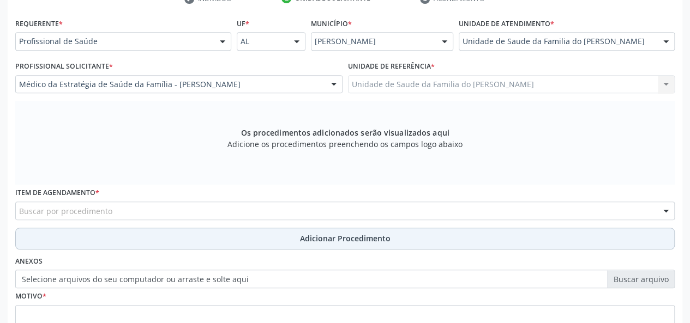
scroll to position [259, 0]
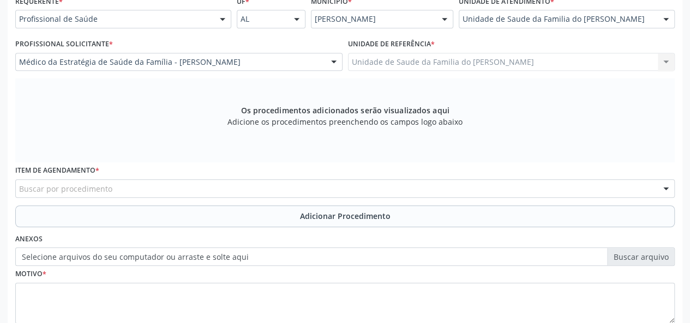
click at [214, 185] on div "Buscar por procedimento" at bounding box center [344, 188] width 659 height 19
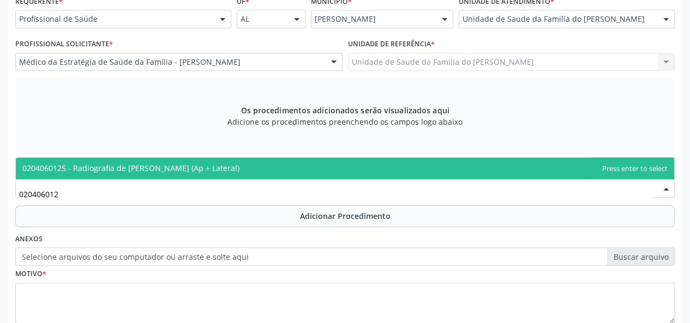
type input "0204060125"
click at [118, 168] on span "0204060125 - Radiografia de [PERSON_NAME] (Ap + Lateral)" at bounding box center [130, 168] width 217 height 10
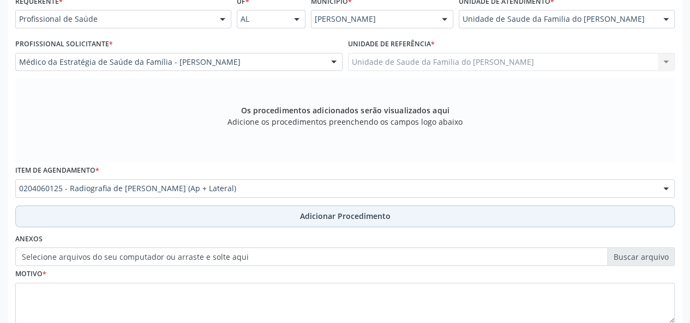
click at [200, 213] on button "Adicionar Procedimento" at bounding box center [344, 216] width 659 height 22
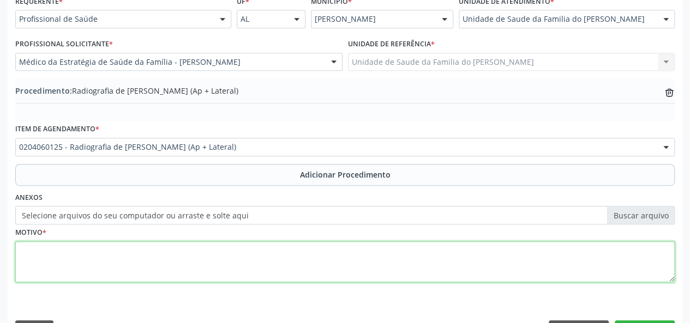
click at [186, 262] on textarea at bounding box center [344, 261] width 659 height 41
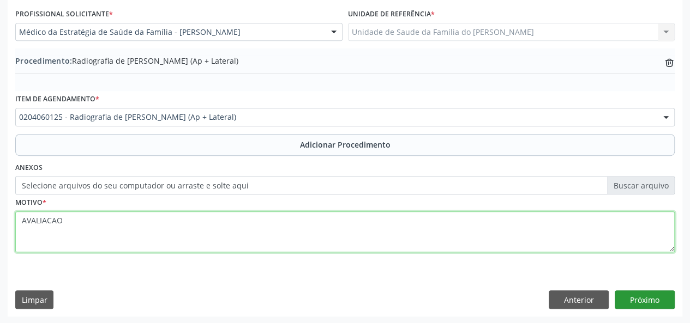
type textarea "AVALIACAO"
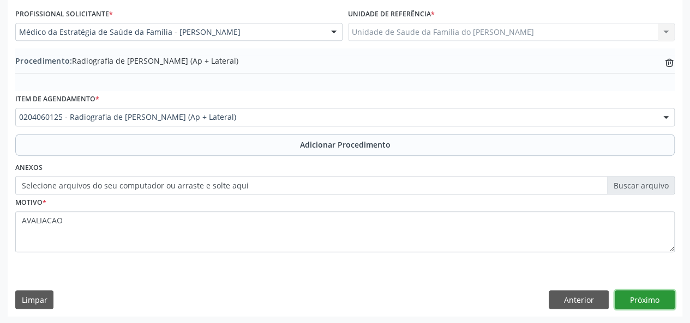
click at [647, 295] on button "Próximo" at bounding box center [644, 300] width 60 height 19
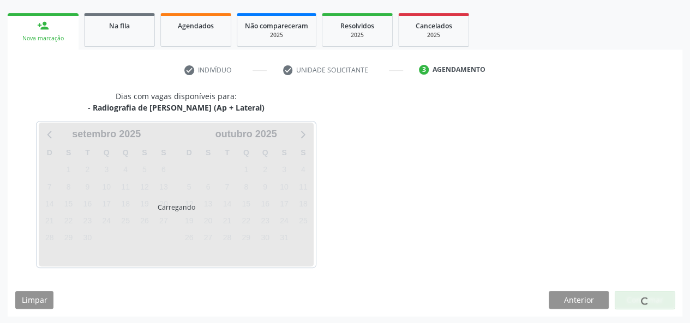
scroll to position [197, 0]
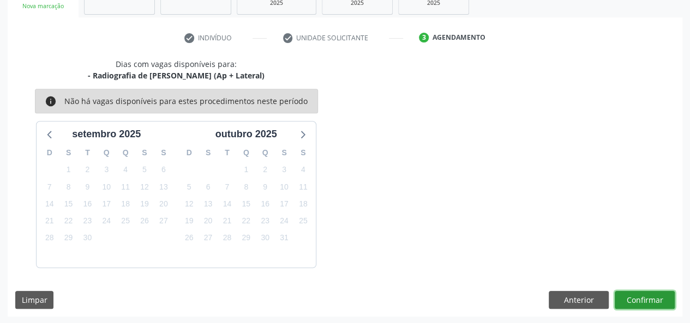
click at [643, 297] on button "Confirmar" at bounding box center [644, 300] width 60 height 19
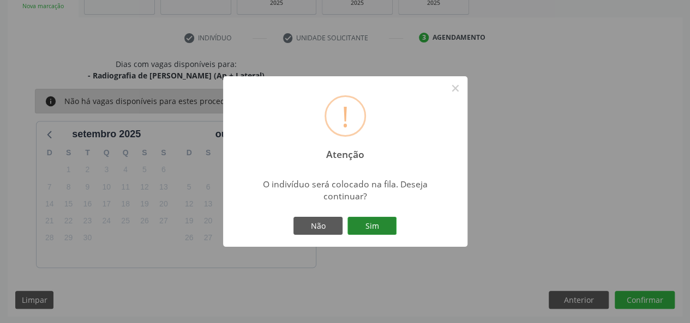
click at [386, 223] on button "Sim" at bounding box center [371, 226] width 49 height 19
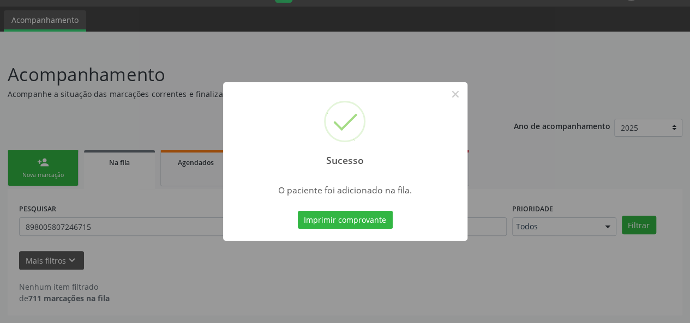
scroll to position [28, 0]
click at [458, 98] on button "×" at bounding box center [455, 94] width 19 height 19
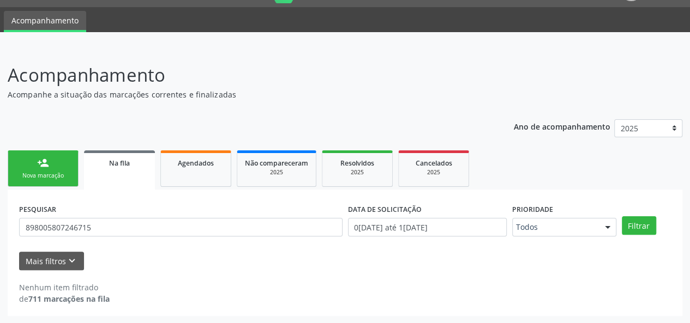
click at [39, 170] on link "person_add Nova marcação" at bounding box center [43, 168] width 71 height 37
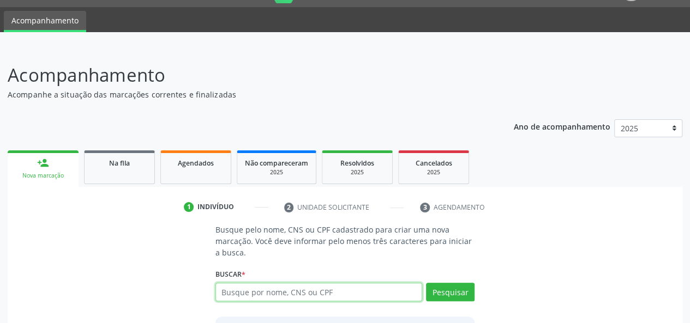
paste input "898 0011 3683 0245"
type input "898 0011 3683 0245"
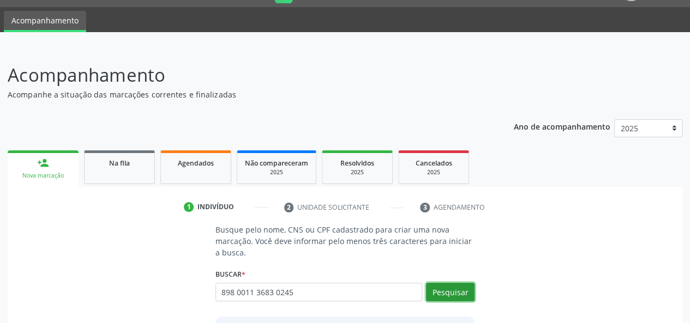
click at [452, 288] on button "Pesquisar" at bounding box center [450, 292] width 49 height 19
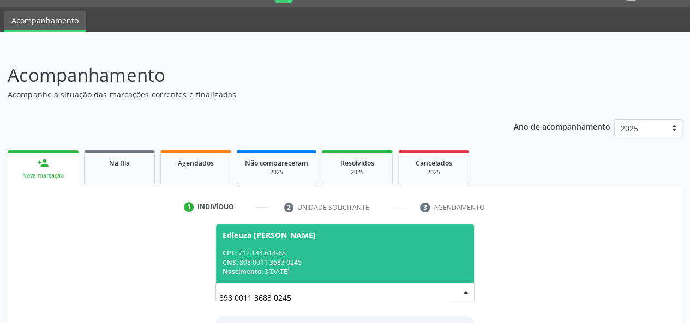
click at [382, 258] on div "CNS: 898 0011 3683 0245" at bounding box center [344, 262] width 245 height 9
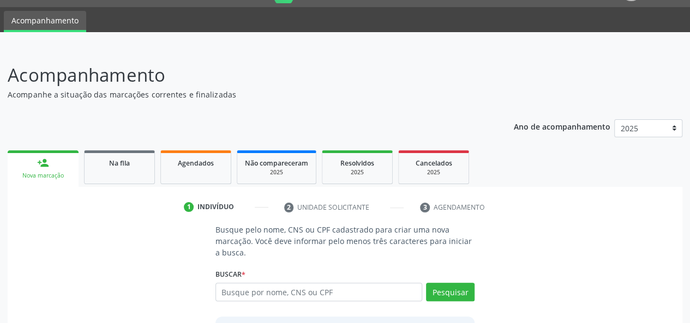
scroll to position [140, 0]
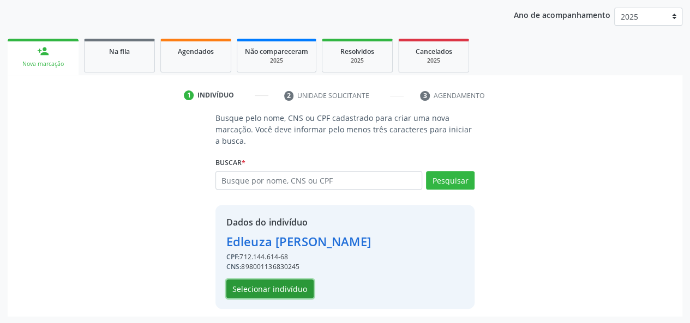
click at [282, 285] on button "Selecionar indivíduo" at bounding box center [269, 289] width 87 height 19
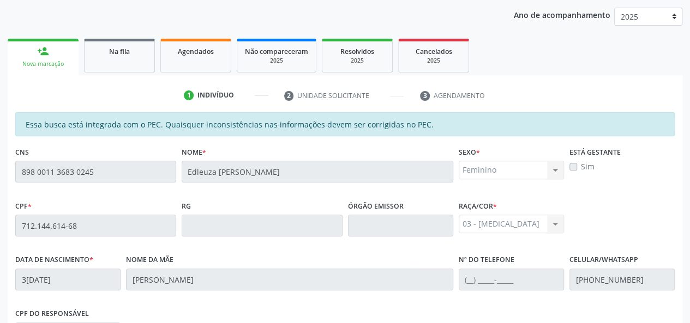
scroll to position [313, 0]
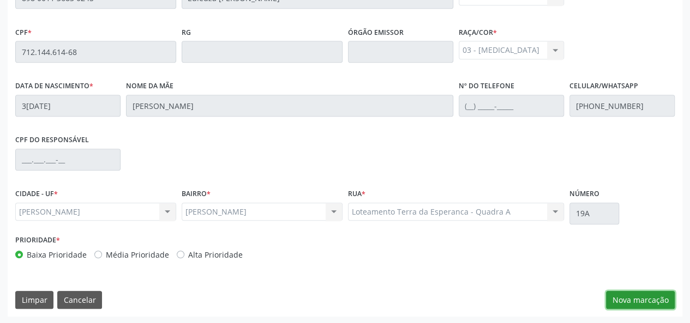
click at [651, 303] on button "Nova marcação" at bounding box center [640, 300] width 69 height 19
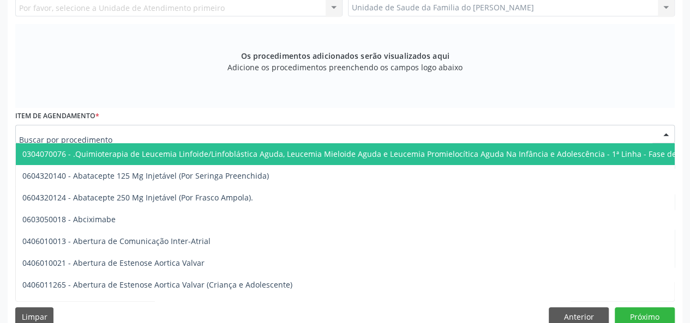
click at [301, 134] on div at bounding box center [344, 134] width 659 height 19
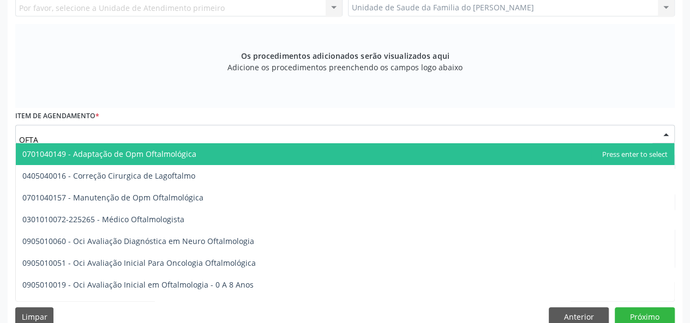
type input "OFTAL"
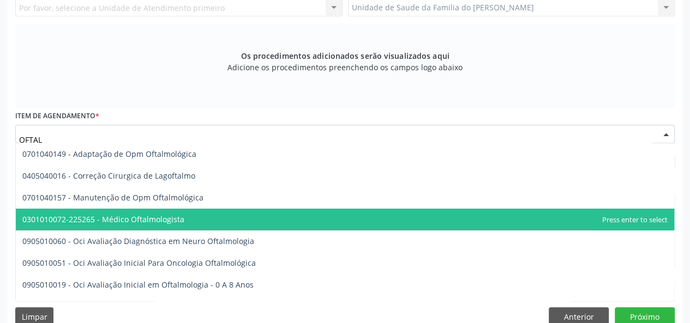
click at [258, 215] on span "0301010072-225265 - Médico Oftalmologista" at bounding box center [345, 220] width 658 height 22
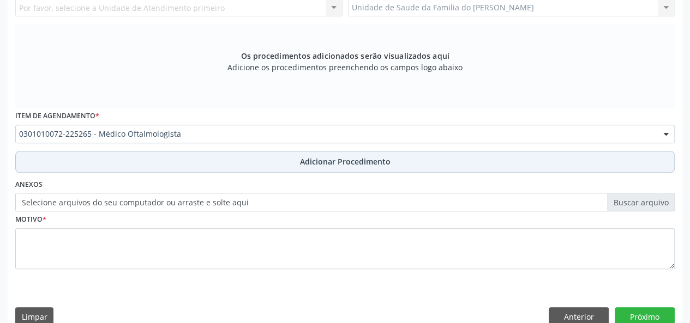
click at [267, 167] on button "Adicionar Procedimento" at bounding box center [344, 162] width 659 height 22
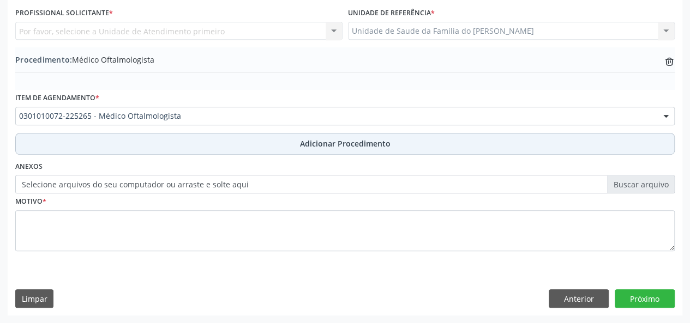
scroll to position [289, 0]
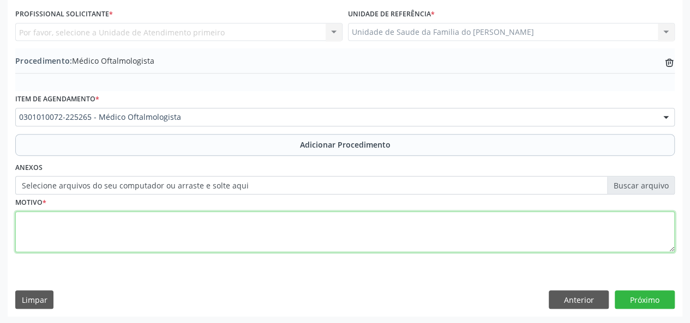
click at [247, 236] on textarea at bounding box center [344, 231] width 659 height 41
click at [52, 220] on textarea "DISTURBIO VISUAL" at bounding box center [344, 231] width 659 height 41
type textarea "DISTÚRBIO VISUAL"
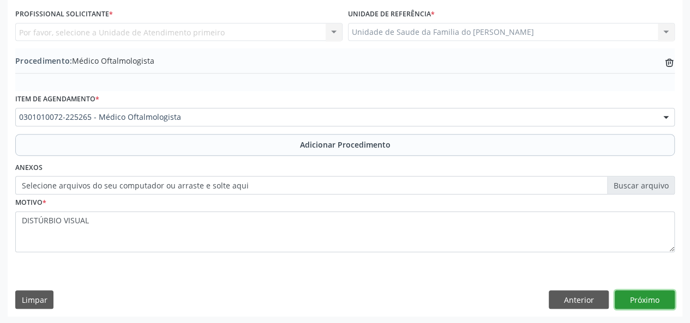
click at [625, 302] on button "Próximo" at bounding box center [644, 300] width 60 height 19
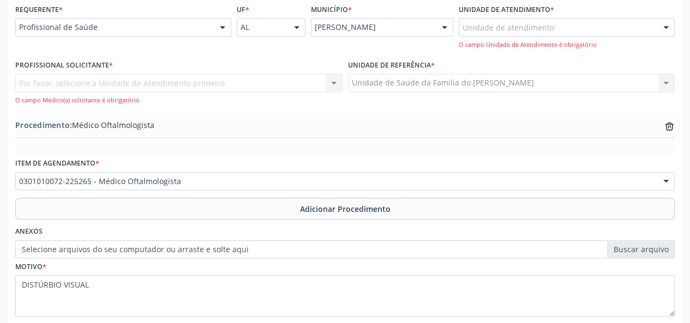
scroll to position [234, 0]
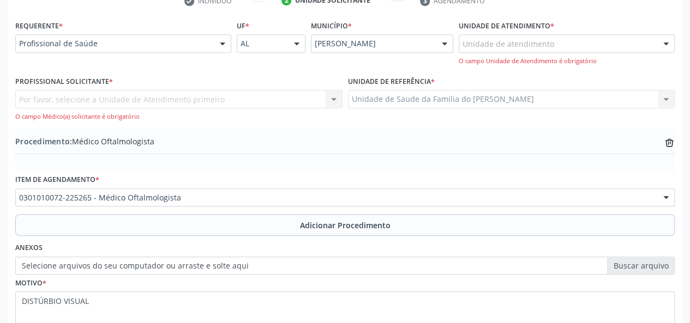
click at [632, 46] on div "Unidade de atendimento" at bounding box center [566, 43] width 216 height 19
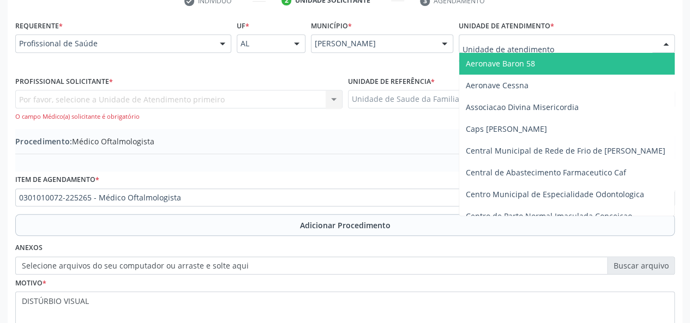
click at [598, 42] on input "text" at bounding box center [557, 49] width 190 height 22
type input "J"
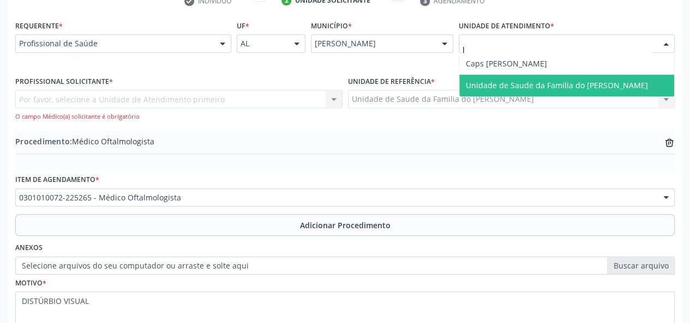
click at [583, 88] on span "Unidade de Saude da Familia do [PERSON_NAME]" at bounding box center [556, 85] width 182 height 10
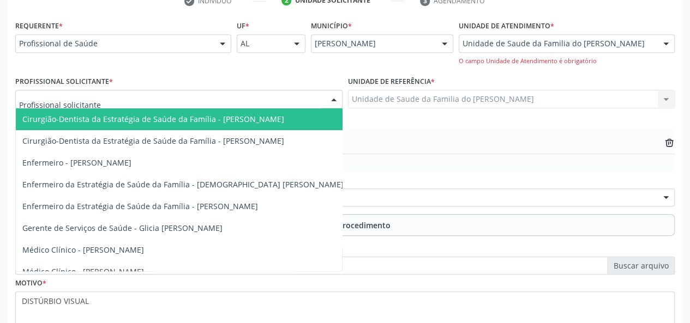
click at [326, 101] on div at bounding box center [333, 99] width 16 height 19
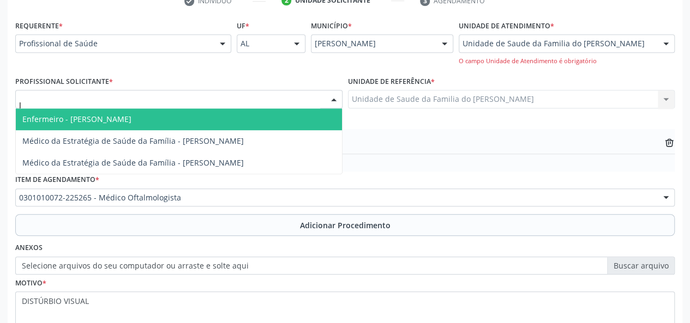
type input "[PERSON_NAME]"
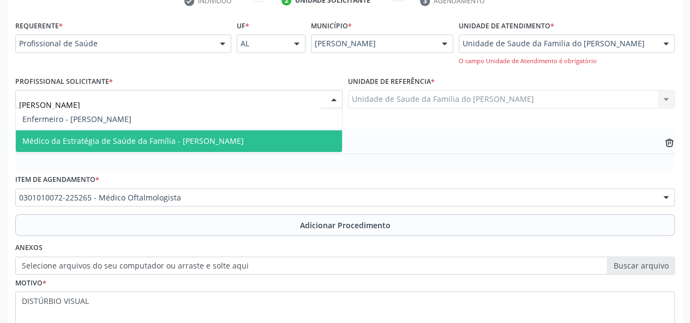
click at [293, 139] on span "Médico da Estratégia de Saúde da Família - [PERSON_NAME]" at bounding box center [179, 141] width 326 height 22
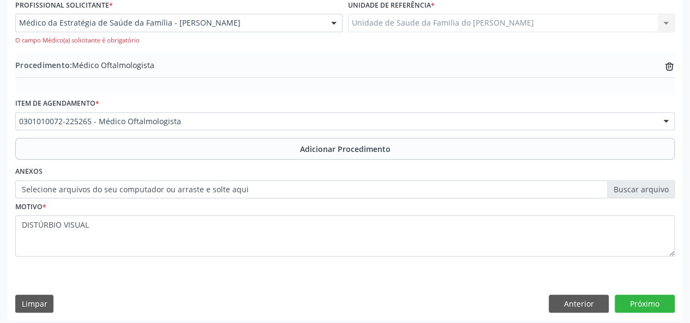
scroll to position [314, 0]
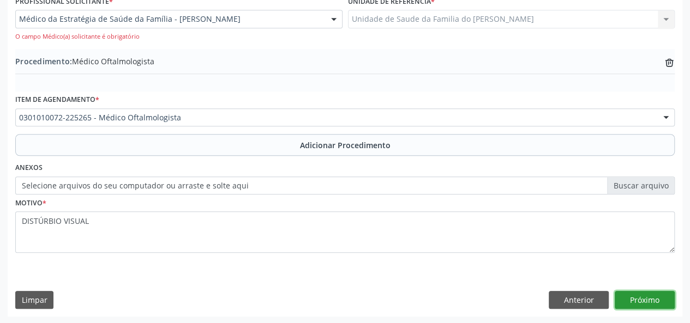
click at [645, 297] on button "Próximo" at bounding box center [644, 300] width 60 height 19
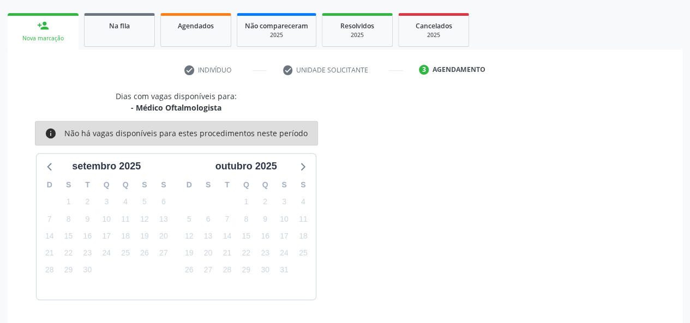
scroll to position [197, 0]
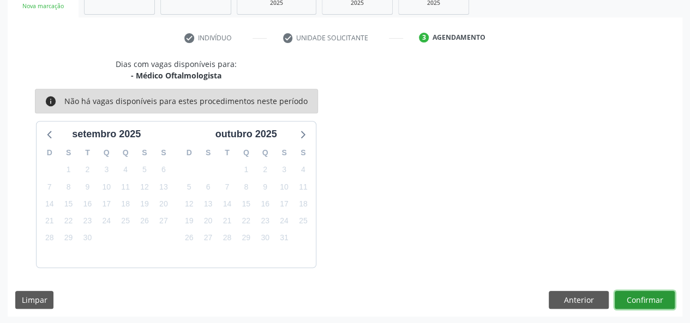
click at [645, 297] on button "Confirmar" at bounding box center [644, 300] width 60 height 19
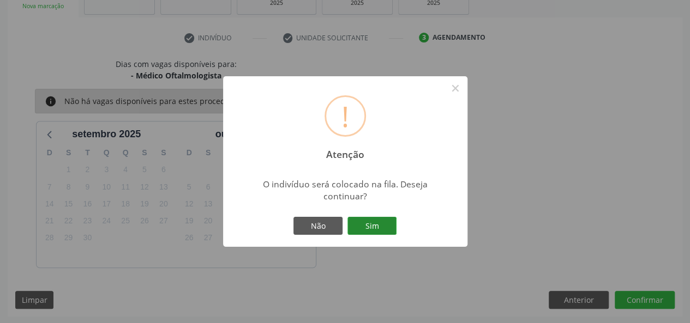
click at [373, 225] on button "Sim" at bounding box center [371, 226] width 49 height 19
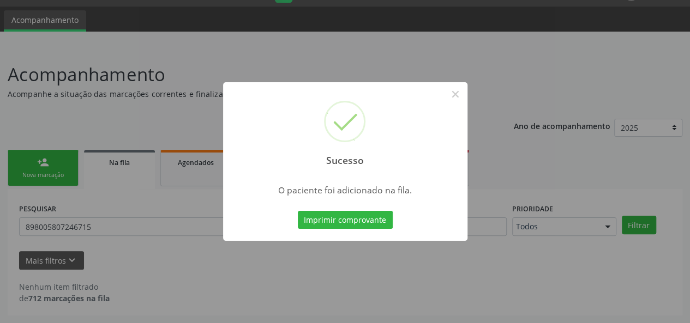
scroll to position [28, 0]
